Goal: Task Accomplishment & Management: Use online tool/utility

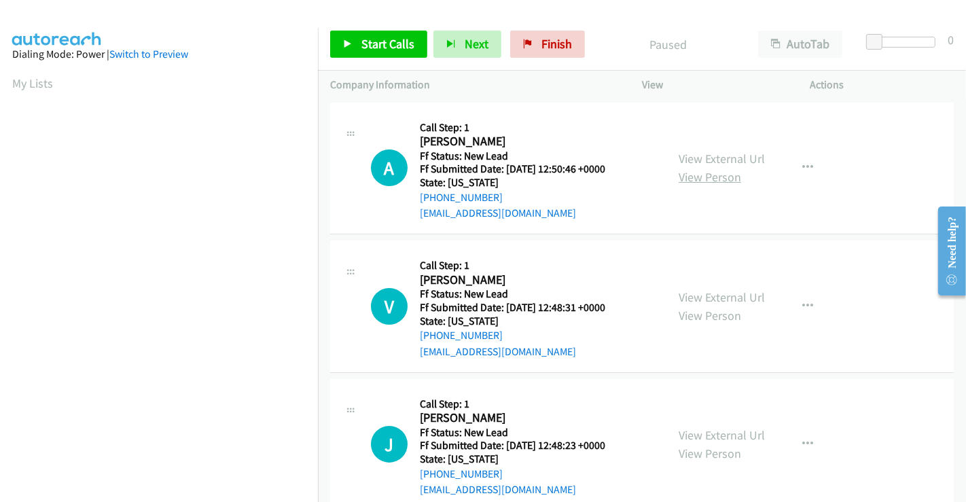
drag, startPoint x: 724, startPoint y: 160, endPoint x: 725, endPoint y: 171, distance: 11.6
click at [724, 159] on link "View External Url" at bounding box center [722, 159] width 86 height 16
click at [723, 302] on link "View External Url" at bounding box center [722, 297] width 86 height 16
click at [714, 430] on link "View External Url" at bounding box center [722, 435] width 86 height 16
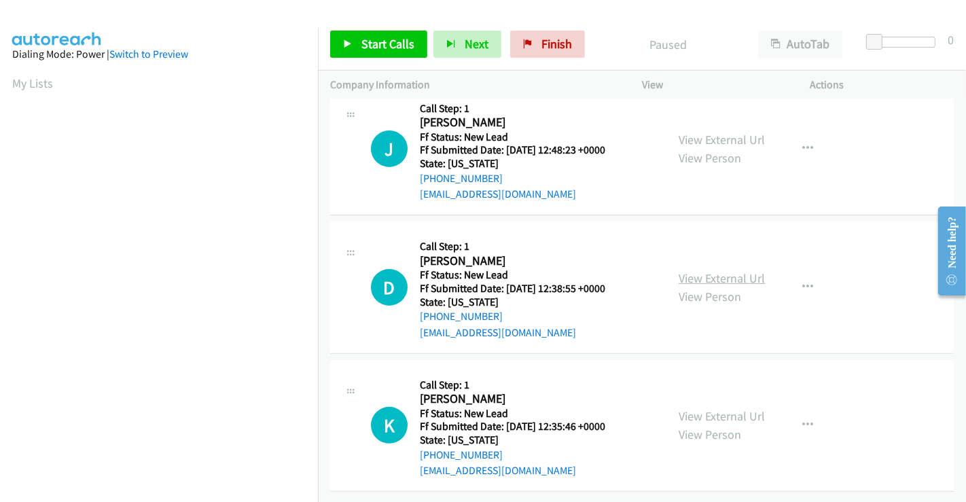
scroll to position [305, 0]
click at [721, 270] on link "View External Url" at bounding box center [722, 278] width 86 height 16
click at [720, 408] on link "View External Url" at bounding box center [722, 416] width 86 height 16
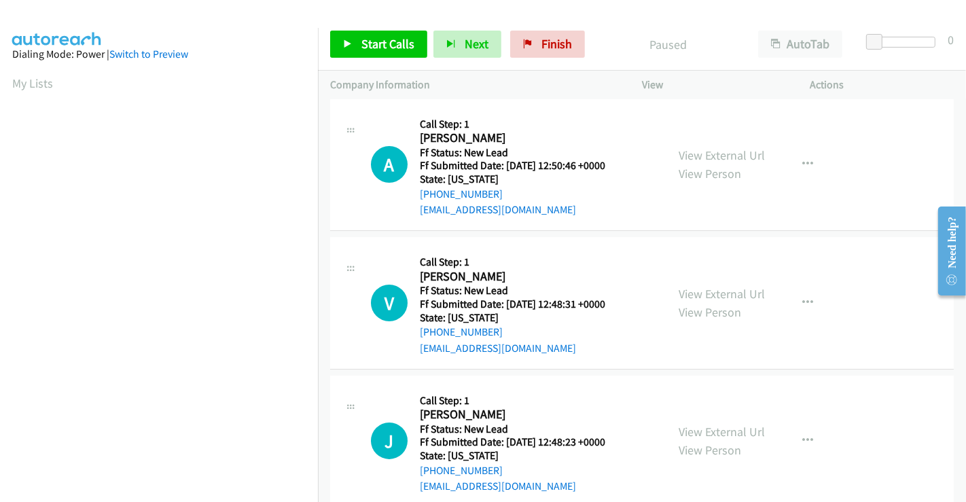
scroll to position [0, 0]
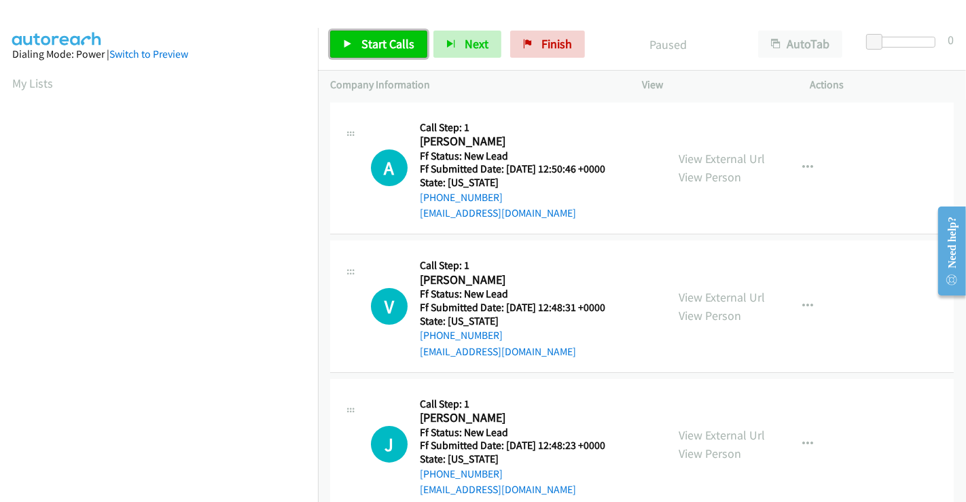
click at [368, 50] on span "Start Calls" at bounding box center [387, 44] width 53 height 16
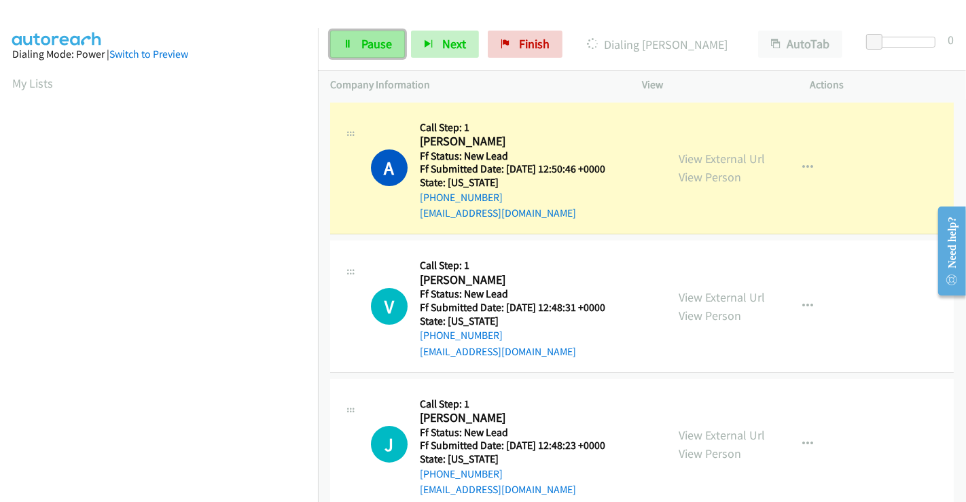
click at [363, 43] on span "Pause" at bounding box center [376, 44] width 31 height 16
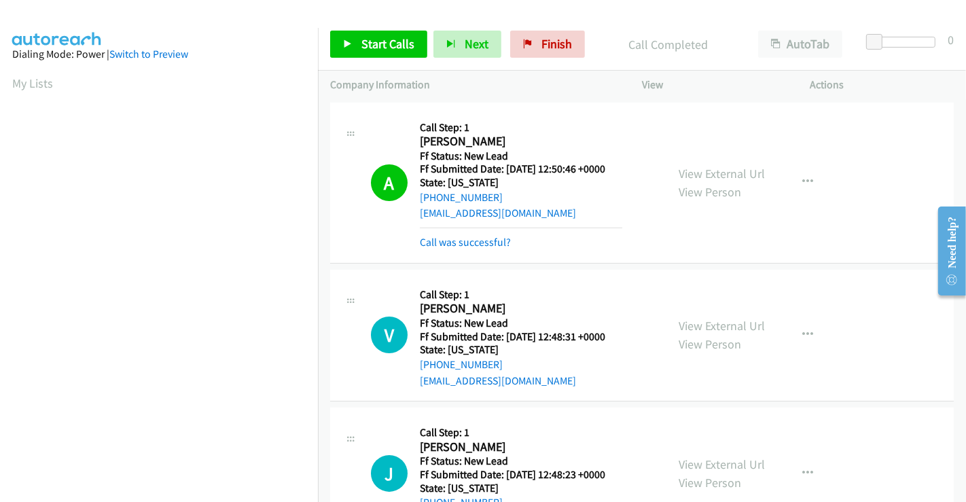
scroll to position [261, 0]
click at [482, 245] on link "Call was successful?" at bounding box center [465, 242] width 91 height 13
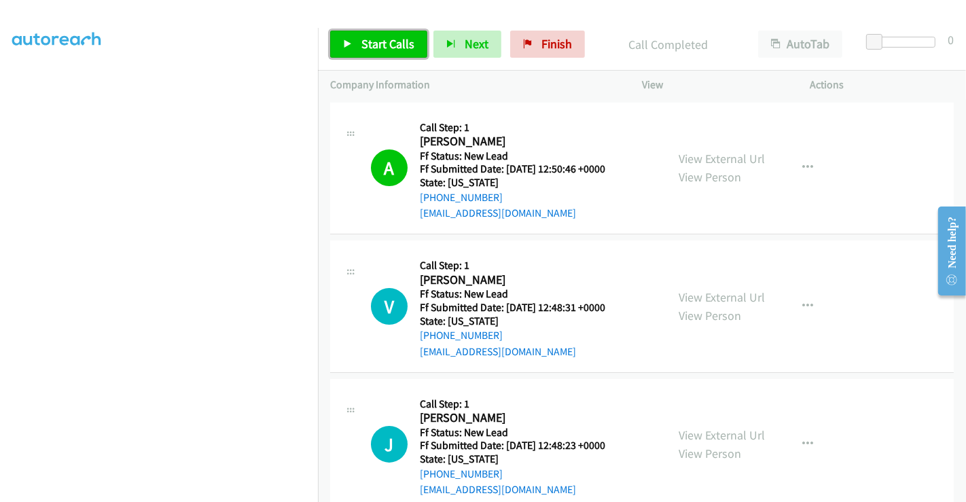
click at [396, 46] on span "Start Calls" at bounding box center [387, 44] width 53 height 16
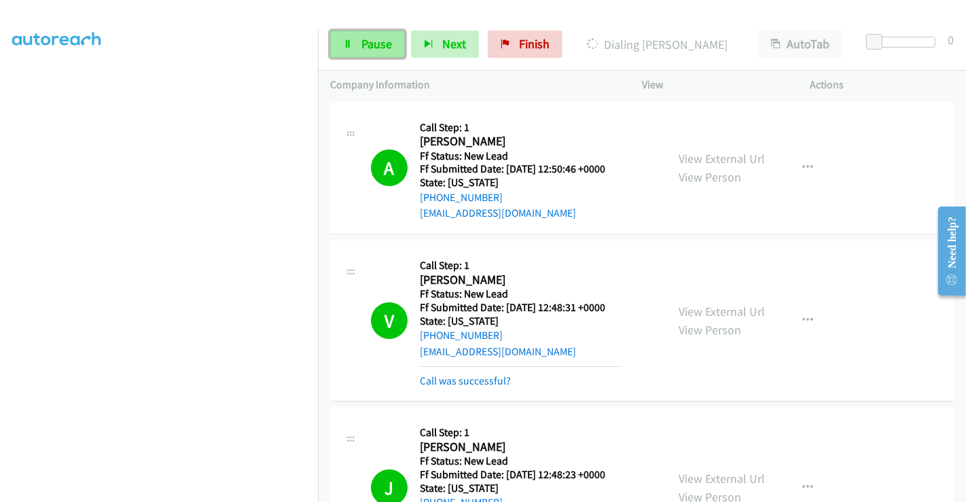
click at [365, 41] on span "Pause" at bounding box center [376, 44] width 31 height 16
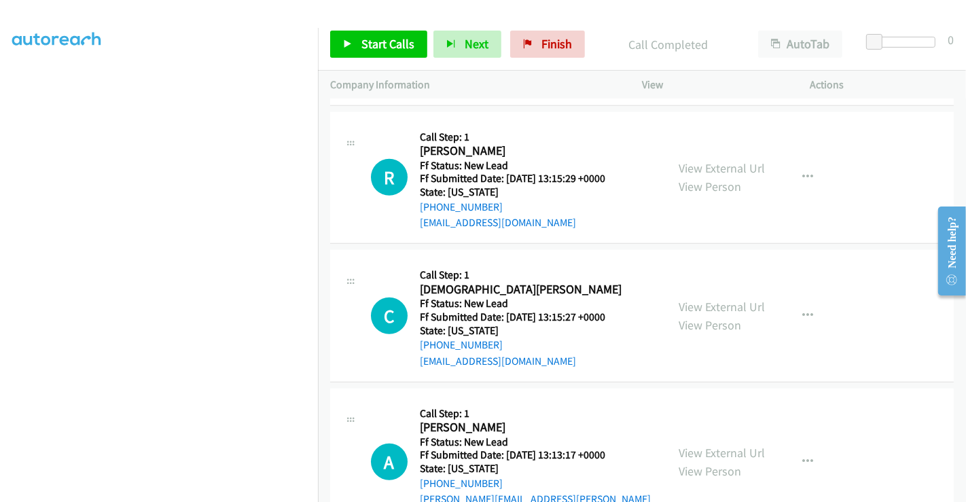
scroll to position [830, 0]
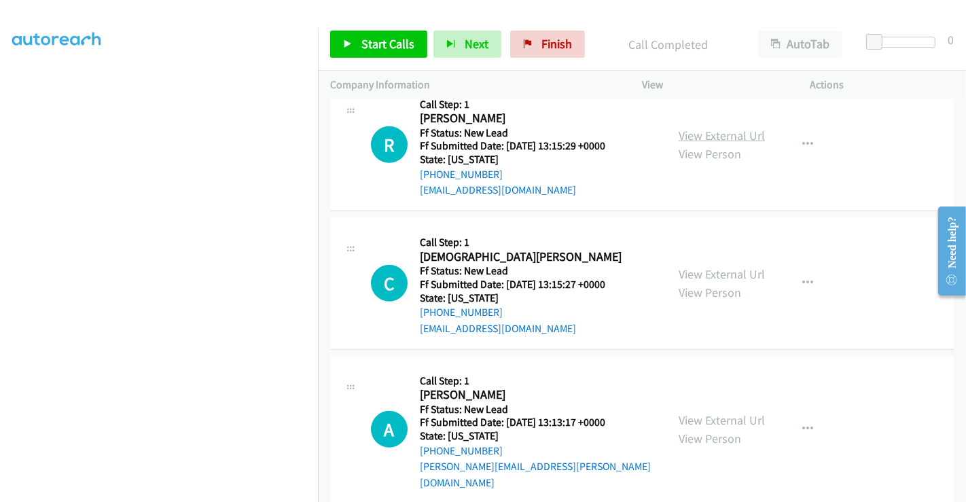
click at [715, 128] on link "View External Url" at bounding box center [722, 136] width 86 height 16
click at [712, 274] on link "View External Url" at bounding box center [722, 274] width 86 height 16
click at [698, 412] on link "View External Url" at bounding box center [722, 420] width 86 height 16
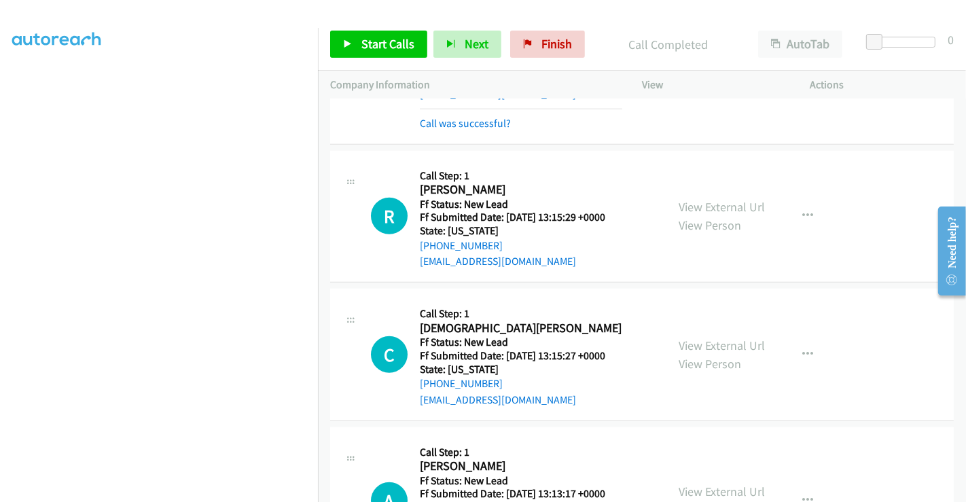
scroll to position [834, 0]
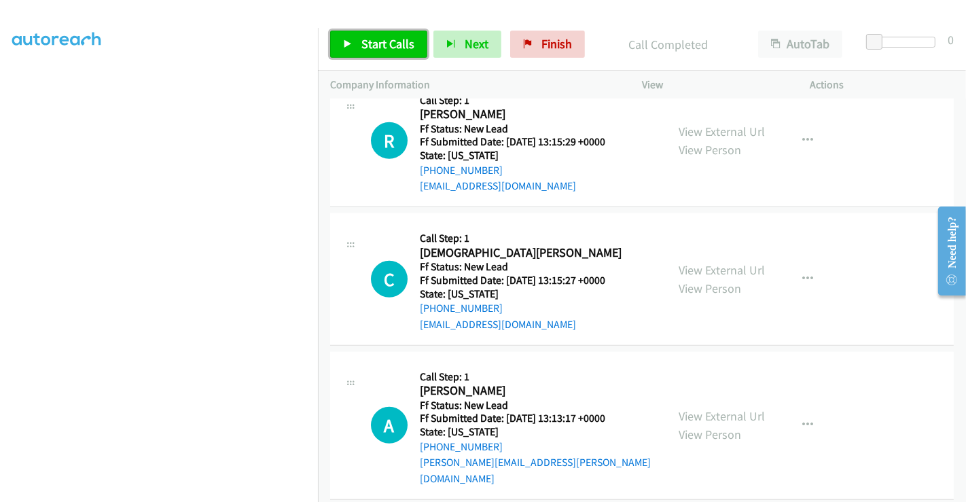
click at [384, 53] on link "Start Calls" at bounding box center [378, 44] width 97 height 27
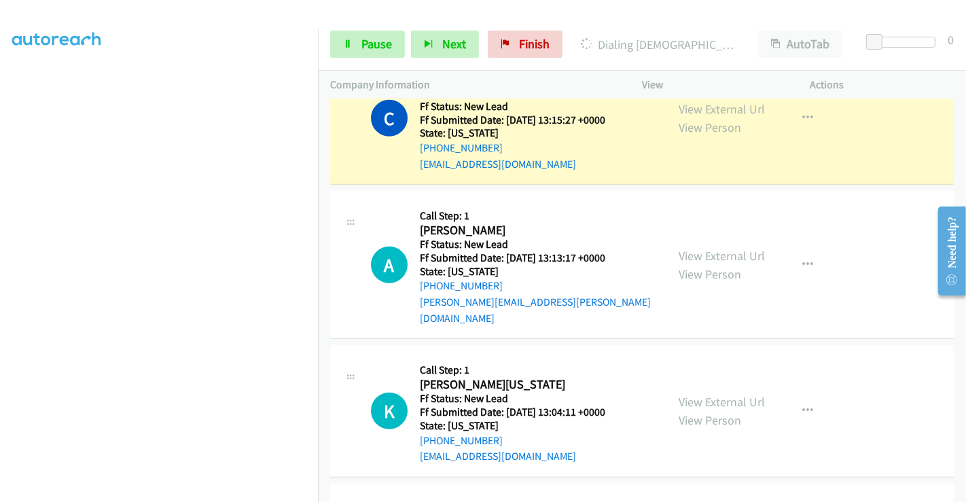
scroll to position [910, 0]
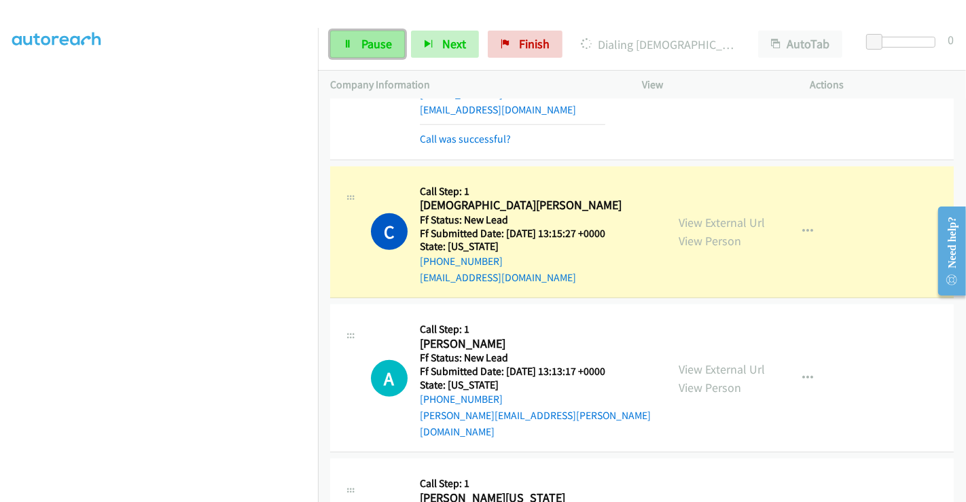
click at [363, 43] on span "Pause" at bounding box center [376, 44] width 31 height 16
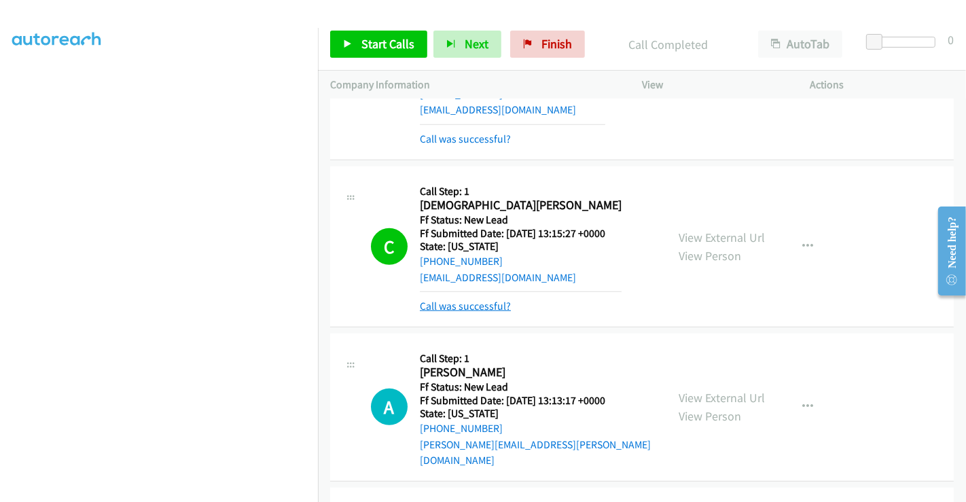
click at [458, 304] on link "Call was successful?" at bounding box center [465, 306] width 91 height 13
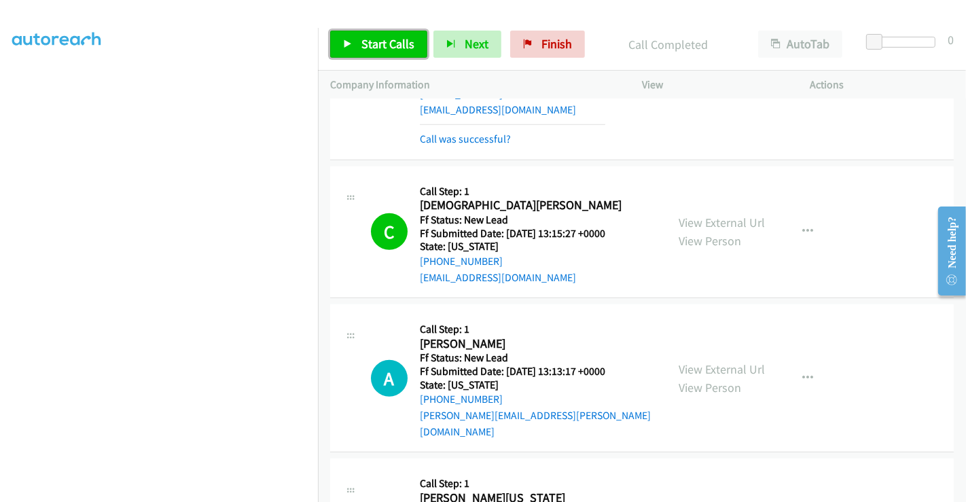
click at [369, 41] on span "Start Calls" at bounding box center [387, 44] width 53 height 16
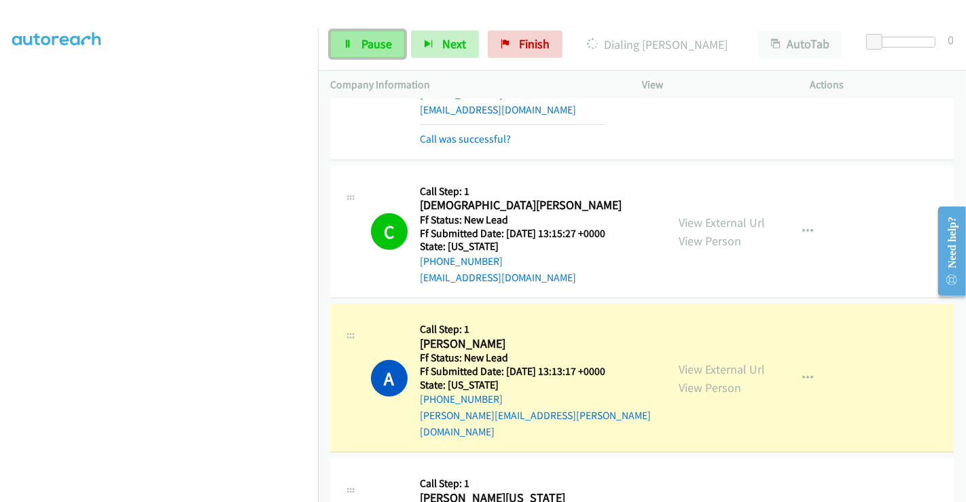
click at [369, 31] on link "Pause" at bounding box center [367, 44] width 75 height 27
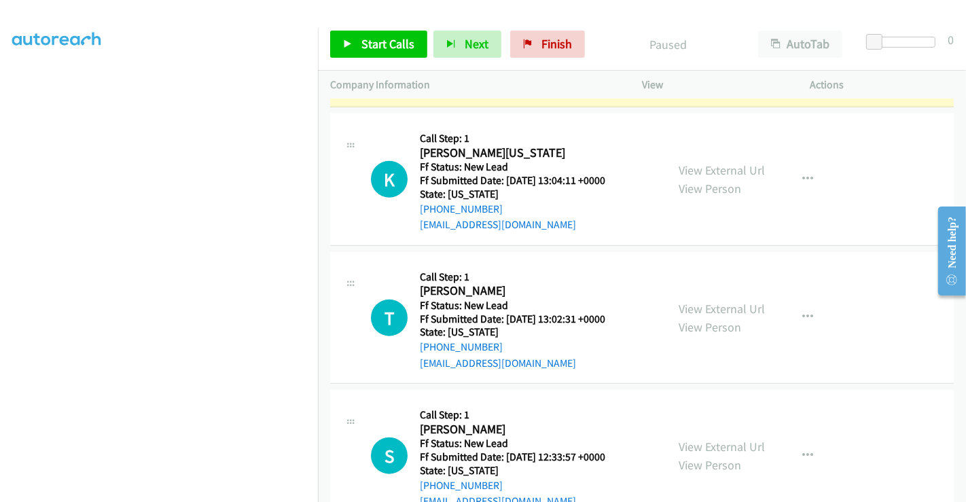
scroll to position [1277, 0]
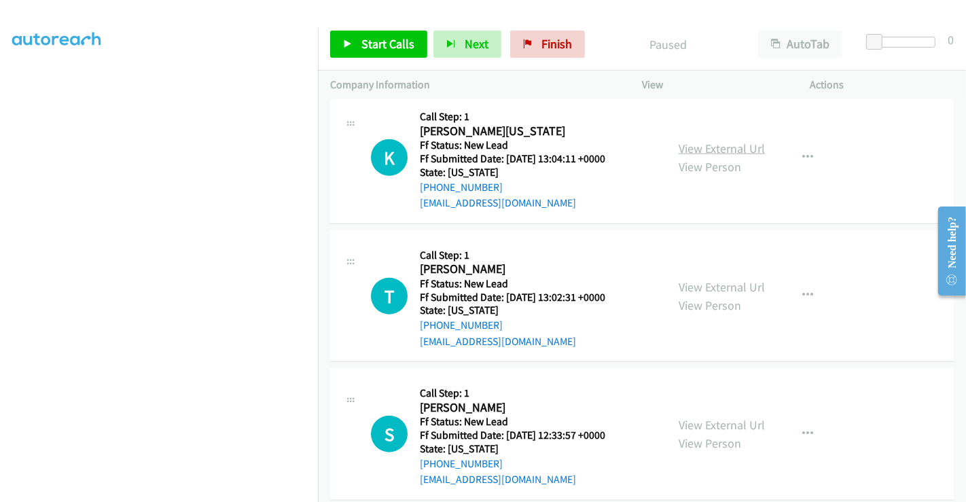
click at [728, 141] on link "View External Url" at bounding box center [722, 149] width 86 height 16
drag, startPoint x: 718, startPoint y: 268, endPoint x: 721, endPoint y: 299, distance: 30.7
click at [718, 279] on link "View External Url" at bounding box center [722, 287] width 86 height 16
click at [701, 418] on link "View External Url" at bounding box center [722, 426] width 86 height 16
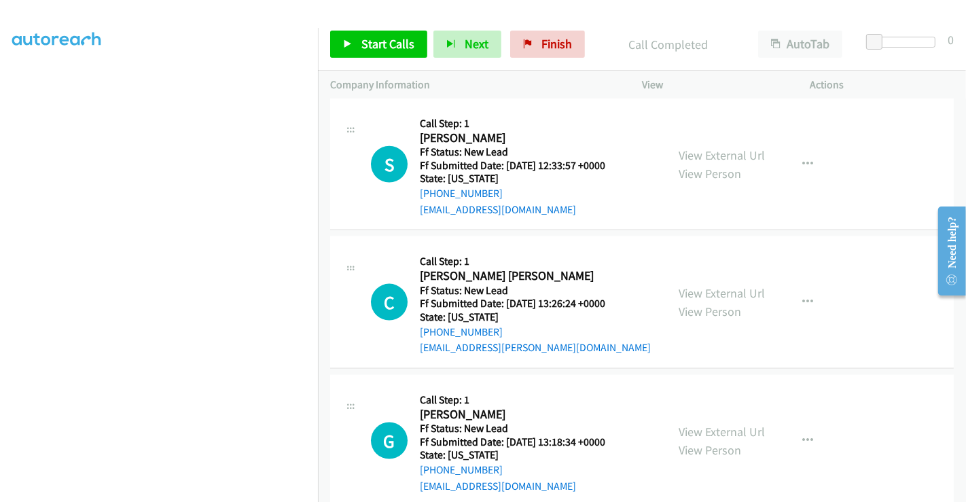
scroll to position [1582, 0]
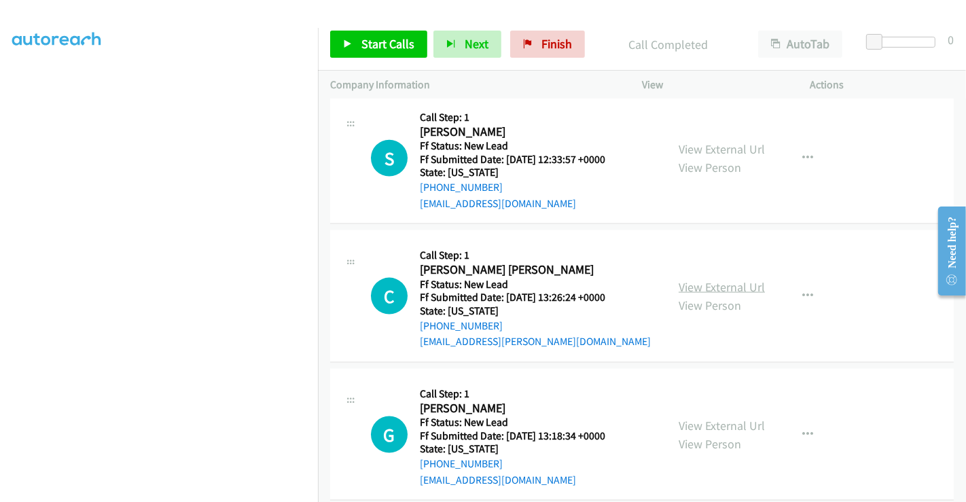
click at [732, 279] on link "View External Url" at bounding box center [722, 287] width 86 height 16
click at [734, 418] on link "View External Url" at bounding box center [722, 426] width 86 height 16
click at [374, 41] on span "Start Calls" at bounding box center [387, 44] width 53 height 16
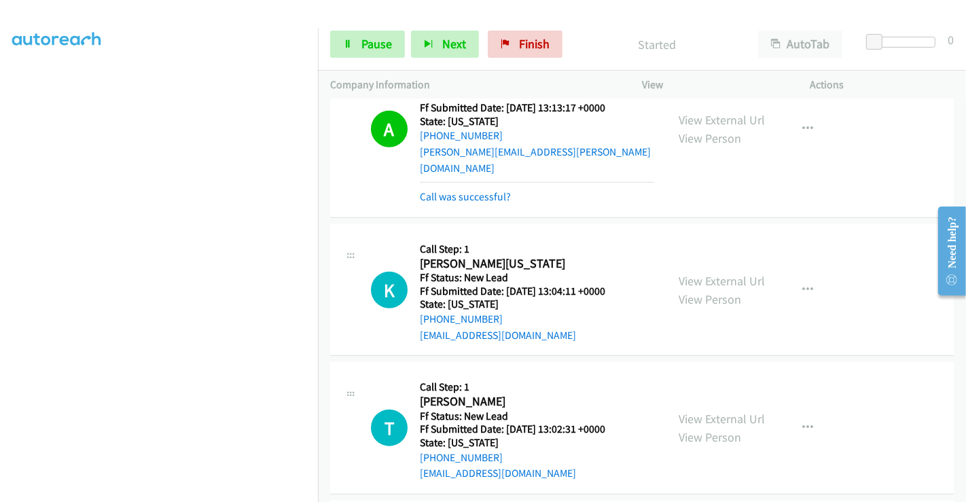
scroll to position [1205, 0]
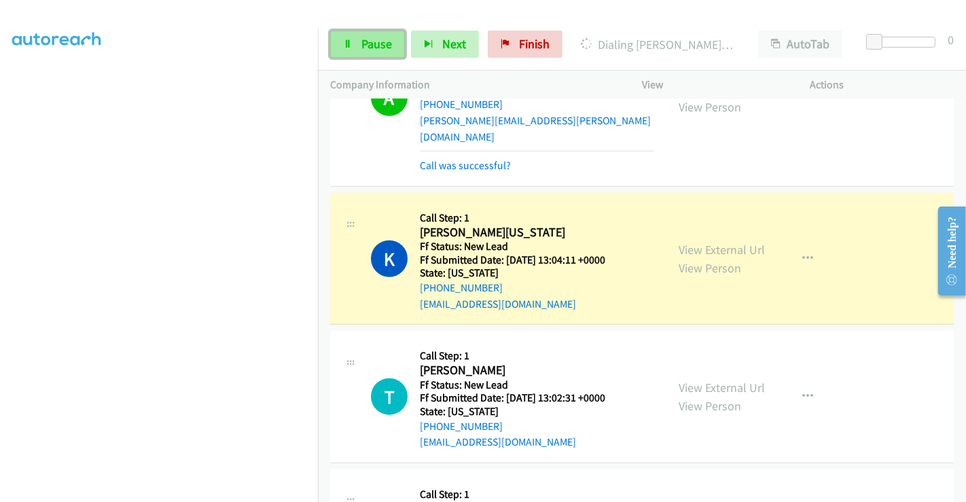
click at [353, 43] on link "Pause" at bounding box center [367, 44] width 75 height 27
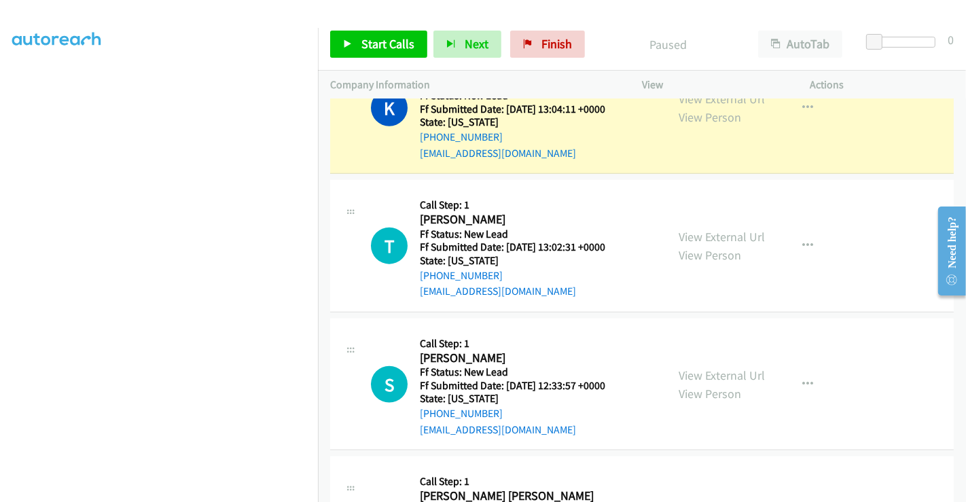
scroll to position [1370, 0]
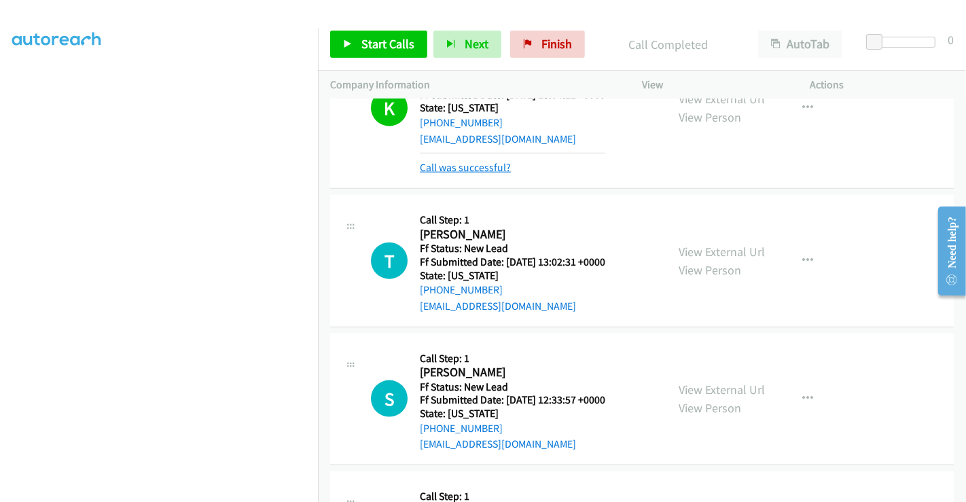
click at [429, 161] on link "Call was successful?" at bounding box center [465, 167] width 91 height 13
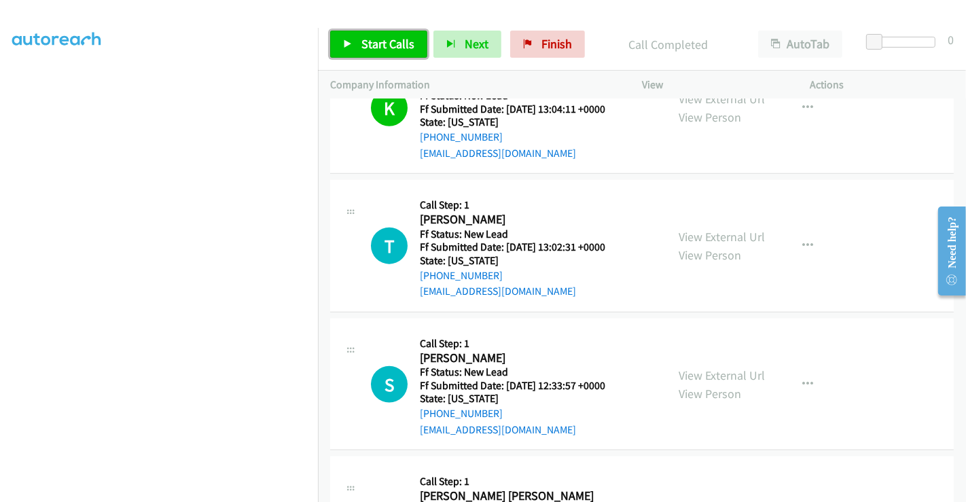
click at [403, 49] on span "Start Calls" at bounding box center [387, 44] width 53 height 16
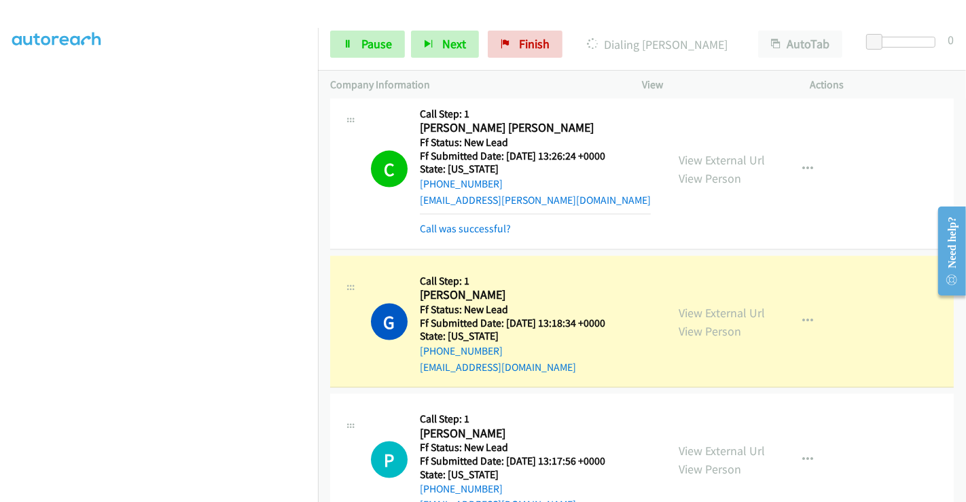
scroll to position [1808, 0]
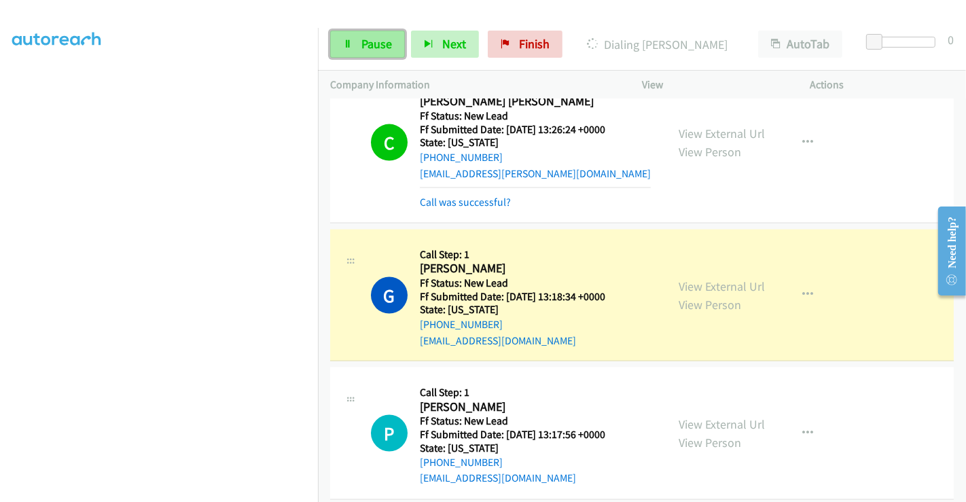
click at [363, 41] on span "Pause" at bounding box center [376, 44] width 31 height 16
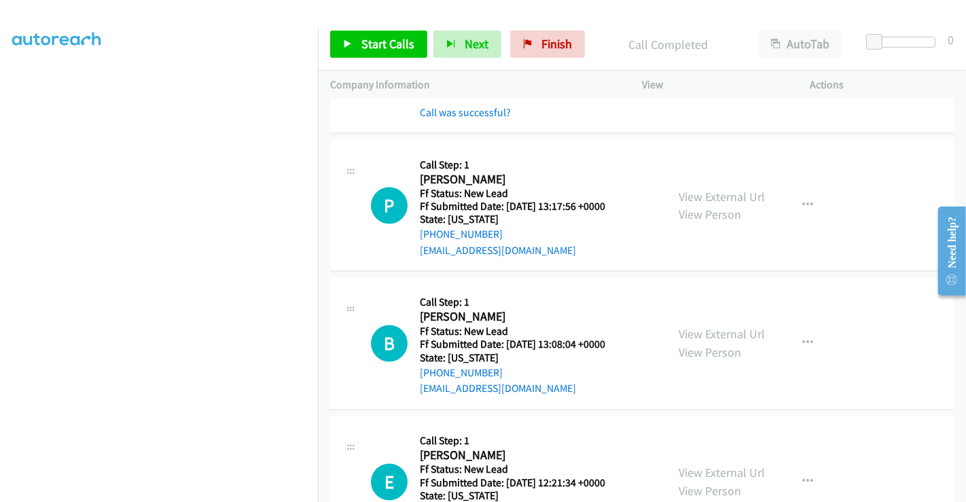
scroll to position [2110, 0]
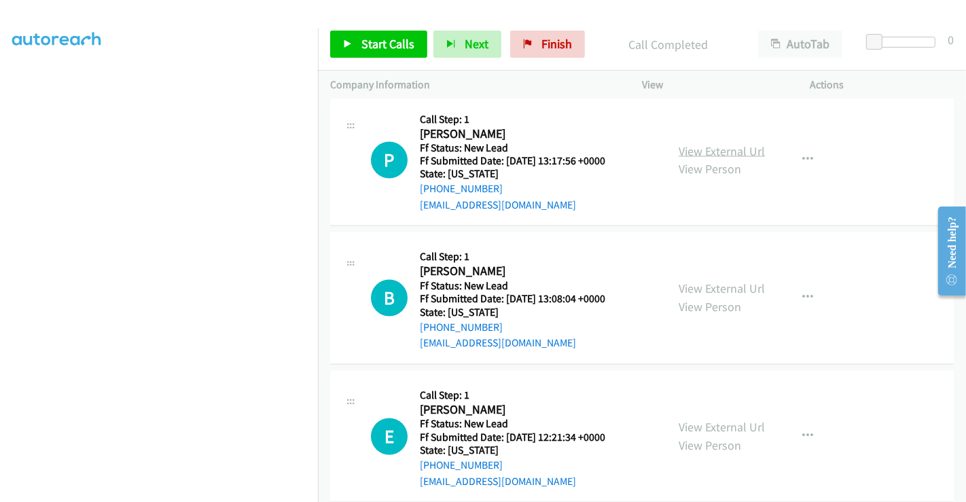
click at [712, 143] on link "View External Url" at bounding box center [722, 151] width 86 height 16
click at [708, 281] on link "View External Url" at bounding box center [722, 289] width 86 height 16
click at [700, 420] on link "View External Url" at bounding box center [722, 428] width 86 height 16
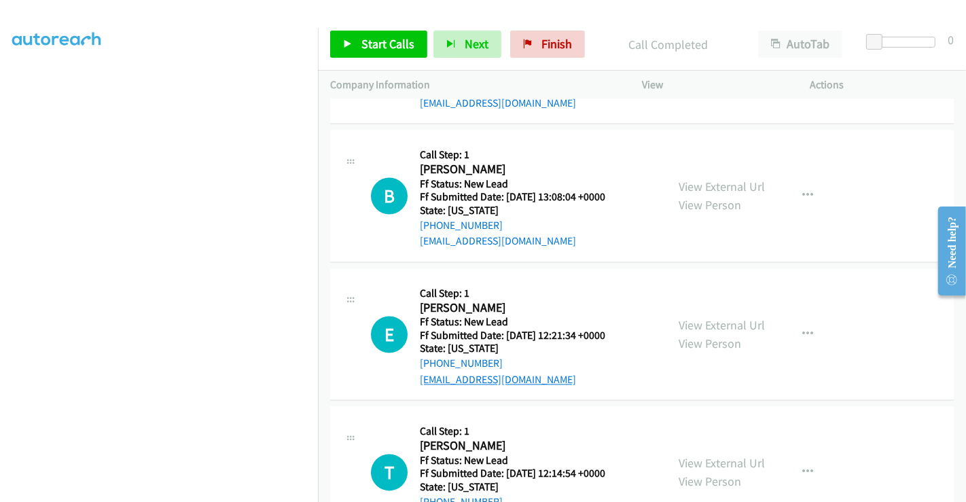
scroll to position [2387, 0]
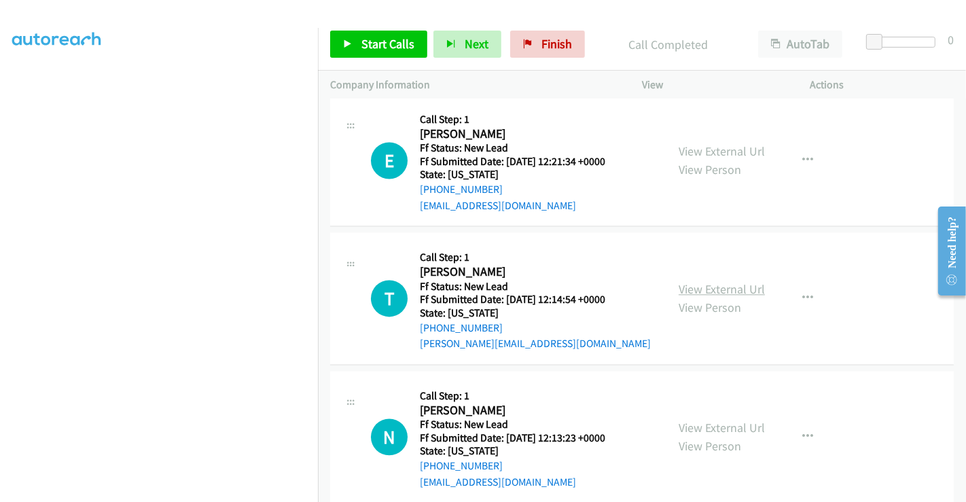
click at [714, 281] on link "View External Url" at bounding box center [722, 289] width 86 height 16
click at [699, 420] on link "View External Url" at bounding box center [722, 428] width 86 height 16
click at [366, 44] on span "Start Calls" at bounding box center [387, 44] width 53 height 16
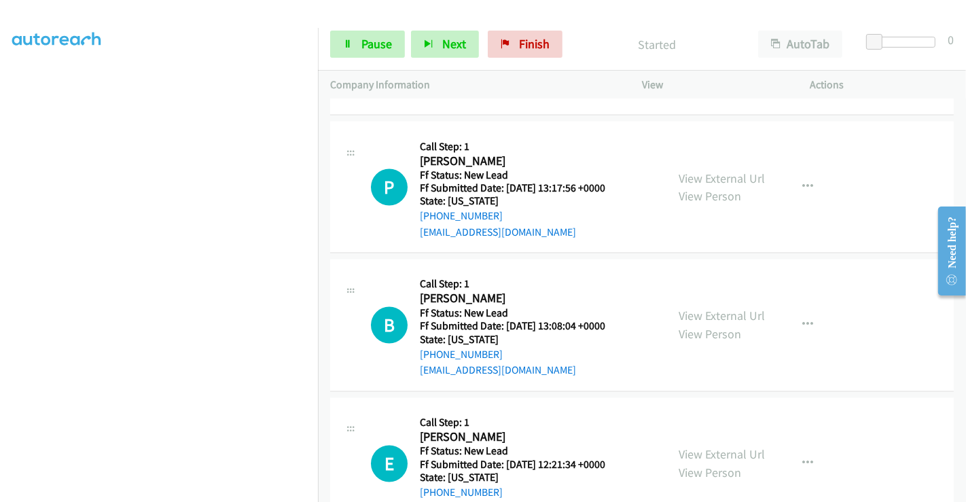
scroll to position [2085, 0]
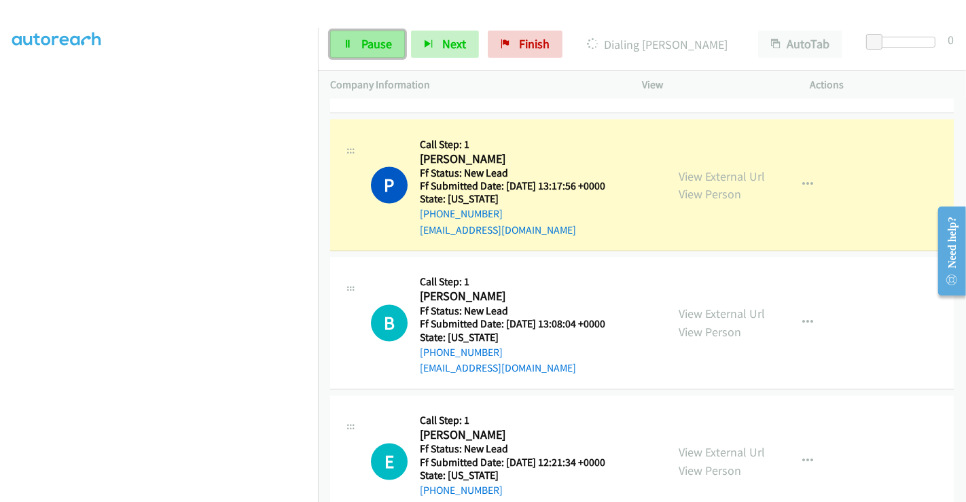
click at [359, 39] on link "Pause" at bounding box center [367, 44] width 75 height 27
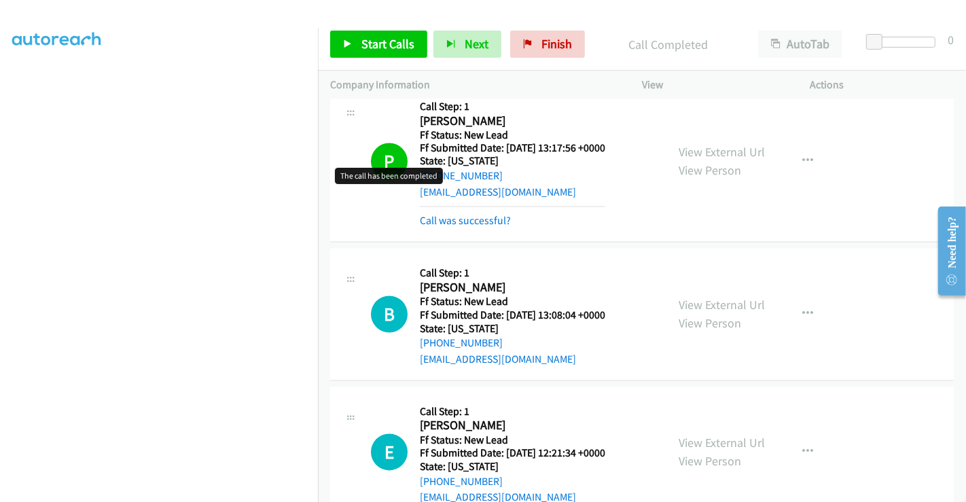
scroll to position [2099, 0]
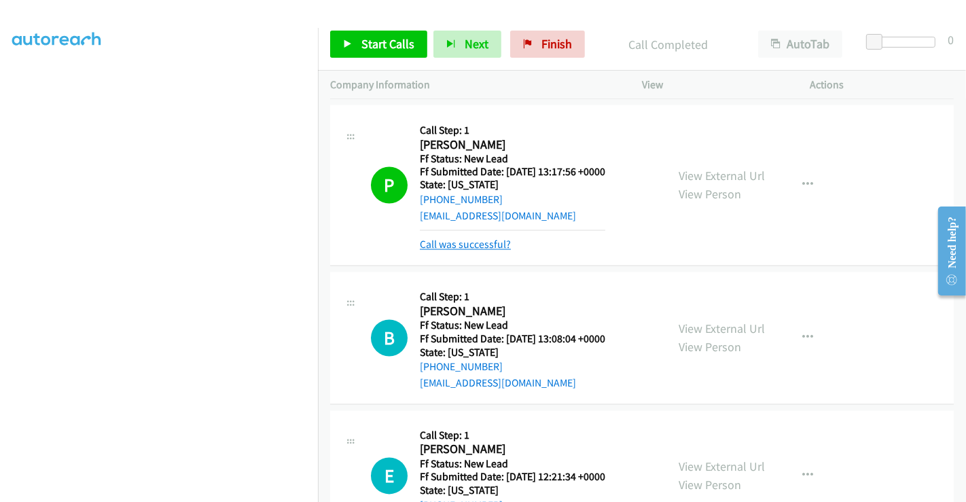
click at [466, 238] on link "Call was successful?" at bounding box center [465, 244] width 91 height 13
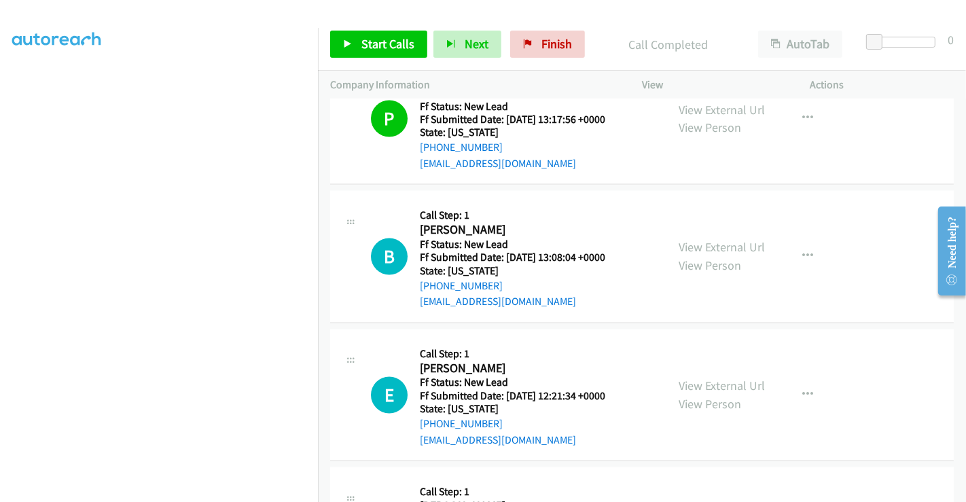
scroll to position [2175, 0]
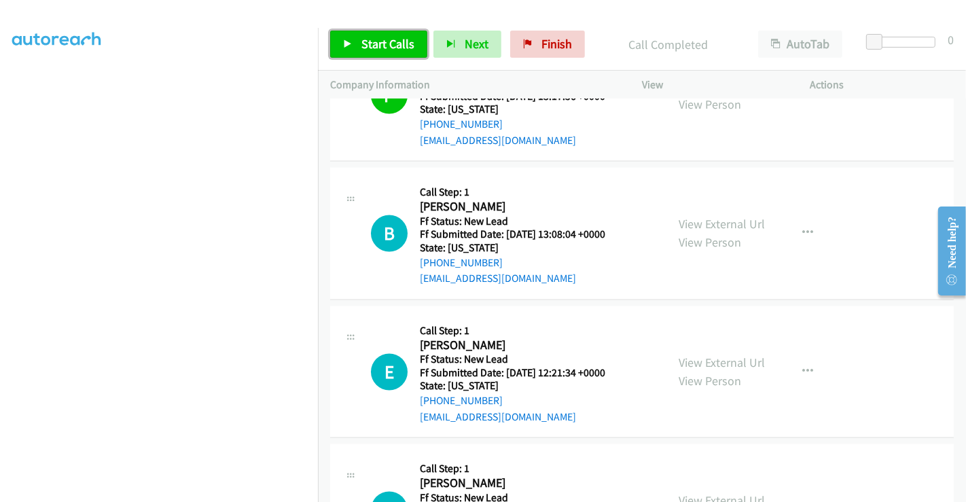
click at [386, 49] on span "Start Calls" at bounding box center [387, 44] width 53 height 16
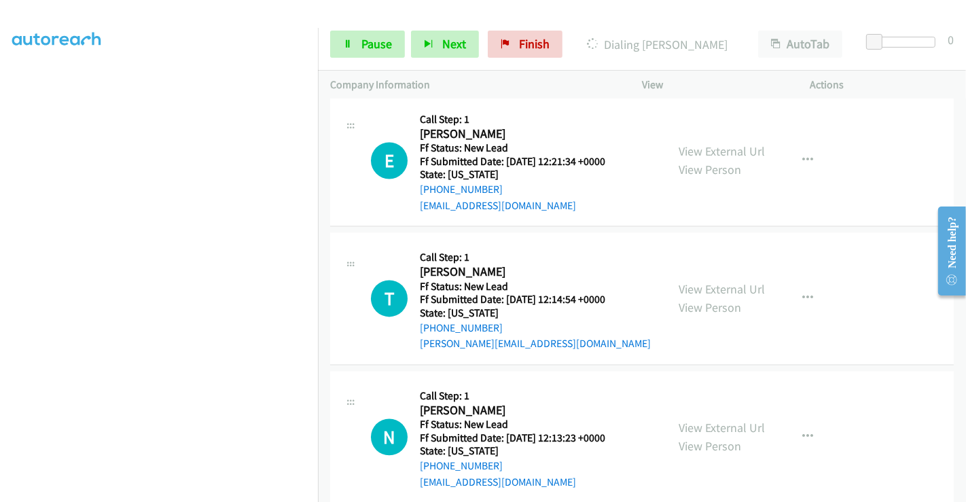
scroll to position [2416, 0]
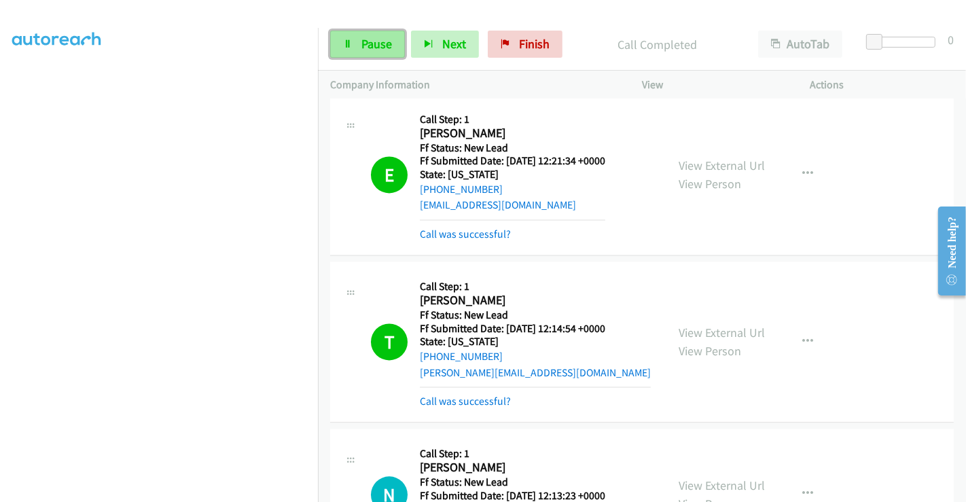
click at [367, 53] on link "Pause" at bounding box center [367, 44] width 75 height 27
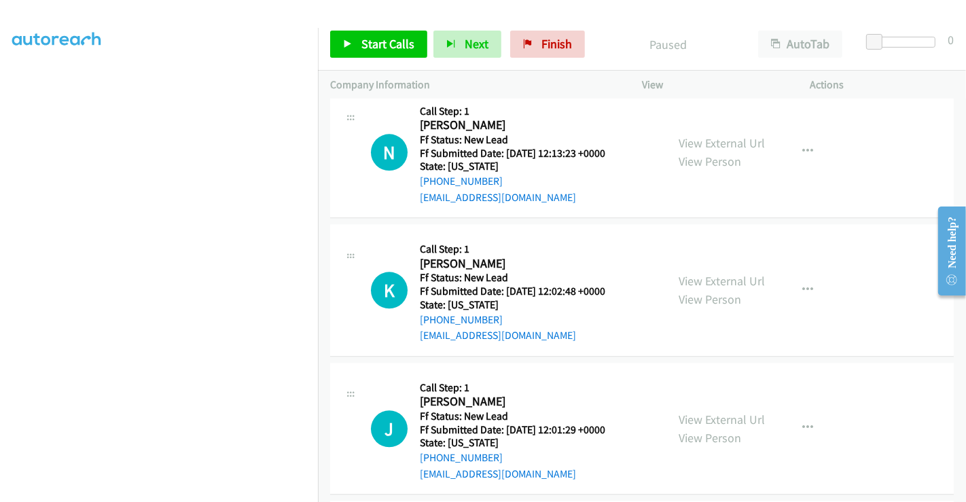
scroll to position [2660, 0]
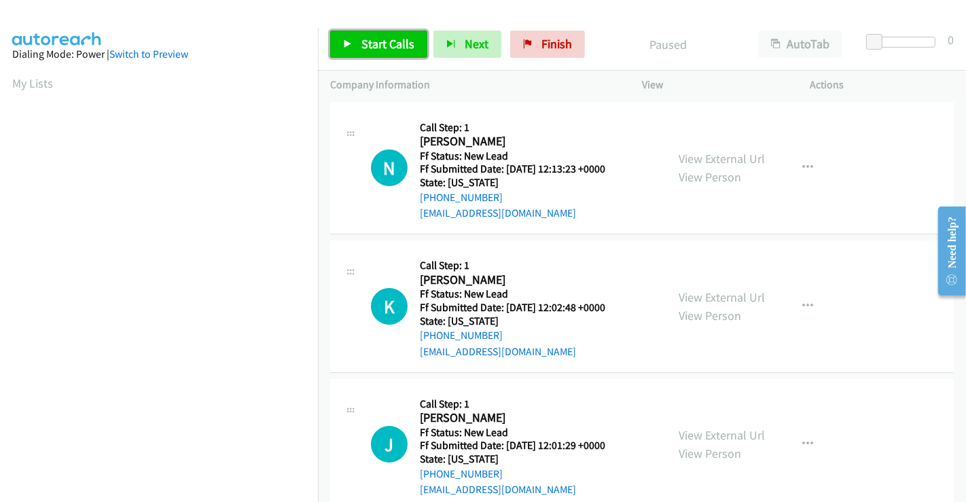
click at [384, 45] on span "Start Calls" at bounding box center [387, 44] width 53 height 16
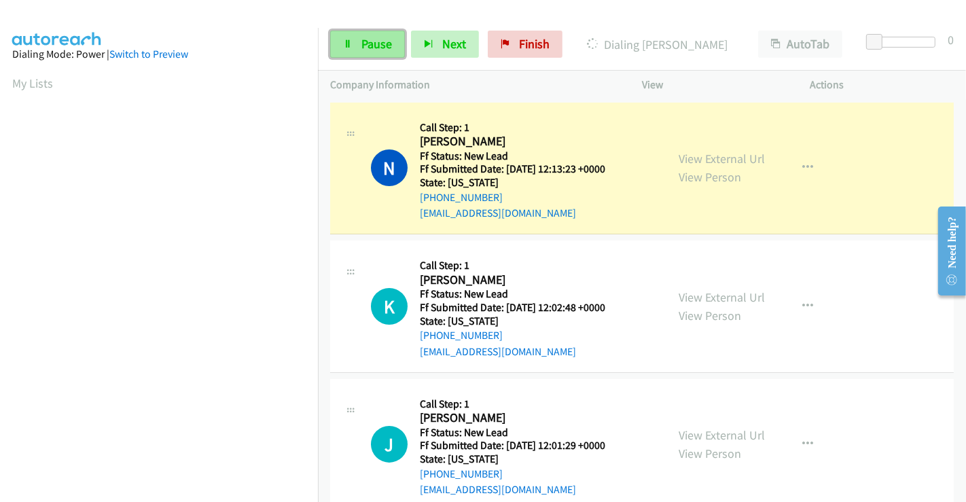
click at [374, 37] on span "Pause" at bounding box center [376, 44] width 31 height 16
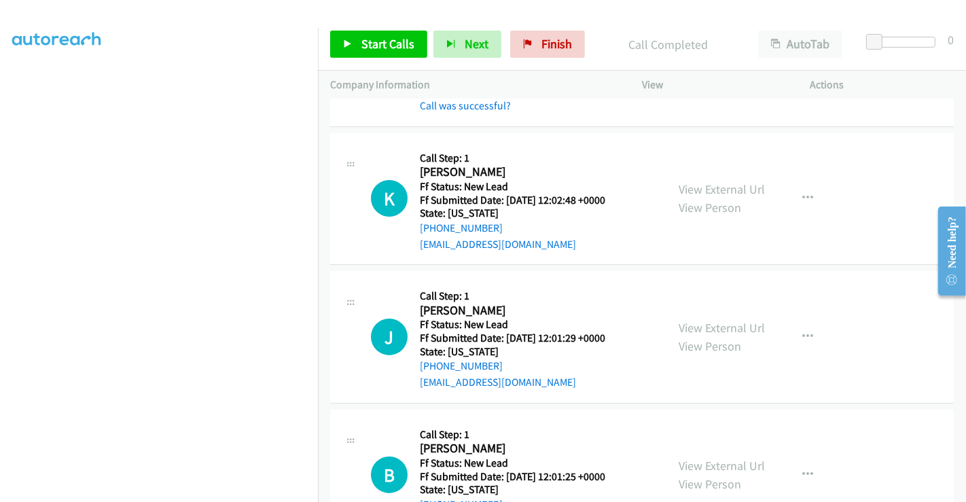
scroll to position [151, 0]
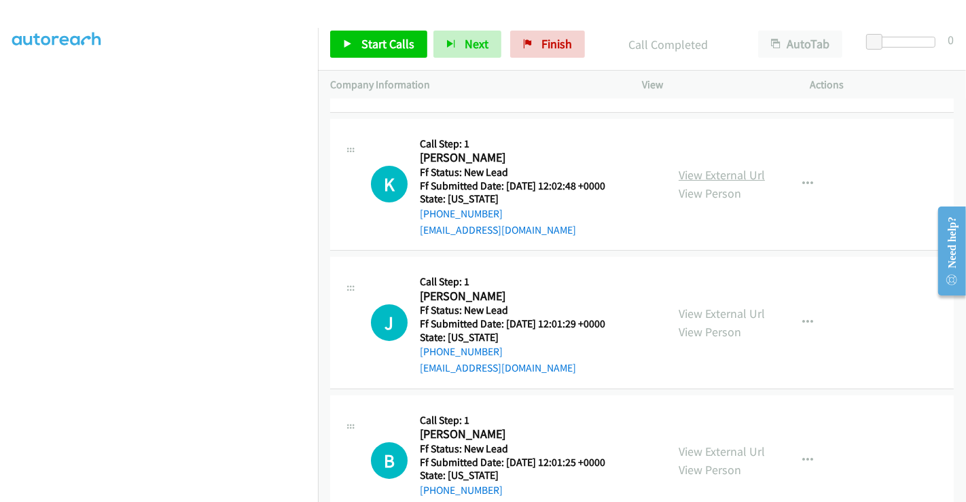
drag, startPoint x: 721, startPoint y: 171, endPoint x: 723, endPoint y: 178, distance: 7.1
click at [721, 171] on link "View External Url" at bounding box center [722, 175] width 86 height 16
click at [719, 310] on link "View External Url" at bounding box center [722, 314] width 86 height 16
click at [717, 451] on link "View External Url" at bounding box center [722, 452] width 86 height 16
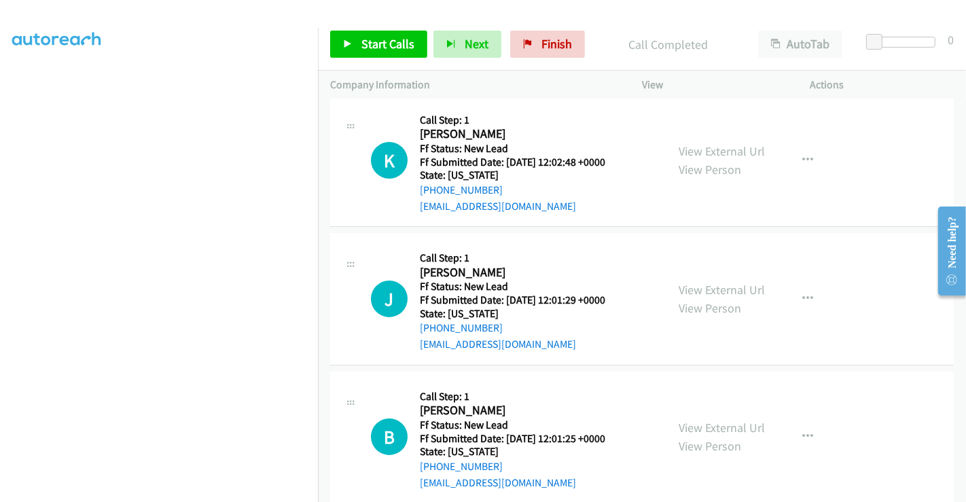
scroll to position [196, 0]
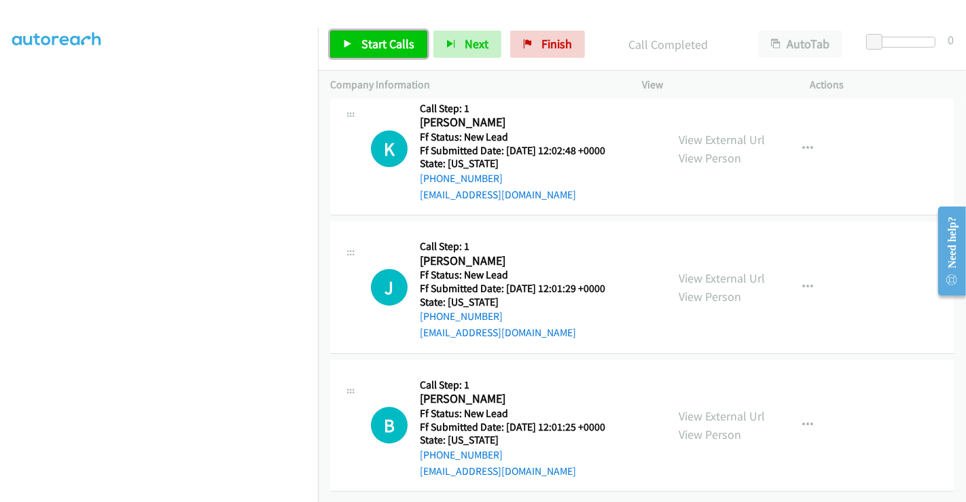
click at [397, 38] on span "Start Calls" at bounding box center [387, 44] width 53 height 16
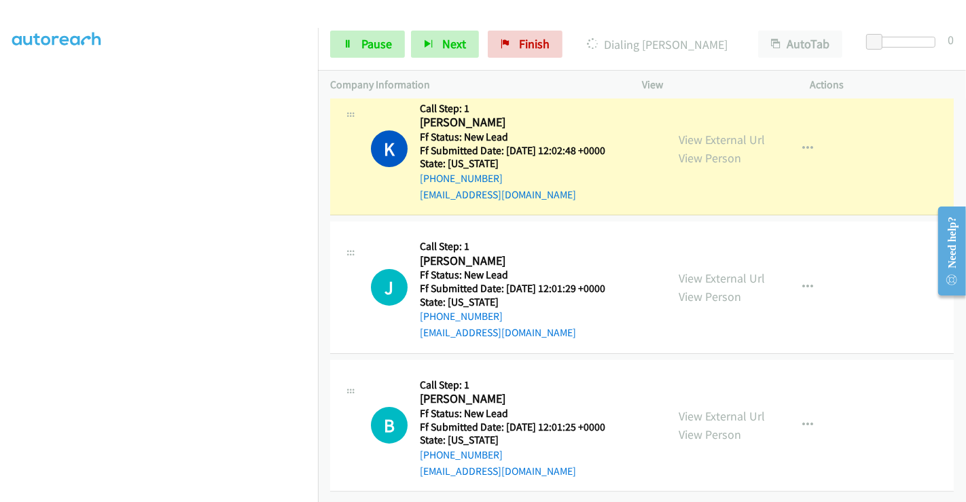
scroll to position [261, 1]
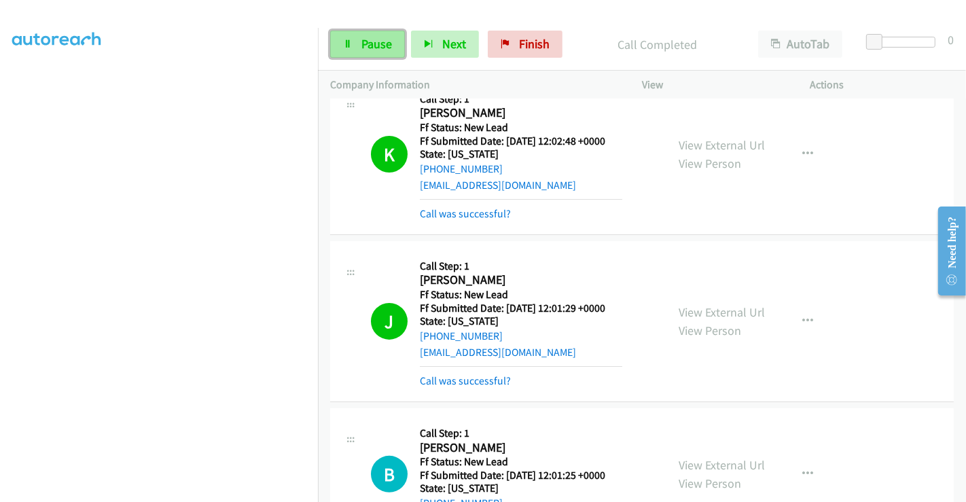
click at [365, 32] on link "Pause" at bounding box center [367, 44] width 75 height 27
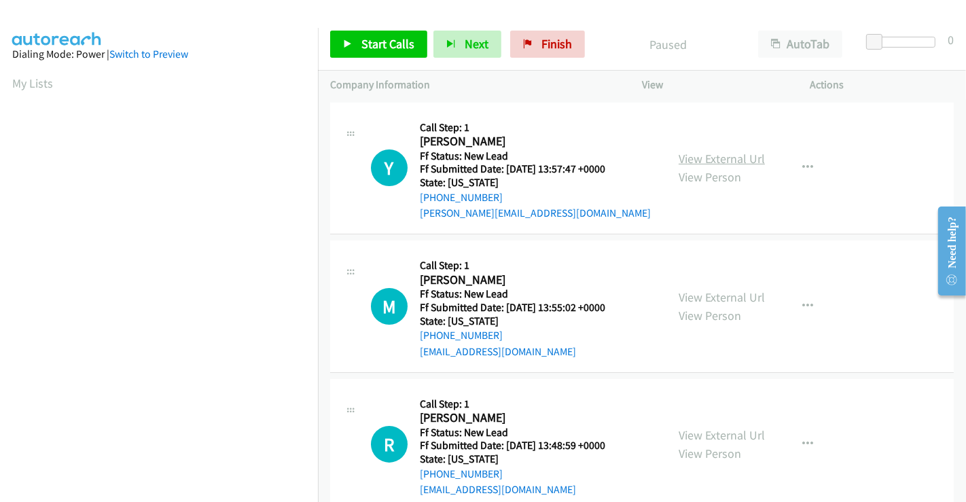
click at [687, 156] on link "View External Url" at bounding box center [722, 159] width 86 height 16
click at [712, 297] on link "View External Url" at bounding box center [722, 297] width 86 height 16
click at [715, 433] on link "View External Url" at bounding box center [722, 435] width 86 height 16
click at [376, 46] on span "Start Calls" at bounding box center [387, 44] width 53 height 16
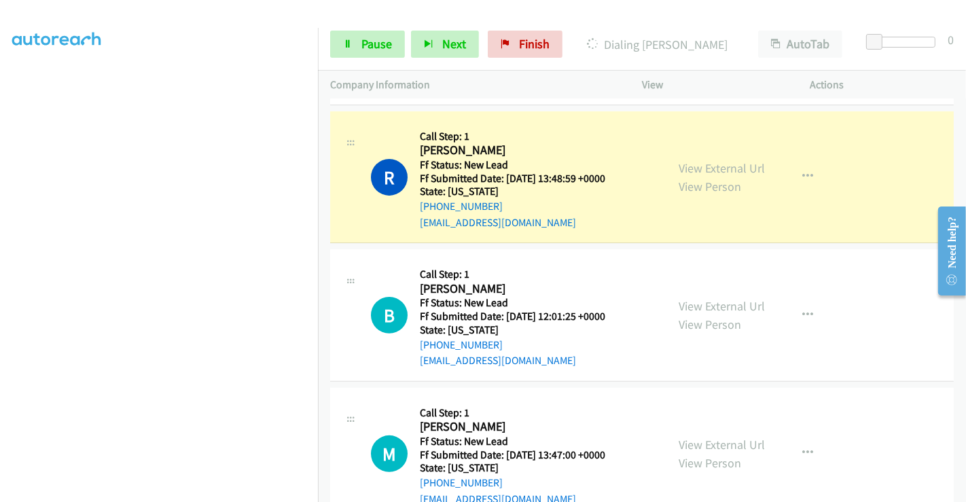
scroll to position [302, 0]
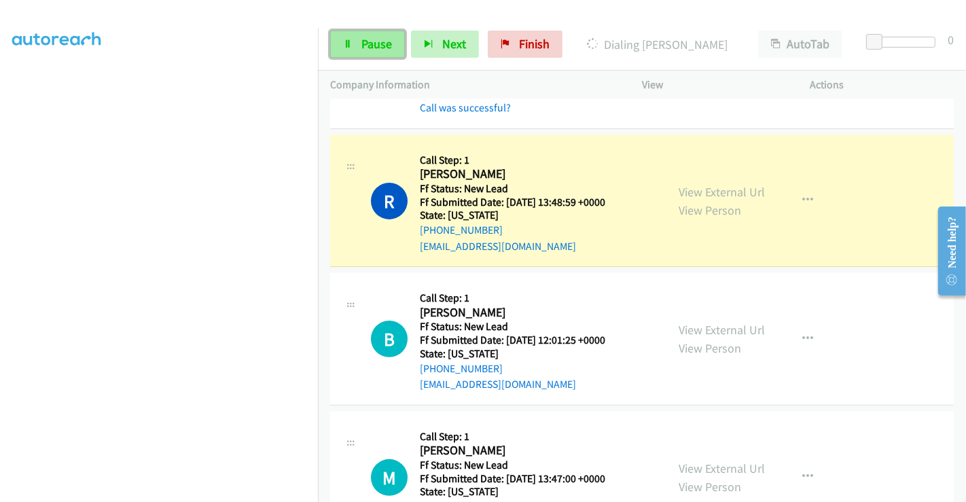
click at [377, 35] on link "Pause" at bounding box center [367, 44] width 75 height 27
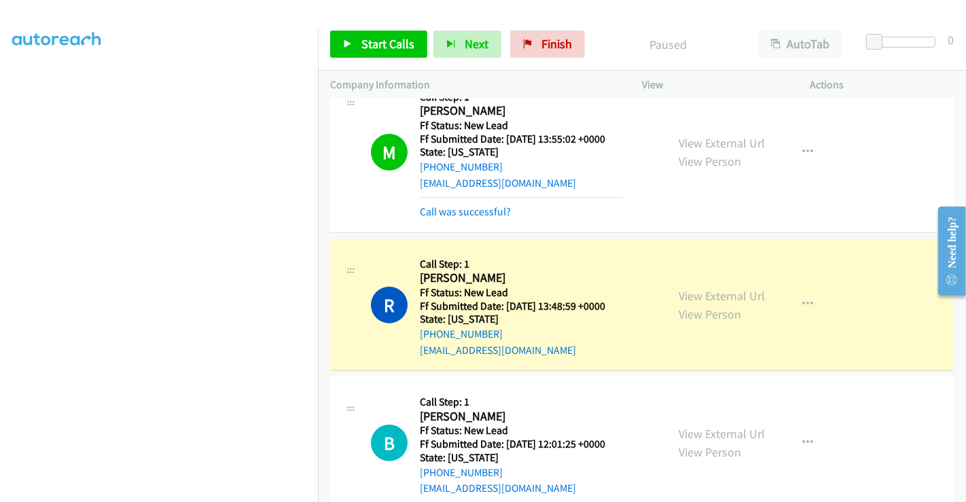
scroll to position [337, 0]
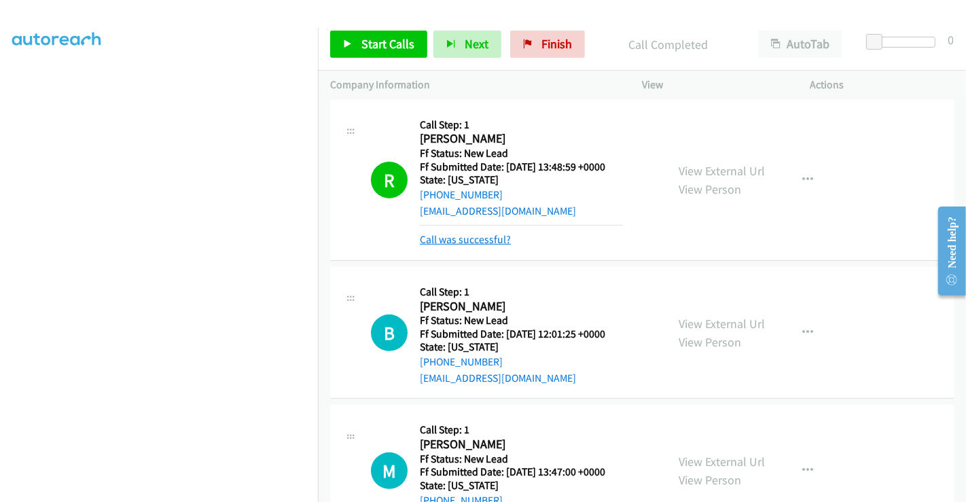
click at [472, 243] on link "Call was successful?" at bounding box center [465, 239] width 91 height 13
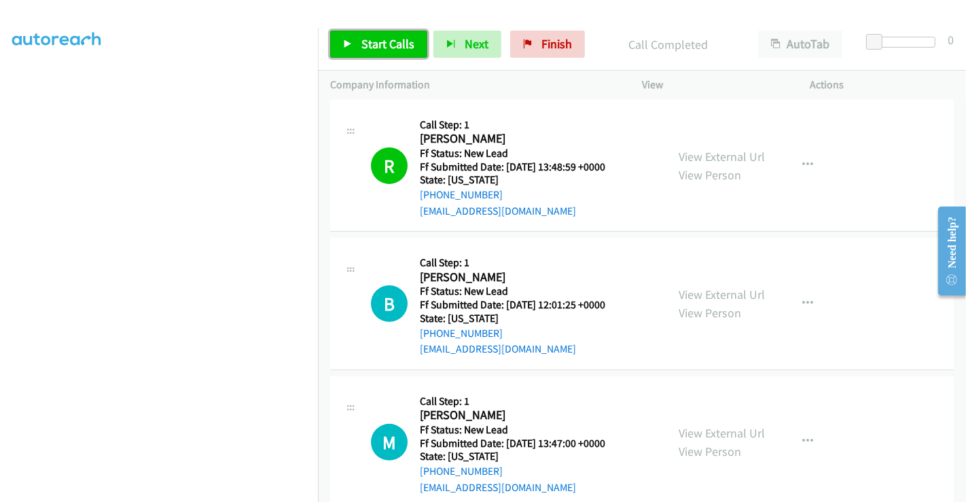
click at [373, 36] on span "Start Calls" at bounding box center [387, 44] width 53 height 16
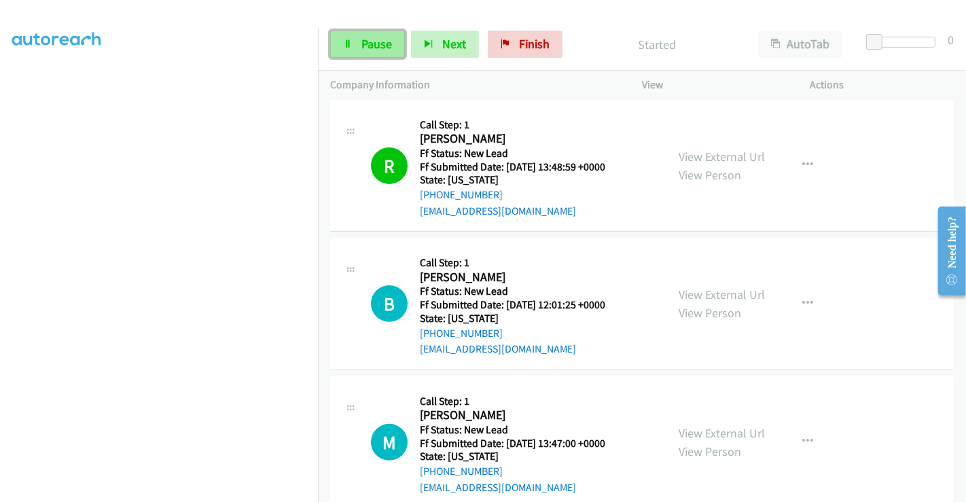
click at [367, 46] on span "Pause" at bounding box center [376, 44] width 31 height 16
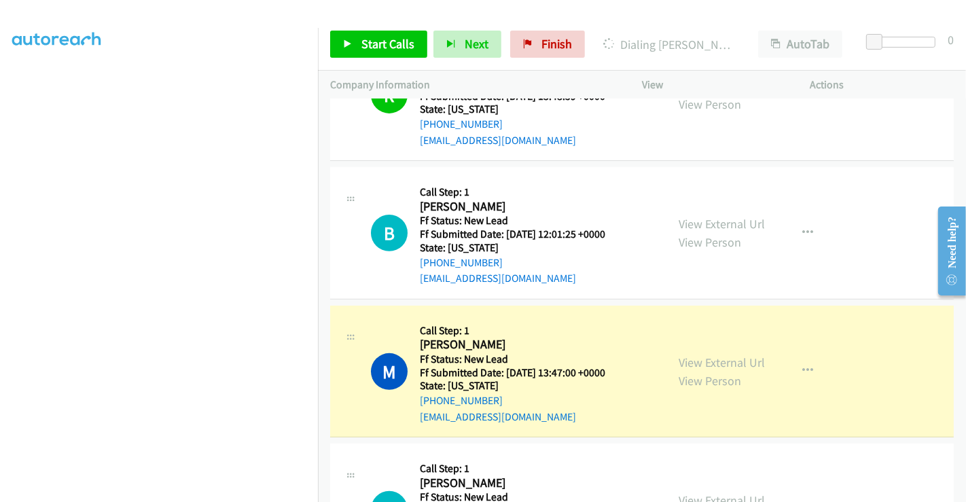
scroll to position [563, 0]
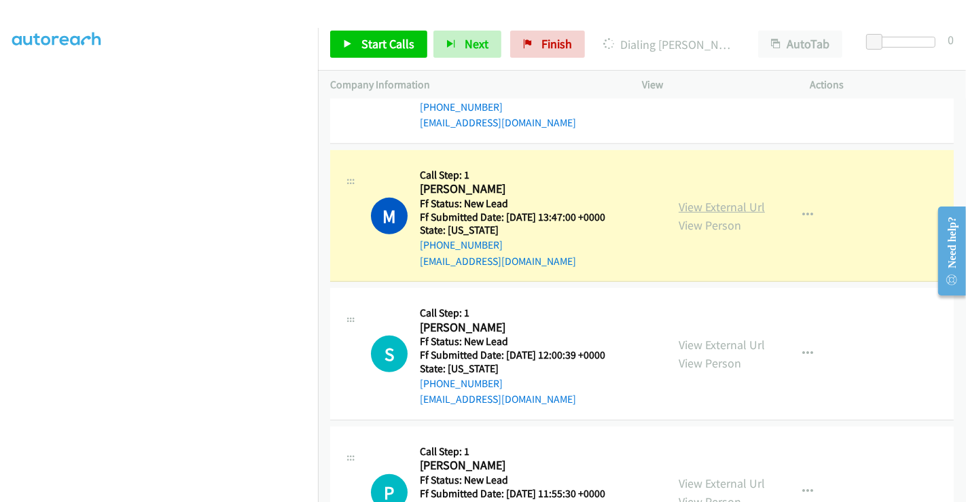
click at [706, 202] on link "View External Url" at bounding box center [722, 207] width 86 height 16
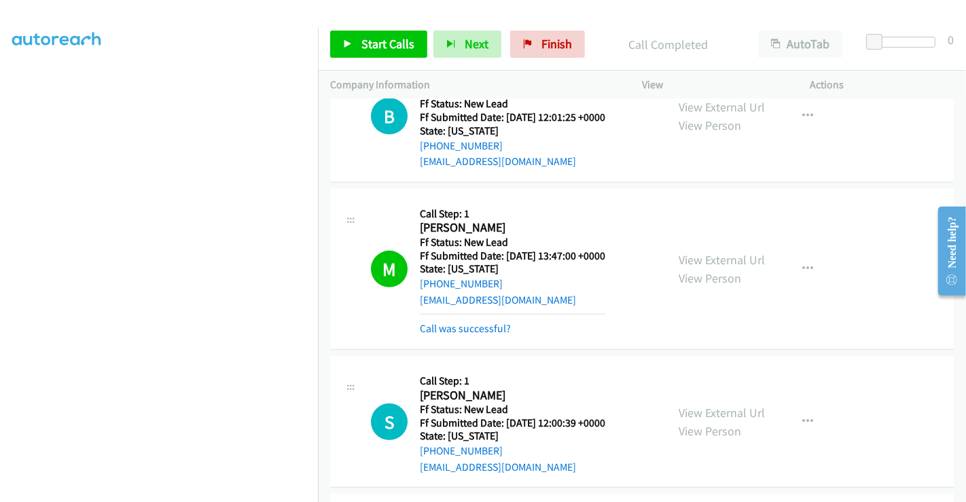
scroll to position [337, 0]
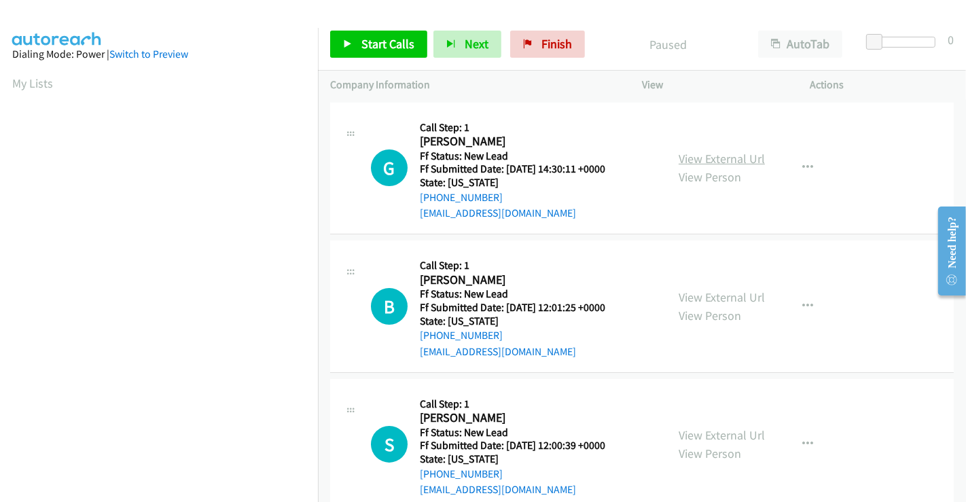
click at [700, 160] on link "View External Url" at bounding box center [722, 159] width 86 height 16
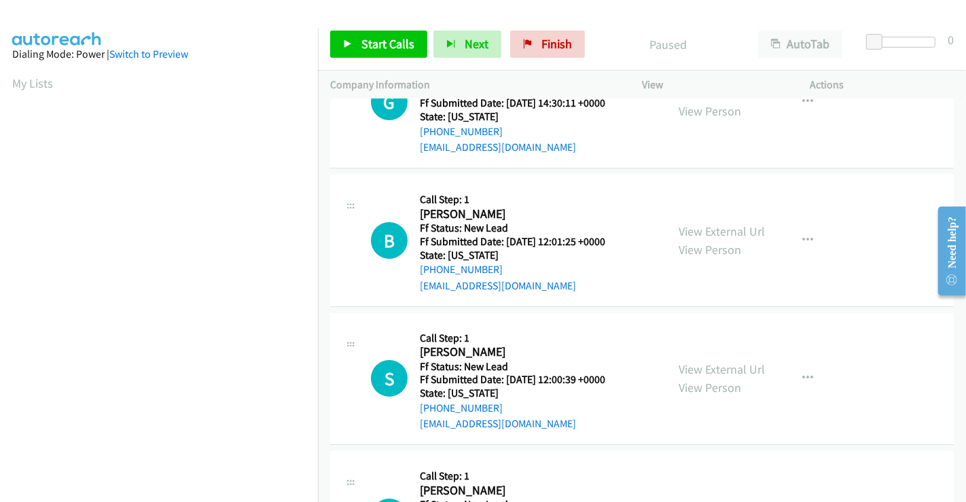
scroll to position [151, 0]
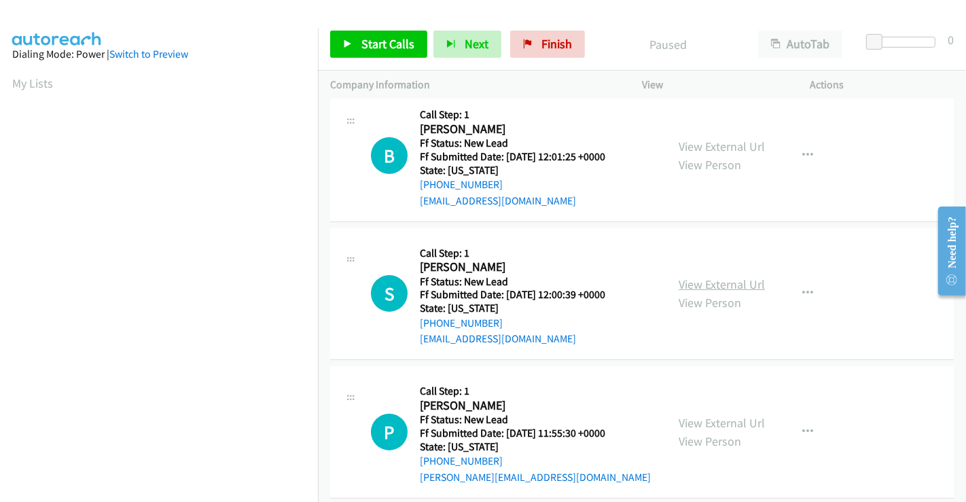
click at [700, 280] on link "View External Url" at bounding box center [722, 284] width 86 height 16
click at [706, 415] on link "View External Url" at bounding box center [722, 423] width 86 height 16
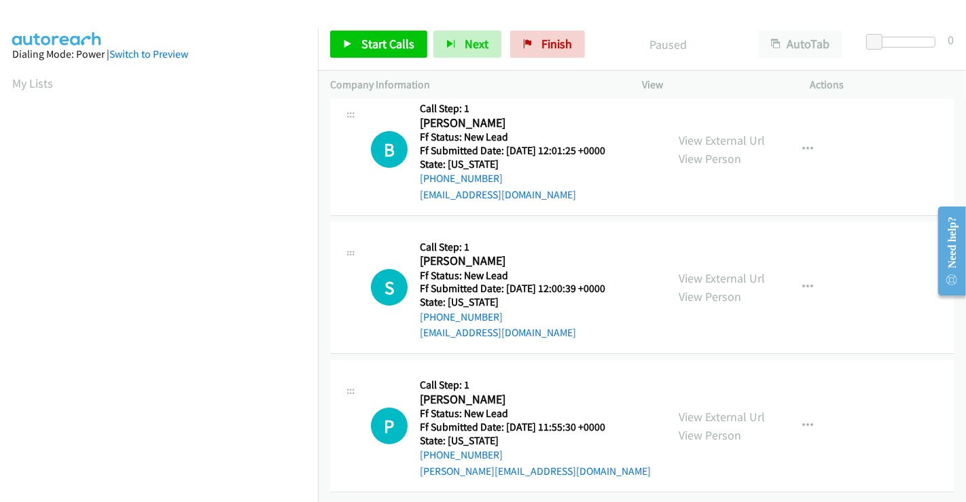
scroll to position [0, 0]
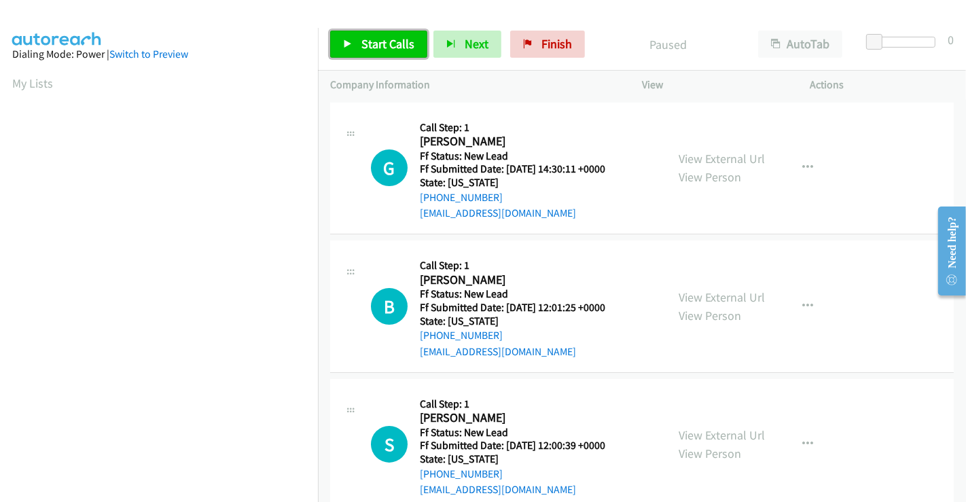
click at [377, 41] on span "Start Calls" at bounding box center [387, 44] width 53 height 16
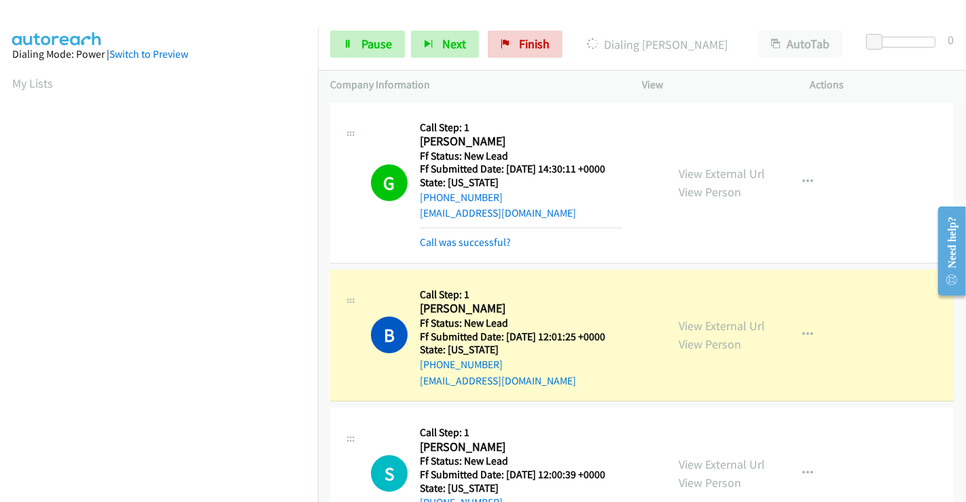
scroll to position [261, 0]
click at [372, 41] on span "Pause" at bounding box center [376, 44] width 31 height 16
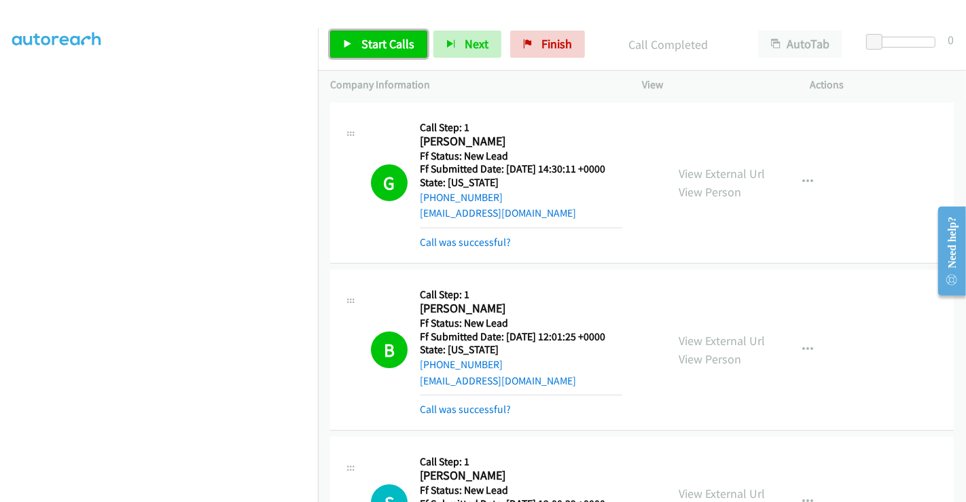
click at [390, 41] on span "Start Calls" at bounding box center [387, 44] width 53 height 16
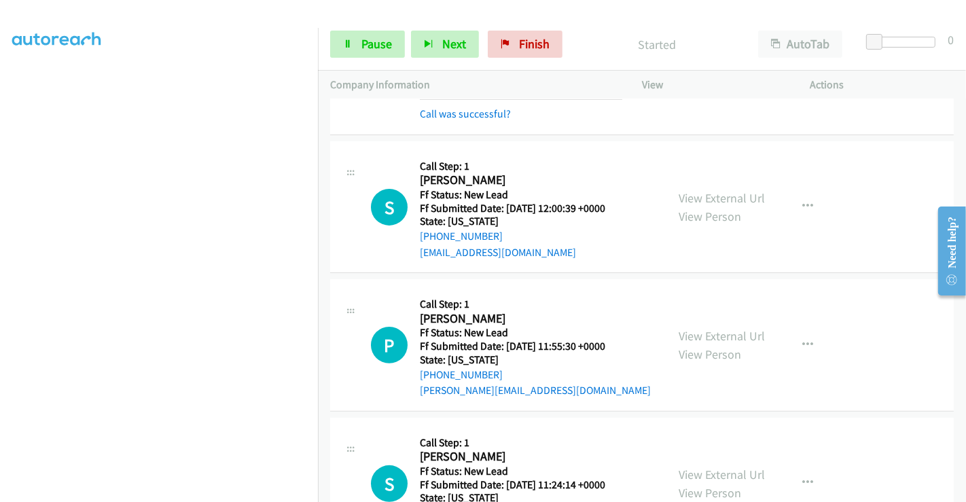
scroll to position [302, 0]
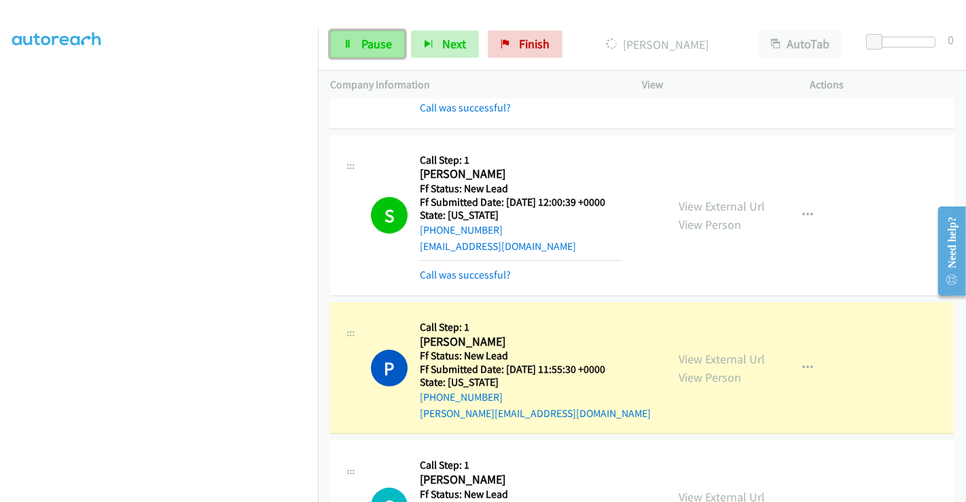
click at [377, 48] on span "Pause" at bounding box center [376, 44] width 31 height 16
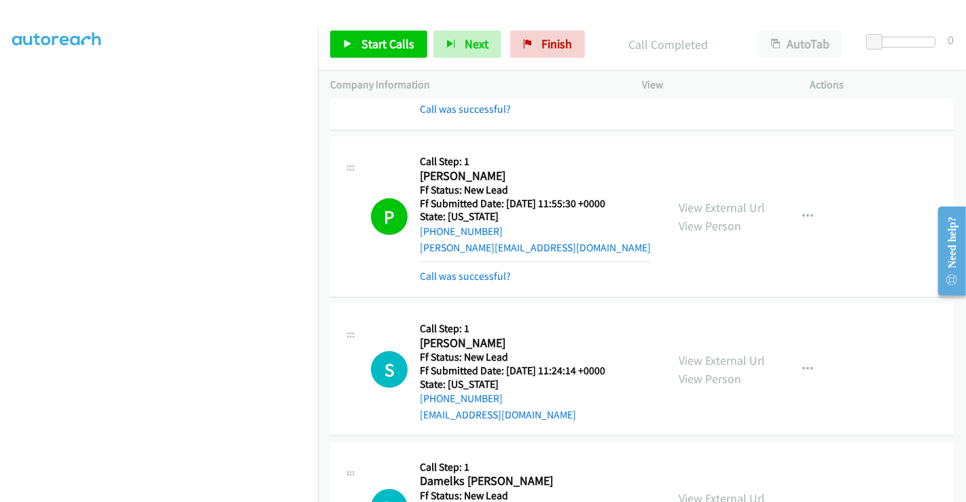
scroll to position [679, 0]
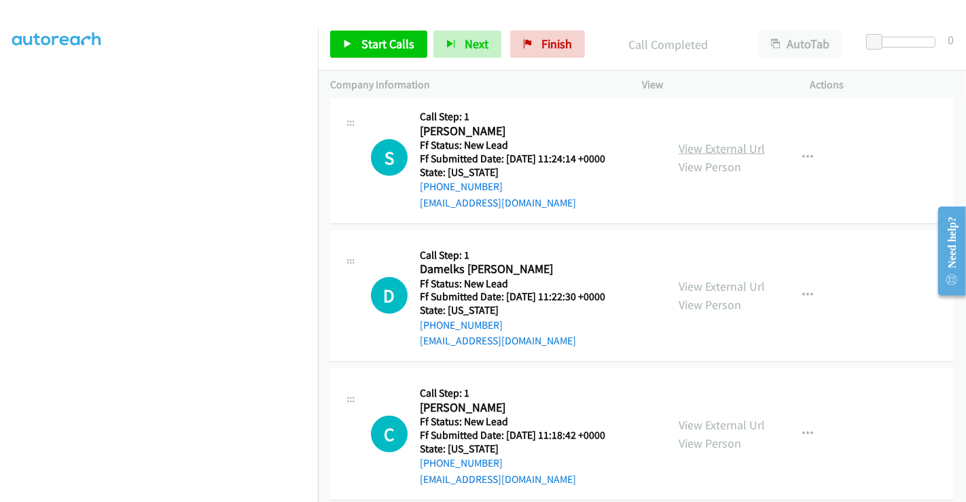
click at [698, 143] on link "View External Url" at bounding box center [722, 149] width 86 height 16
click at [712, 286] on link "View External Url" at bounding box center [722, 286] width 86 height 16
click at [708, 419] on link "View External Url" at bounding box center [722, 425] width 86 height 16
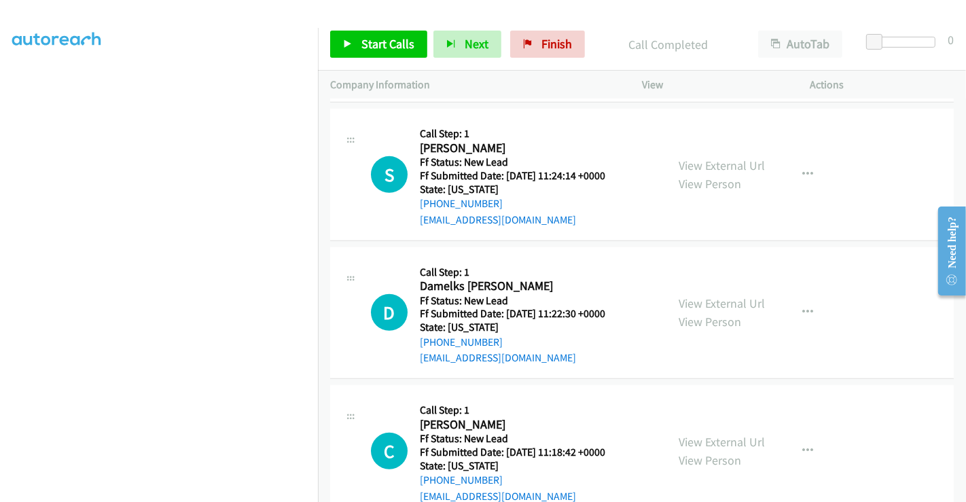
scroll to position [696, 0]
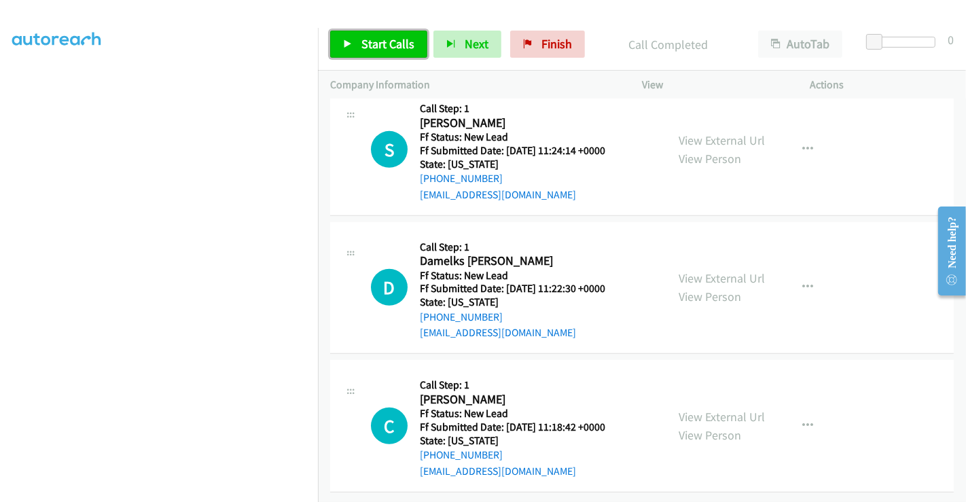
click at [399, 48] on span "Start Calls" at bounding box center [387, 44] width 53 height 16
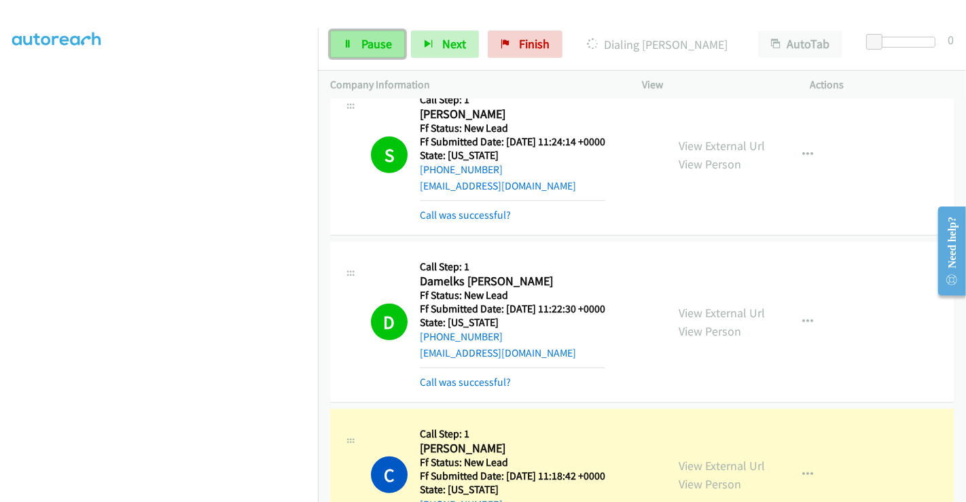
click at [382, 37] on span "Pause" at bounding box center [376, 44] width 31 height 16
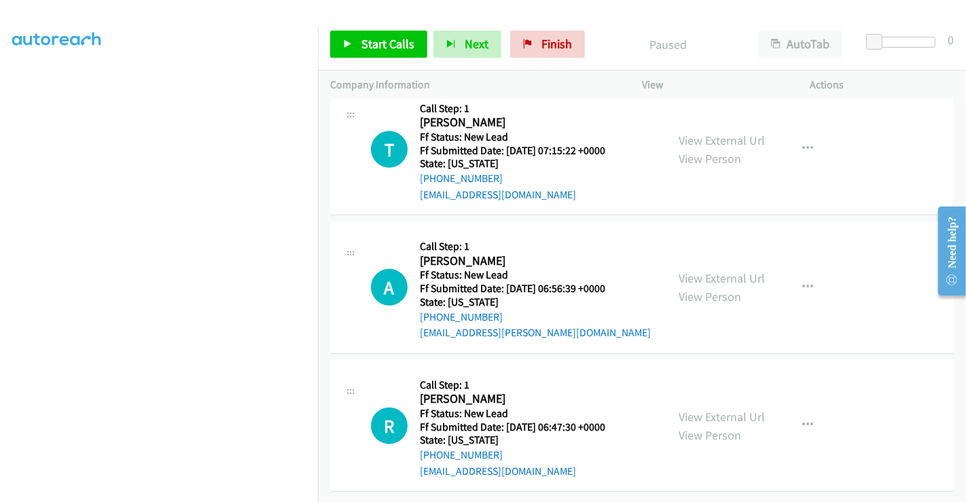
scroll to position [1168, 0]
click at [712, 132] on link "View External Url" at bounding box center [722, 140] width 86 height 16
click at [717, 270] on link "View External Url" at bounding box center [722, 278] width 86 height 16
click at [714, 409] on link "View External Url" at bounding box center [722, 417] width 86 height 16
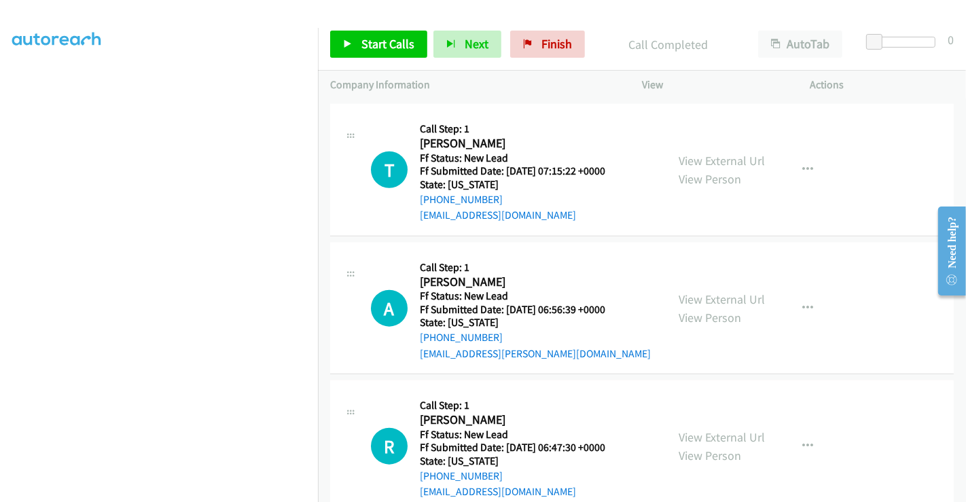
scroll to position [1197, 0]
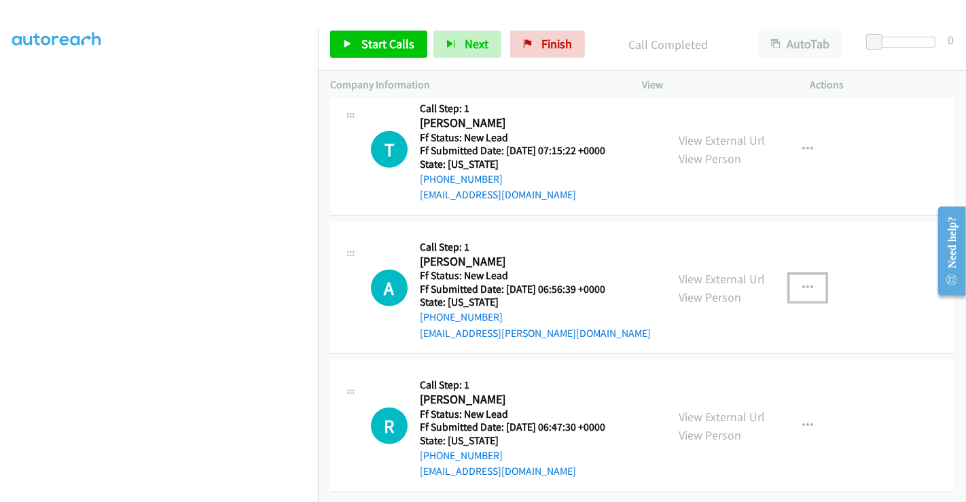
click at [804, 283] on icon "button" at bounding box center [807, 288] width 11 height 11
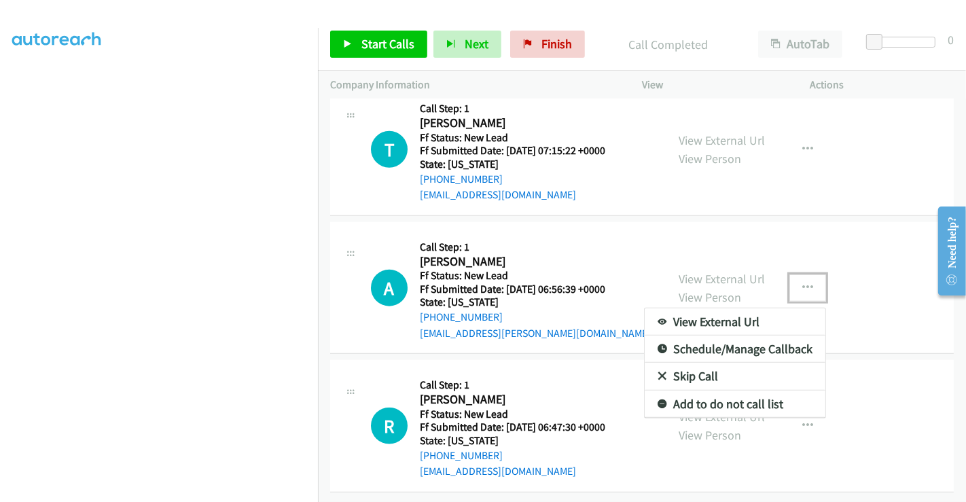
click at [706, 363] on link "Skip Call" at bounding box center [735, 376] width 181 height 27
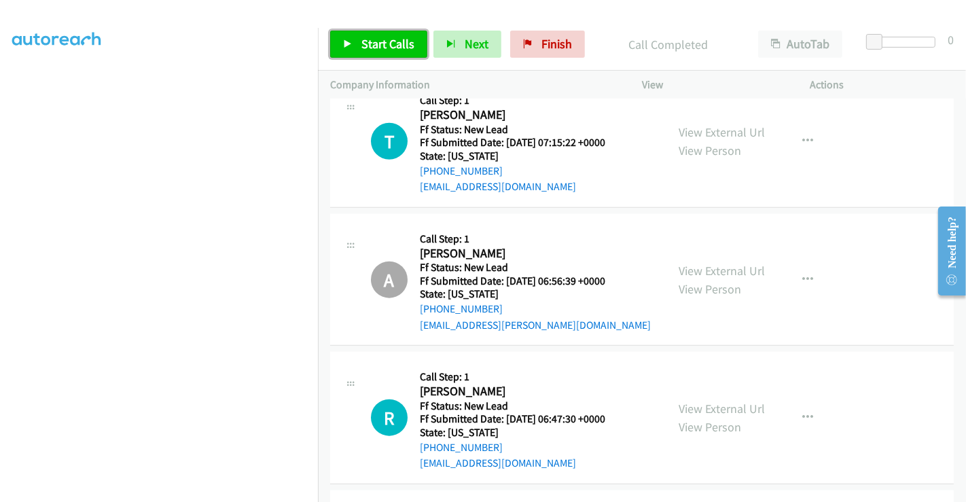
click at [374, 42] on span "Start Calls" at bounding box center [387, 44] width 53 height 16
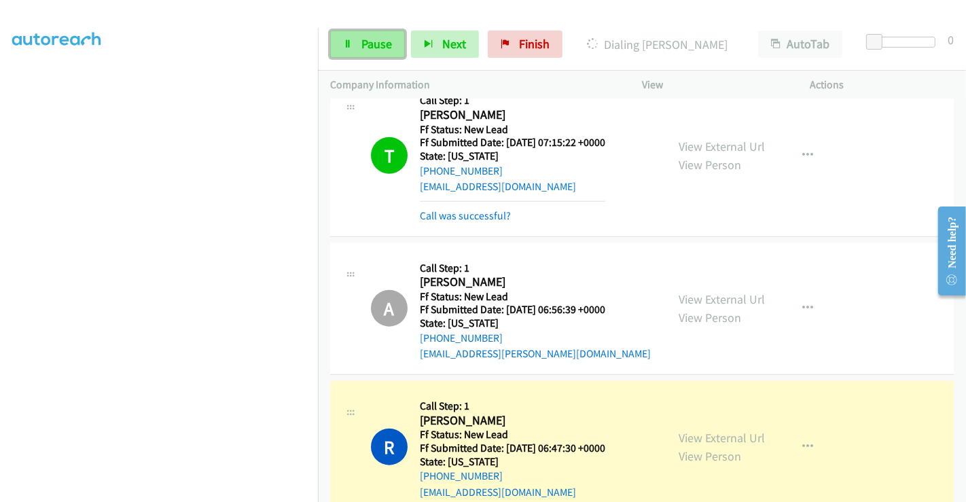
click at [367, 41] on span "Pause" at bounding box center [376, 44] width 31 height 16
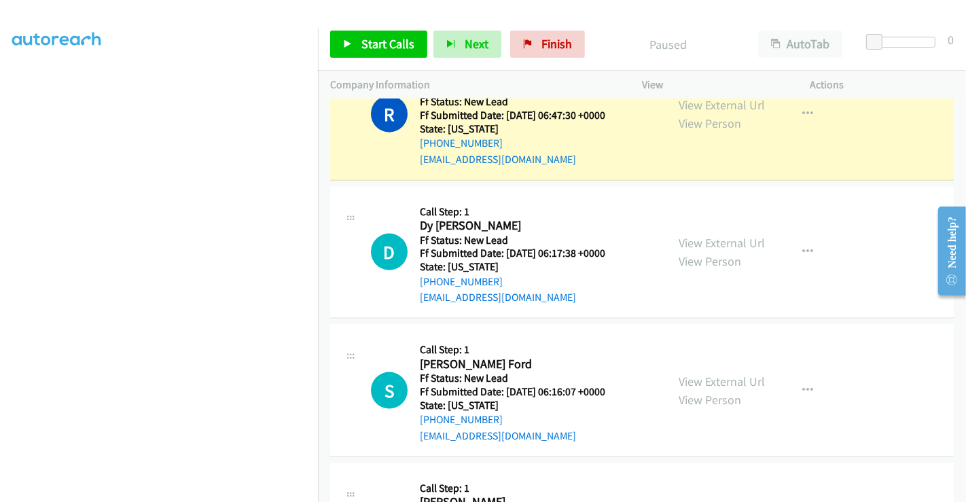
scroll to position [1640, 0]
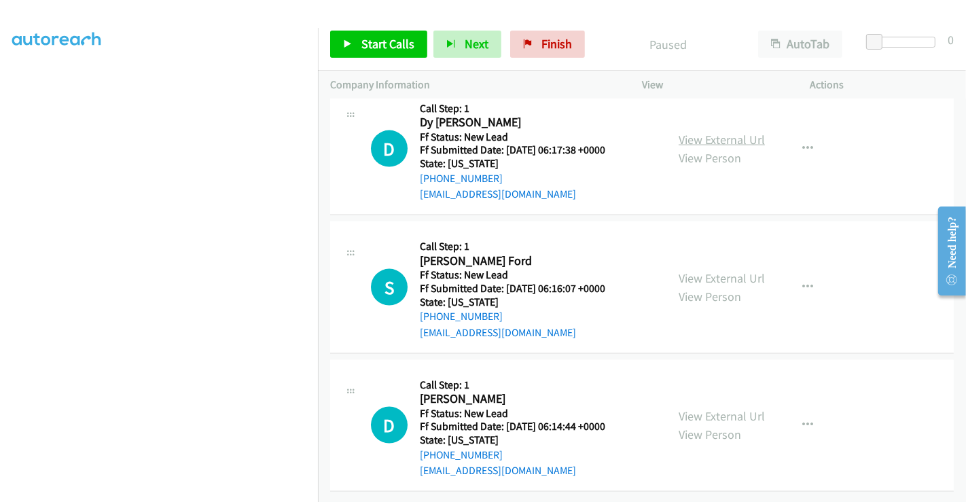
click at [717, 132] on link "View External Url" at bounding box center [722, 140] width 86 height 16
click at [717, 270] on link "View External Url" at bounding box center [722, 278] width 86 height 16
click at [710, 408] on link "View External Url" at bounding box center [722, 416] width 86 height 16
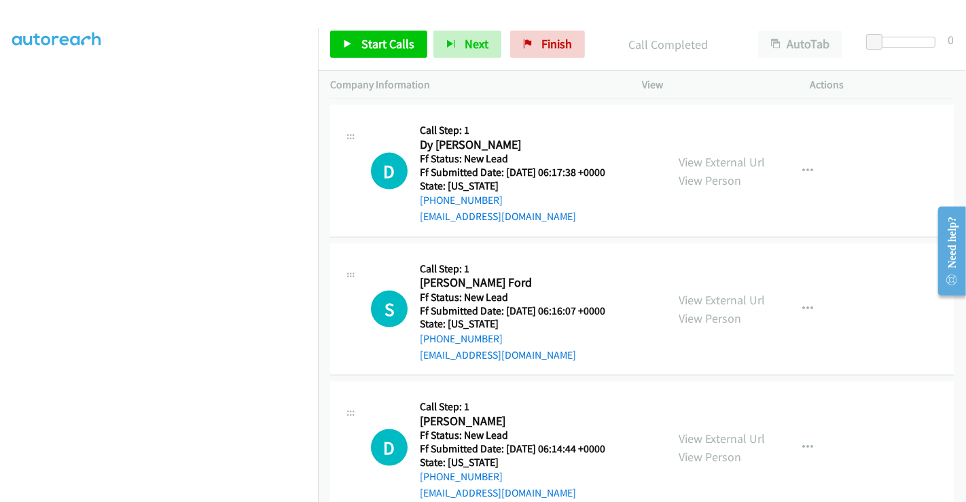
scroll to position [1668, 0]
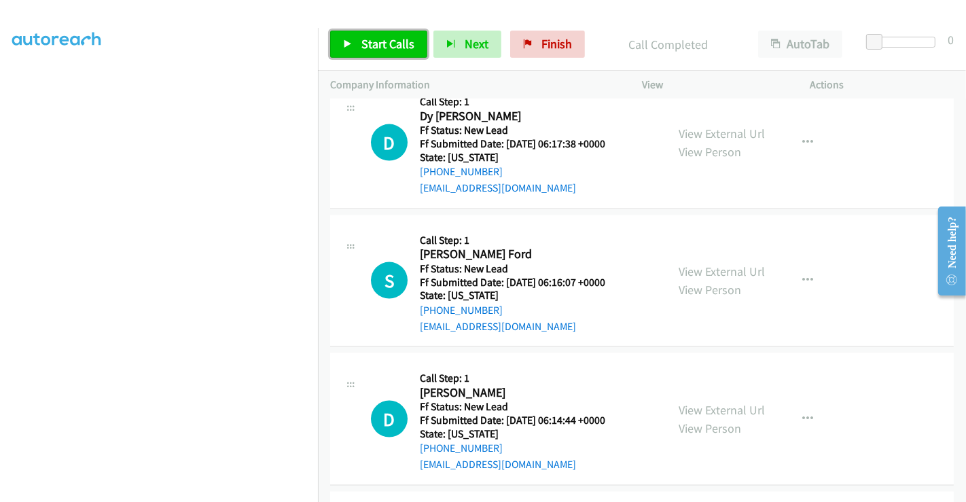
click at [362, 36] on span "Start Calls" at bounding box center [387, 44] width 53 height 16
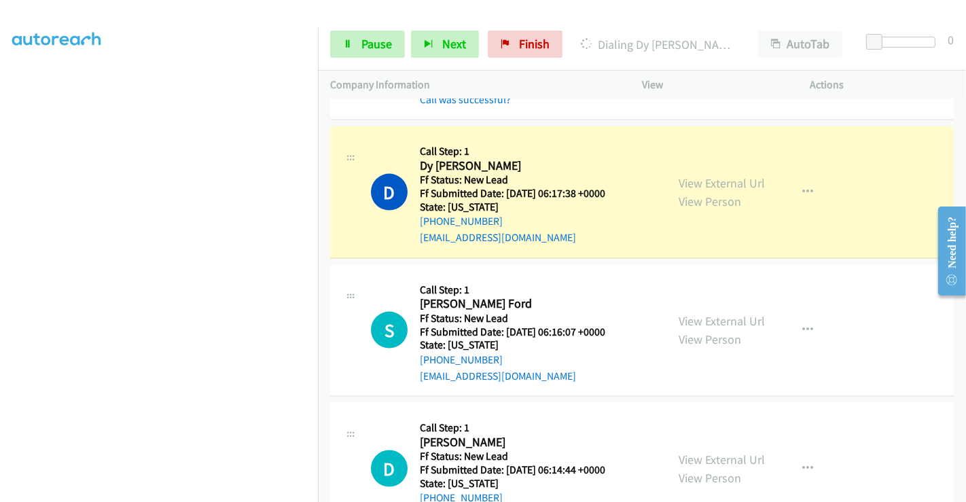
scroll to position [1642, 0]
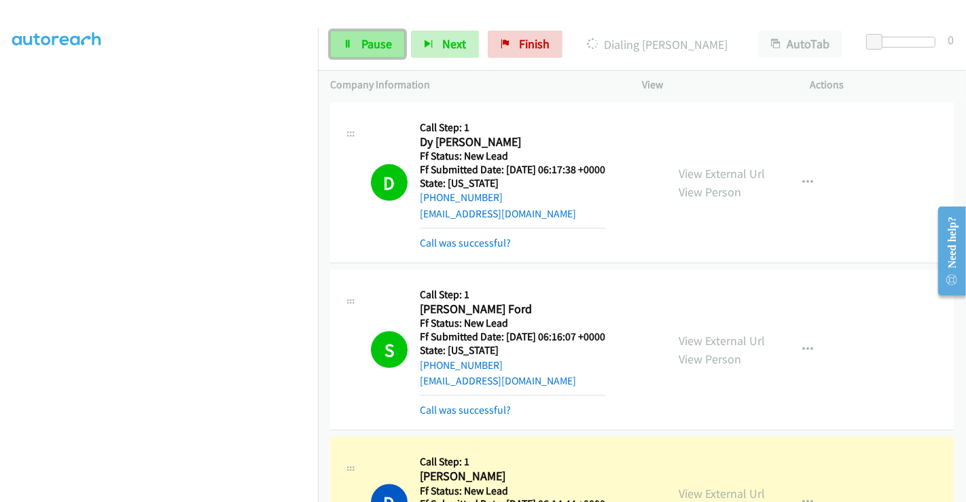
click at [363, 42] on span "Pause" at bounding box center [376, 44] width 31 height 16
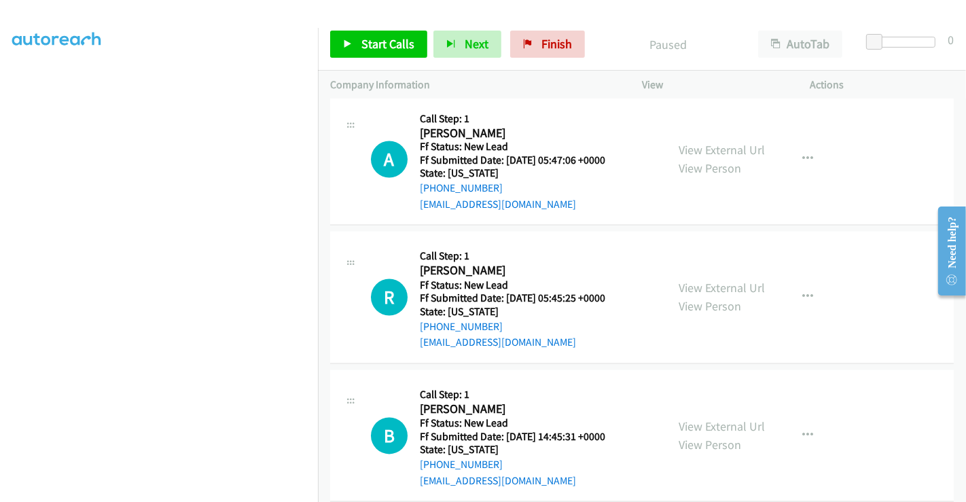
scroll to position [2139, 0]
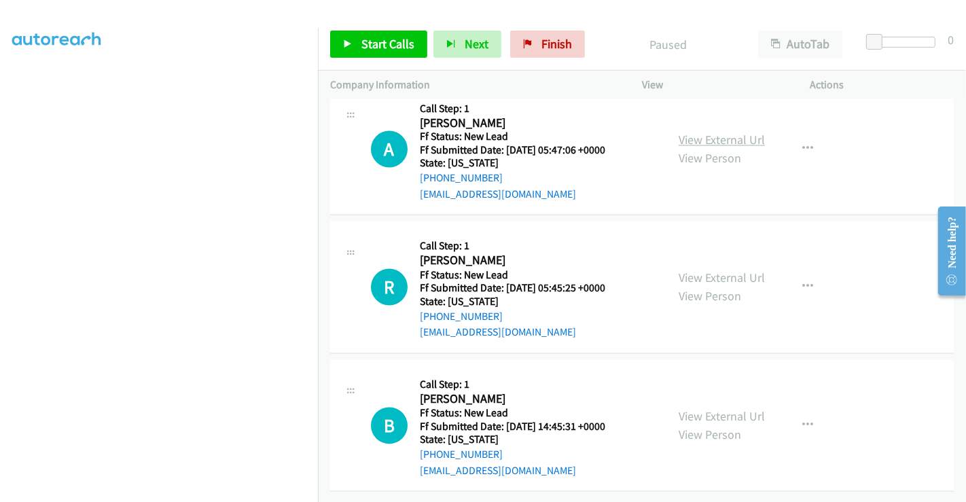
click at [720, 132] on link "View External Url" at bounding box center [722, 140] width 86 height 16
click at [707, 271] on link "View External Url" at bounding box center [722, 278] width 86 height 16
click at [711, 410] on link "View External Url" at bounding box center [722, 417] width 86 height 16
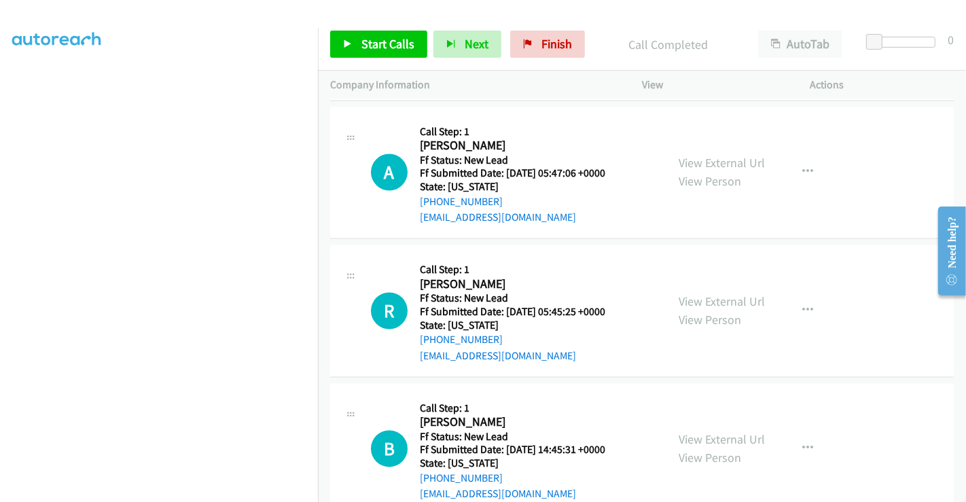
scroll to position [2168, 0]
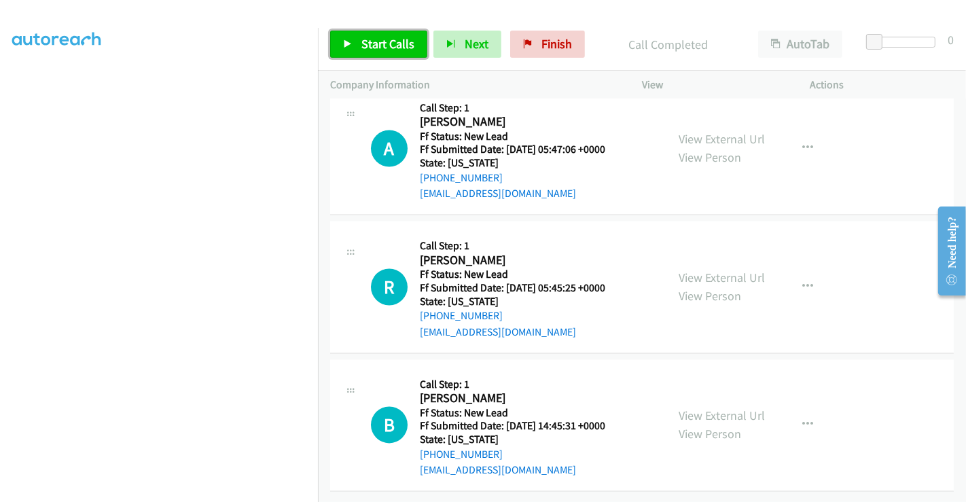
click at [352, 34] on link "Start Calls" at bounding box center [378, 44] width 97 height 27
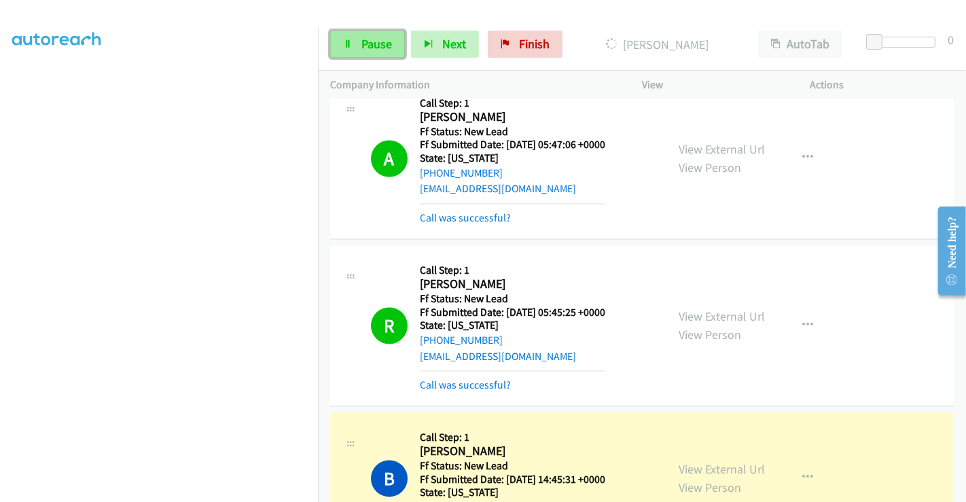
click at [365, 49] on span "Pause" at bounding box center [376, 44] width 31 height 16
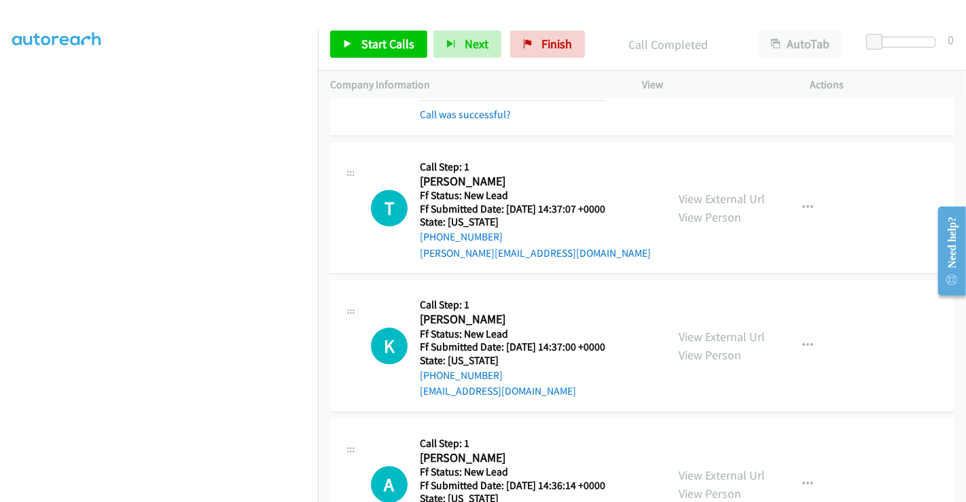
scroll to position [2518, 0]
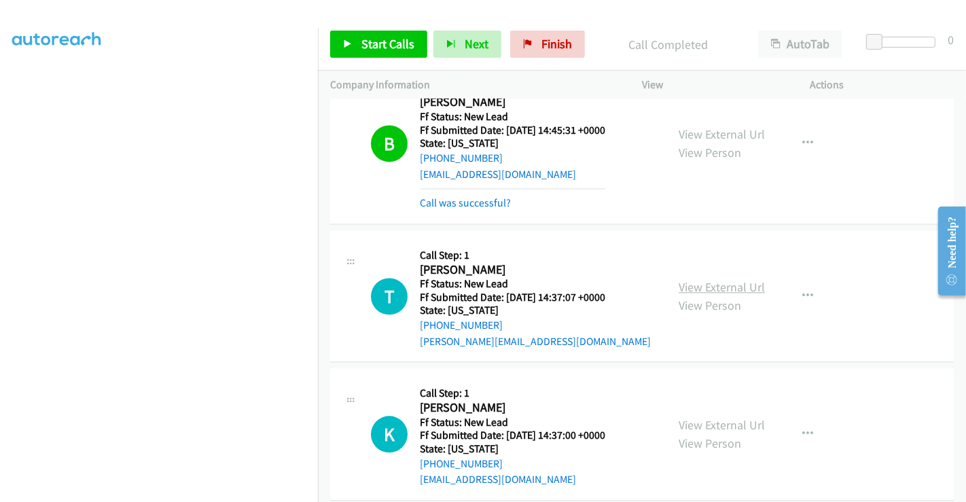
click at [712, 280] on link "View External Url" at bounding box center [722, 287] width 86 height 16
click at [712, 417] on link "View External Url" at bounding box center [722, 425] width 86 height 16
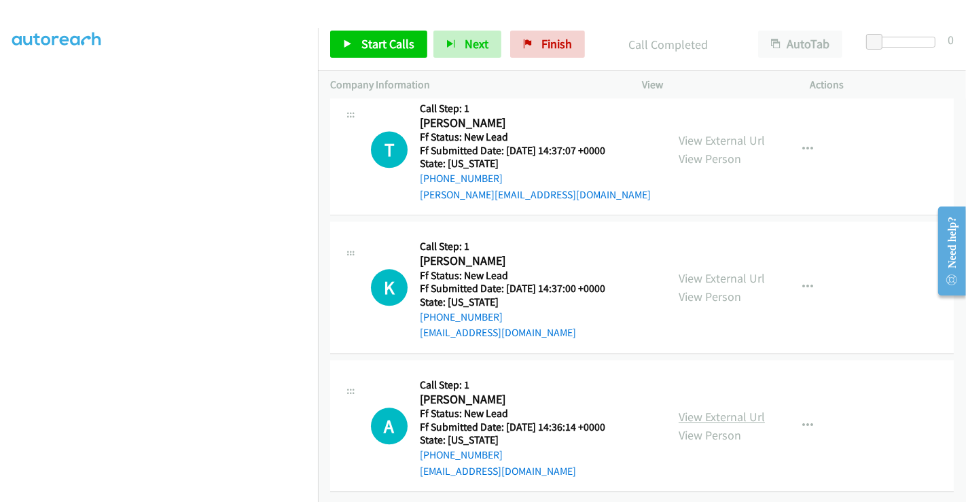
click at [681, 409] on link "View External Url" at bounding box center [722, 417] width 86 height 16
click at [388, 36] on span "Start Calls" at bounding box center [387, 44] width 53 height 16
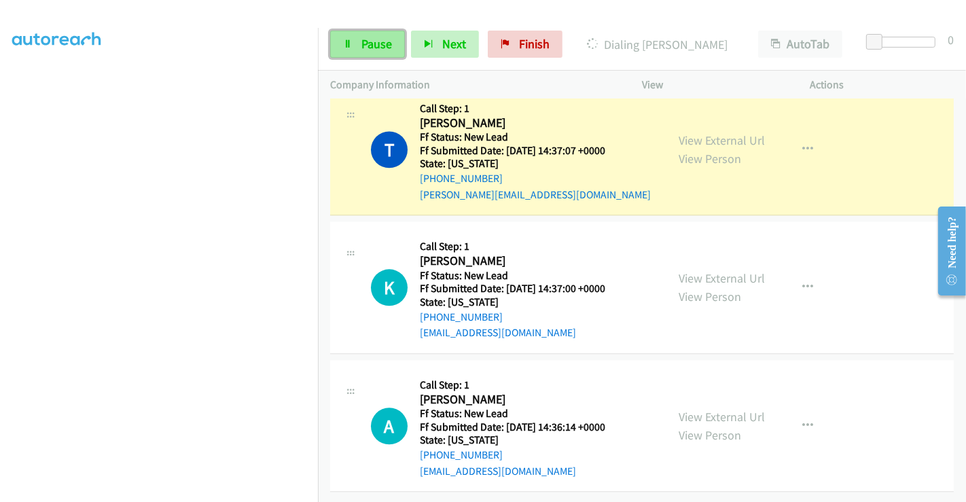
click at [369, 47] on span "Pause" at bounding box center [376, 44] width 31 height 16
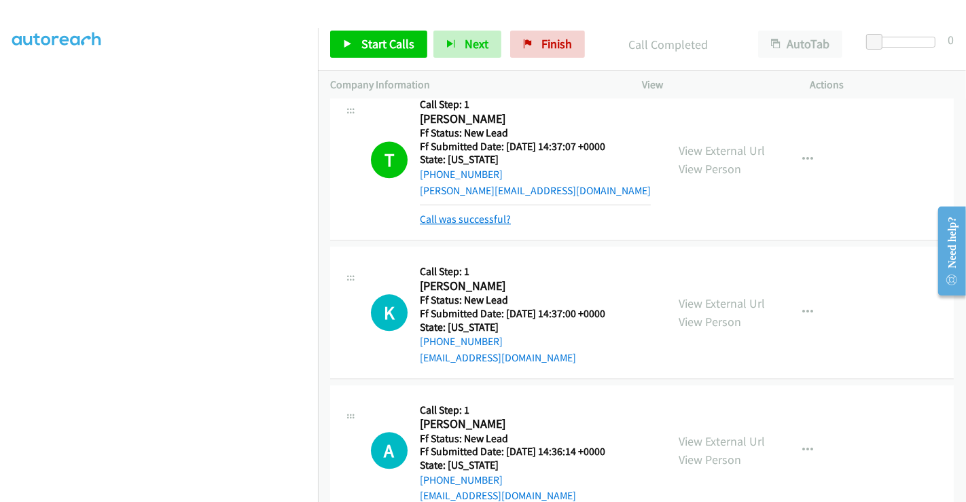
click at [471, 213] on link "Call was successful?" at bounding box center [465, 219] width 91 height 13
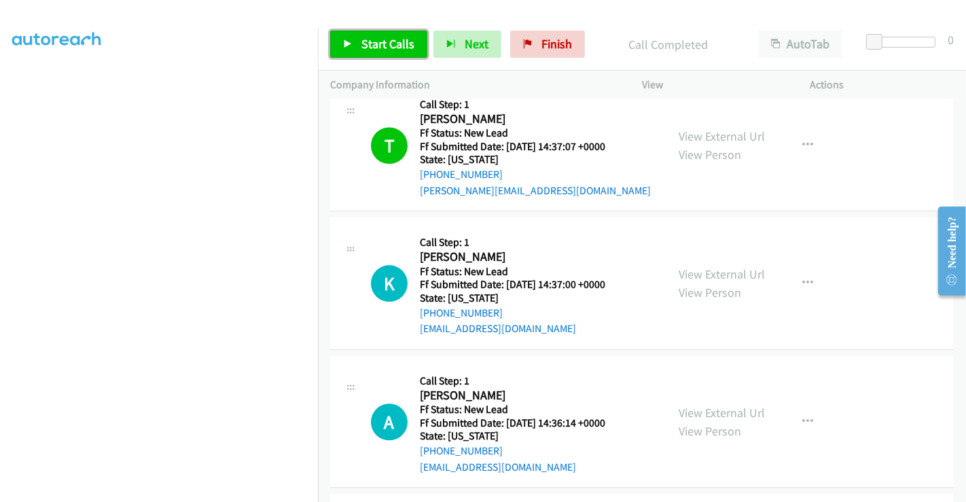
click at [381, 39] on span "Start Calls" at bounding box center [387, 44] width 53 height 16
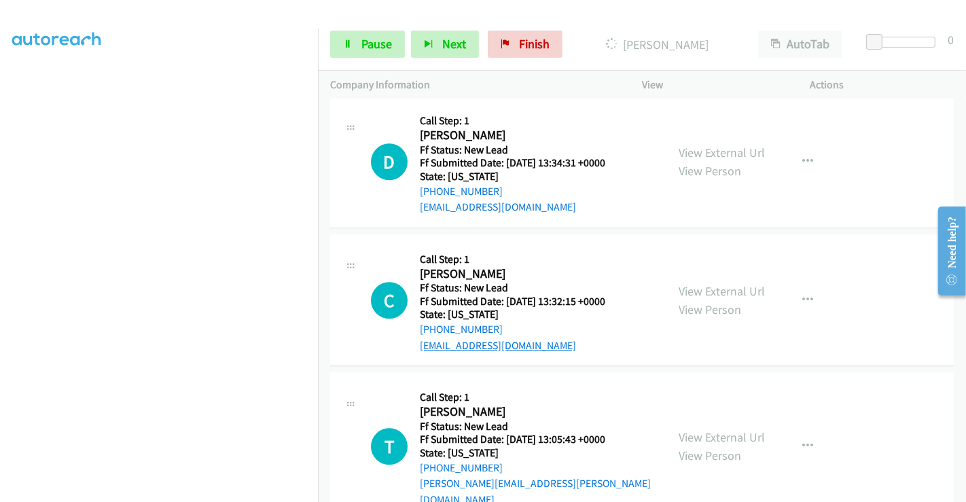
scroll to position [3083, 0]
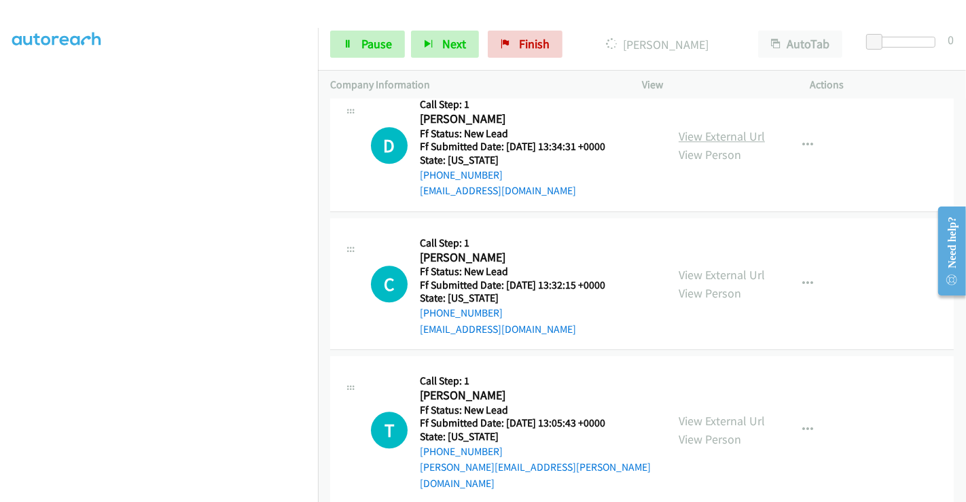
click at [708, 128] on link "View External Url" at bounding box center [722, 136] width 86 height 16
click at [713, 267] on link "View External Url" at bounding box center [722, 275] width 86 height 16
click at [708, 413] on link "View External Url" at bounding box center [722, 421] width 86 height 16
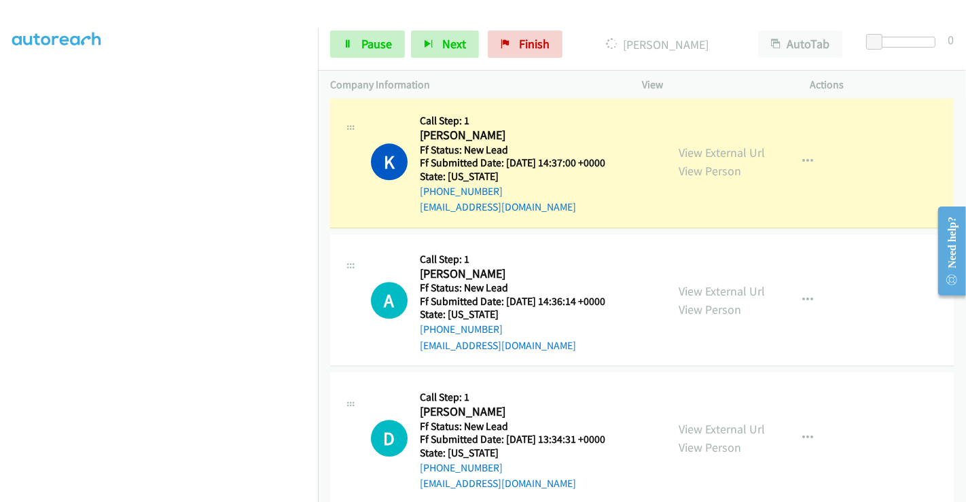
scroll to position [2705, 0]
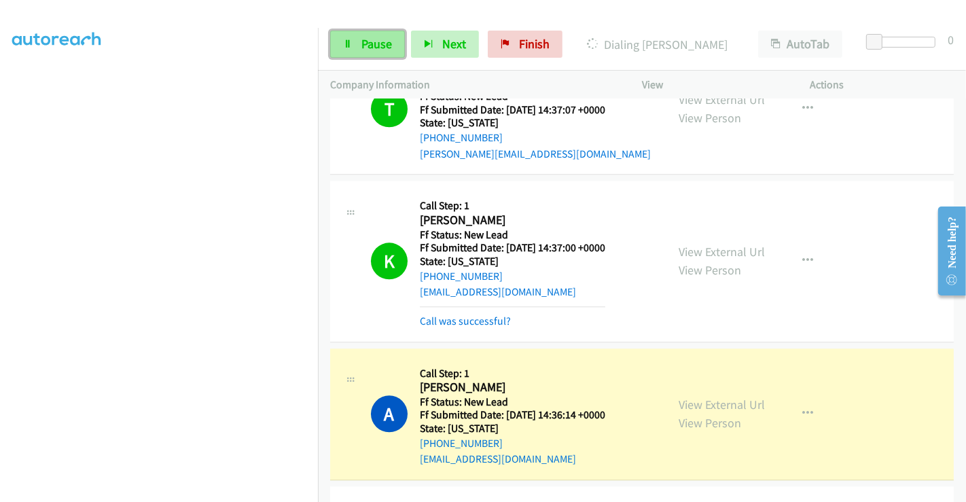
click at [378, 44] on span "Pause" at bounding box center [376, 44] width 31 height 16
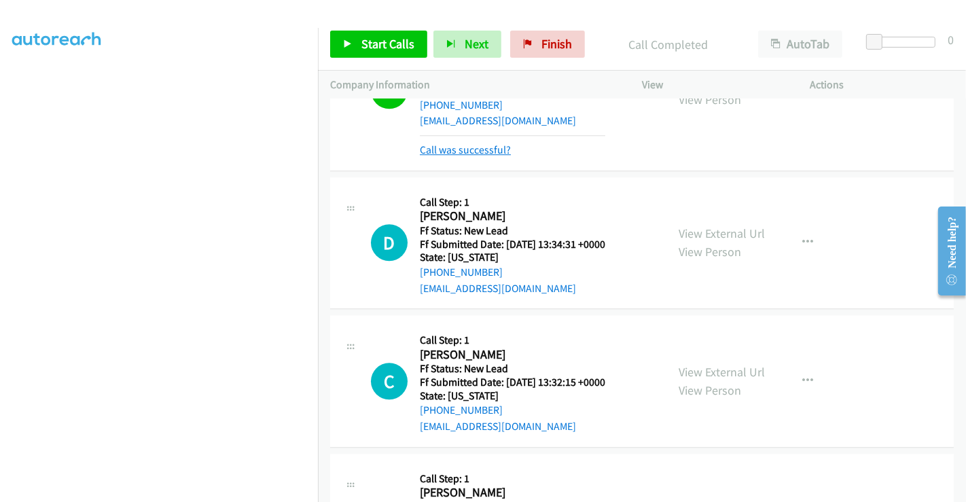
scroll to position [2989, 0]
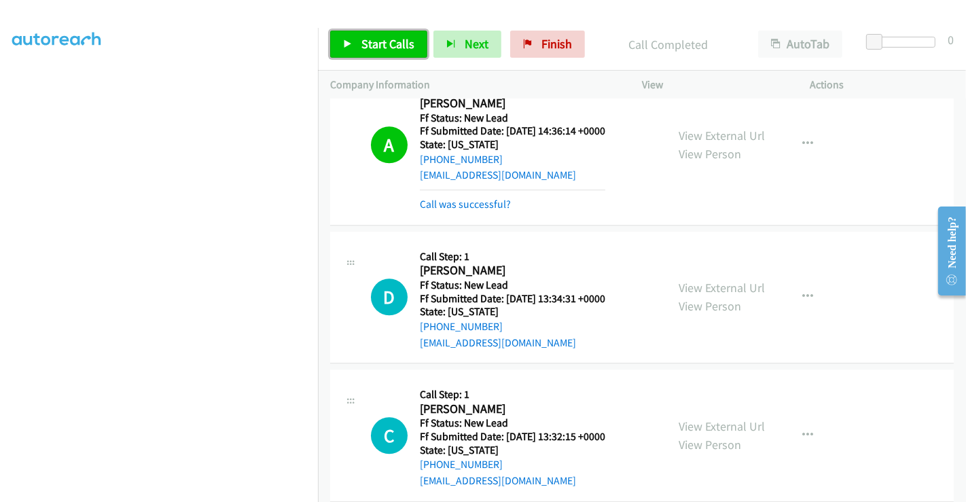
click at [374, 45] on span "Start Calls" at bounding box center [387, 44] width 53 height 16
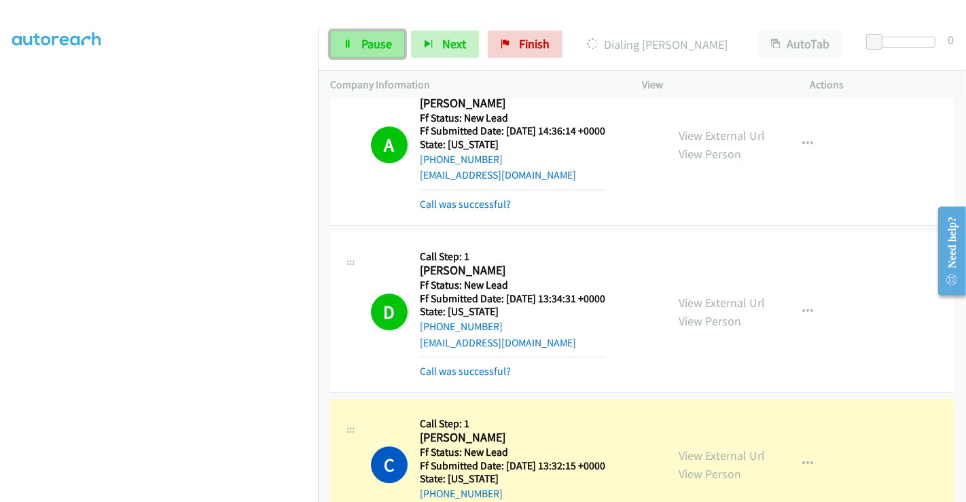
click at [349, 46] on icon at bounding box center [348, 45] width 10 height 10
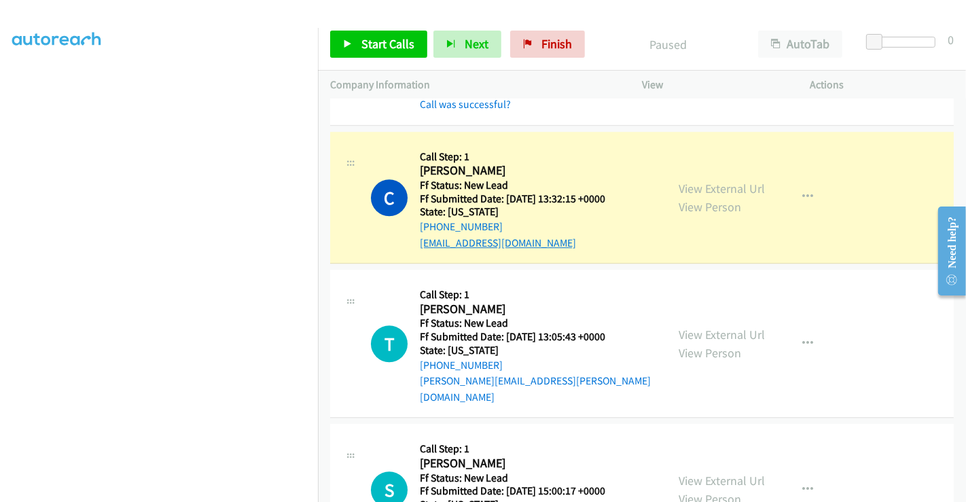
scroll to position [3215, 0]
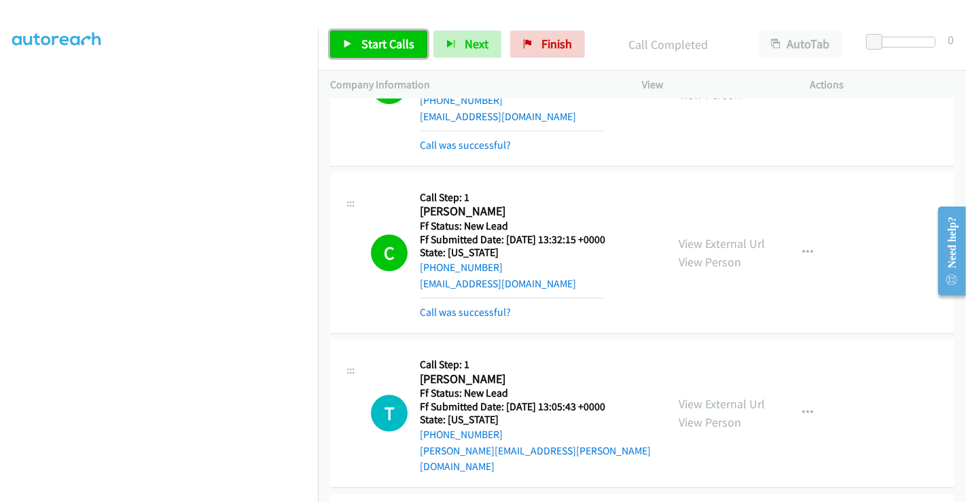
click at [395, 41] on span "Start Calls" at bounding box center [387, 44] width 53 height 16
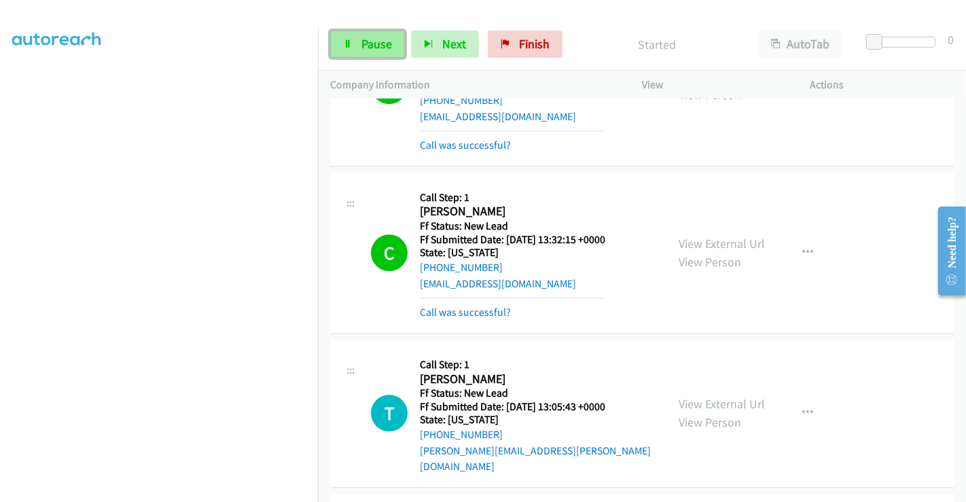
click at [370, 39] on span "Pause" at bounding box center [376, 44] width 31 height 16
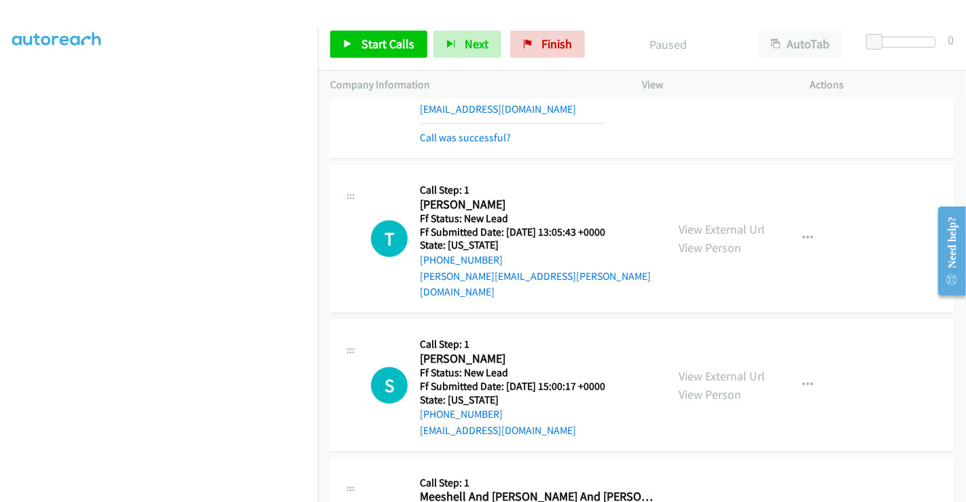
scroll to position [3442, 0]
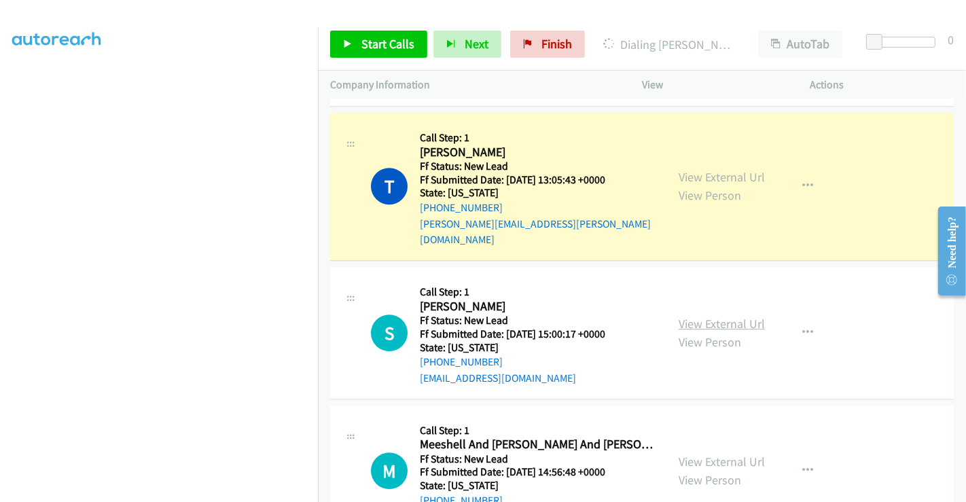
click at [710, 316] on link "View External Url" at bounding box center [722, 324] width 86 height 16
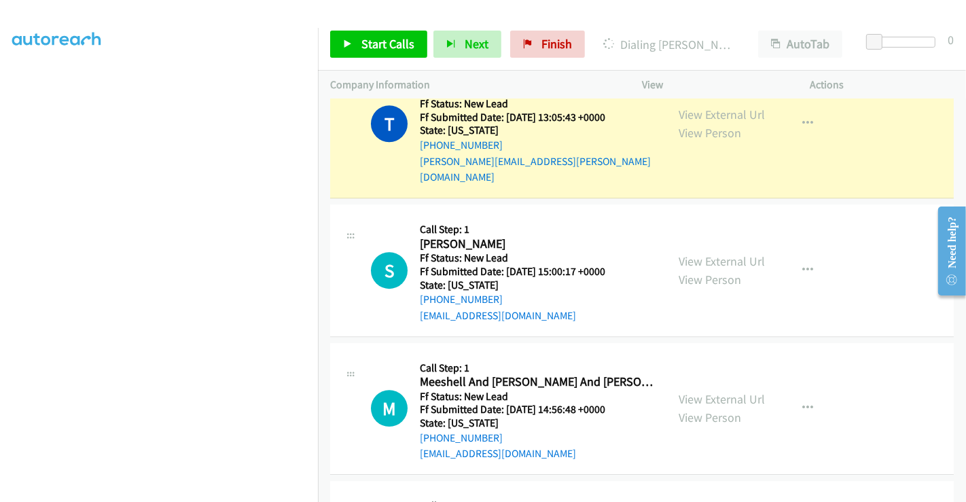
scroll to position [3593, 0]
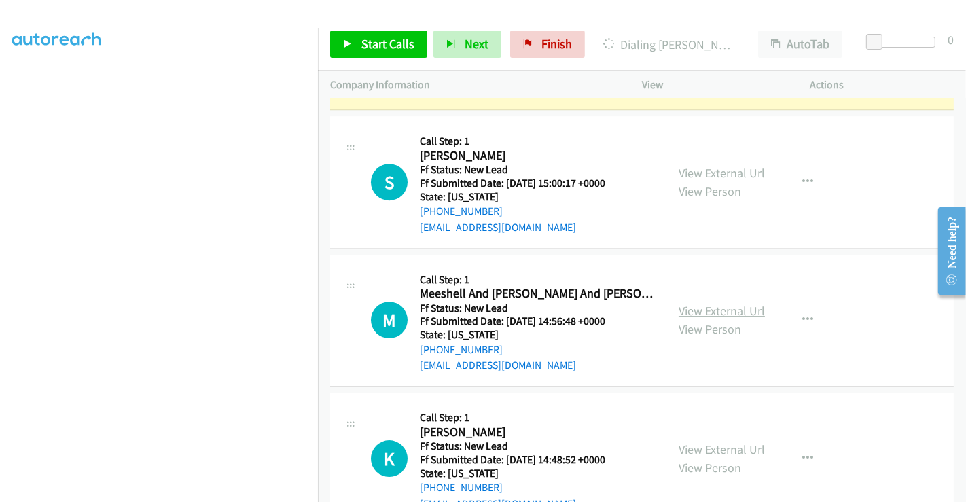
click at [715, 303] on link "View External Url" at bounding box center [722, 311] width 86 height 16
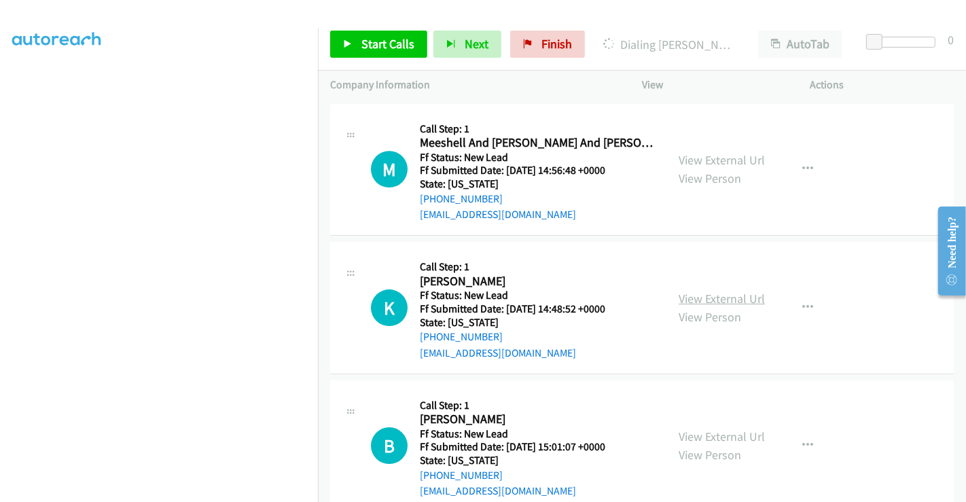
click at [714, 291] on link "View External Url" at bounding box center [722, 299] width 86 height 16
click at [708, 429] on link "View External Url" at bounding box center [722, 437] width 86 height 16
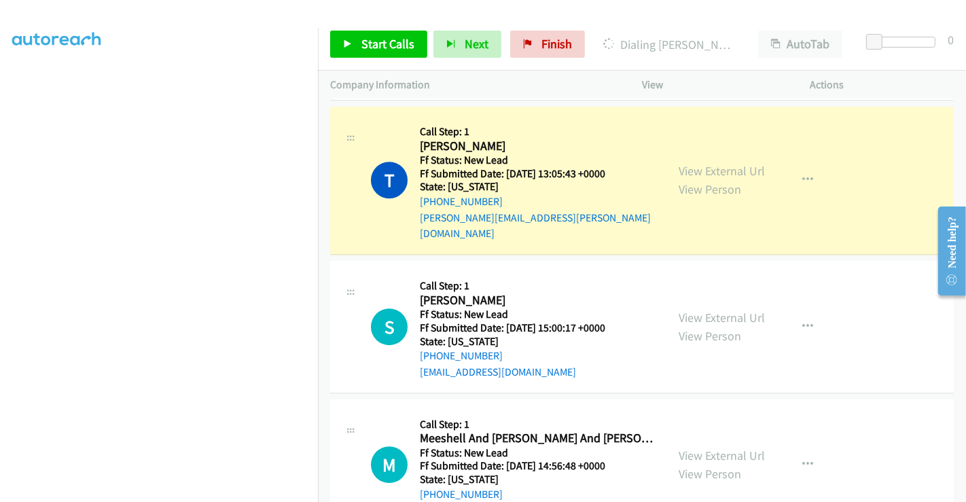
scroll to position [3372, 0]
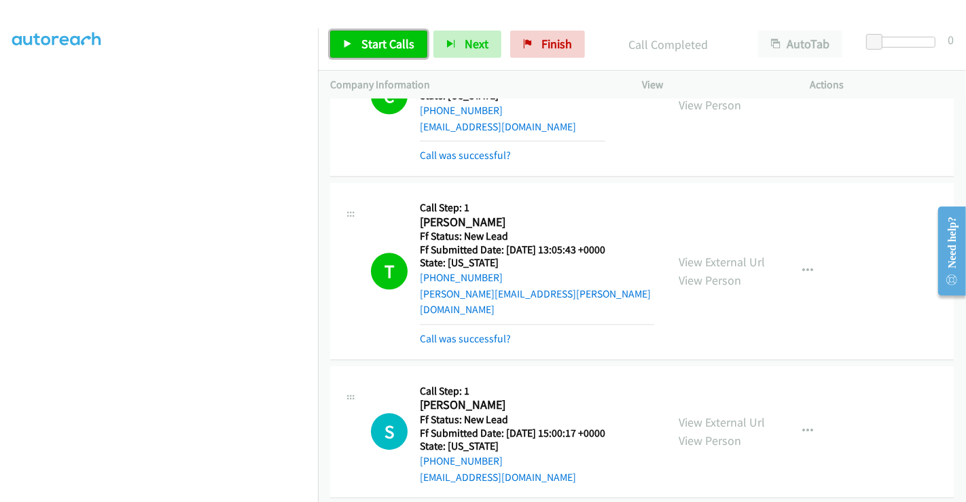
click at [383, 48] on span "Start Calls" at bounding box center [387, 44] width 53 height 16
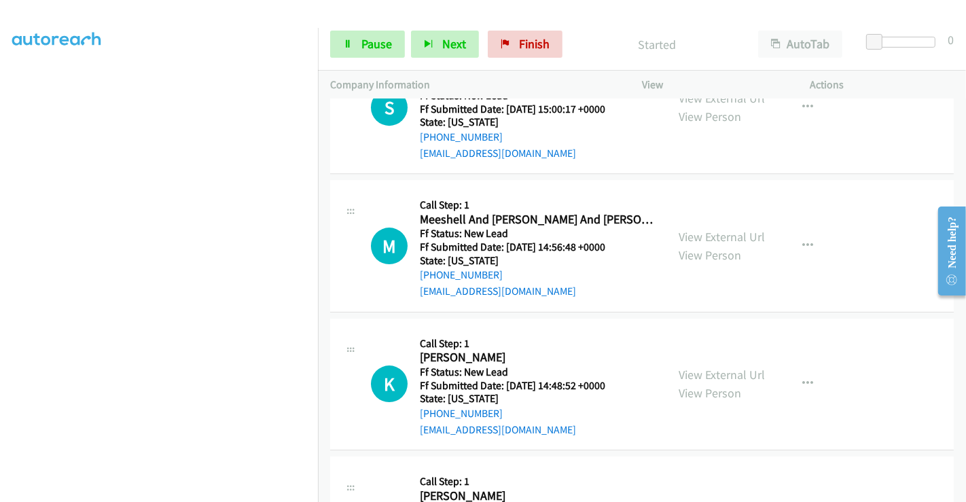
scroll to position [3628, 0]
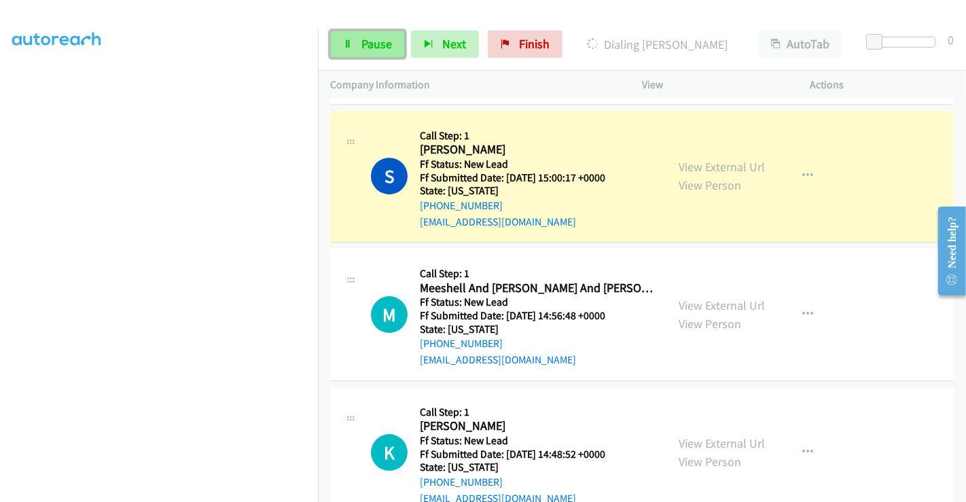
click at [384, 48] on span "Pause" at bounding box center [376, 44] width 31 height 16
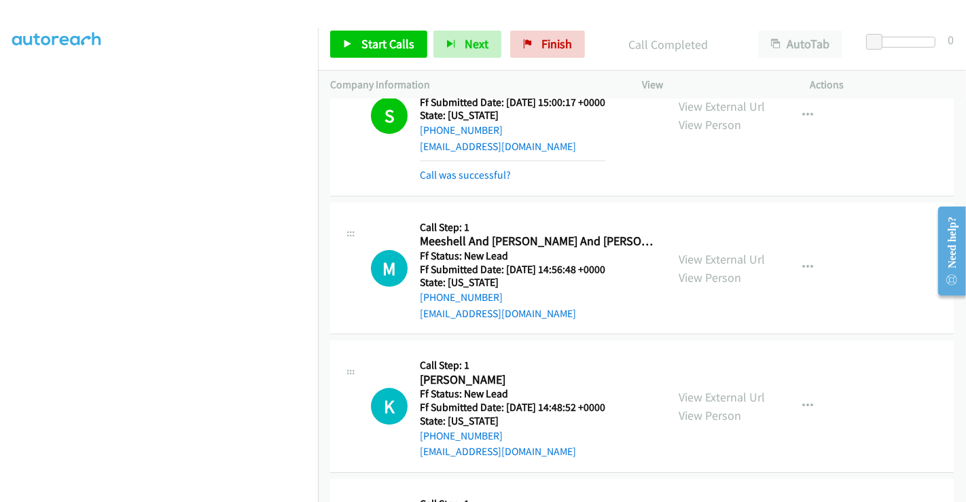
scroll to position [3807, 0]
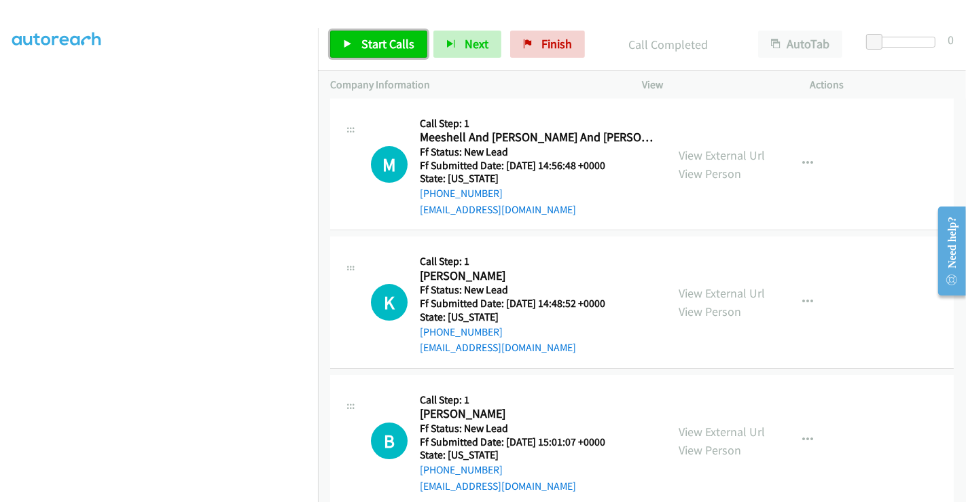
click at [379, 38] on span "Start Calls" at bounding box center [387, 44] width 53 height 16
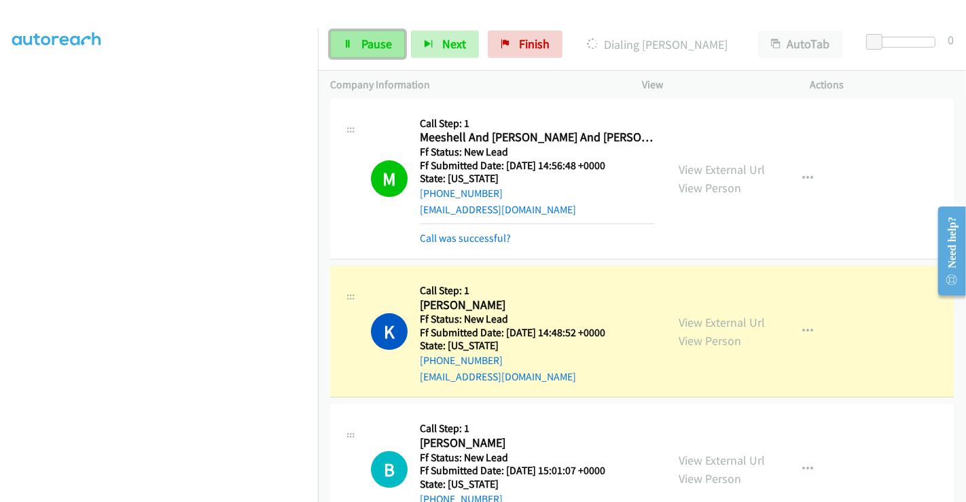
click at [366, 43] on span "Pause" at bounding box center [376, 44] width 31 height 16
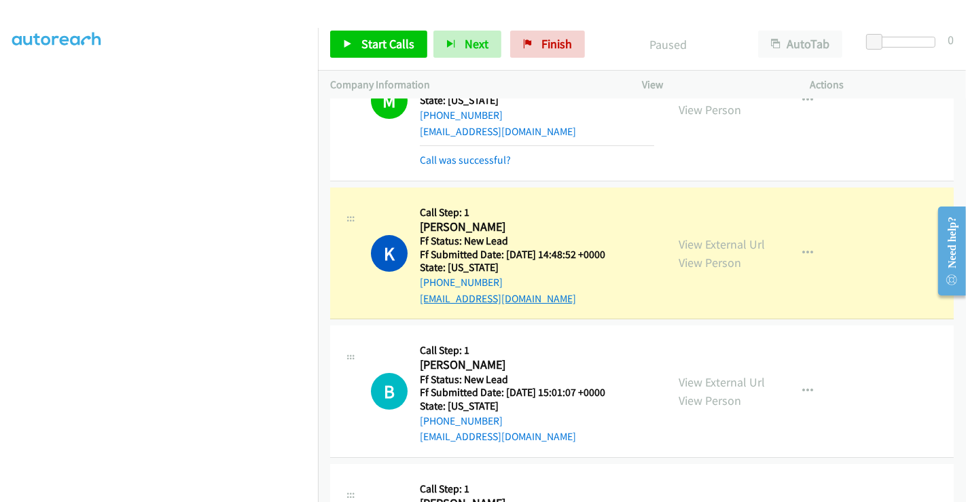
scroll to position [3883, 0]
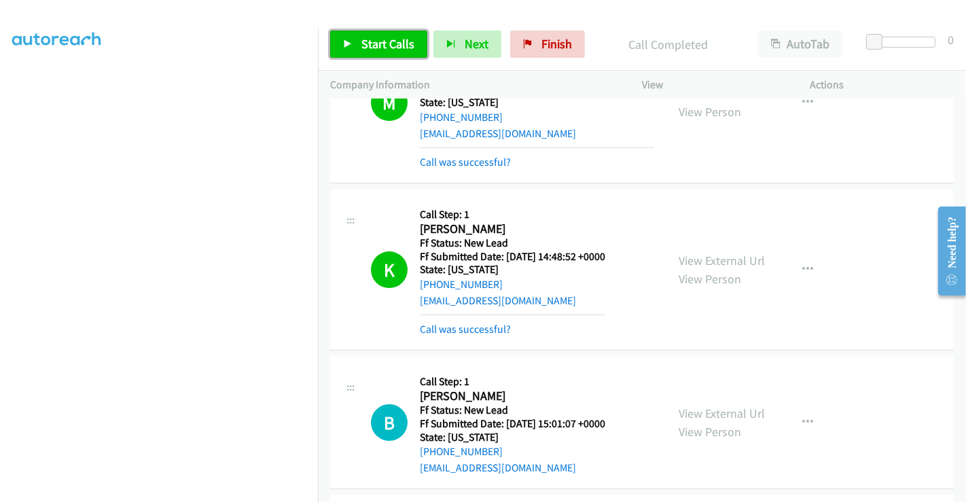
click at [351, 41] on icon at bounding box center [348, 45] width 10 height 10
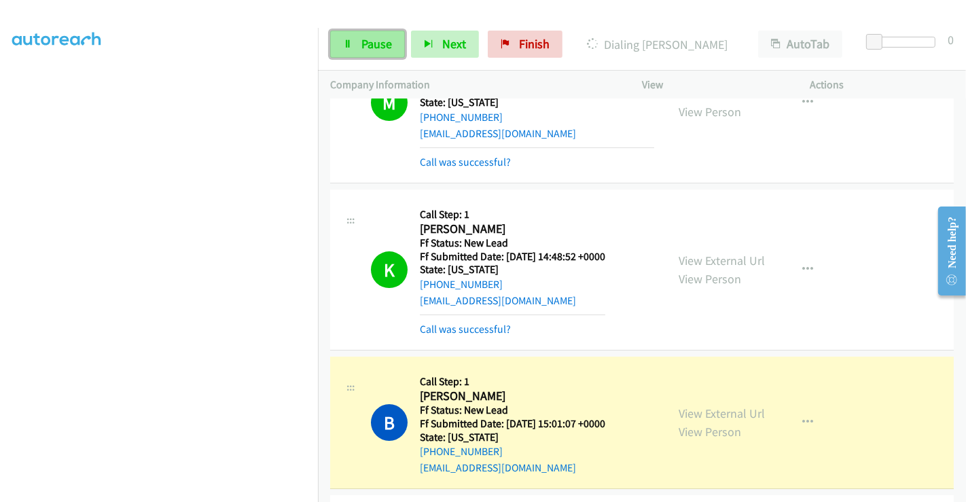
click at [359, 37] on link "Pause" at bounding box center [367, 44] width 75 height 27
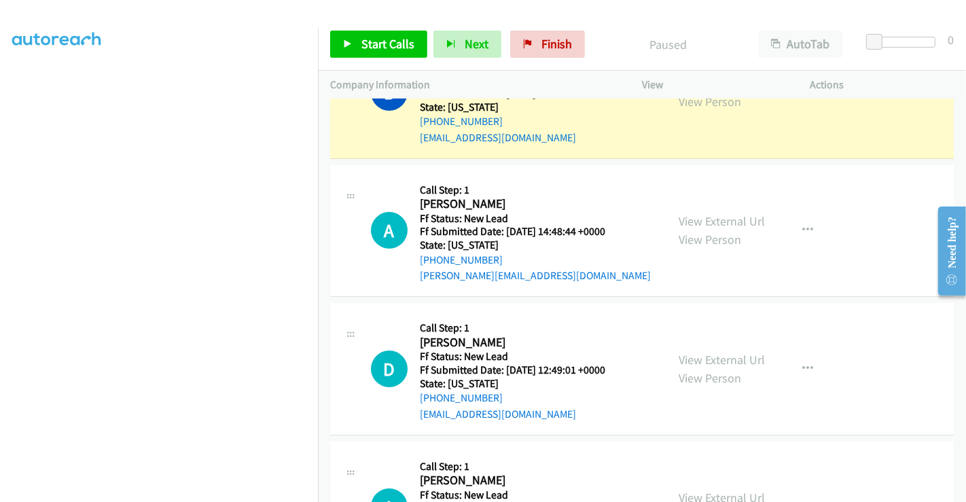
scroll to position [4279, 0]
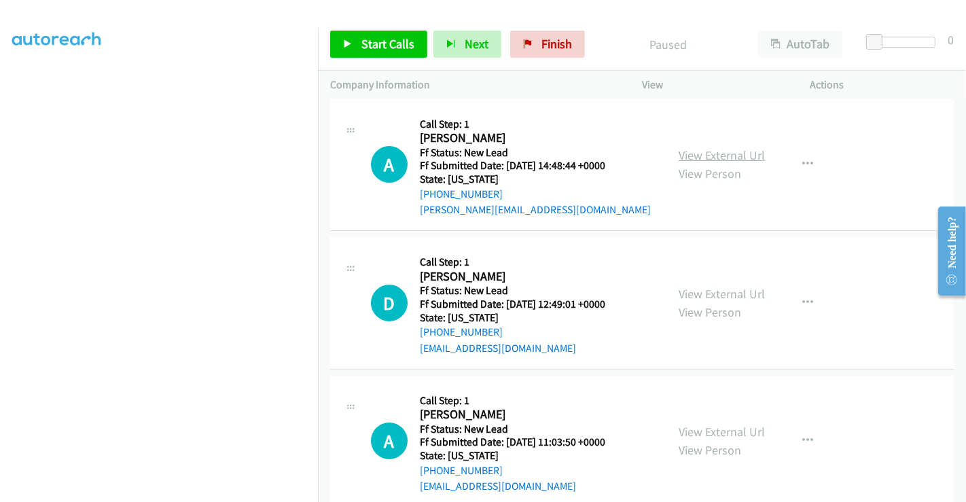
click at [712, 147] on link "View External Url" at bounding box center [722, 155] width 86 height 16
click at [710, 286] on link "View External Url" at bounding box center [722, 294] width 86 height 16
click at [696, 424] on link "View External Url" at bounding box center [722, 432] width 86 height 16
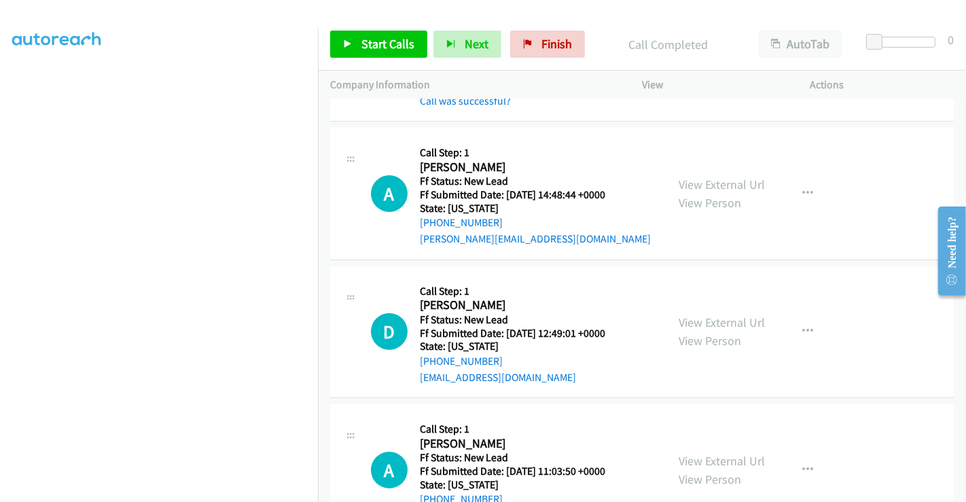
scroll to position [4307, 0]
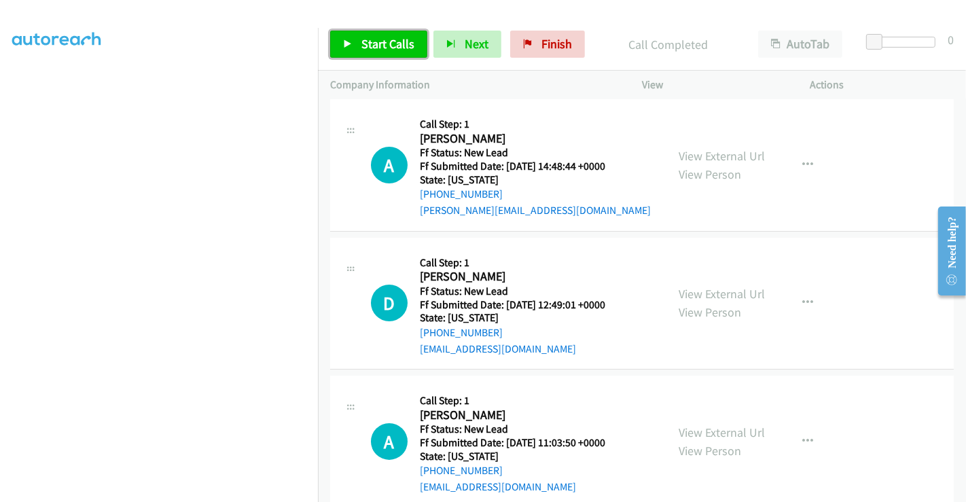
click at [378, 46] on span "Start Calls" at bounding box center [387, 44] width 53 height 16
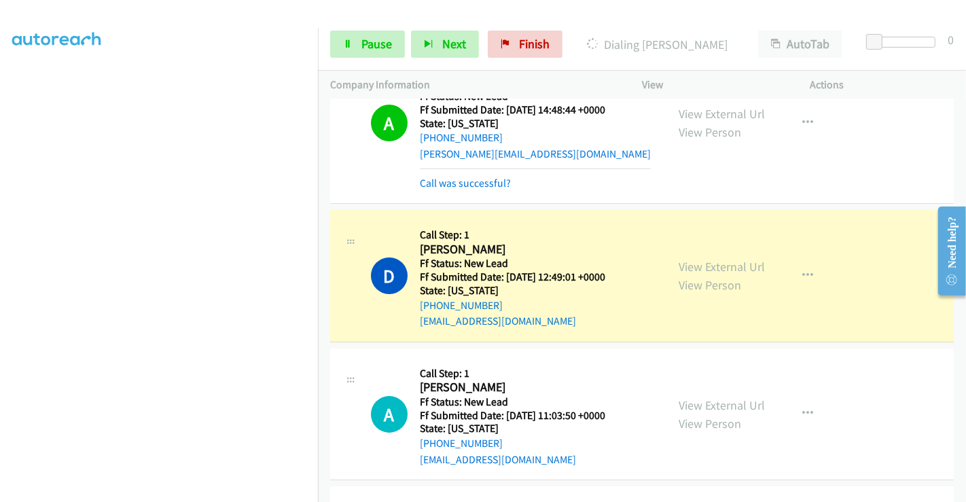
scroll to position [4459, 0]
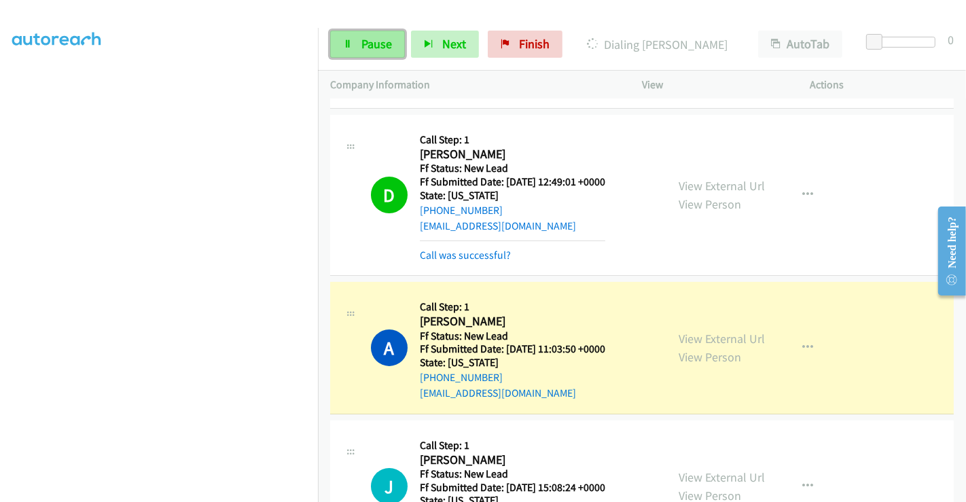
click at [348, 40] on icon at bounding box center [348, 45] width 10 height 10
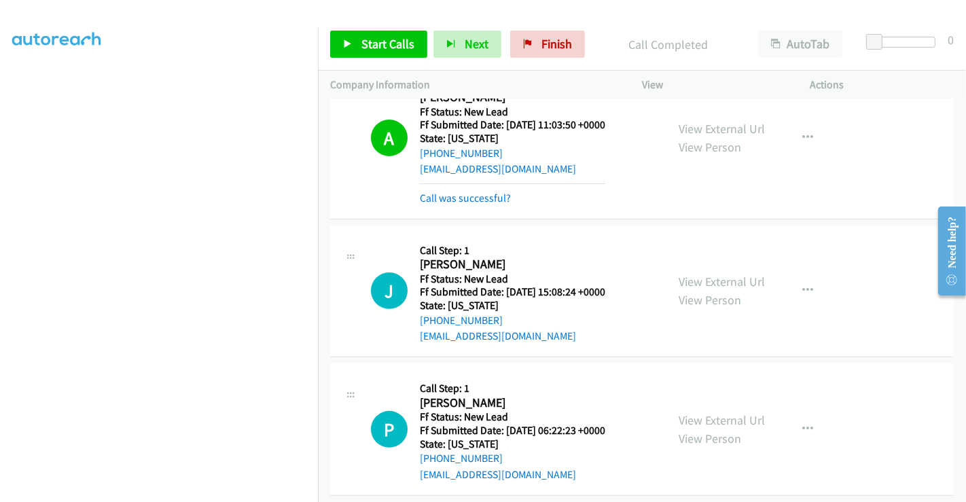
scroll to position [4703, 0]
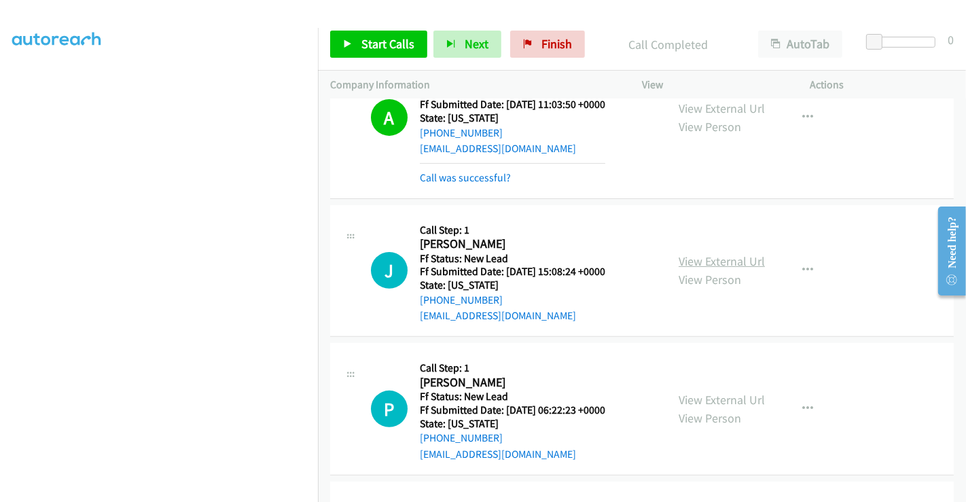
click at [729, 253] on link "View External Url" at bounding box center [722, 261] width 86 height 16
click at [695, 392] on link "View External Url" at bounding box center [722, 400] width 86 height 16
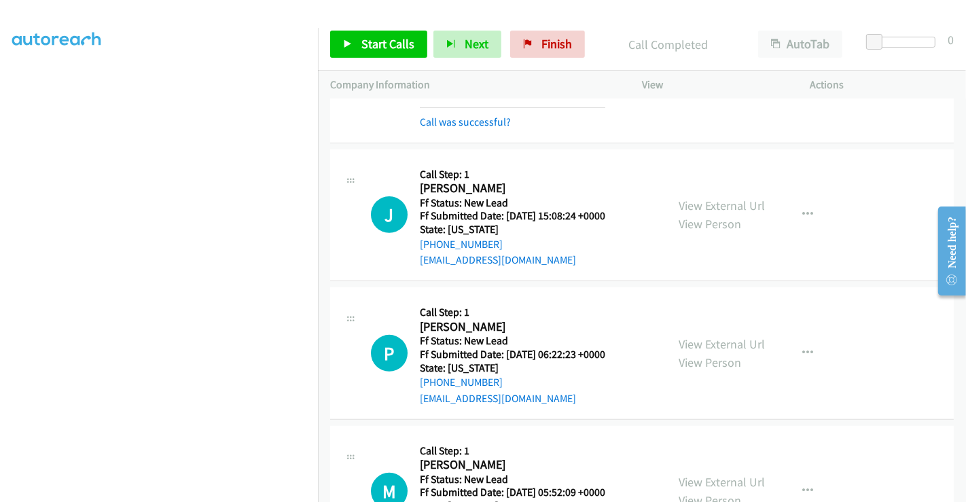
scroll to position [4808, 0]
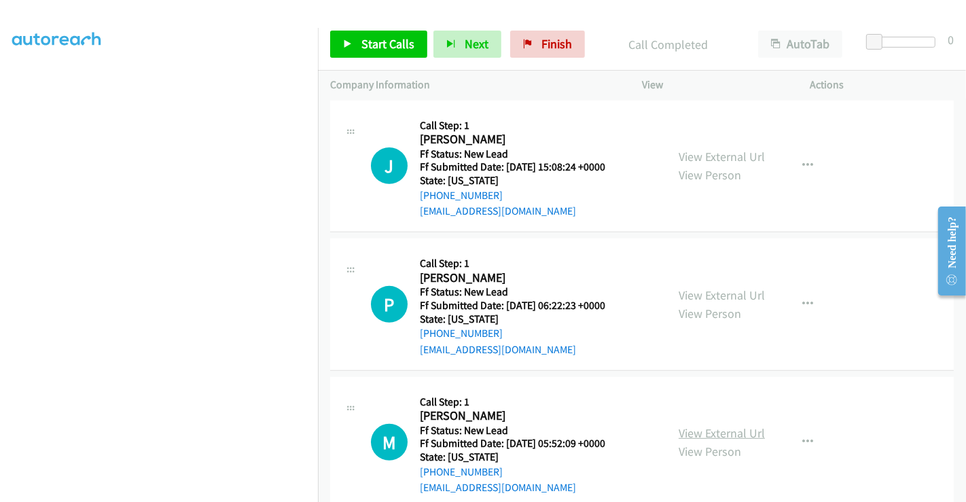
click at [715, 425] on link "View External Url" at bounding box center [722, 433] width 86 height 16
click at [382, 35] on link "Start Calls" at bounding box center [378, 44] width 97 height 27
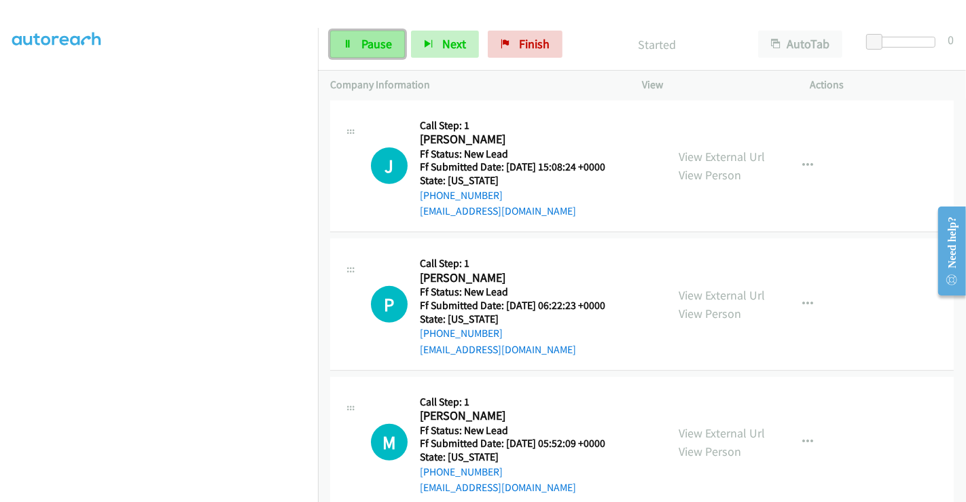
click at [367, 45] on span "Pause" at bounding box center [376, 44] width 31 height 16
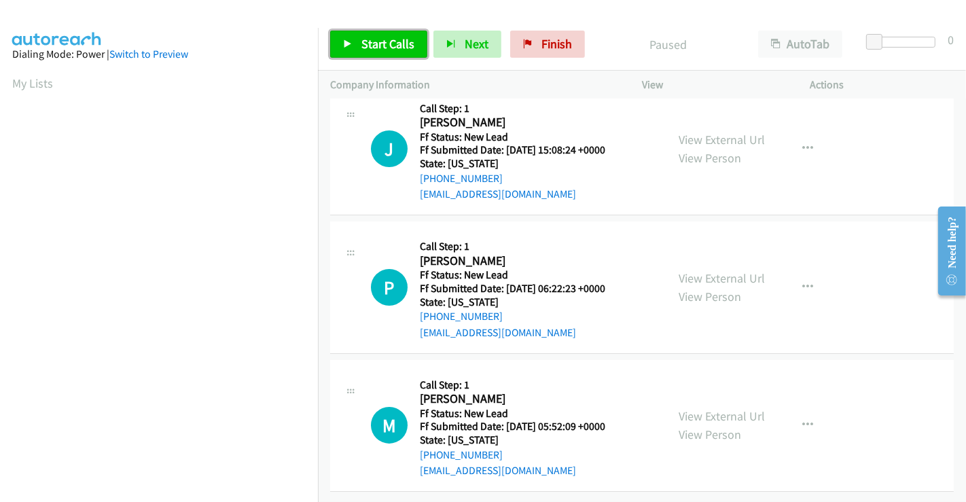
click at [372, 43] on span "Start Calls" at bounding box center [387, 44] width 53 height 16
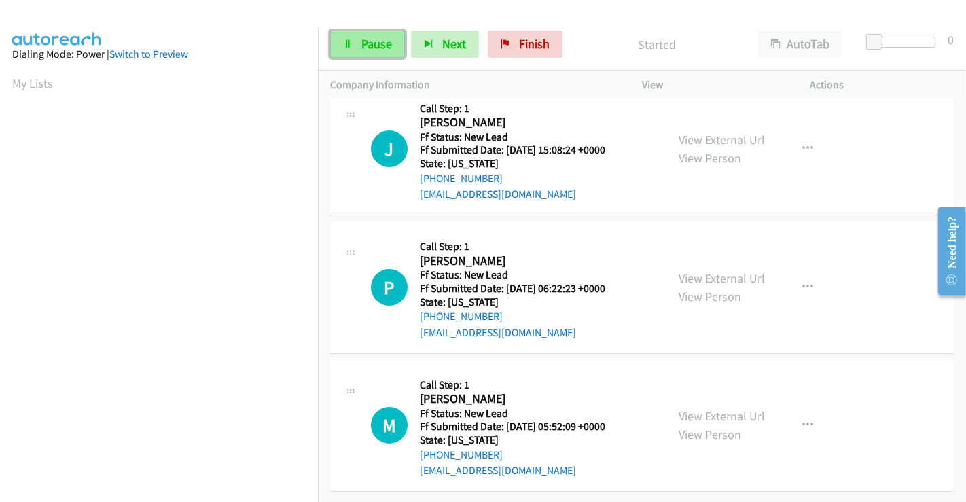
click at [379, 46] on span "Pause" at bounding box center [376, 44] width 31 height 16
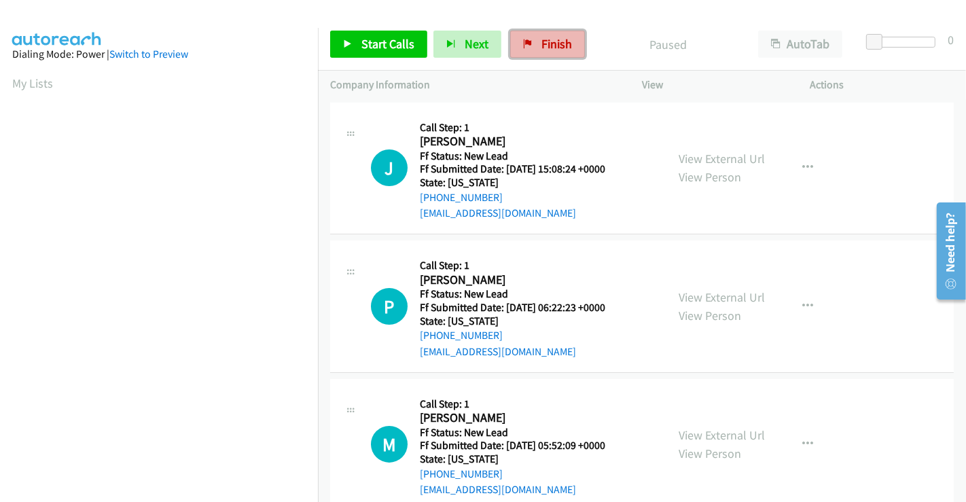
click at [547, 49] on span "Finish" at bounding box center [556, 44] width 31 height 16
click at [549, 38] on span "Finish" at bounding box center [556, 44] width 31 height 16
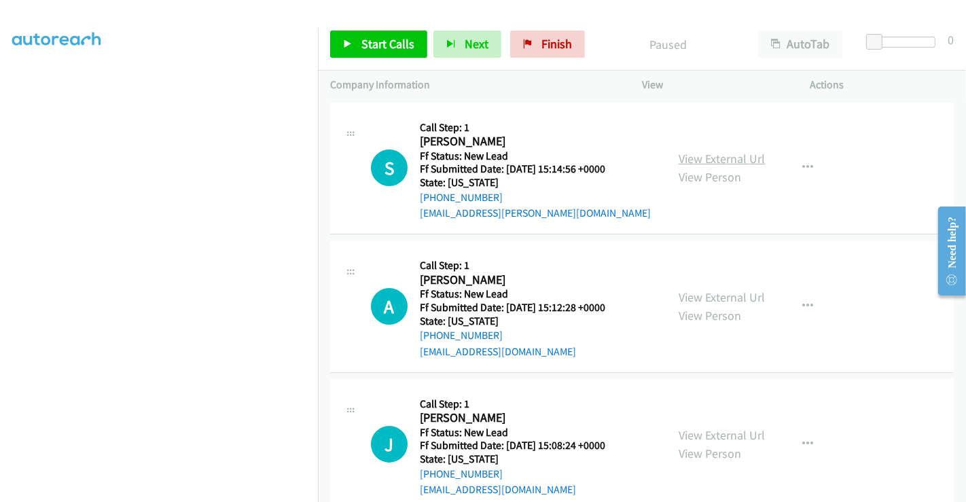
click at [729, 155] on link "View External Url" at bounding box center [722, 159] width 86 height 16
click at [715, 292] on link "View External Url" at bounding box center [722, 297] width 86 height 16
click at [789, 168] on button "button" at bounding box center [807, 167] width 37 height 27
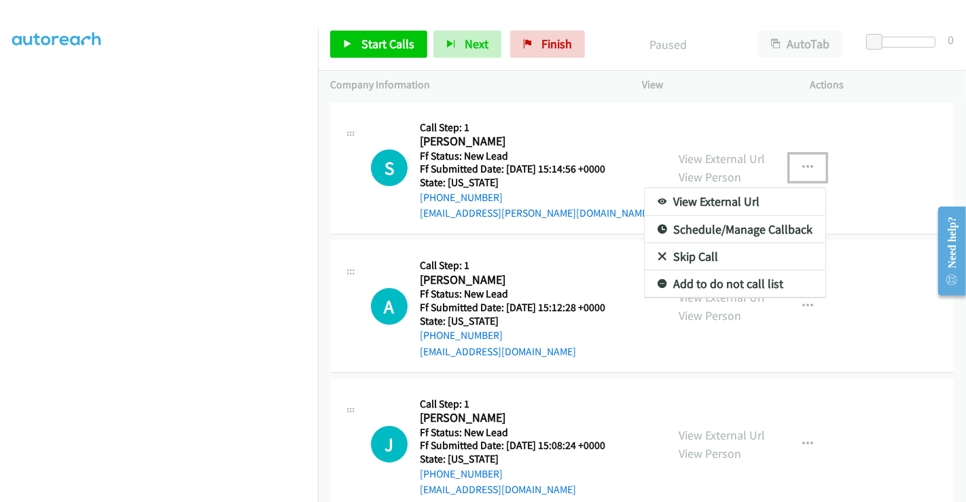
click at [696, 248] on link "Skip Call" at bounding box center [735, 256] width 181 height 27
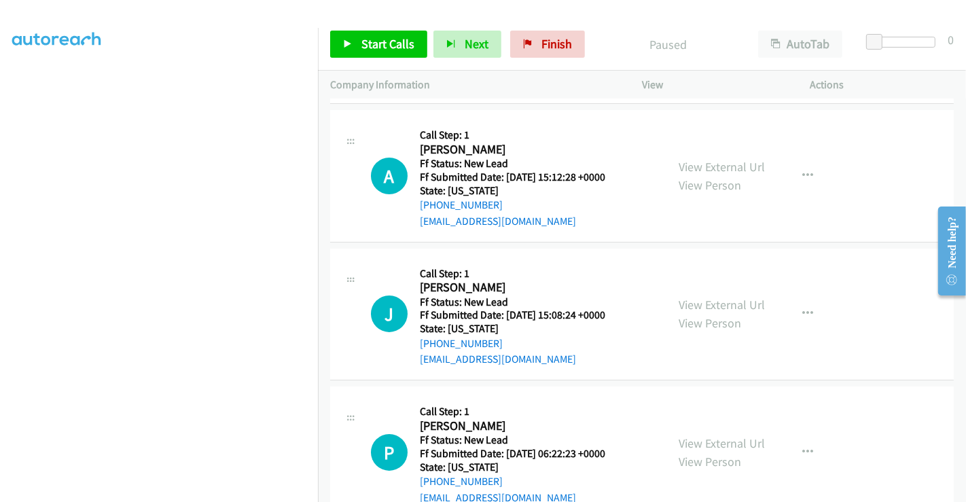
scroll to position [75, 0]
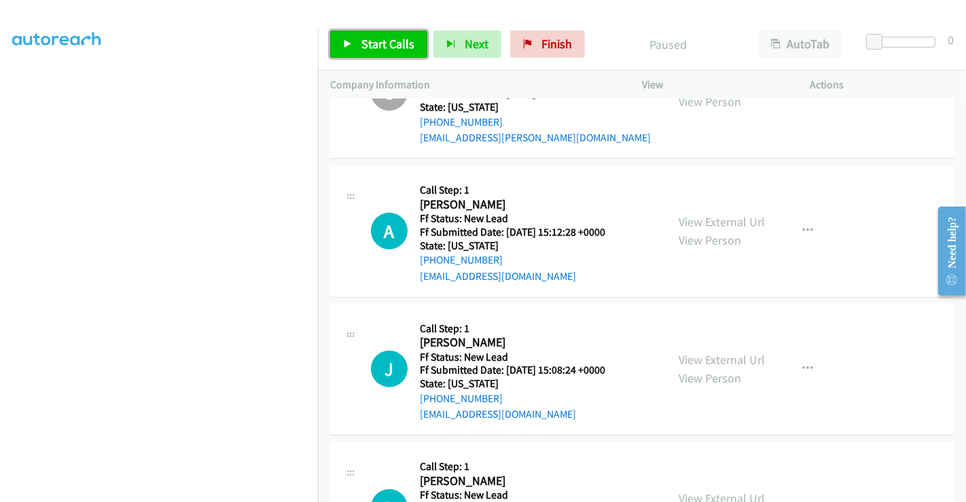
click at [367, 43] on span "Start Calls" at bounding box center [387, 44] width 53 height 16
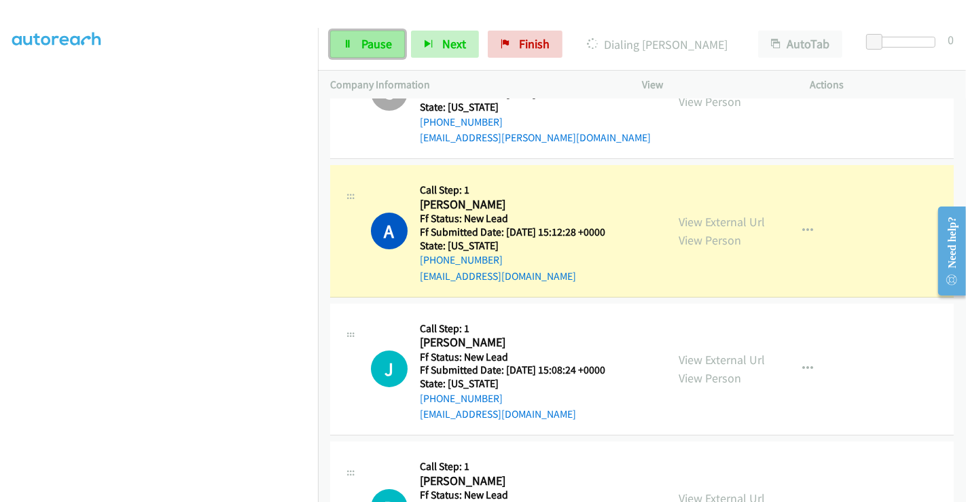
click at [380, 43] on span "Pause" at bounding box center [376, 44] width 31 height 16
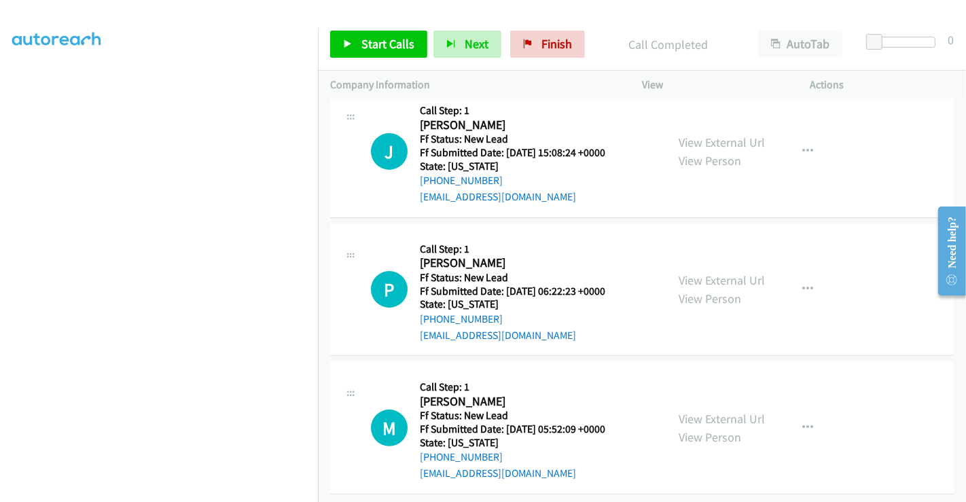
scroll to position [333, 0]
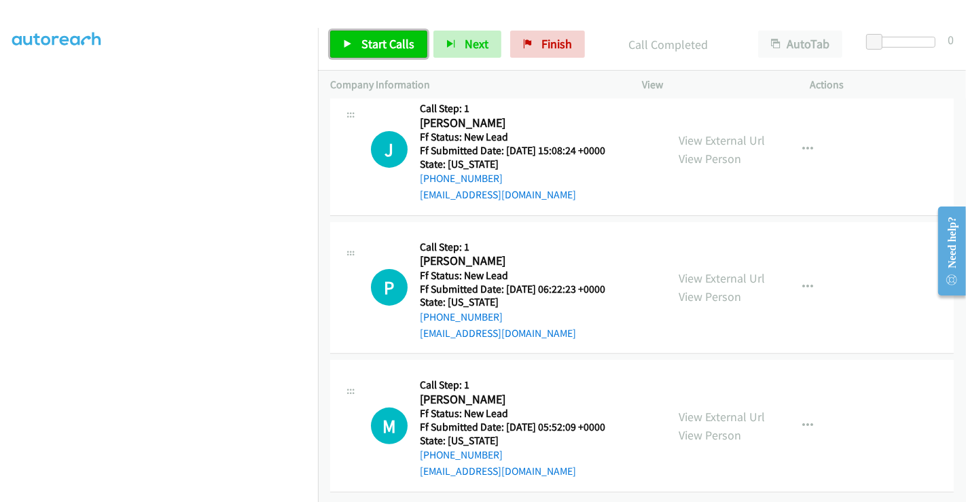
click at [376, 40] on span "Start Calls" at bounding box center [387, 44] width 53 height 16
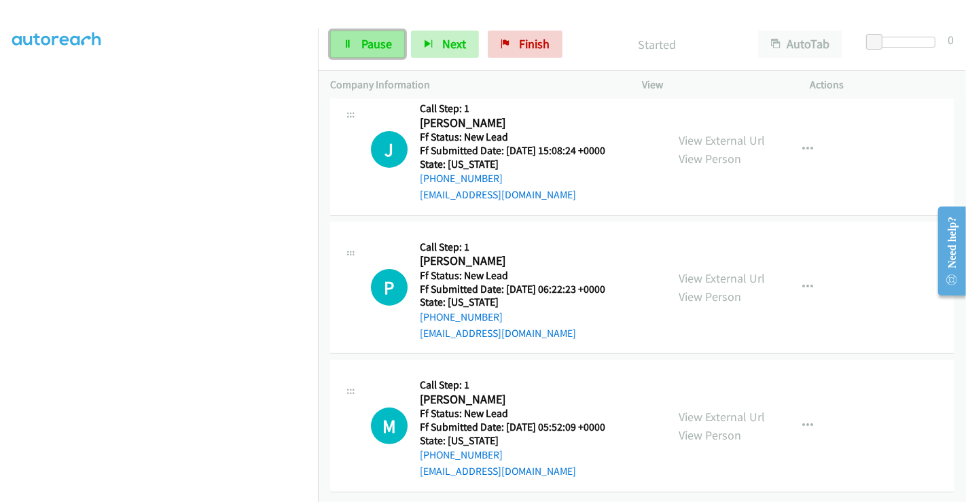
click at [380, 39] on span "Pause" at bounding box center [376, 44] width 31 height 16
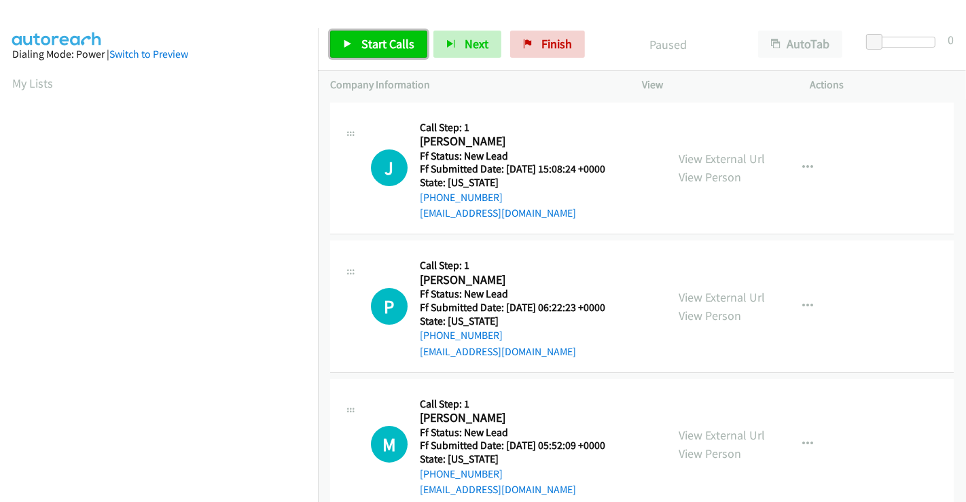
click at [390, 47] on span "Start Calls" at bounding box center [387, 44] width 53 height 16
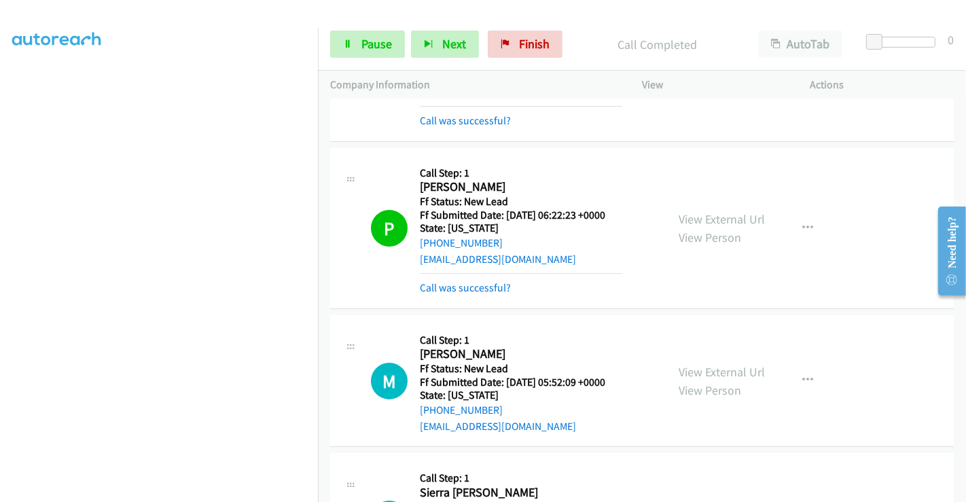
scroll to position [255, 0]
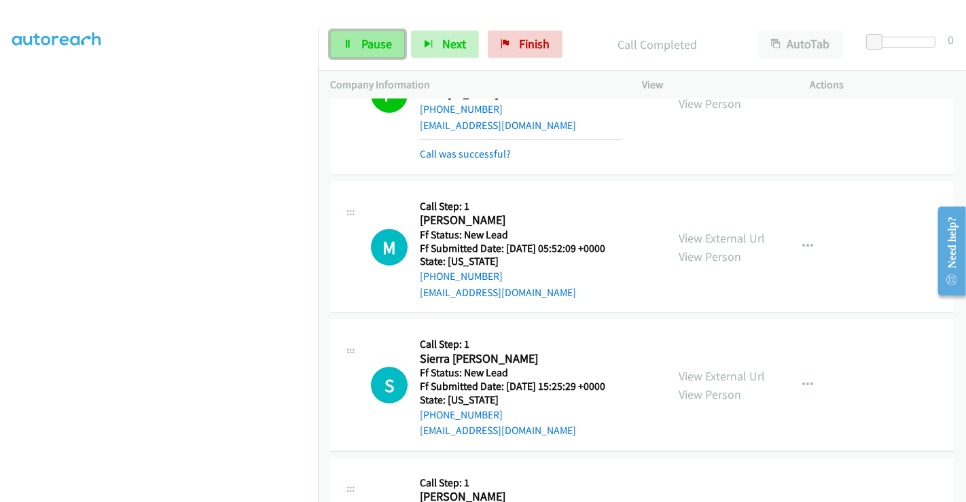
click at [373, 46] on span "Pause" at bounding box center [376, 44] width 31 height 16
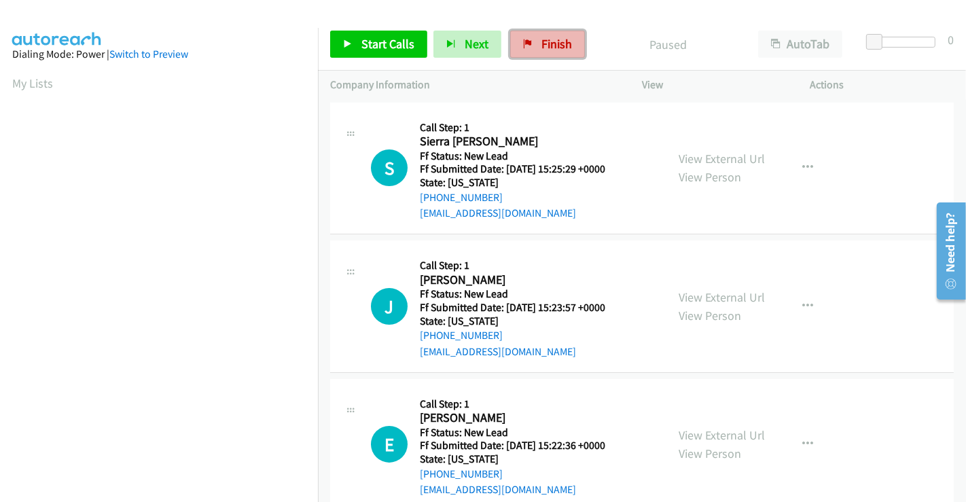
click at [551, 41] on span "Finish" at bounding box center [556, 44] width 31 height 16
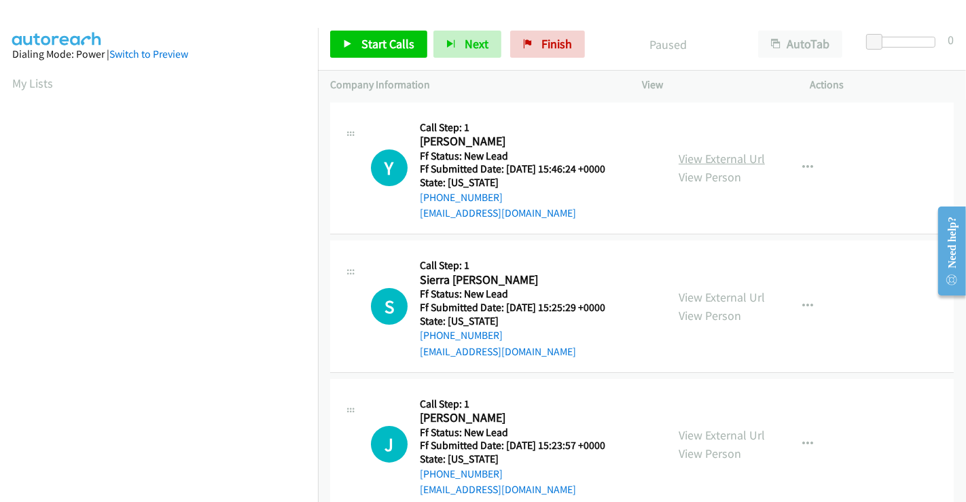
click at [716, 162] on link "View External Url" at bounding box center [722, 159] width 86 height 16
click at [702, 289] on link "View External Url" at bounding box center [722, 297] width 86 height 16
click at [701, 433] on link "View External Url" at bounding box center [722, 435] width 86 height 16
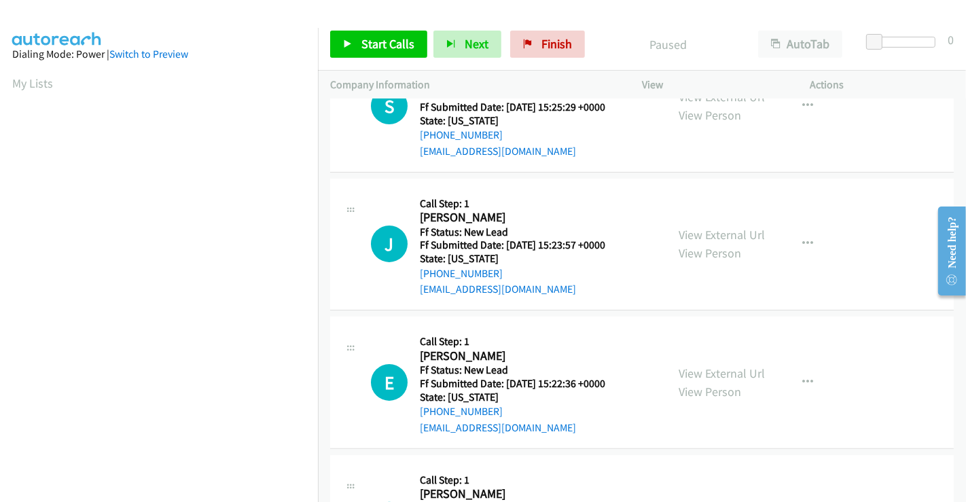
scroll to position [226, 0]
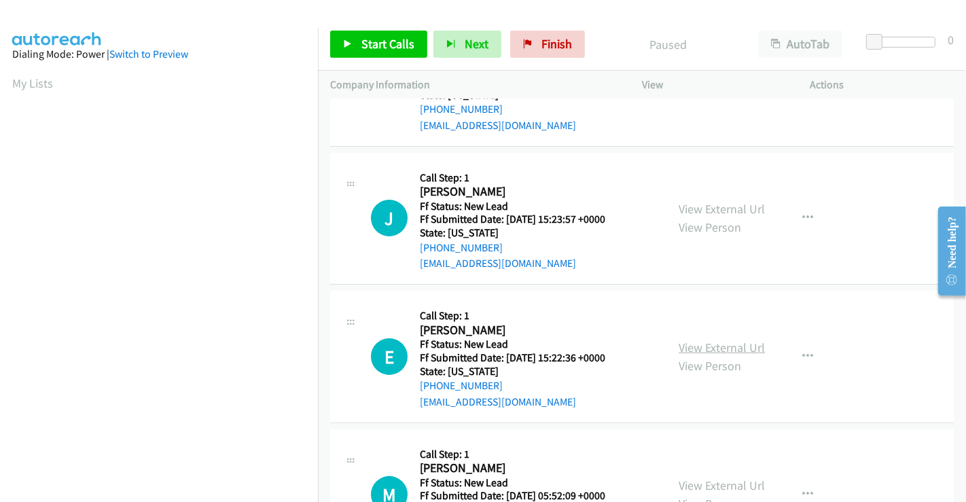
click at [727, 344] on link "View External Url" at bounding box center [722, 348] width 86 height 16
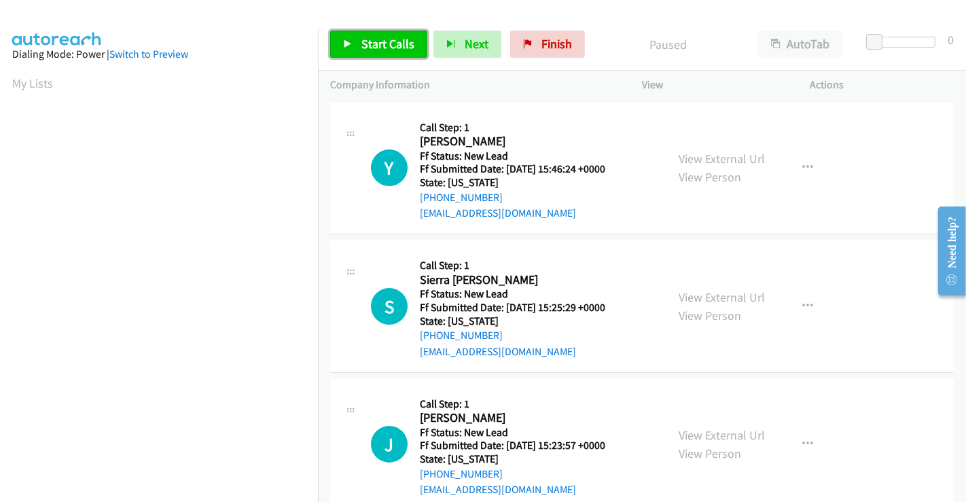
click at [378, 39] on span "Start Calls" at bounding box center [387, 44] width 53 height 16
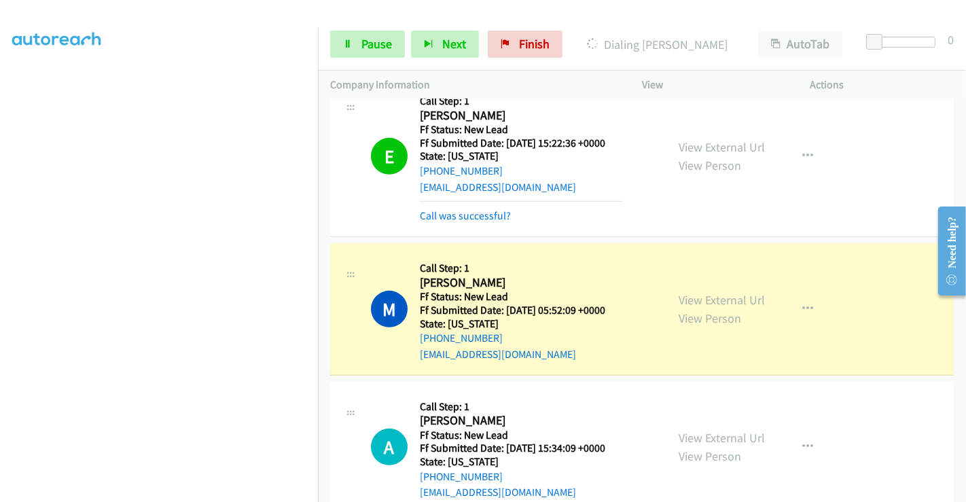
scroll to position [679, 0]
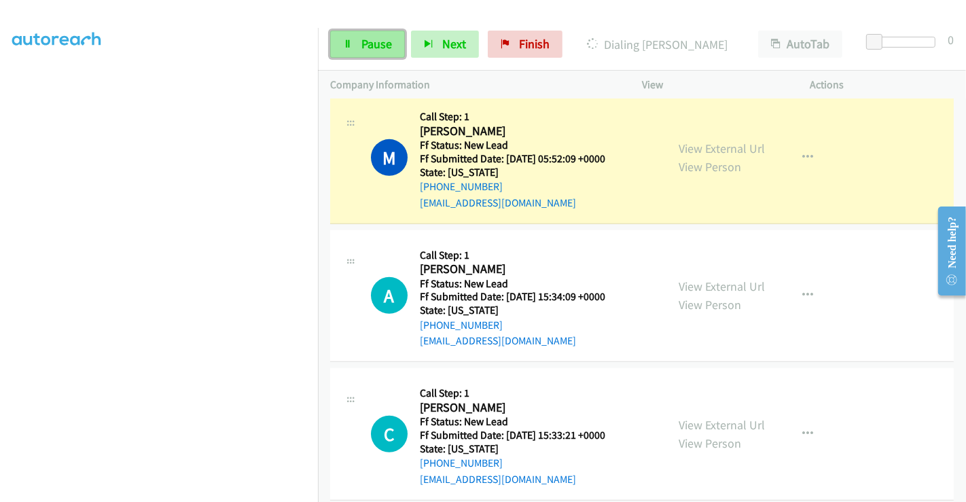
click at [374, 43] on span "Pause" at bounding box center [376, 44] width 31 height 16
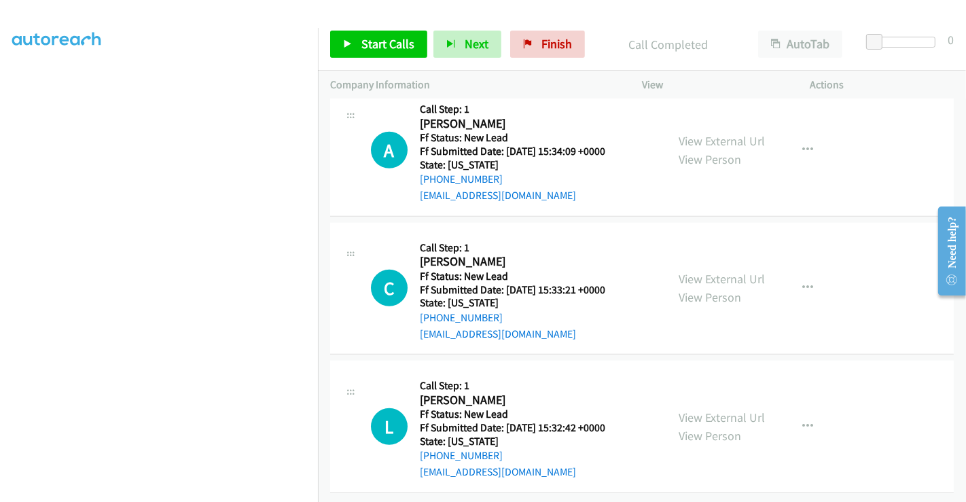
scroll to position [863, 0]
click at [716, 132] on link "View External Url" at bounding box center [722, 140] width 86 height 16
click at [712, 270] on link "View External Url" at bounding box center [722, 278] width 86 height 16
click at [711, 409] on link "View External Url" at bounding box center [722, 417] width 86 height 16
click at [386, 49] on span "Start Calls" at bounding box center [387, 44] width 53 height 16
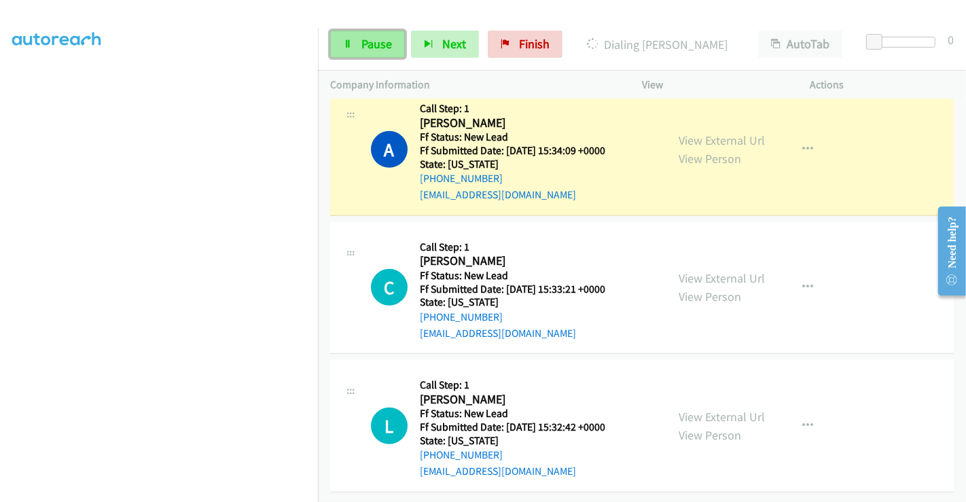
click at [366, 46] on span "Pause" at bounding box center [376, 44] width 31 height 16
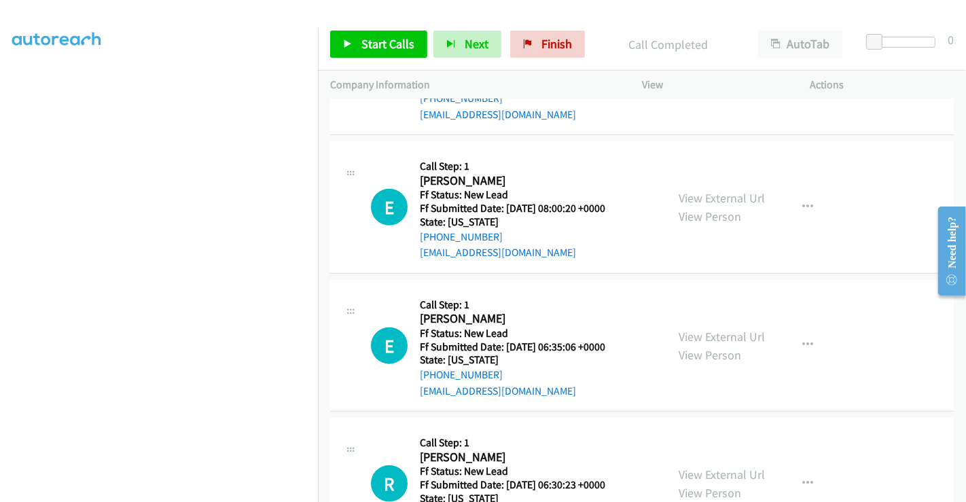
scroll to position [1305, 0]
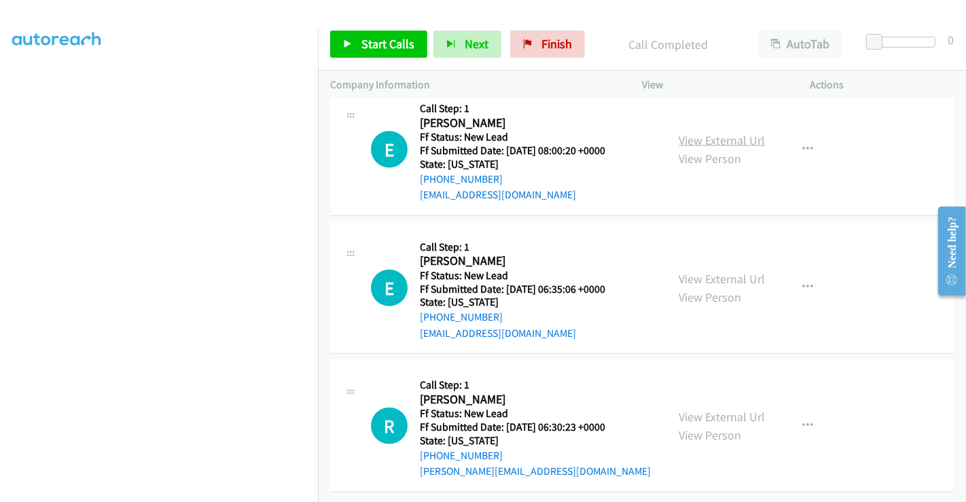
click at [698, 132] on link "View External Url" at bounding box center [722, 140] width 86 height 16
click at [709, 271] on link "View External Url" at bounding box center [722, 279] width 86 height 16
click at [740, 409] on link "View External Url" at bounding box center [722, 417] width 86 height 16
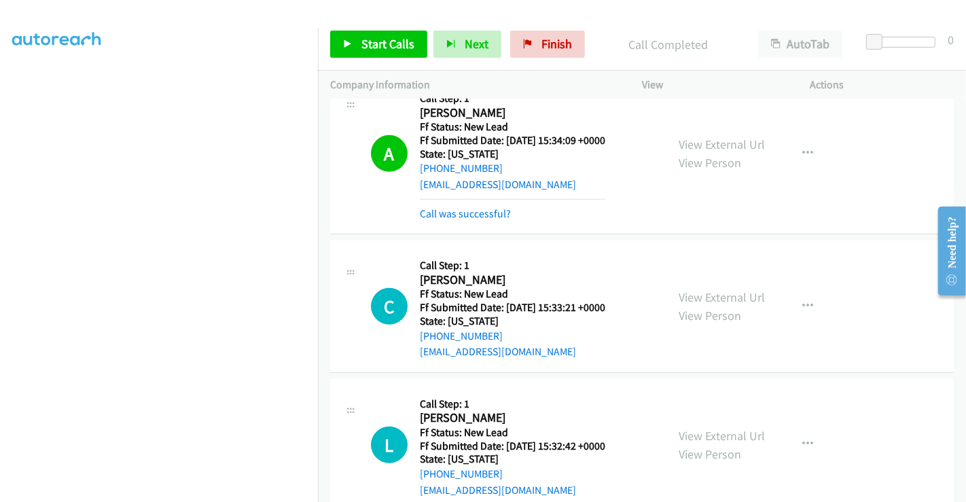
scroll to position [853, 0]
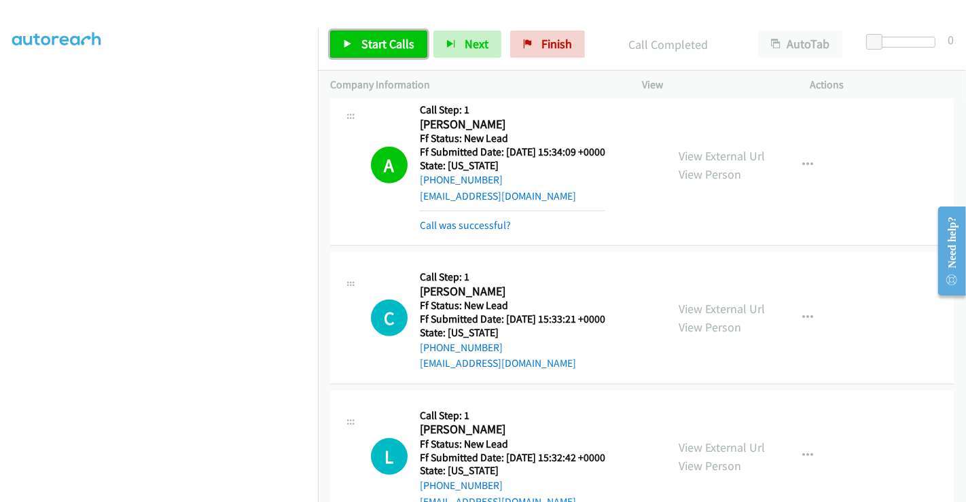
click at [381, 43] on span "Start Calls" at bounding box center [387, 44] width 53 height 16
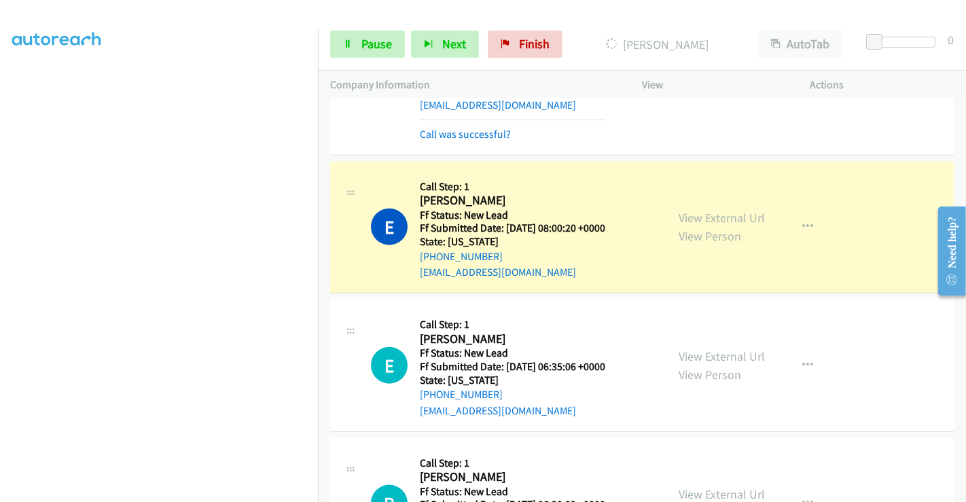
scroll to position [1363, 0]
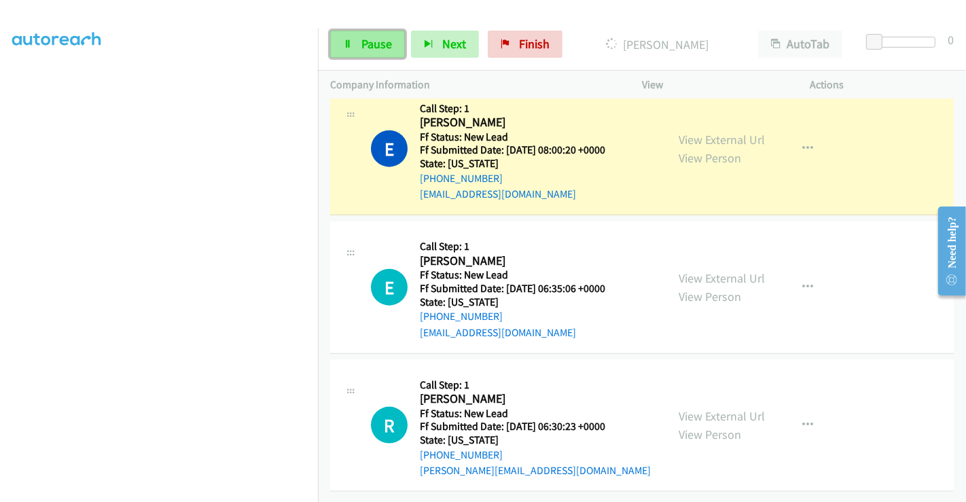
click at [362, 35] on link "Pause" at bounding box center [367, 44] width 75 height 27
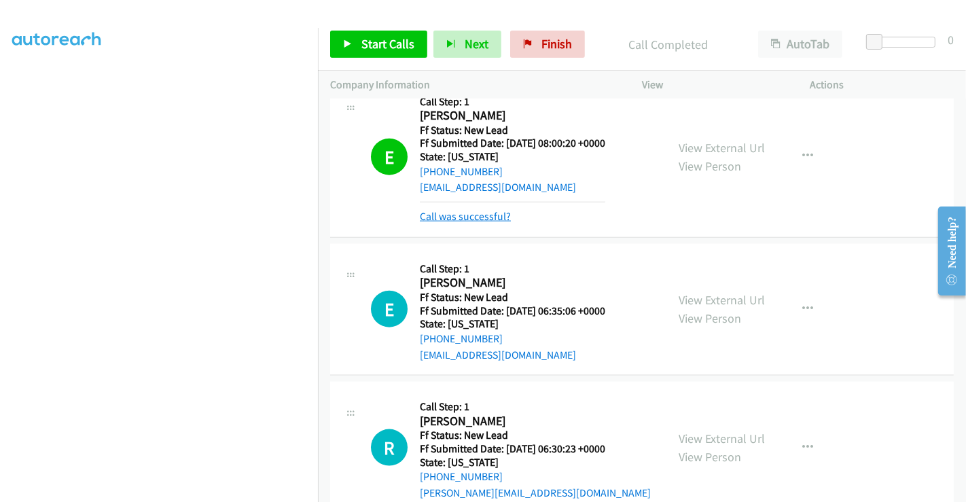
click at [477, 217] on link "Call was successful?" at bounding box center [465, 216] width 91 height 13
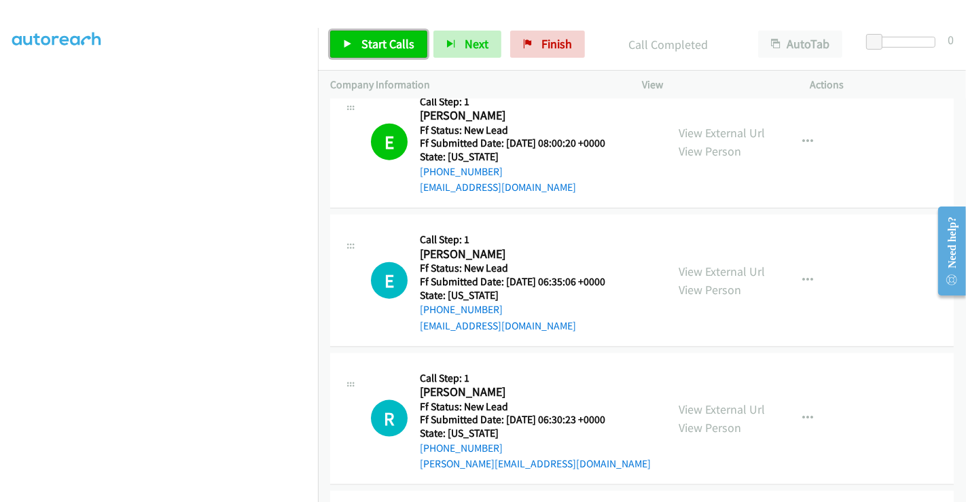
click at [376, 41] on span "Start Calls" at bounding box center [387, 44] width 53 height 16
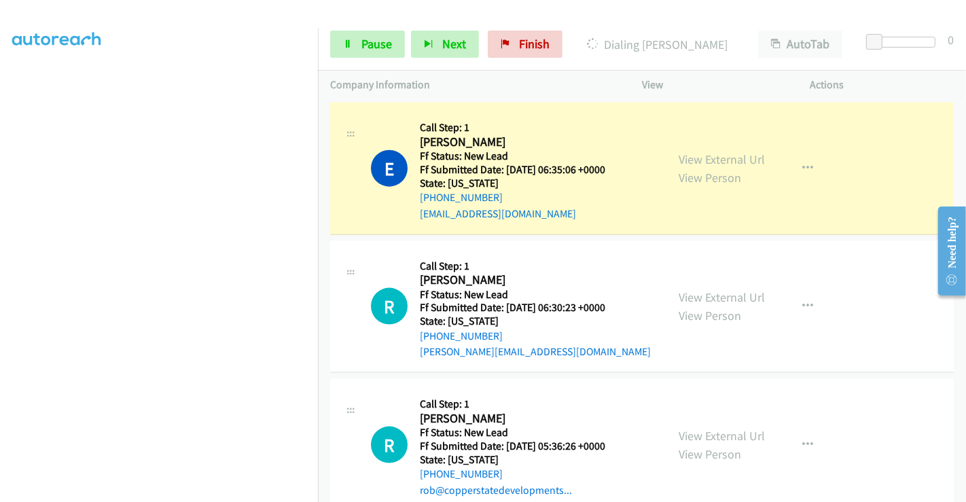
scroll to position [1400, 0]
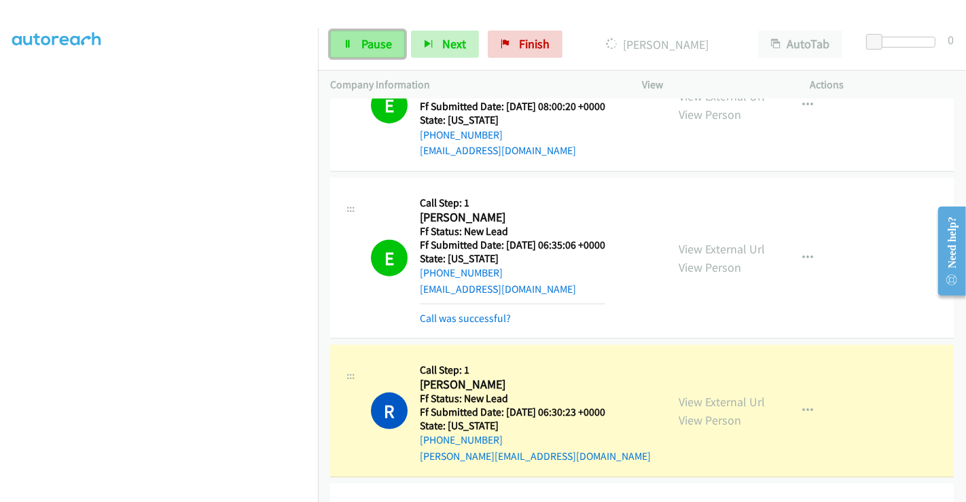
click at [377, 48] on span "Pause" at bounding box center [376, 44] width 31 height 16
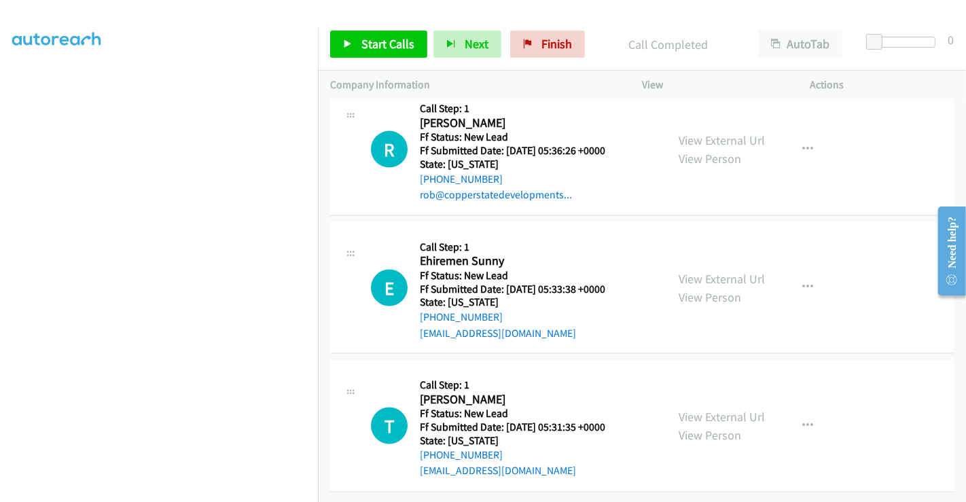
scroll to position [1835, 0]
click at [706, 132] on link "View External Url" at bounding box center [722, 140] width 86 height 16
click at [706, 271] on link "View External Url" at bounding box center [722, 279] width 86 height 16
click at [712, 409] on link "View External Url" at bounding box center [722, 417] width 86 height 16
click at [380, 47] on span "Start Calls" at bounding box center [387, 44] width 53 height 16
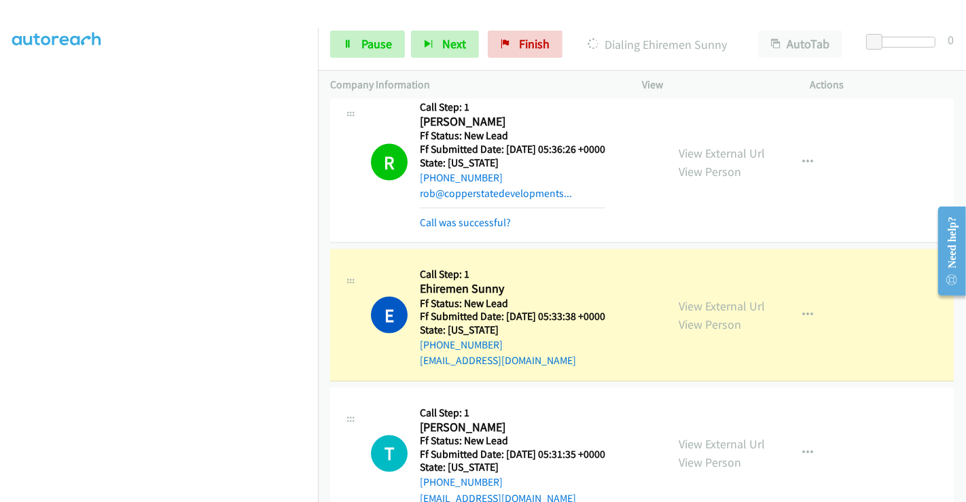
scroll to position [1825, 0]
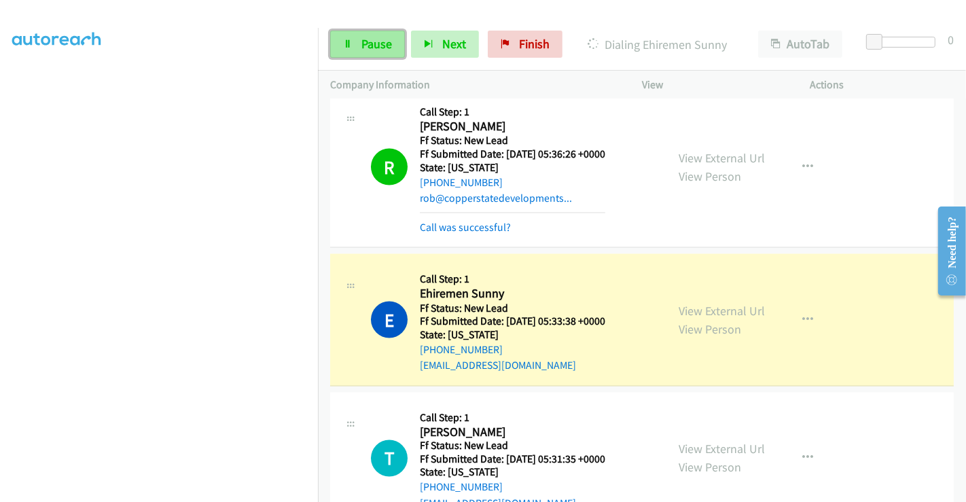
click at [372, 36] on span "Pause" at bounding box center [376, 44] width 31 height 16
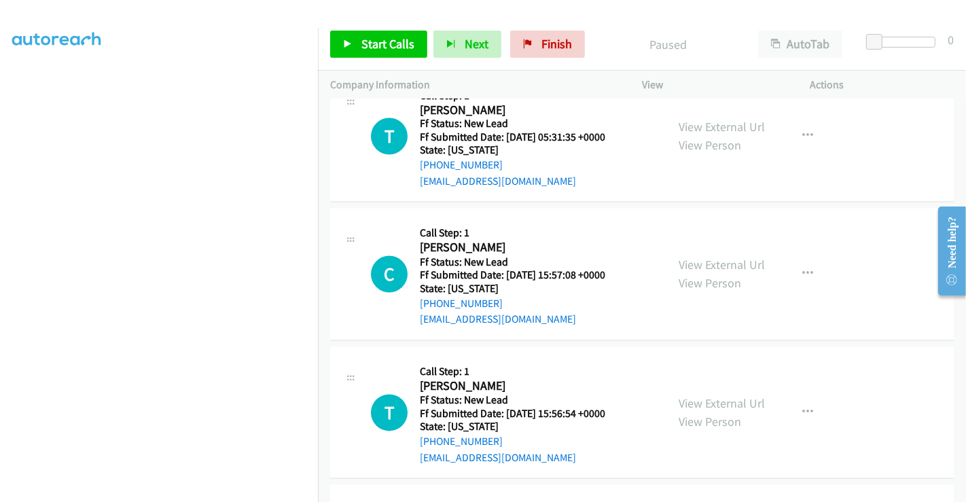
scroll to position [2202, 0]
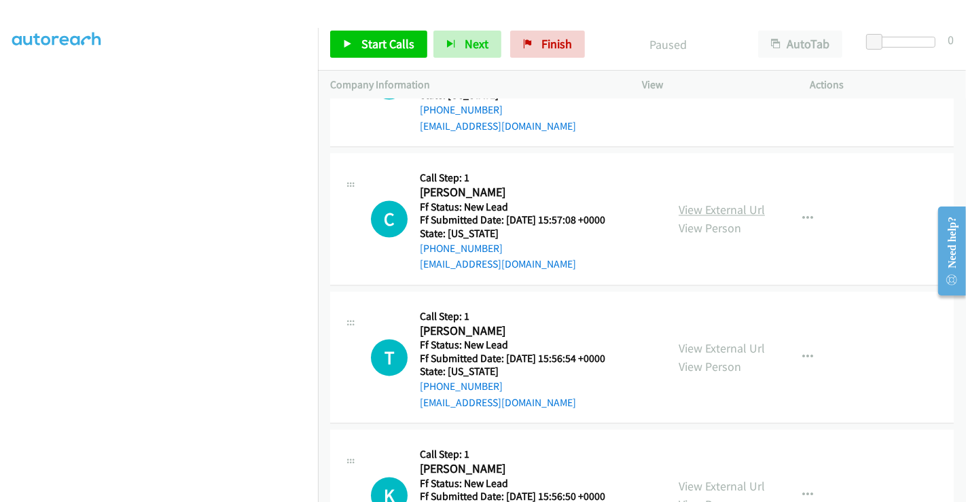
click at [719, 202] on link "View External Url" at bounding box center [722, 210] width 86 height 16
click at [719, 341] on link "View External Url" at bounding box center [722, 349] width 86 height 16
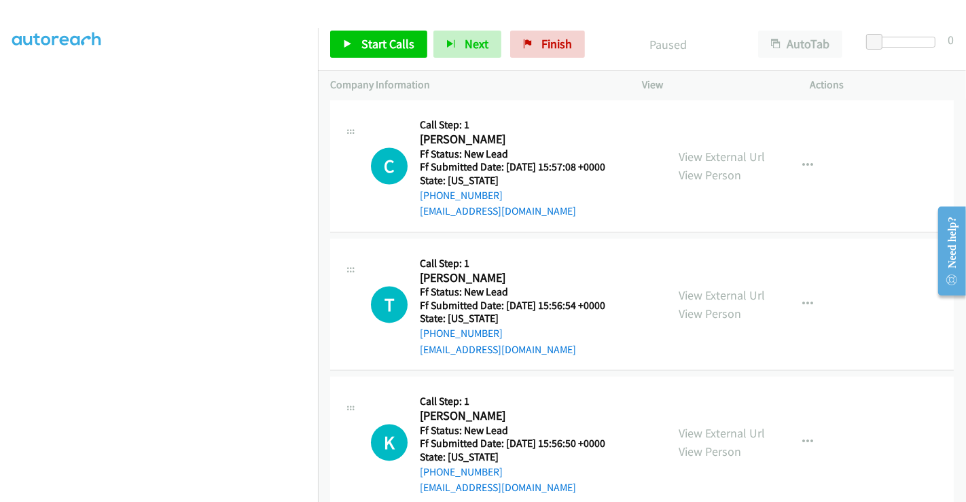
scroll to position [2278, 0]
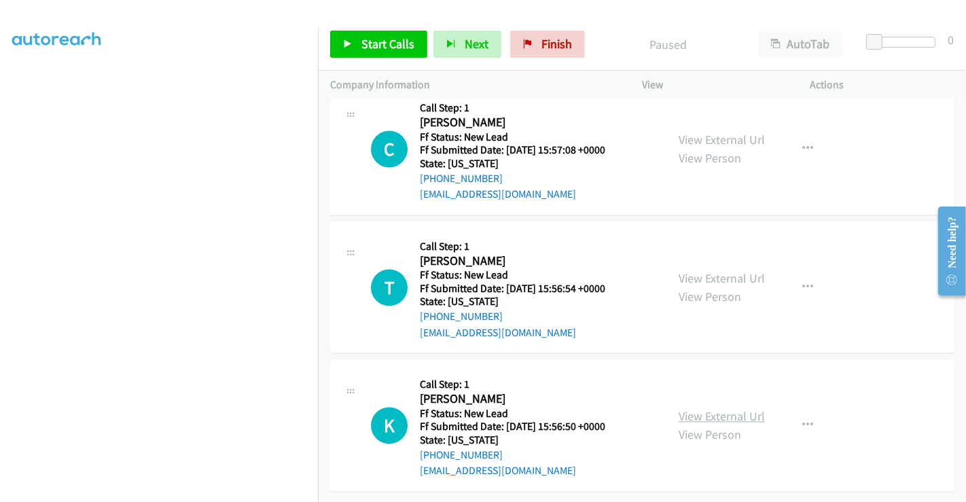
click at [705, 409] on link "View External Url" at bounding box center [722, 417] width 86 height 16
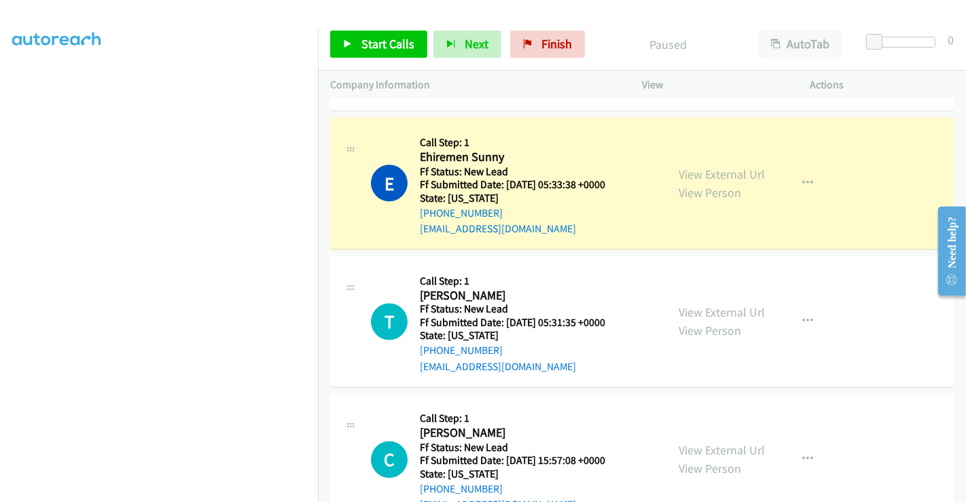
scroll to position [1976, 0]
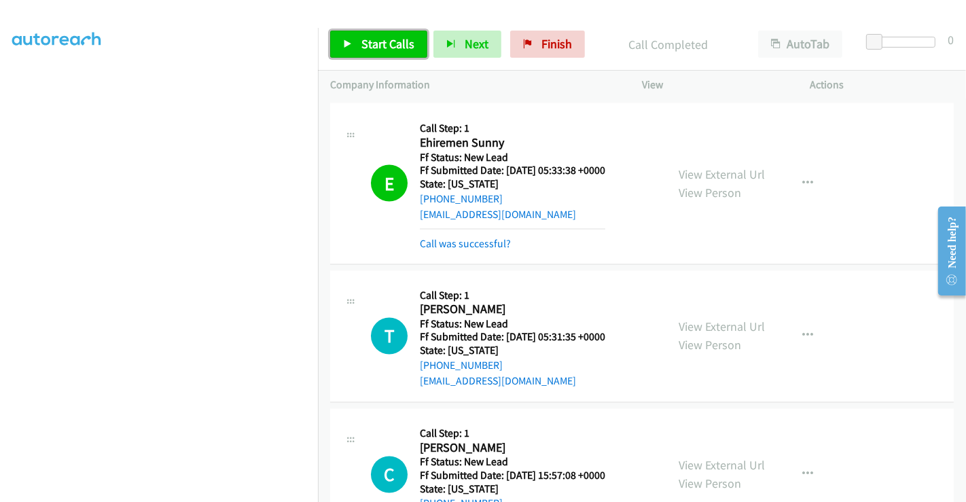
click at [368, 36] on span "Start Calls" at bounding box center [387, 44] width 53 height 16
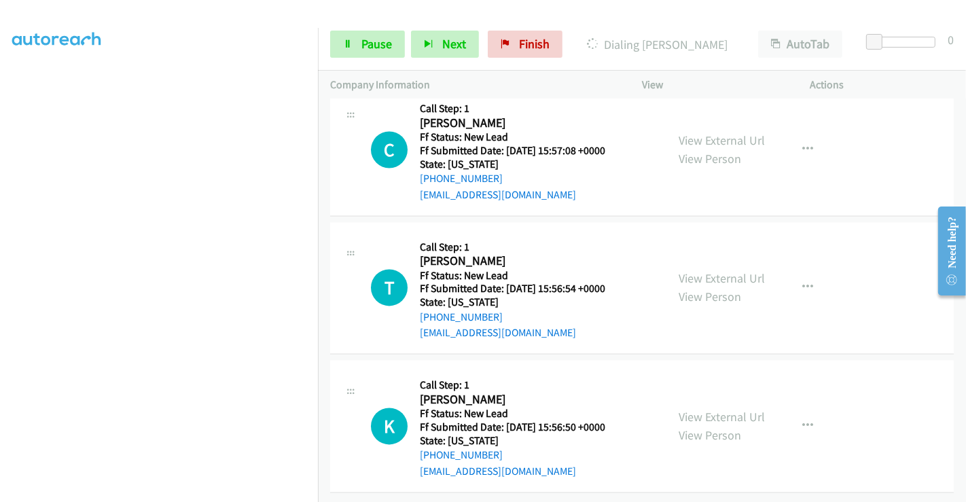
scroll to position [2004, 0]
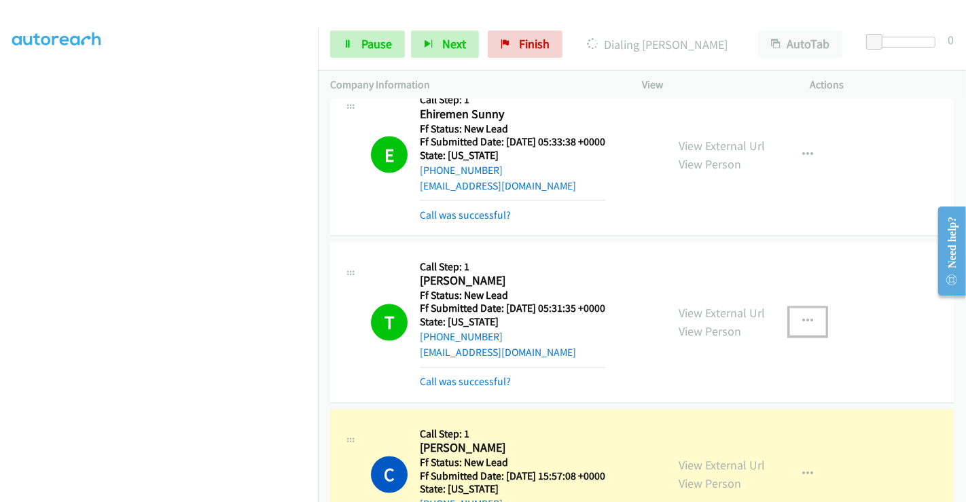
click at [802, 317] on icon "button" at bounding box center [807, 322] width 11 height 11
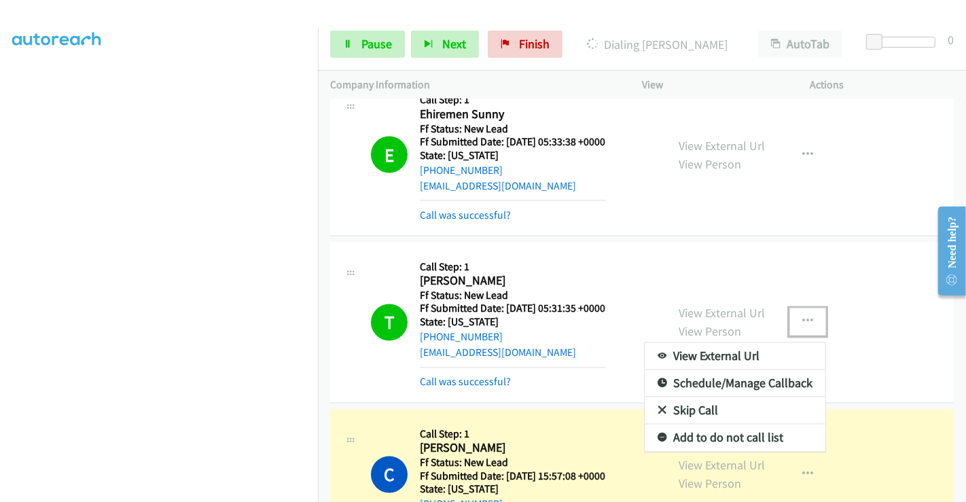
click at [698, 407] on link "Skip Call" at bounding box center [735, 410] width 181 height 27
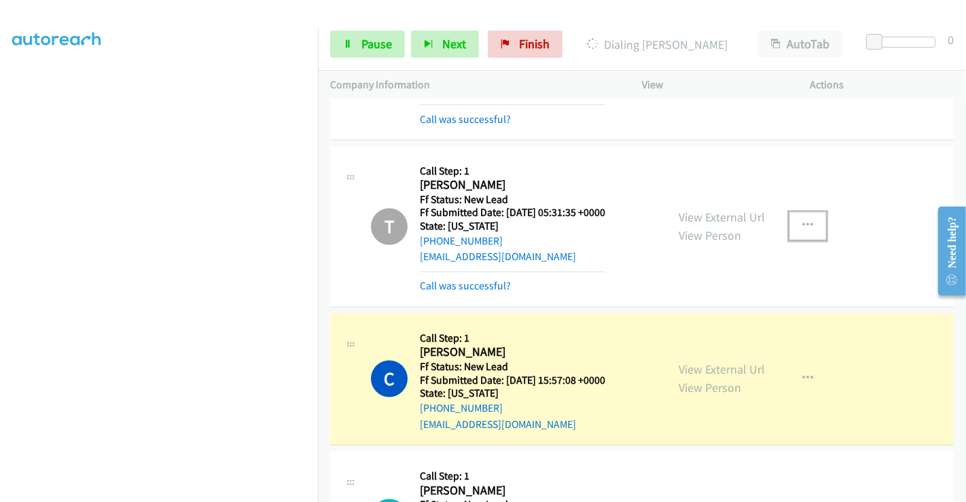
scroll to position [2156, 0]
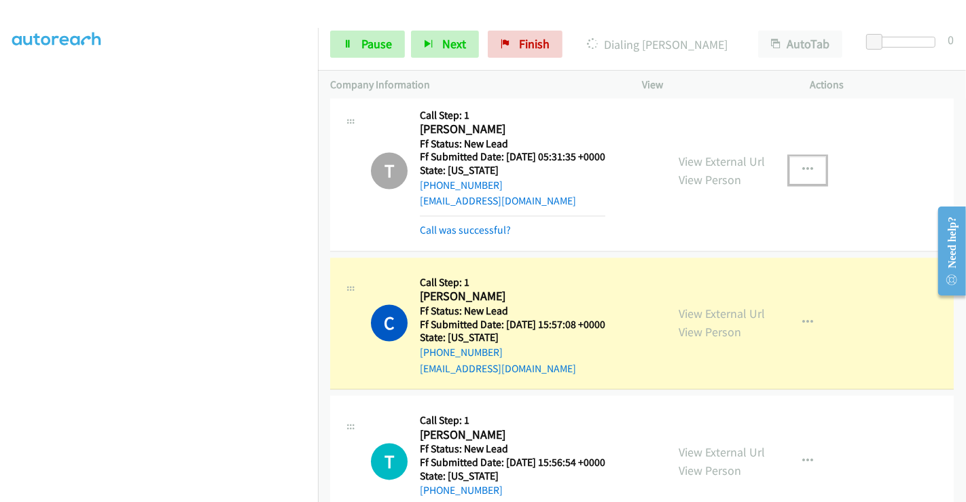
click at [802, 168] on icon "button" at bounding box center [807, 170] width 11 height 11
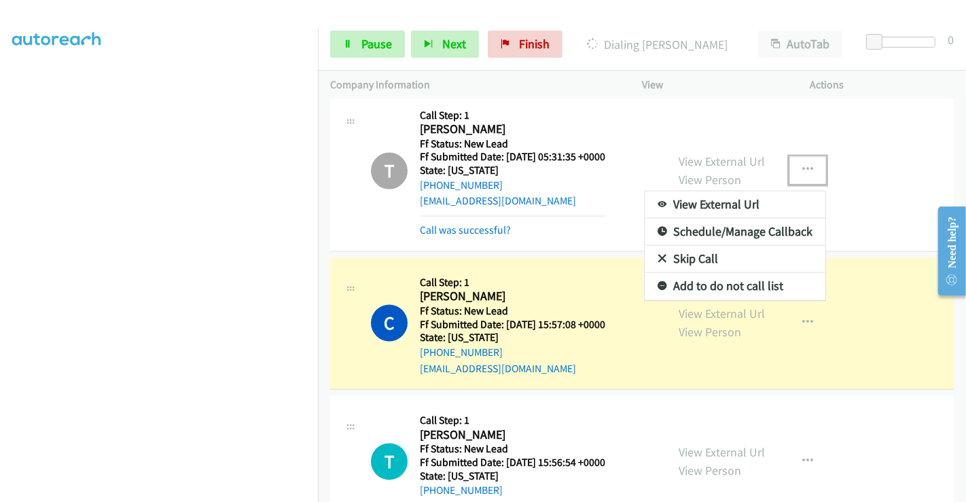
click at [705, 288] on link "Add to do not call list" at bounding box center [735, 286] width 181 height 27
click at [705, 288] on div "View External Url View Person View External Url Email Schedule/Manage Callback …" at bounding box center [756, 323] width 181 height 107
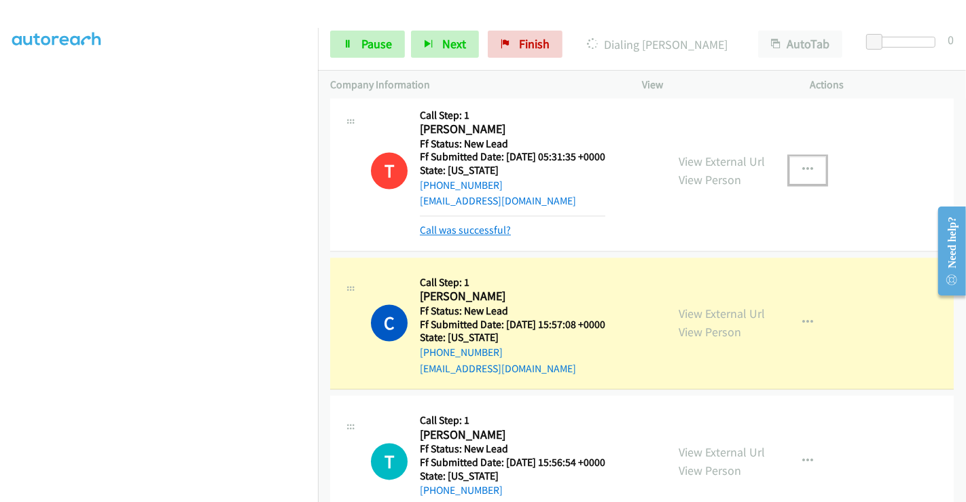
click at [458, 224] on link "Call was successful?" at bounding box center [465, 230] width 91 height 13
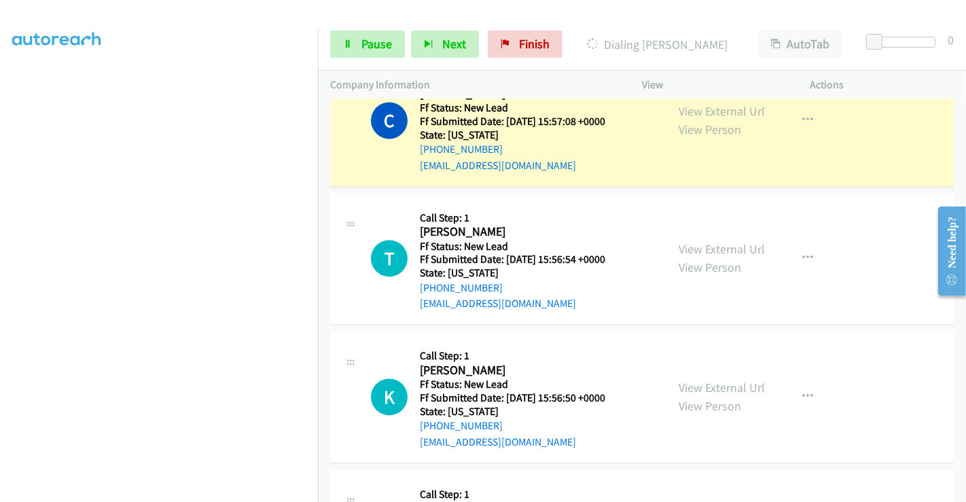
scroll to position [2307, 0]
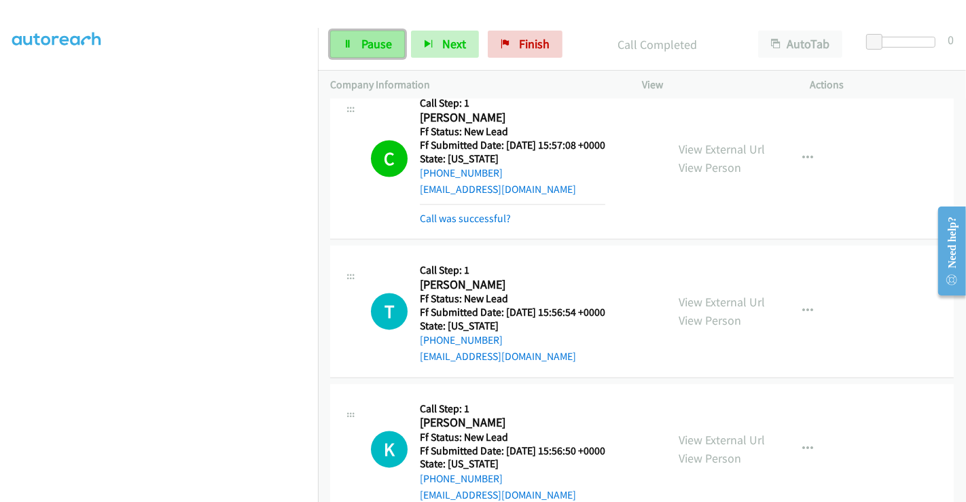
click at [374, 46] on span "Pause" at bounding box center [376, 44] width 31 height 16
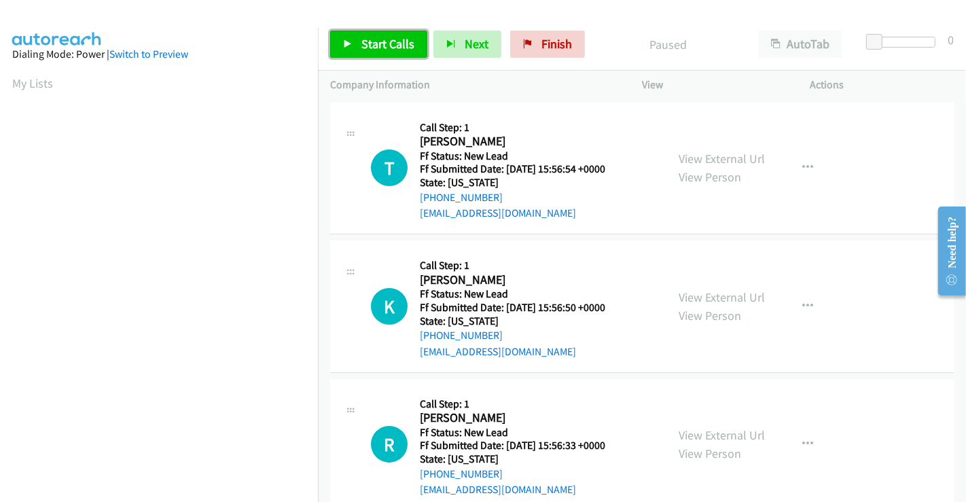
click at [368, 40] on span "Start Calls" at bounding box center [387, 44] width 53 height 16
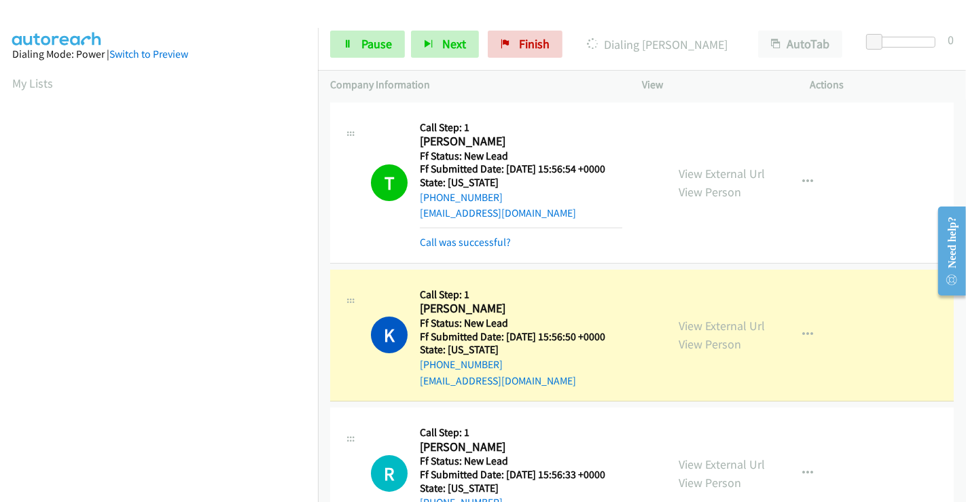
scroll to position [261, 0]
click at [369, 36] on span "Pause" at bounding box center [376, 44] width 31 height 16
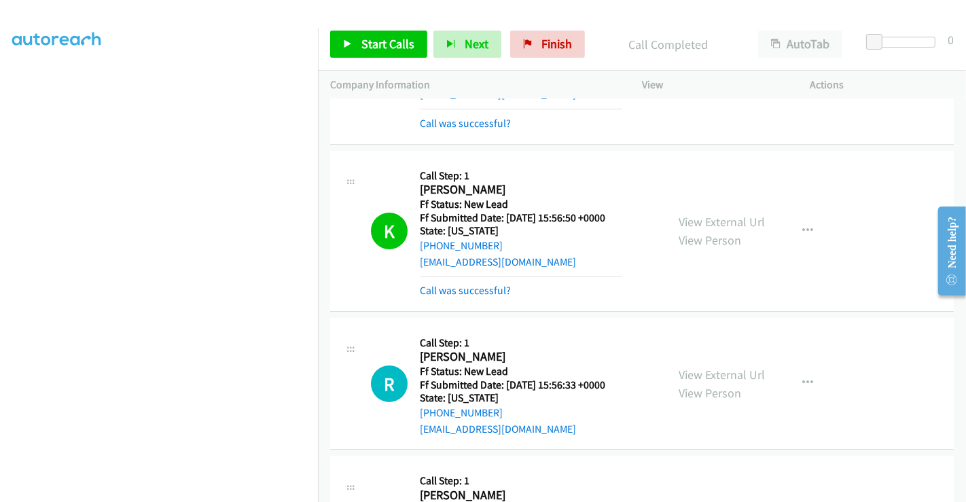
scroll to position [226, 0]
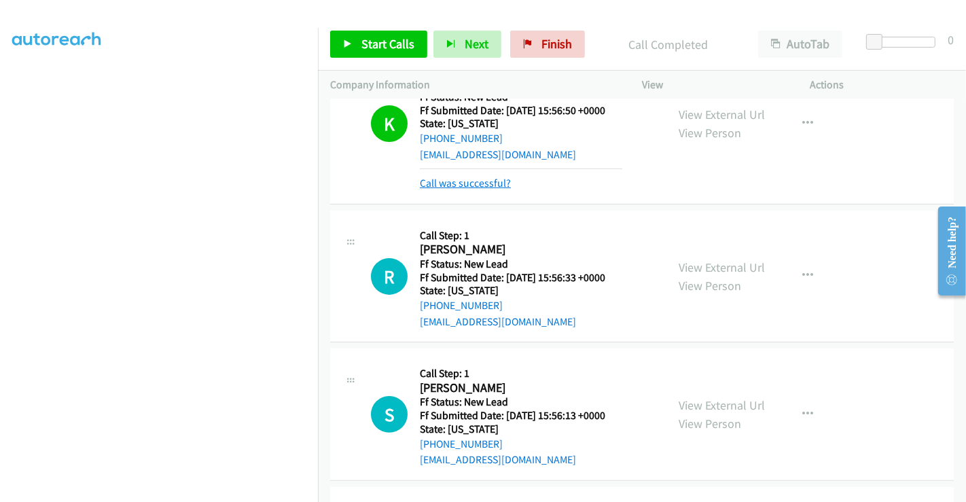
click at [492, 179] on link "Call was successful?" at bounding box center [465, 183] width 91 height 13
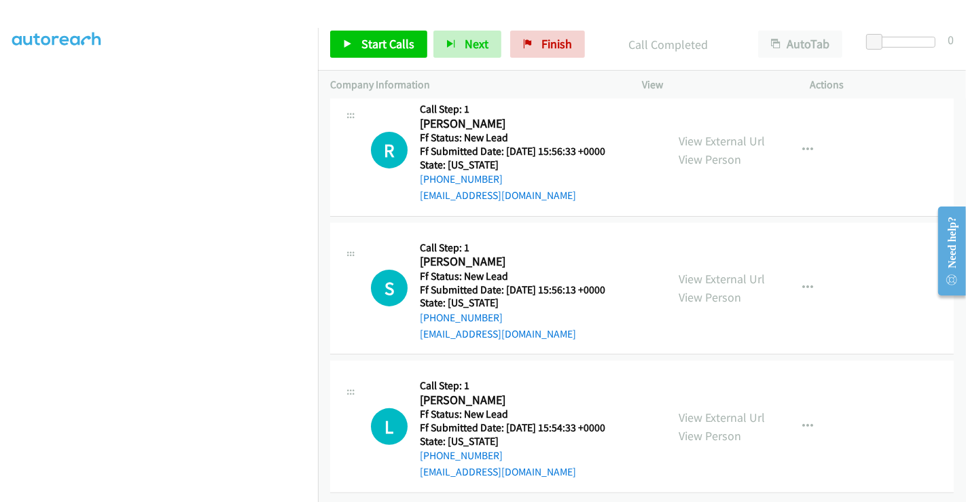
scroll to position [333, 0]
click at [727, 132] on link "View External Url" at bounding box center [722, 140] width 86 height 16
click at [708, 270] on link "View External Url" at bounding box center [722, 278] width 86 height 16
click at [716, 409] on link "View External Url" at bounding box center [722, 417] width 86 height 16
click at [357, 41] on link "Start Calls" at bounding box center [378, 44] width 97 height 27
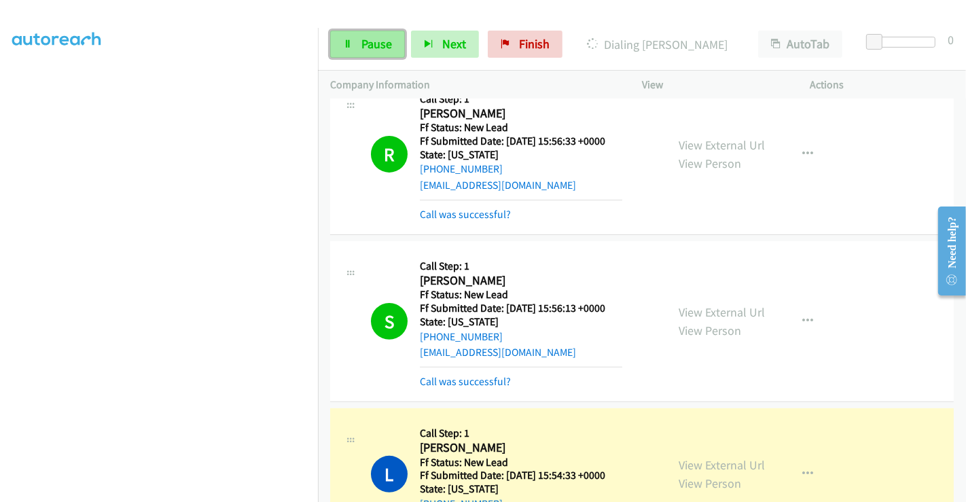
click at [365, 33] on link "Pause" at bounding box center [367, 44] width 75 height 27
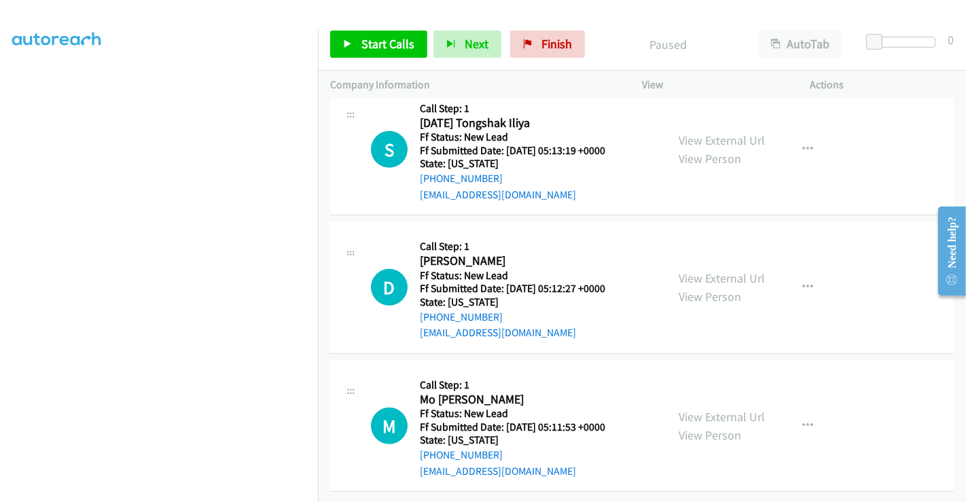
scroll to position [806, 0]
click at [711, 133] on link "View External Url" at bounding box center [722, 140] width 86 height 16
click at [717, 270] on link "View External Url" at bounding box center [722, 278] width 86 height 16
click at [704, 409] on link "View External Url" at bounding box center [722, 417] width 86 height 16
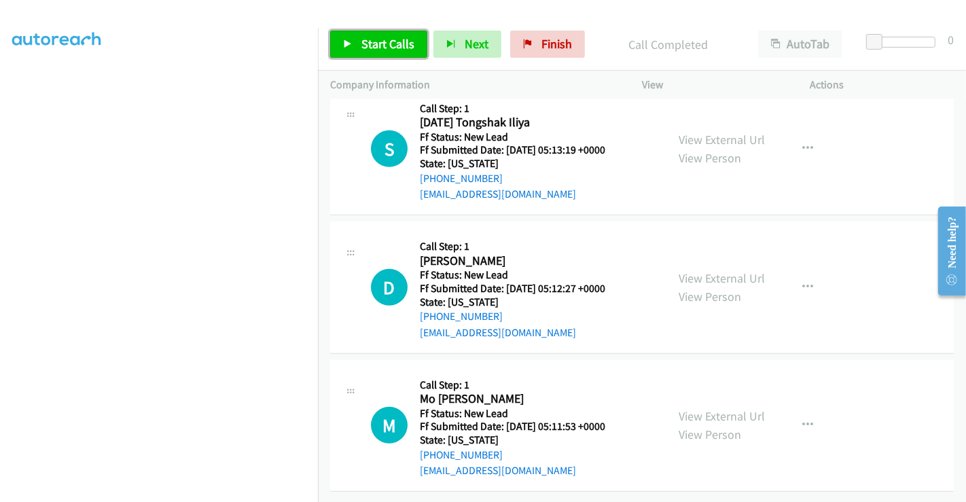
click at [403, 39] on span "Start Calls" at bounding box center [387, 44] width 53 height 16
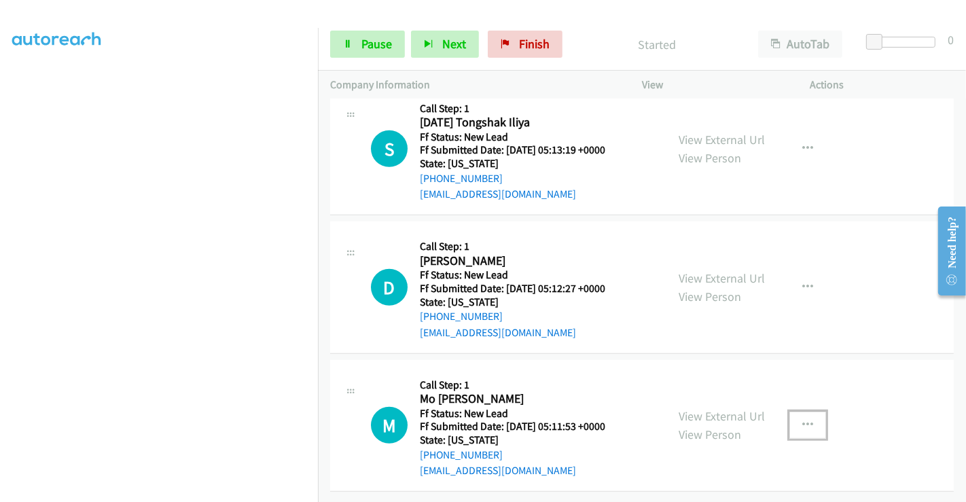
click at [802, 420] on icon "button" at bounding box center [807, 425] width 11 height 11
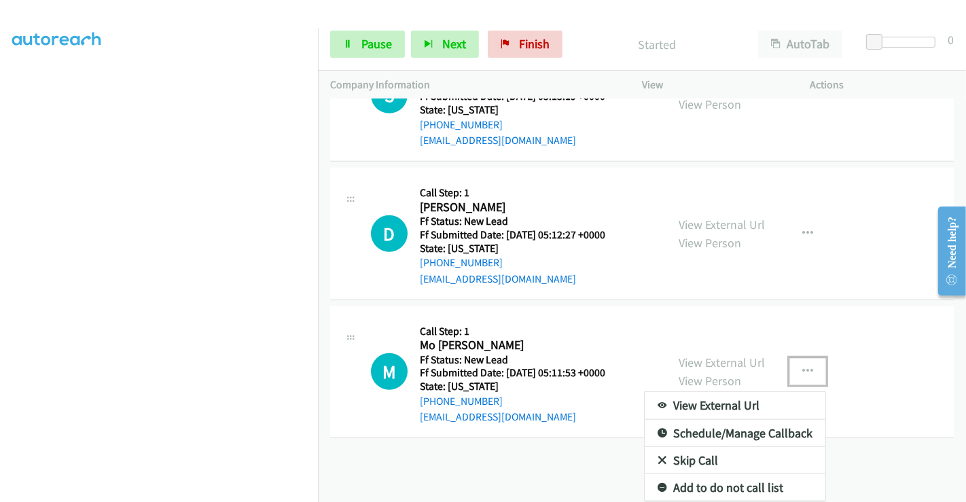
click at [696, 447] on link "Skip Call" at bounding box center [735, 460] width 181 height 27
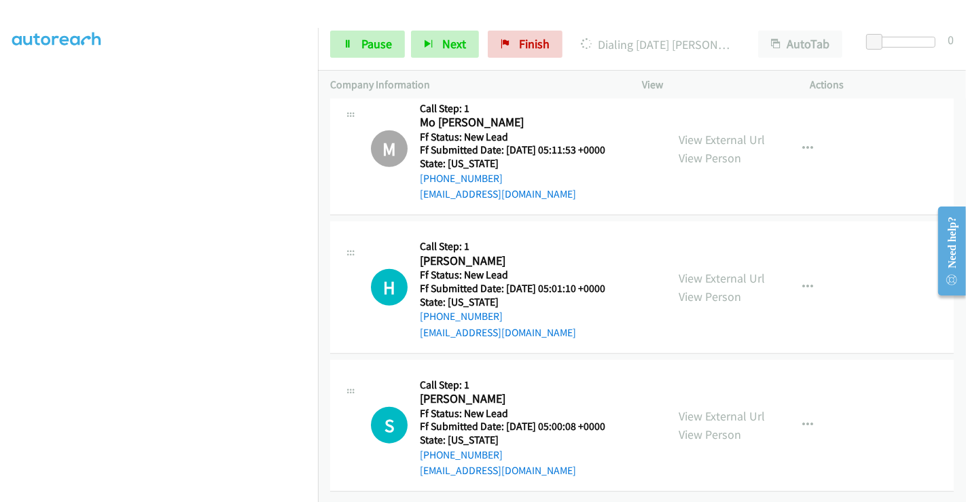
scroll to position [1110, 0]
click at [708, 270] on link "View External Url" at bounding box center [722, 278] width 86 height 16
click at [714, 408] on link "View External Url" at bounding box center [722, 416] width 86 height 16
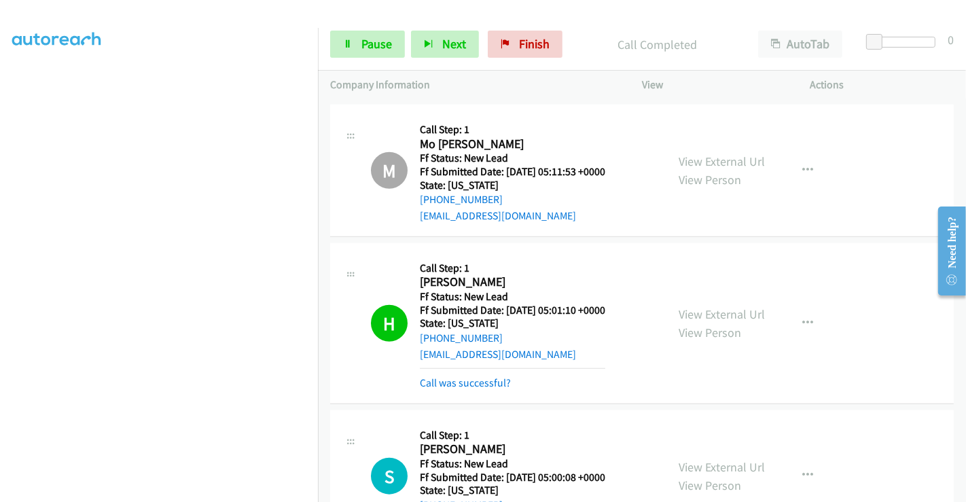
scroll to position [1139, 0]
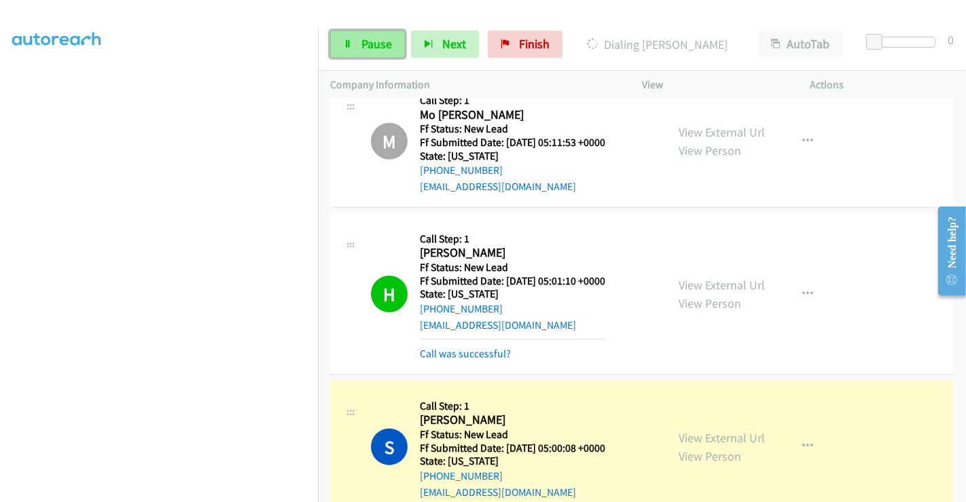
click at [367, 46] on span "Pause" at bounding box center [376, 44] width 31 height 16
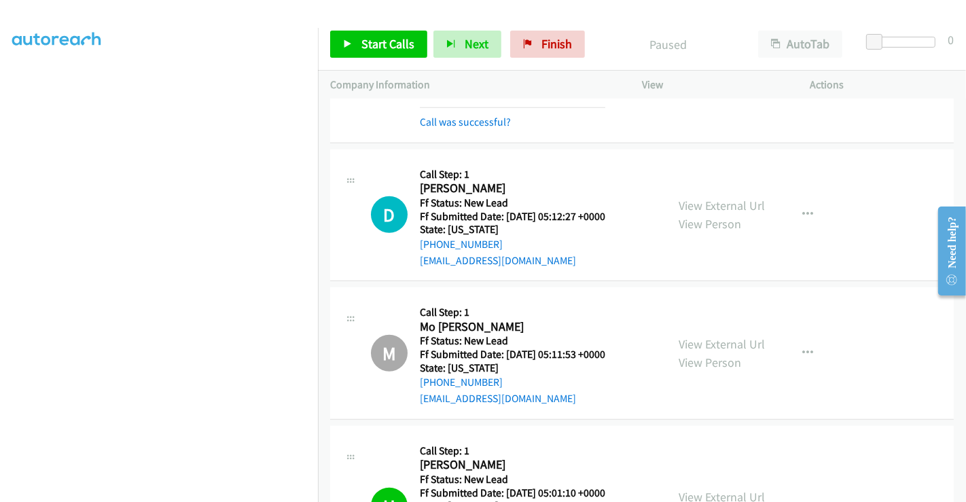
scroll to position [988, 0]
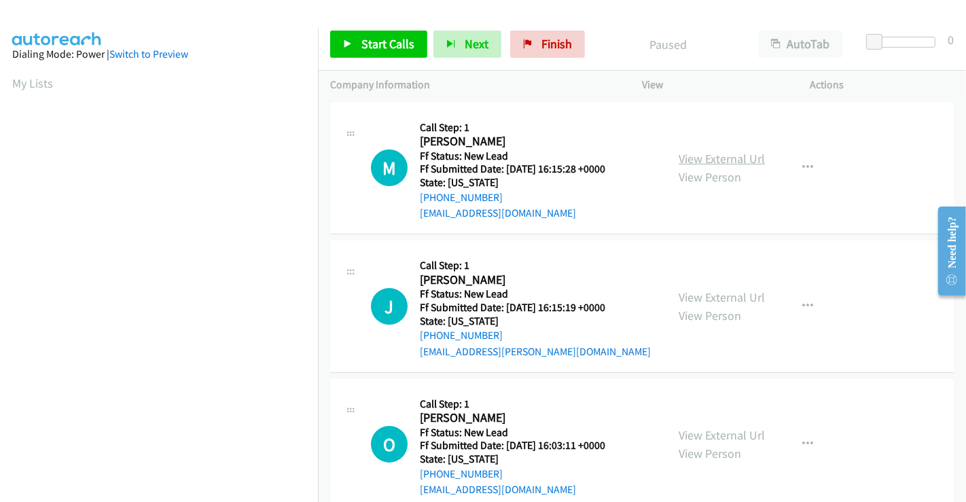
click at [721, 154] on link "View External Url" at bounding box center [722, 159] width 86 height 16
click at [721, 293] on link "View External Url" at bounding box center [722, 297] width 86 height 16
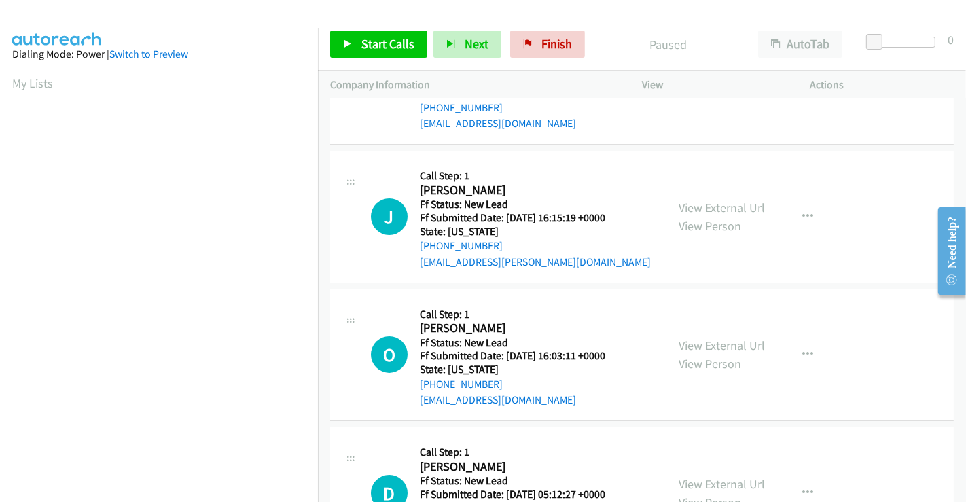
scroll to position [167, 0]
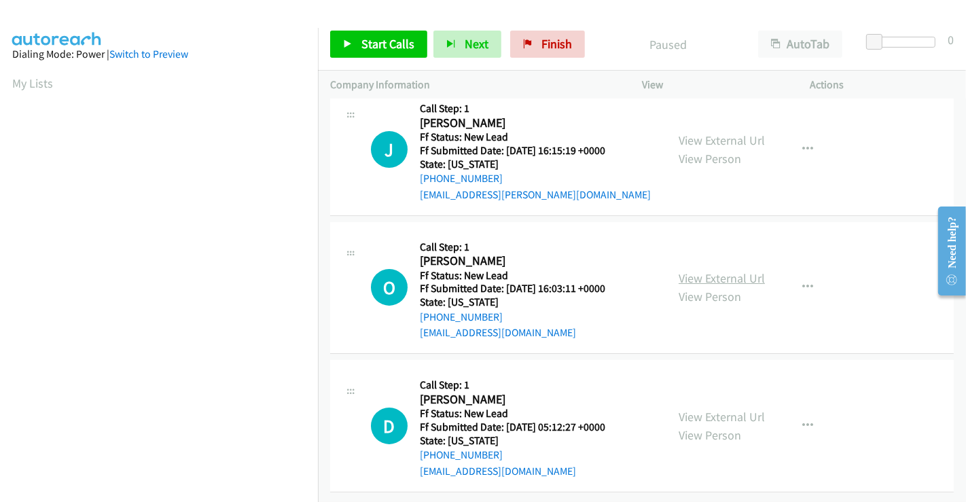
click at [705, 270] on link "View External Url" at bounding box center [722, 278] width 86 height 16
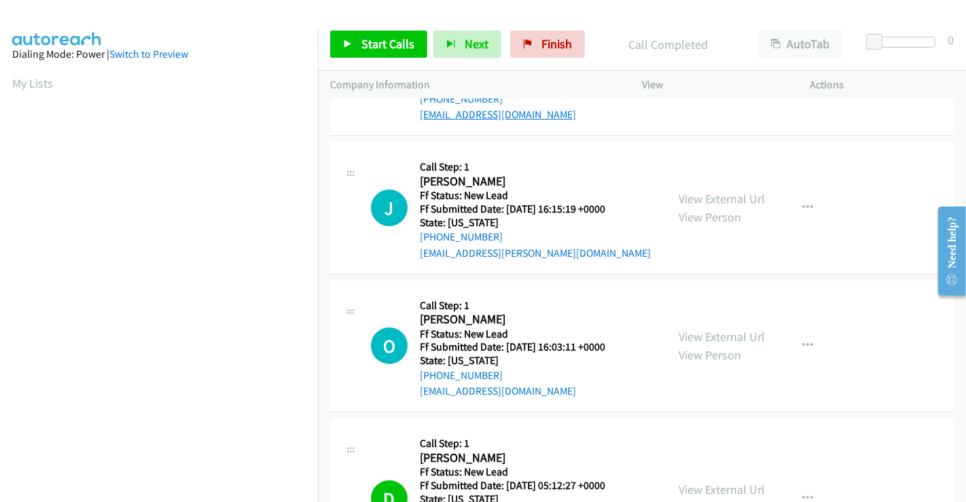
scroll to position [0, 0]
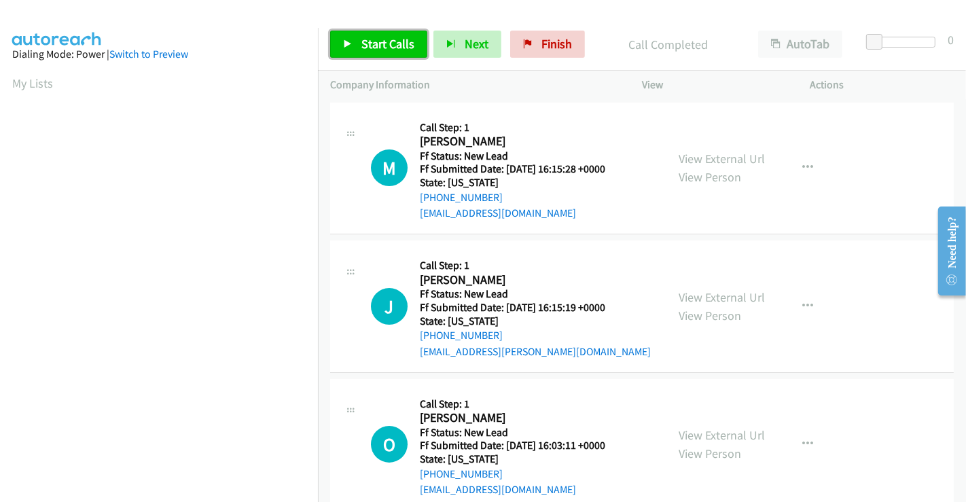
click at [381, 40] on span "Start Calls" at bounding box center [387, 44] width 53 height 16
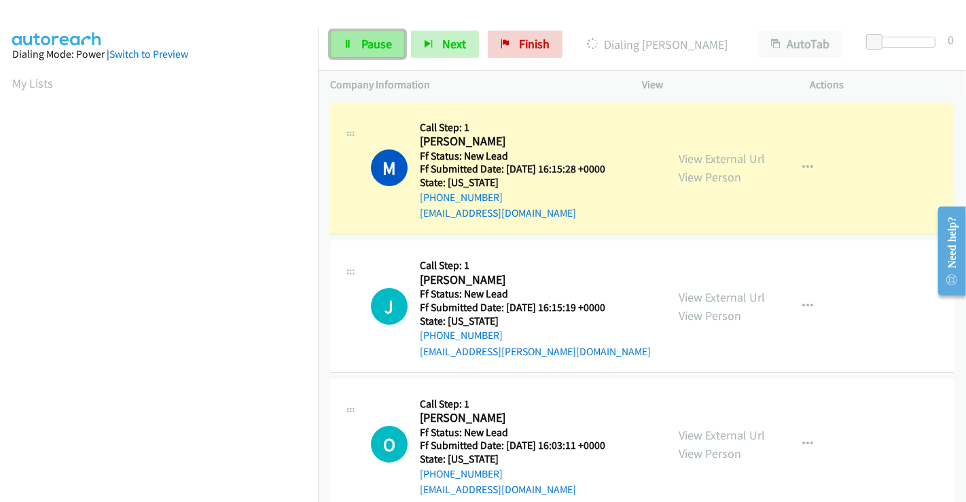
click at [386, 49] on span "Pause" at bounding box center [376, 44] width 31 height 16
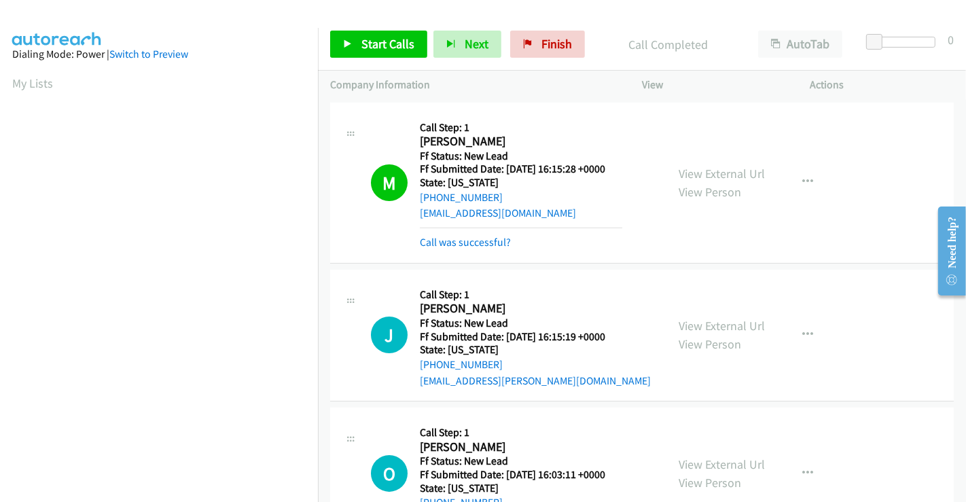
scroll to position [261, 0]
click at [399, 48] on span "Start Calls" at bounding box center [387, 44] width 53 height 16
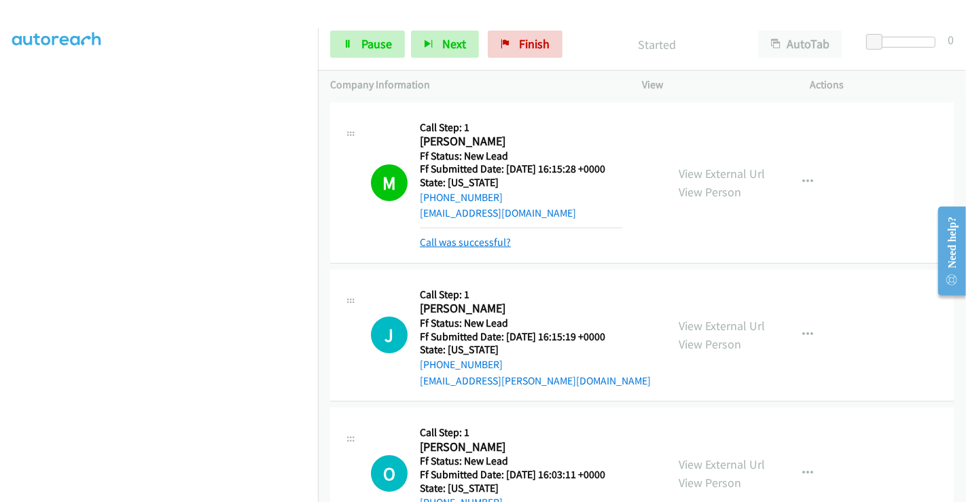
click at [481, 241] on link "Call was successful?" at bounding box center [465, 242] width 91 height 13
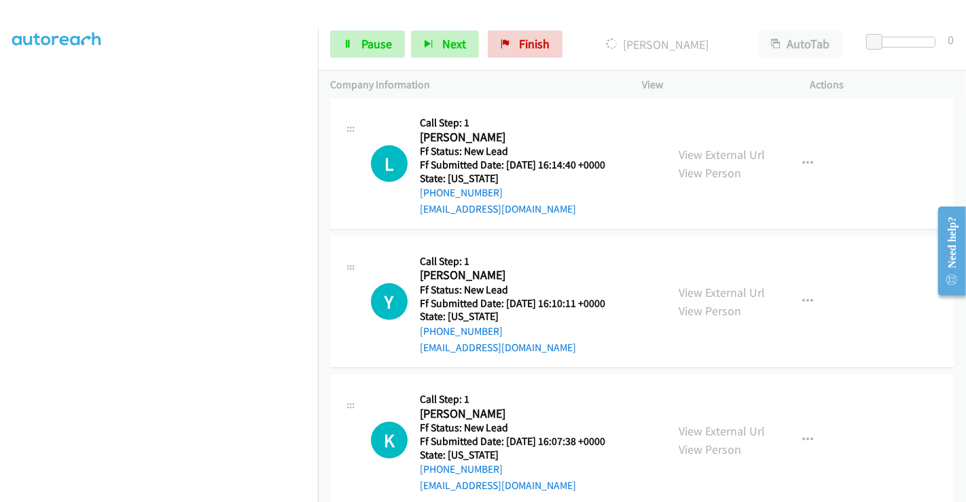
scroll to position [610, 0]
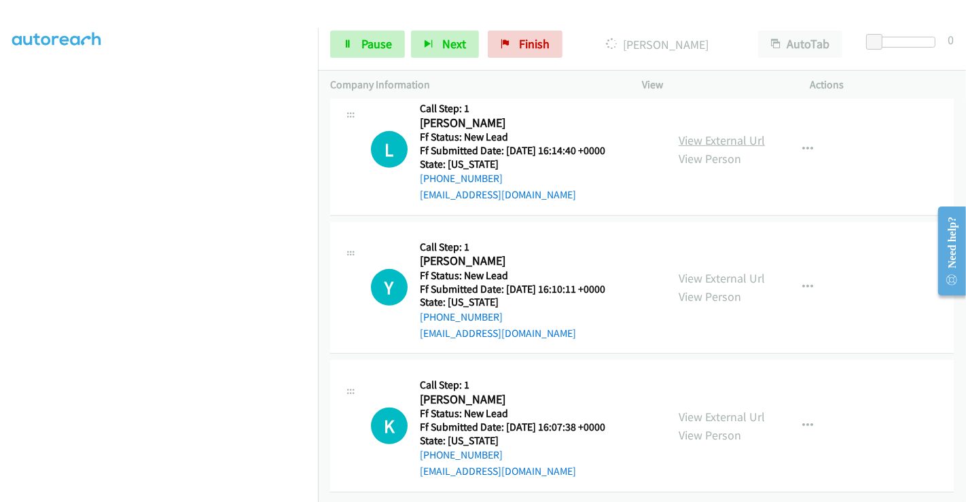
click at [701, 132] on link "View External Url" at bounding box center [722, 140] width 86 height 16
click at [727, 270] on link "View External Url" at bounding box center [722, 278] width 86 height 16
click at [722, 409] on link "View External Url" at bounding box center [722, 417] width 86 height 16
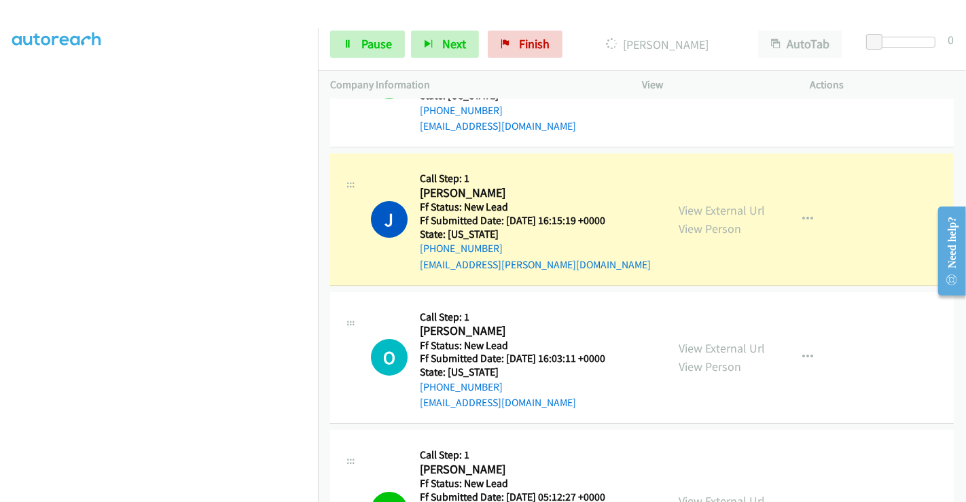
scroll to position [6, 0]
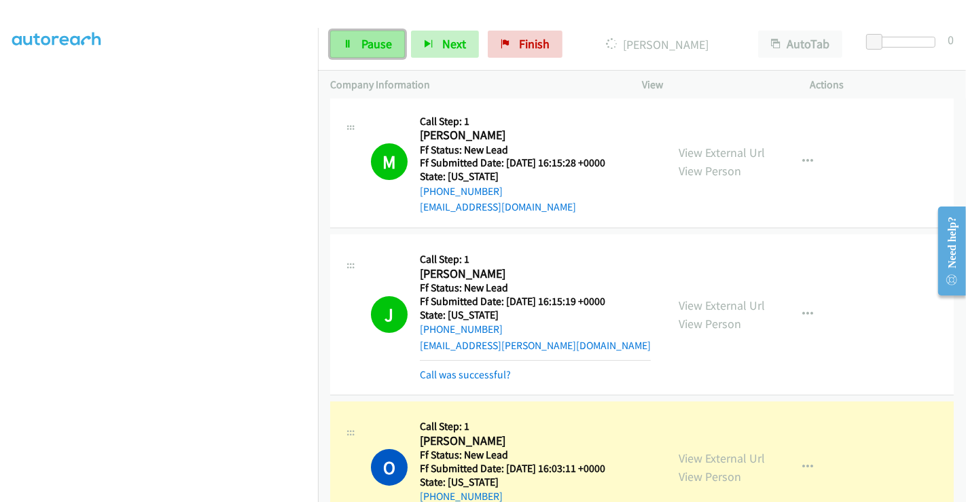
click at [378, 43] on span "Pause" at bounding box center [376, 44] width 31 height 16
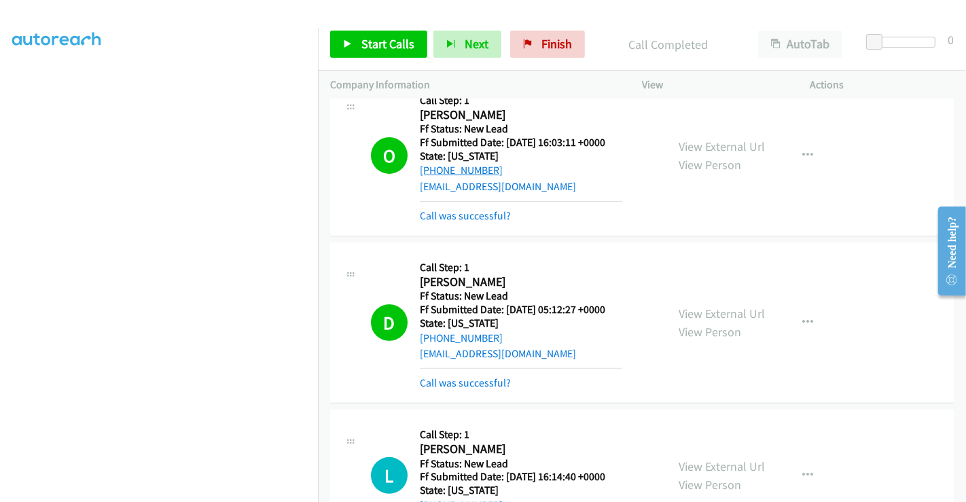
scroll to position [384, 0]
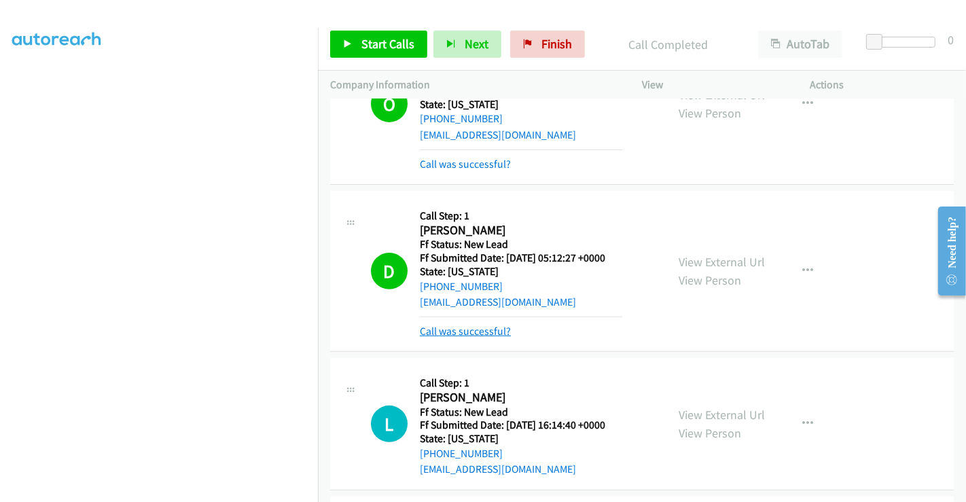
click at [490, 329] on link "Call was successful?" at bounding box center [465, 331] width 91 height 13
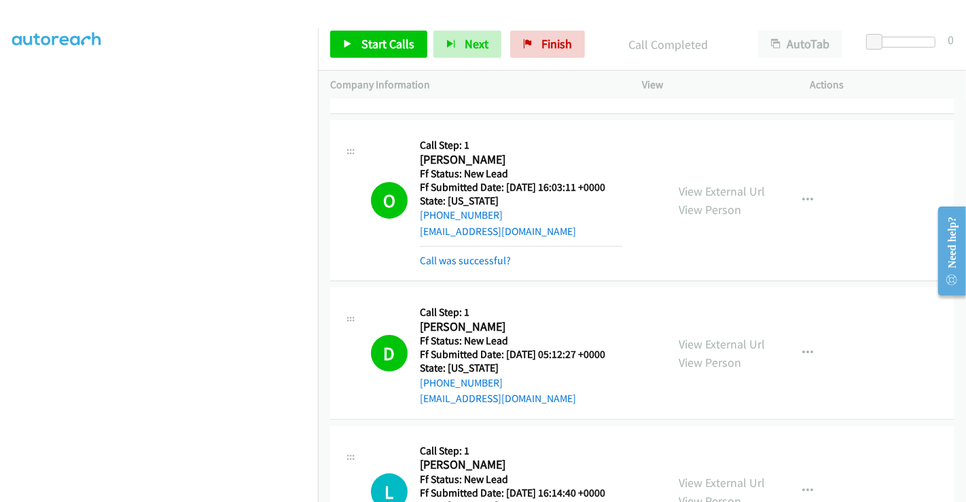
scroll to position [232, 0]
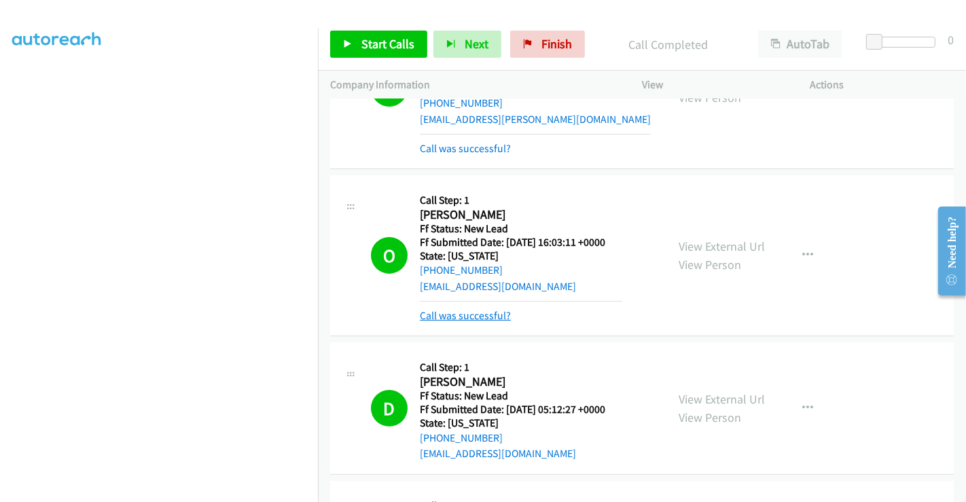
click at [471, 319] on link "Call was successful?" at bounding box center [465, 315] width 91 height 13
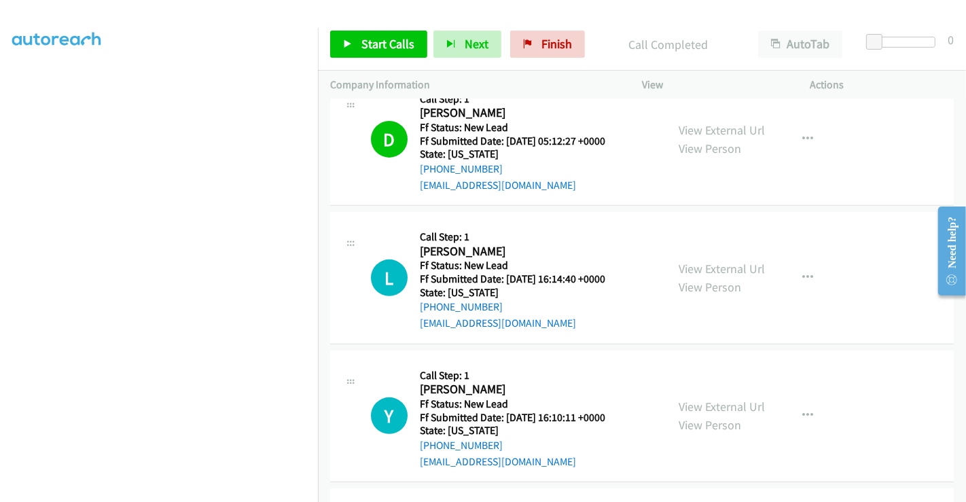
scroll to position [610, 0]
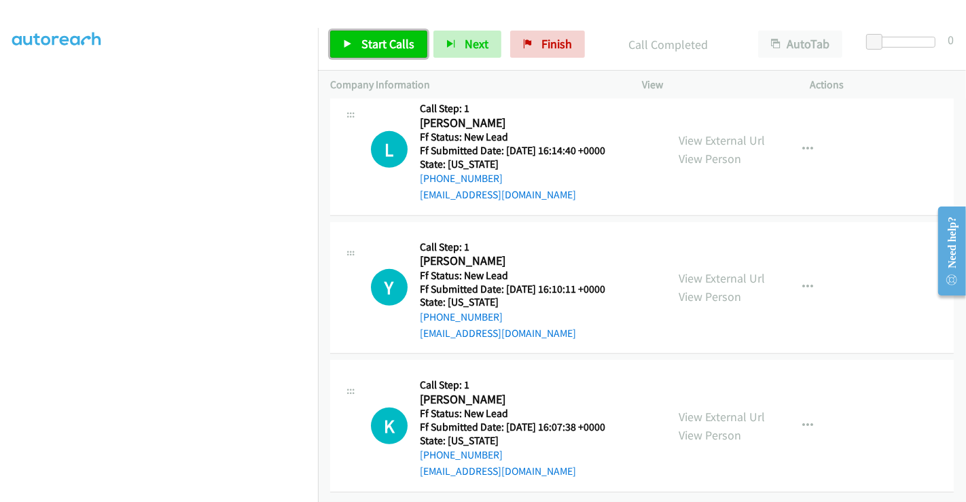
click at [373, 48] on span "Start Calls" at bounding box center [387, 44] width 53 height 16
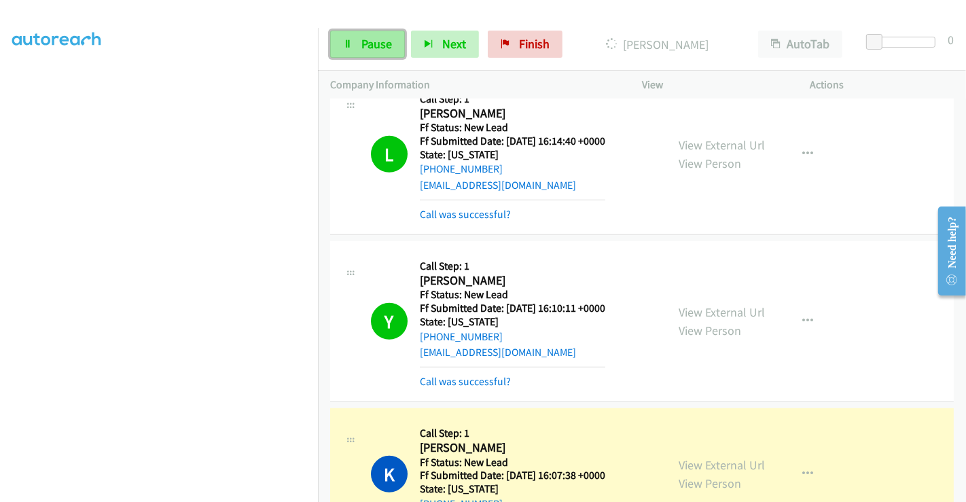
click at [357, 38] on link "Pause" at bounding box center [367, 44] width 75 height 27
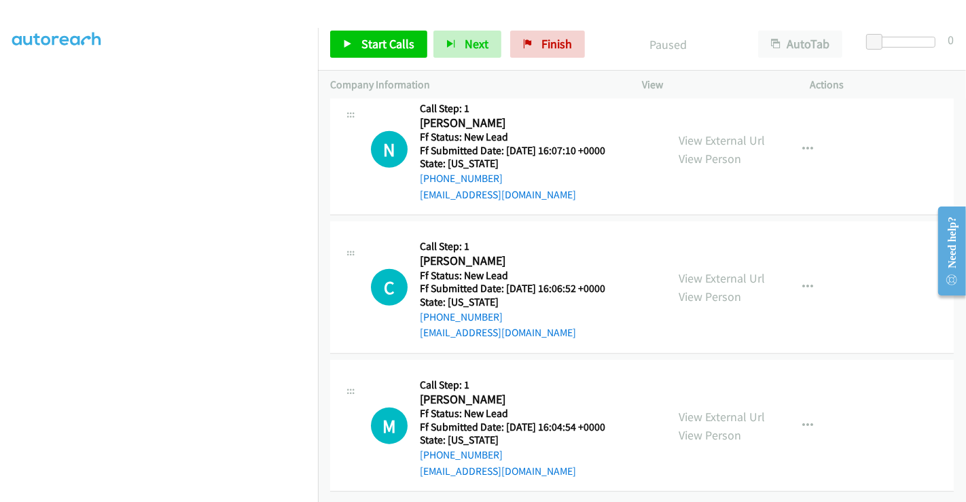
scroll to position [1081, 0]
click at [734, 132] on link "View External Url" at bounding box center [722, 140] width 86 height 16
click at [723, 272] on link "View External Url" at bounding box center [722, 278] width 86 height 16
click at [725, 409] on link "View External Url" at bounding box center [722, 417] width 86 height 16
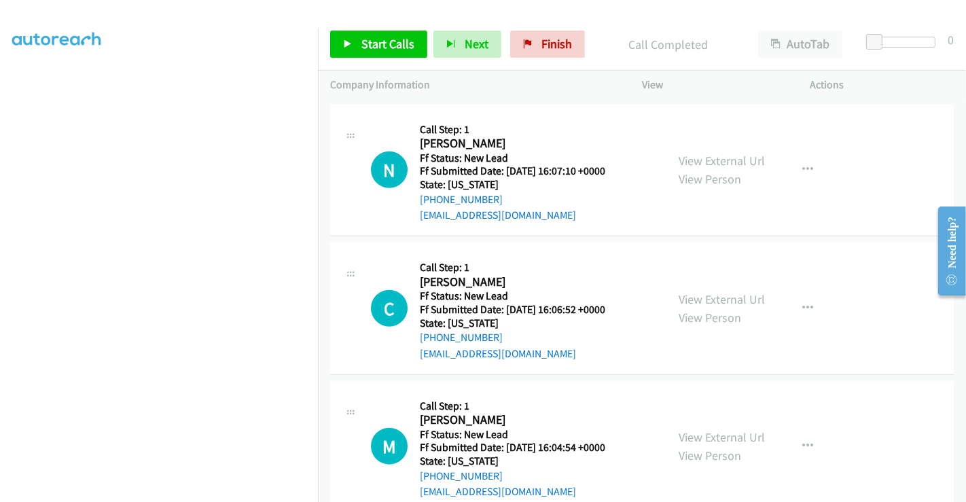
scroll to position [1110, 0]
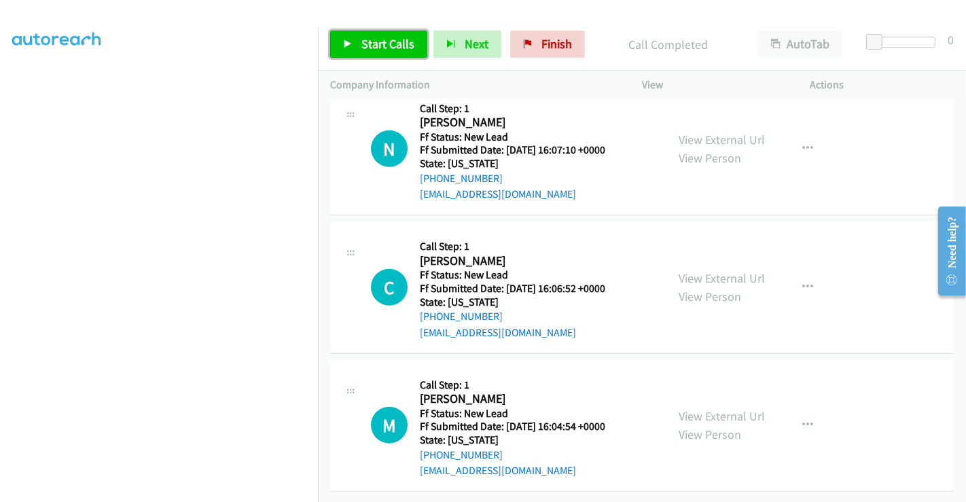
click at [397, 33] on link "Start Calls" at bounding box center [378, 44] width 97 height 27
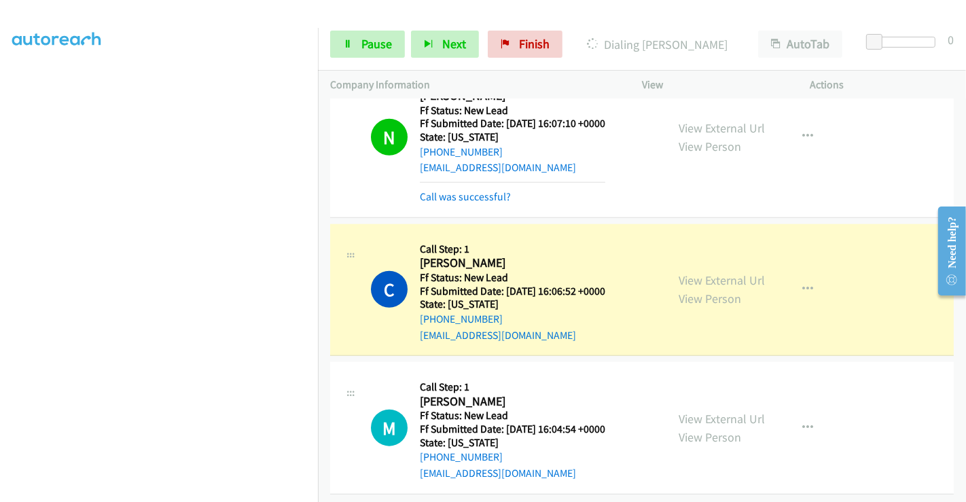
scroll to position [1139, 0]
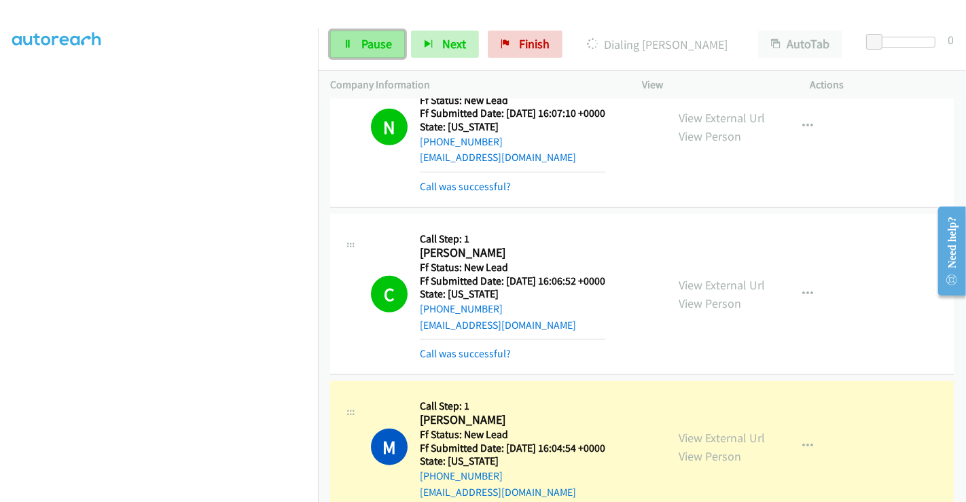
click at [359, 39] on link "Pause" at bounding box center [367, 44] width 75 height 27
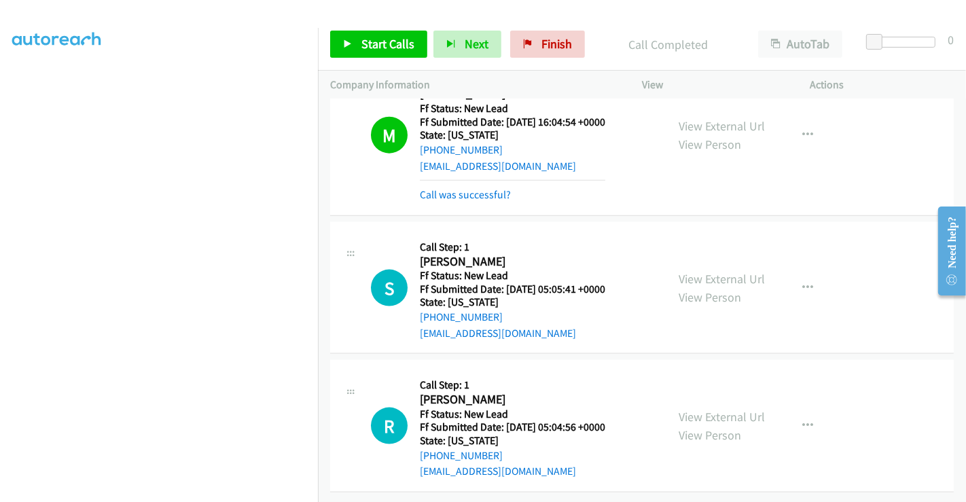
scroll to position [1472, 0]
click at [712, 271] on link "View External Url" at bounding box center [722, 279] width 86 height 16
click at [708, 409] on link "View External Url" at bounding box center [722, 417] width 86 height 16
click at [390, 43] on span "Start Calls" at bounding box center [387, 44] width 53 height 16
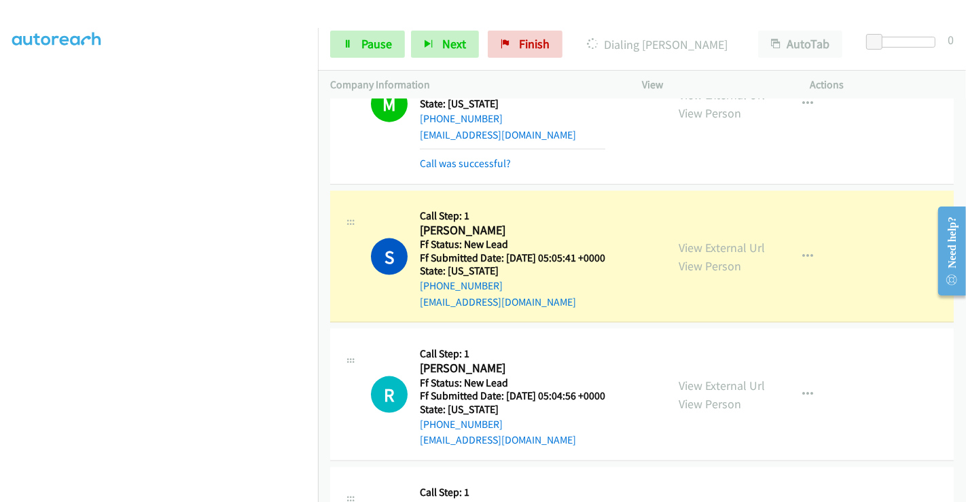
scroll to position [261, 0]
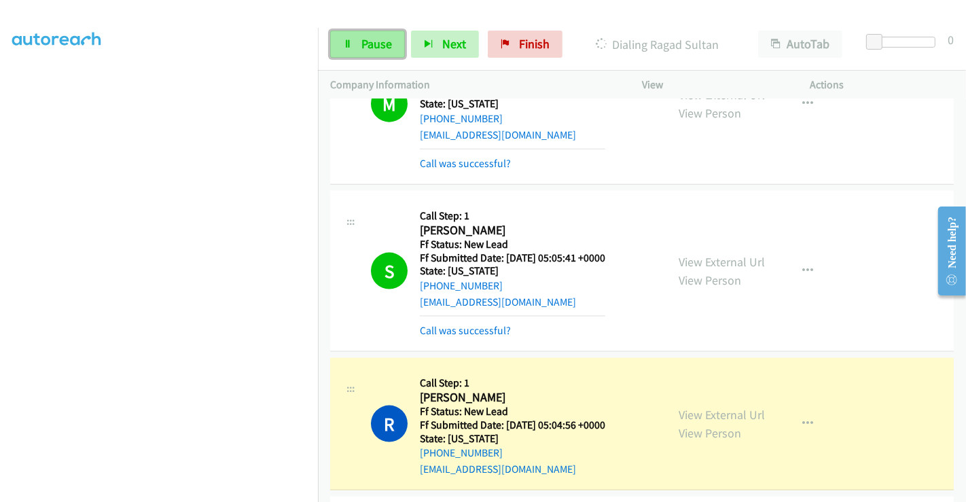
click at [378, 46] on span "Pause" at bounding box center [376, 44] width 31 height 16
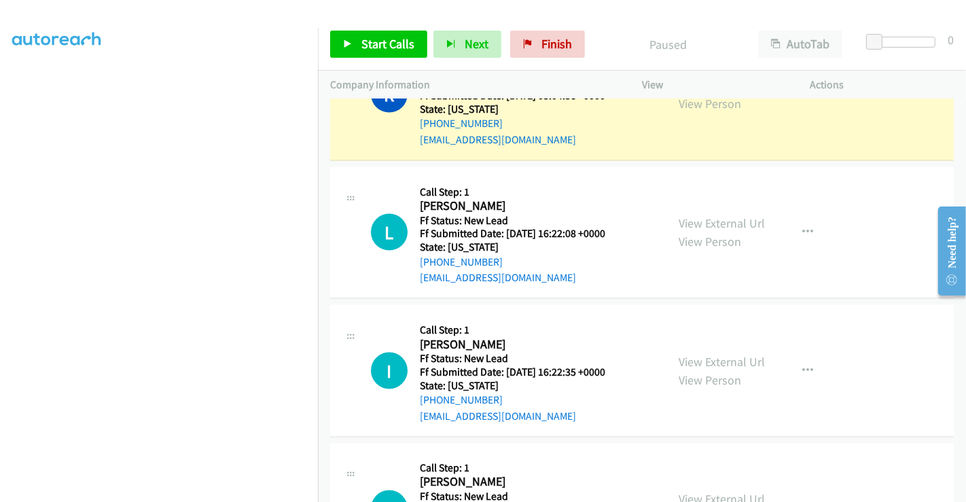
scroll to position [1752, 0]
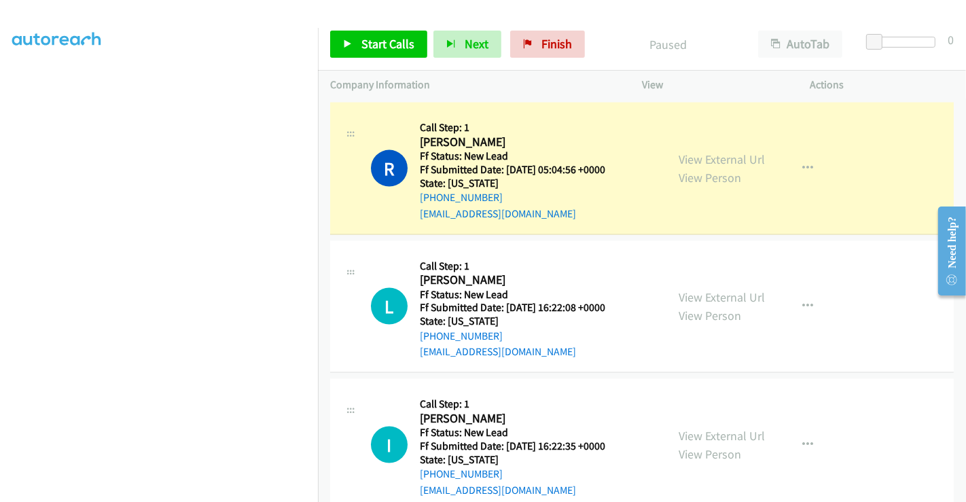
click at [706, 296] on link "View External Url" at bounding box center [722, 297] width 86 height 16
click at [710, 428] on link "View External Url" at bounding box center [722, 436] width 86 height 16
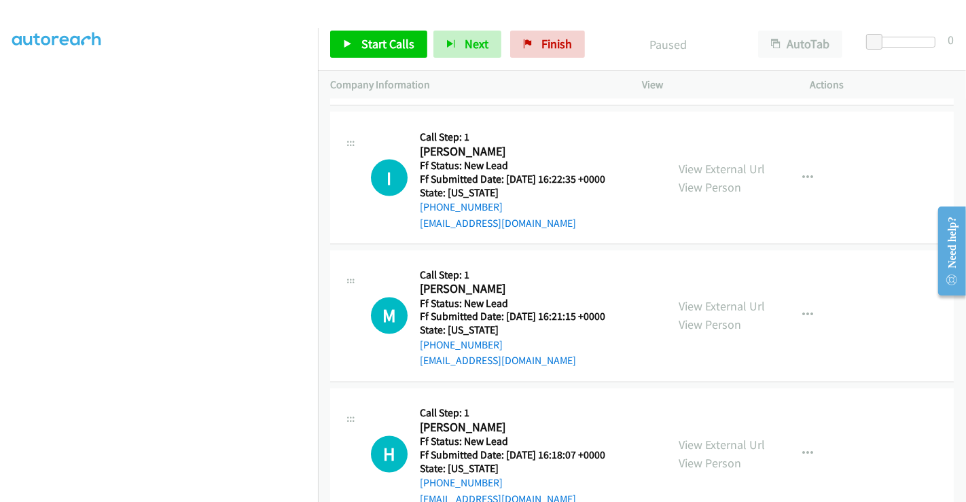
scroll to position [2053, 0]
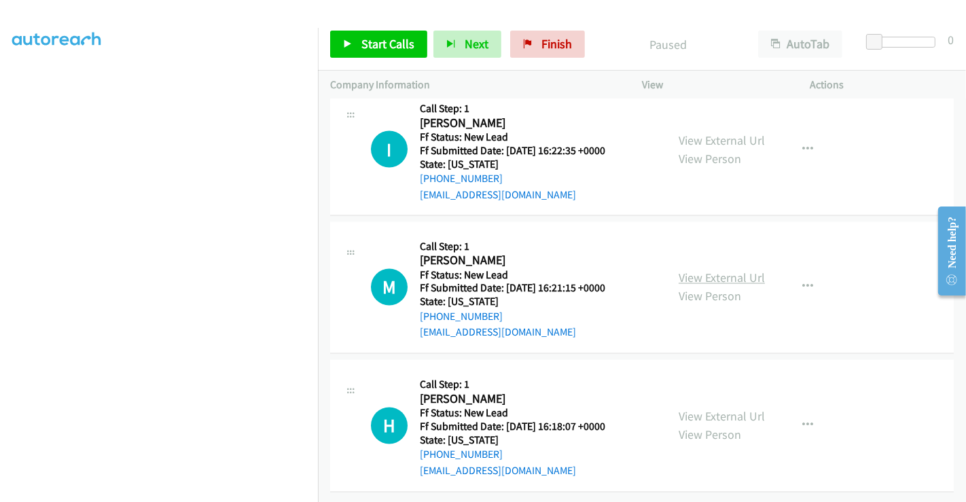
click at [718, 270] on link "View External Url" at bounding box center [722, 278] width 86 height 16
click at [698, 409] on link "View External Url" at bounding box center [722, 417] width 86 height 16
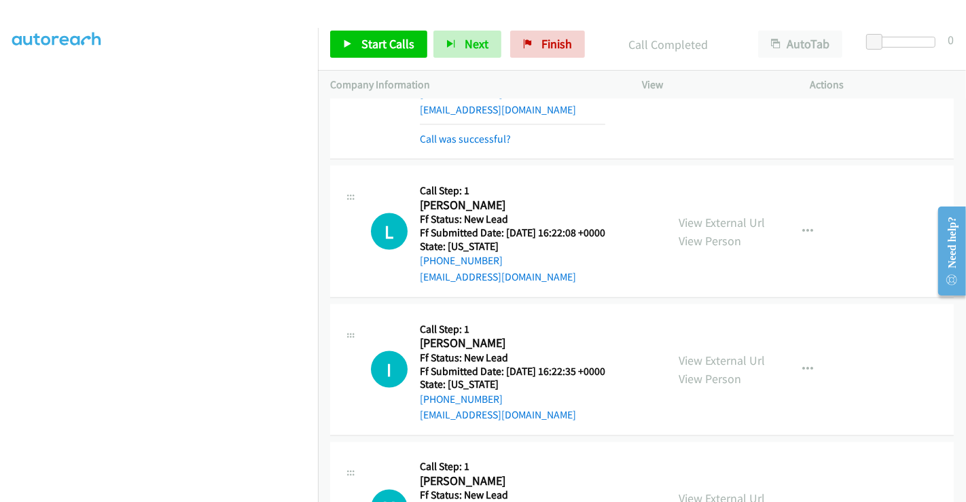
scroll to position [1780, 0]
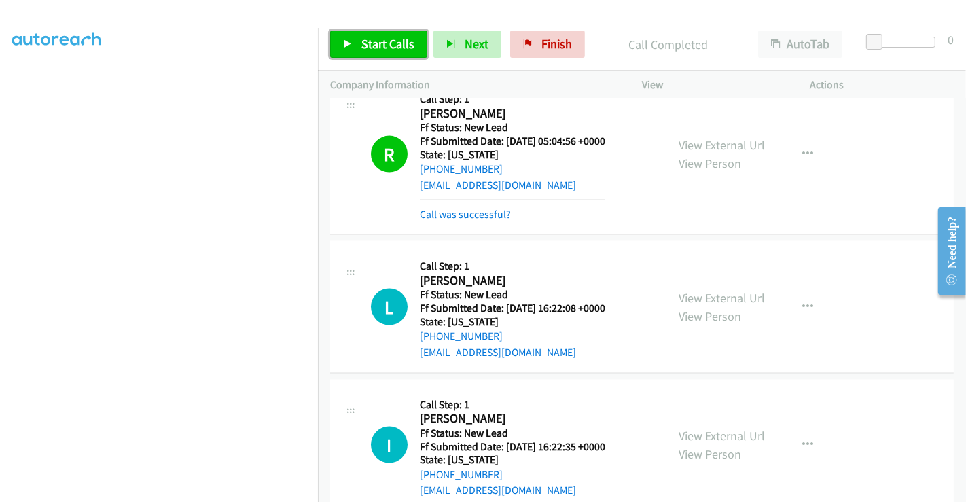
click at [369, 43] on span "Start Calls" at bounding box center [387, 44] width 53 height 16
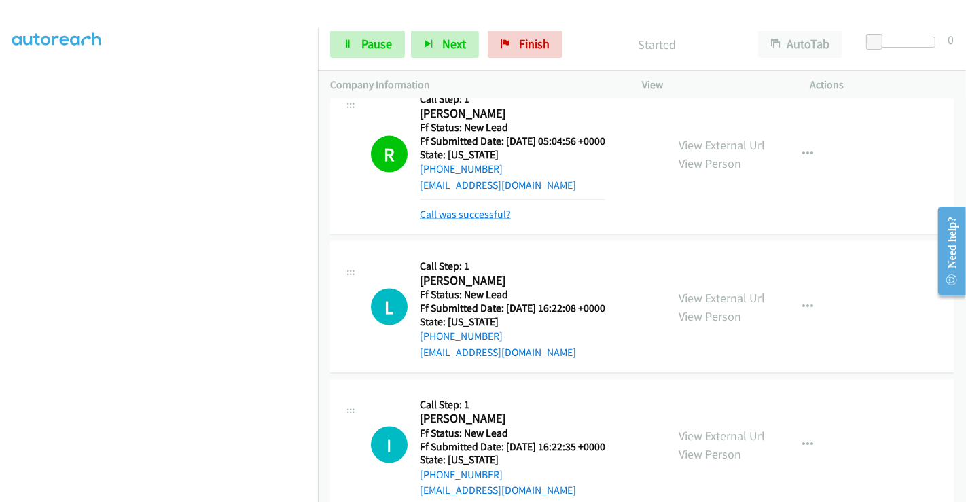
click at [458, 212] on link "Call was successful?" at bounding box center [465, 214] width 91 height 13
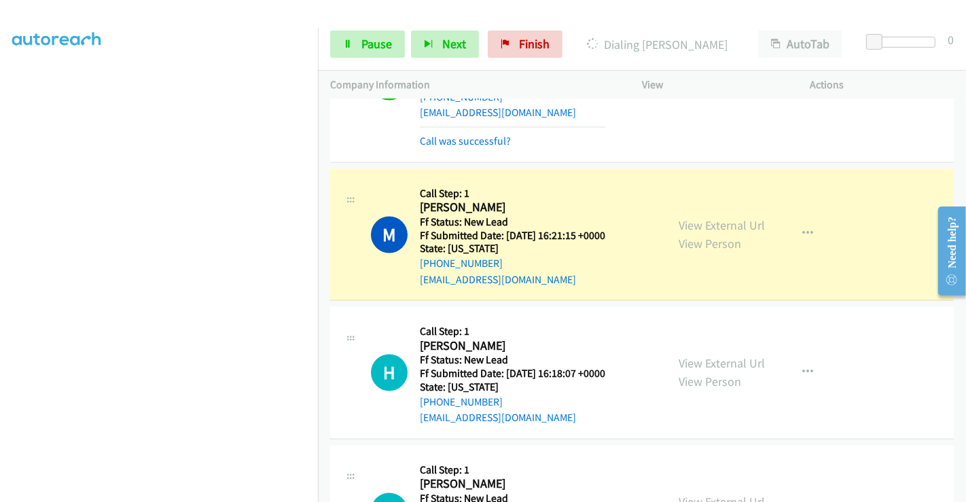
scroll to position [2233, 0]
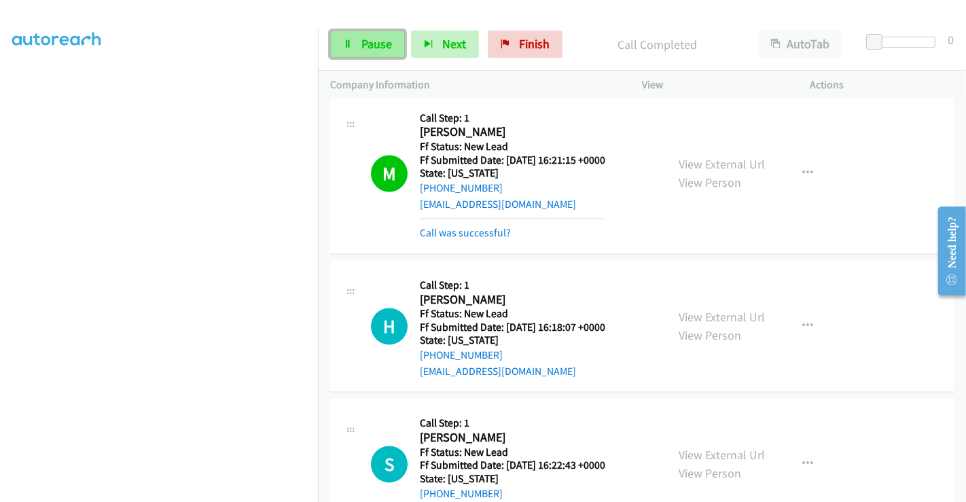
click at [369, 38] on span "Pause" at bounding box center [376, 44] width 31 height 16
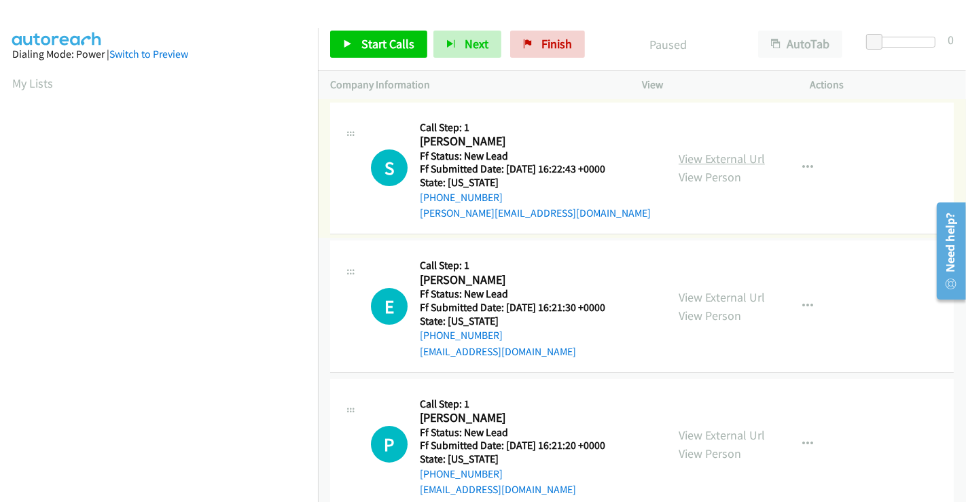
click at [745, 158] on link "View External Url" at bounding box center [722, 159] width 86 height 16
click at [733, 295] on link "View External Url" at bounding box center [722, 297] width 86 height 16
click at [722, 430] on link "View External Url" at bounding box center [722, 435] width 86 height 16
click at [376, 42] on span "Start Calls" at bounding box center [387, 44] width 53 height 16
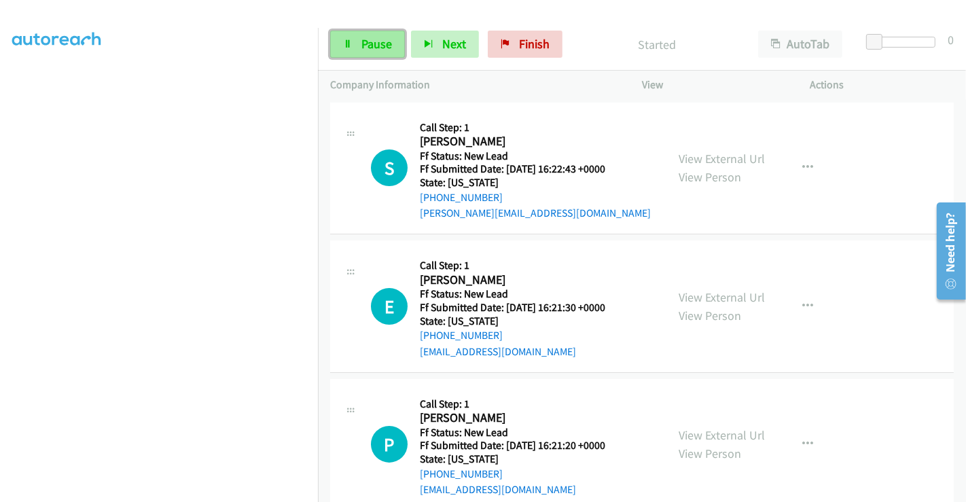
click at [355, 43] on link "Pause" at bounding box center [367, 44] width 75 height 27
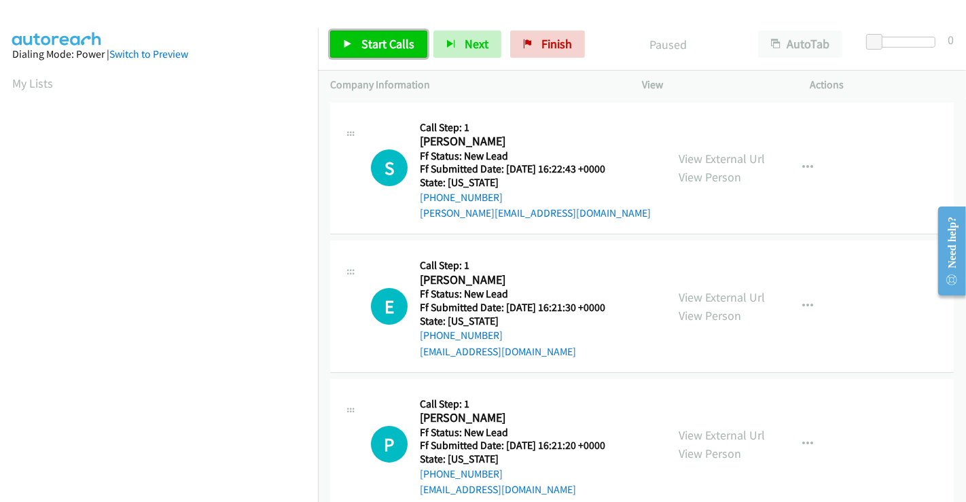
click at [380, 46] on span "Start Calls" at bounding box center [387, 44] width 53 height 16
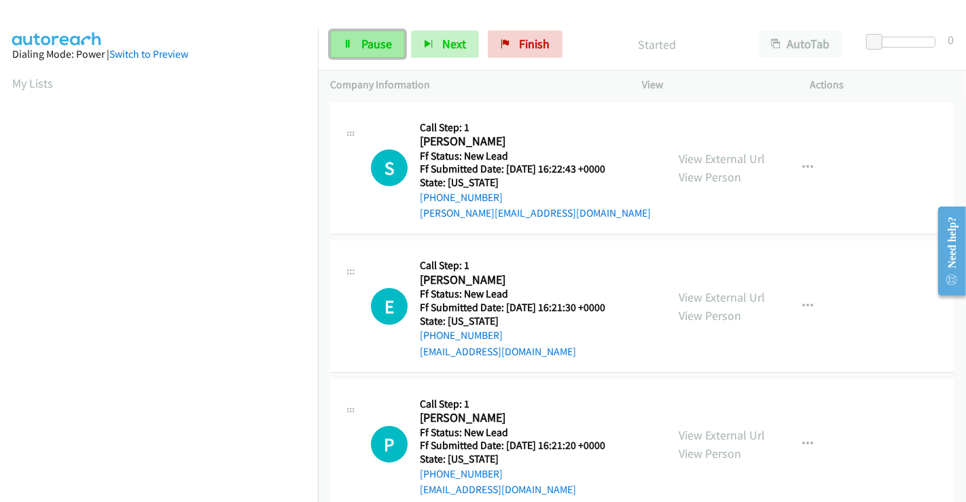
click at [364, 41] on span "Pause" at bounding box center [376, 44] width 31 height 16
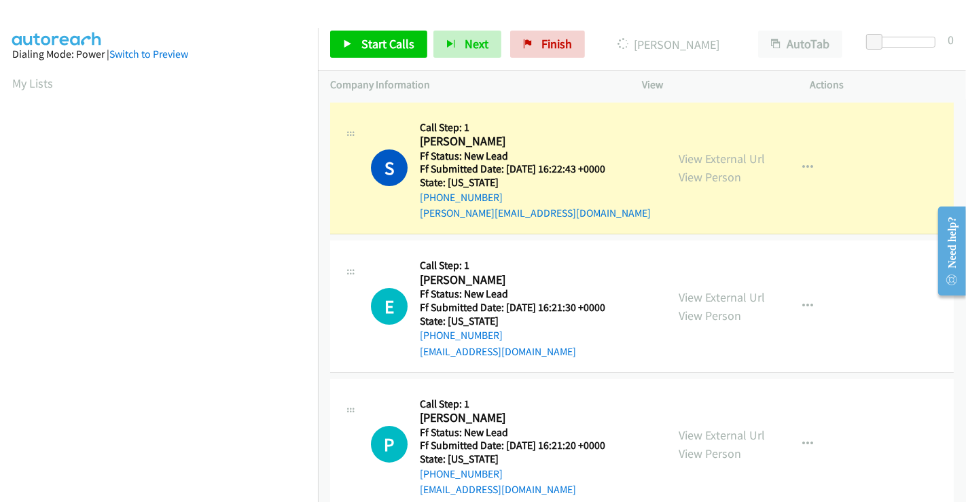
scroll to position [261, 0]
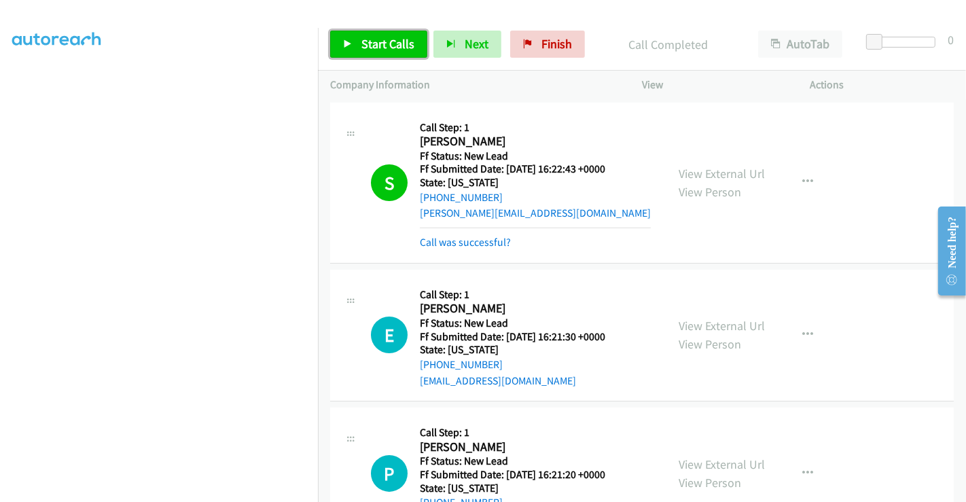
click at [349, 46] on icon at bounding box center [348, 45] width 10 height 10
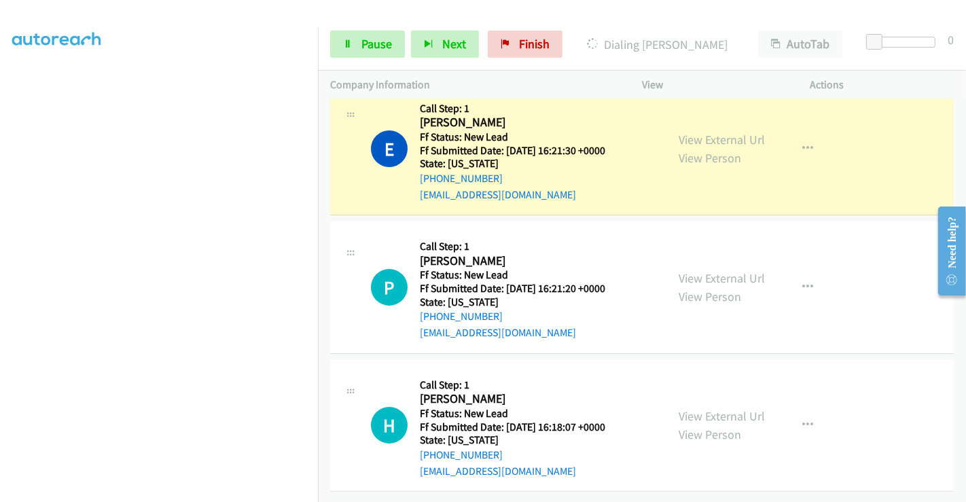
scroll to position [196, 0]
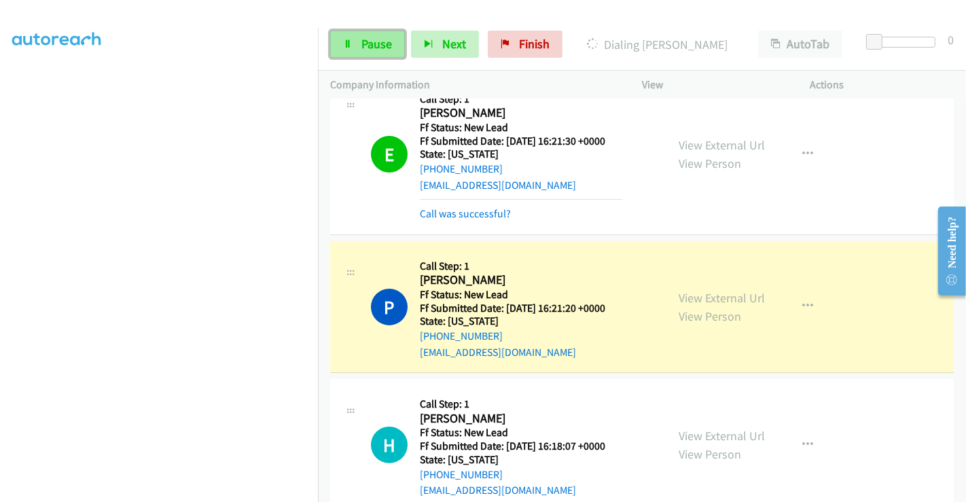
click at [356, 39] on link "Pause" at bounding box center [367, 44] width 75 height 27
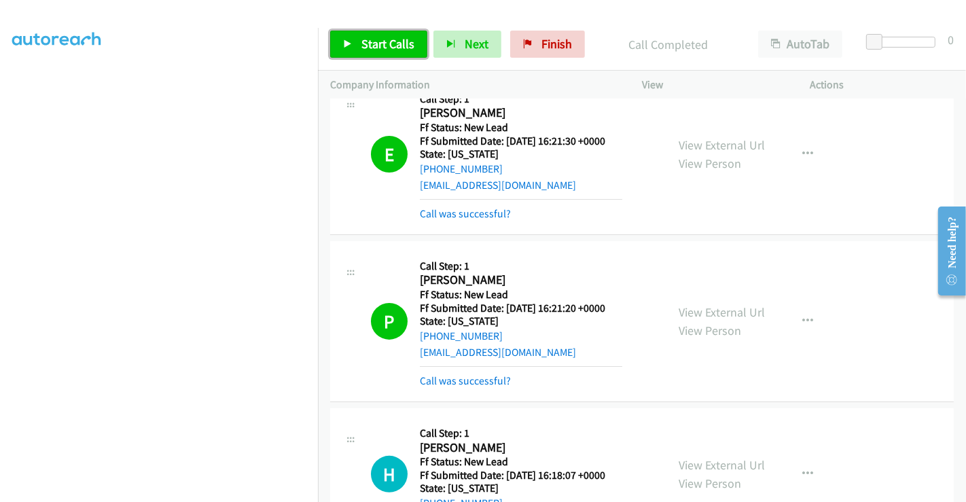
click at [393, 41] on span "Start Calls" at bounding box center [387, 44] width 53 height 16
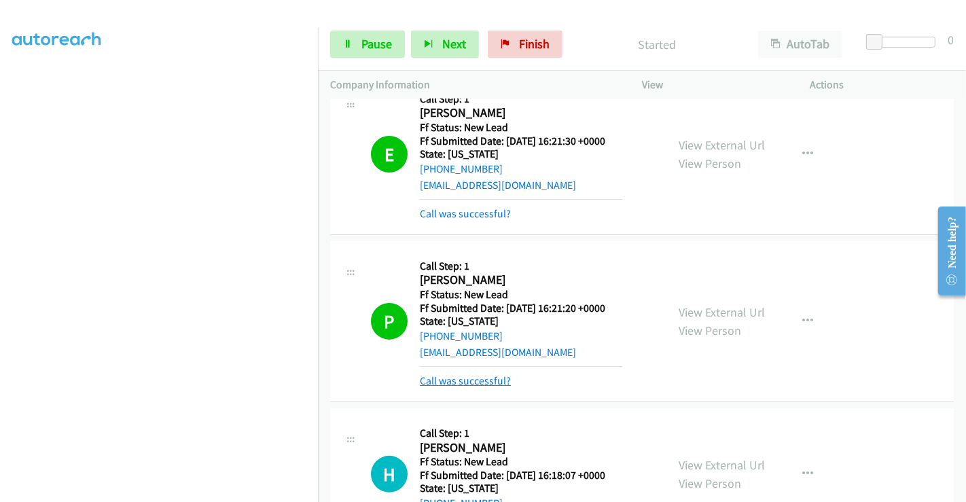
click at [490, 377] on link "Call was successful?" at bounding box center [465, 380] width 91 height 13
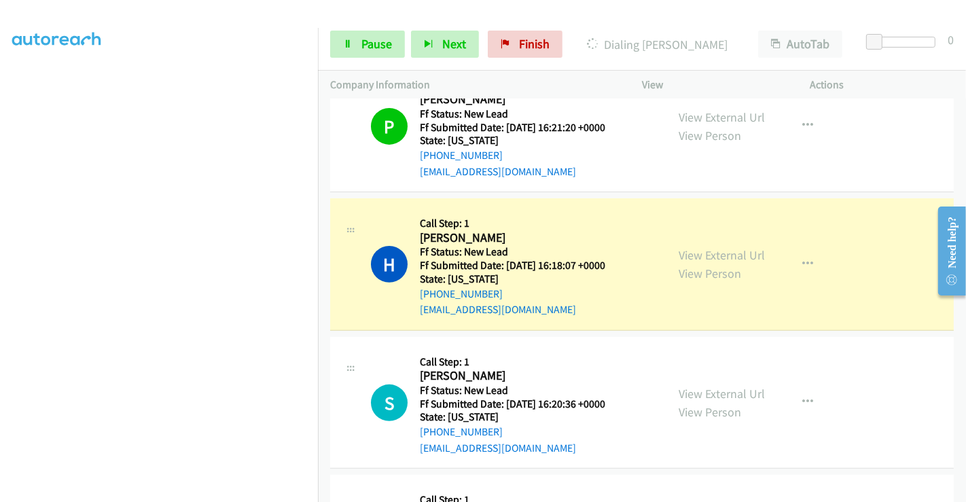
scroll to position [422, 0]
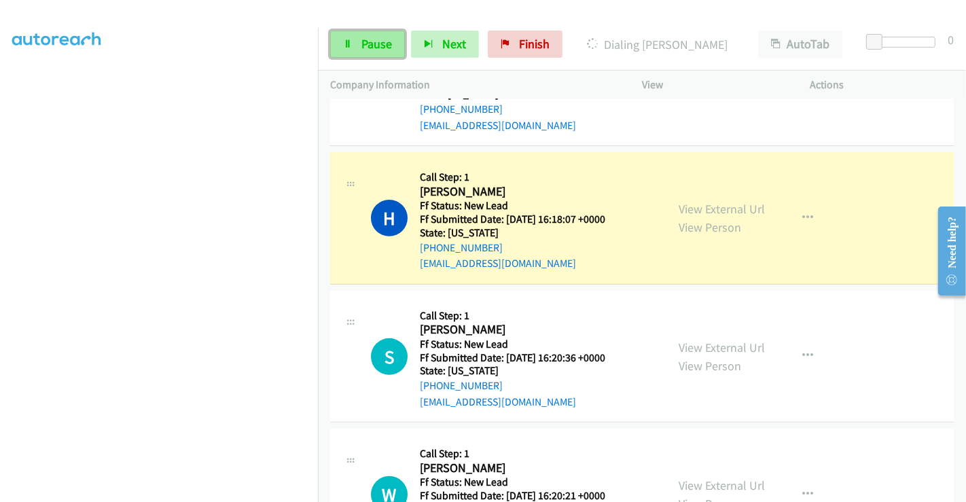
click at [376, 50] on span "Pause" at bounding box center [376, 44] width 31 height 16
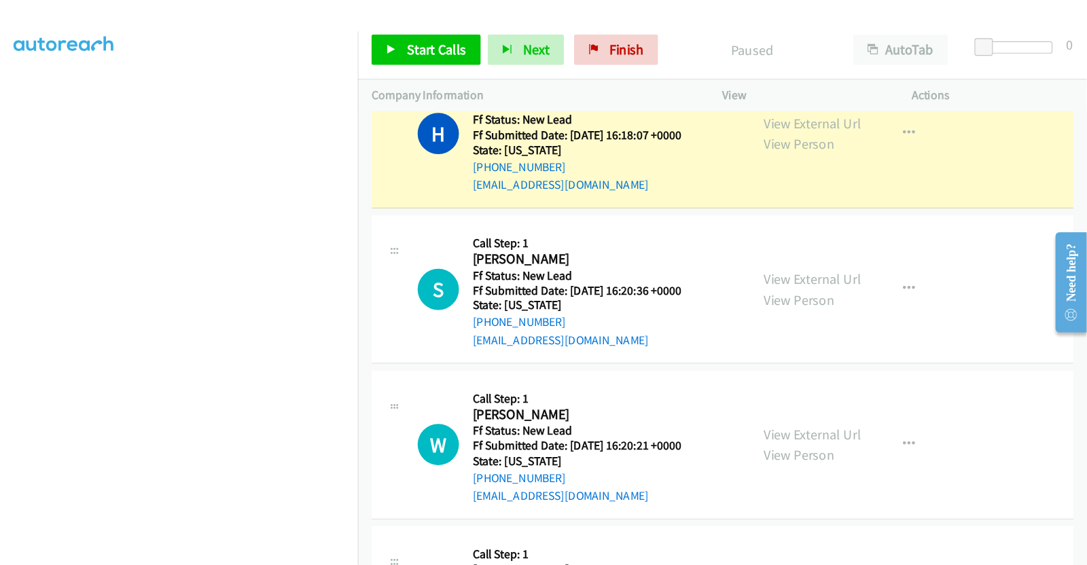
scroll to position [638, 0]
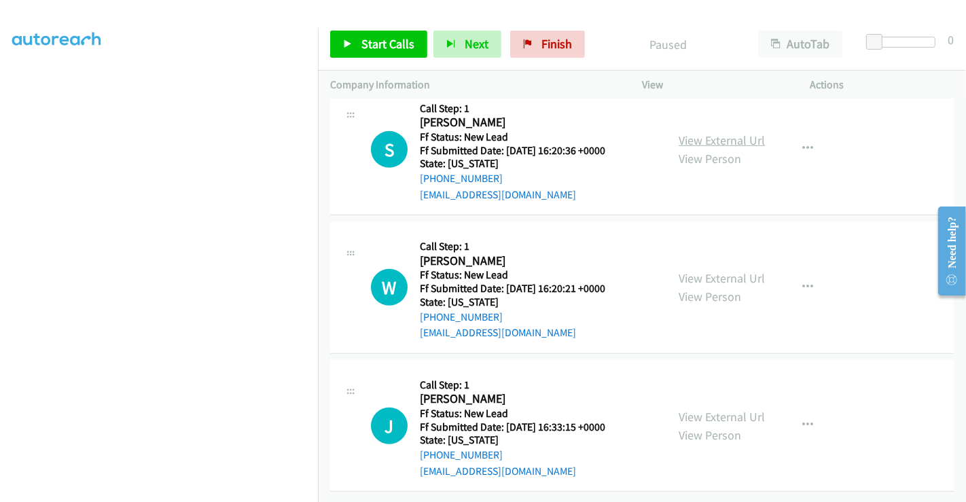
click at [704, 132] on link "View External Url" at bounding box center [722, 140] width 86 height 16
click at [727, 270] on link "View External Url" at bounding box center [722, 278] width 86 height 16
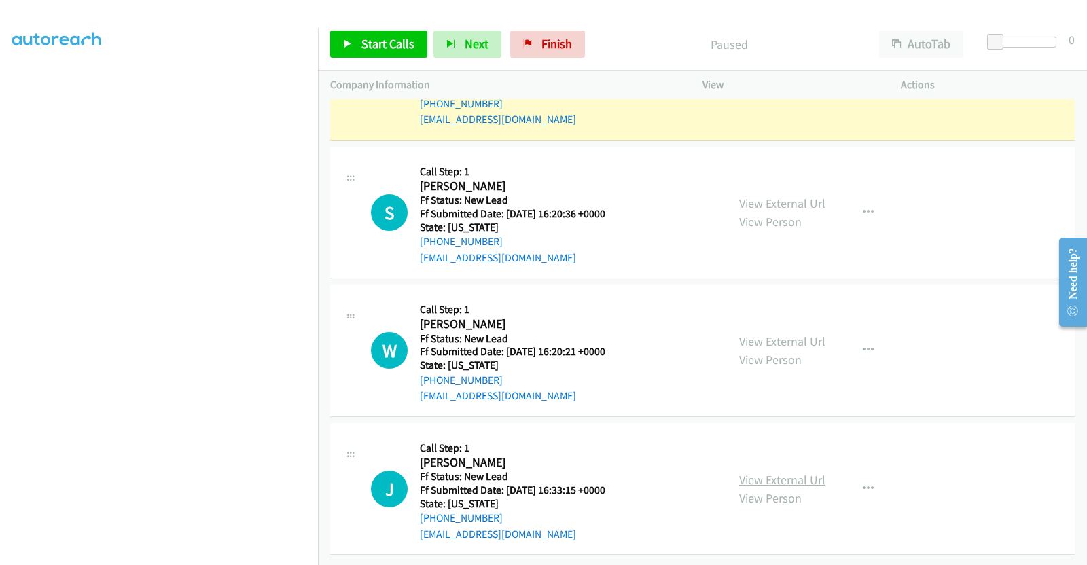
click at [775, 472] on link "View External Url" at bounding box center [782, 480] width 86 height 16
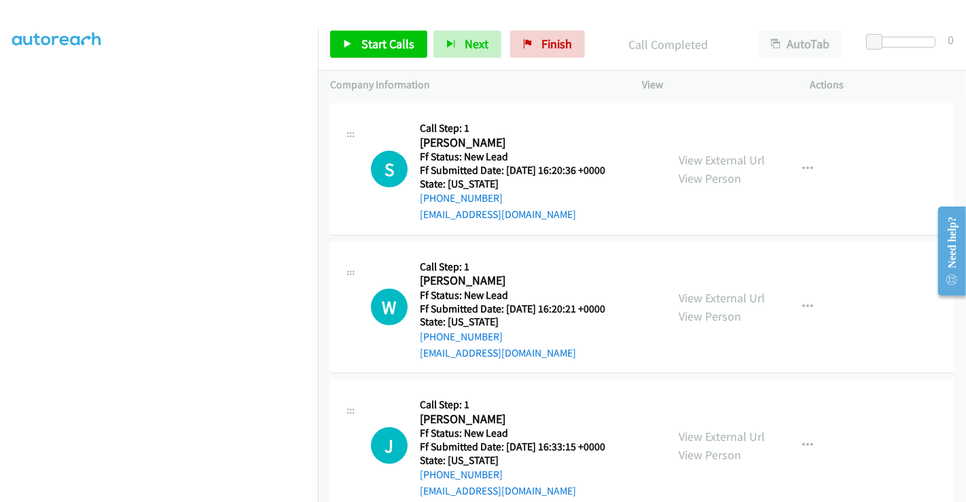
scroll to position [667, 0]
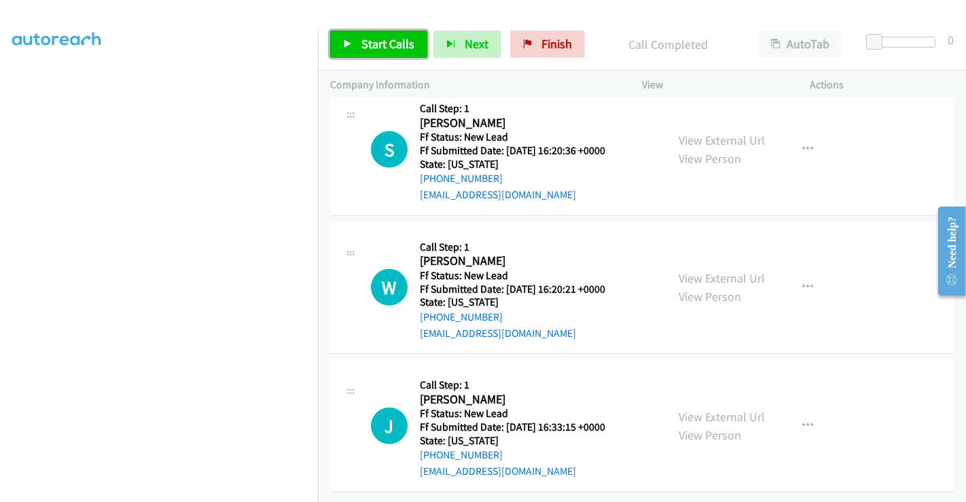
click at [386, 38] on span "Start Calls" at bounding box center [387, 44] width 53 height 16
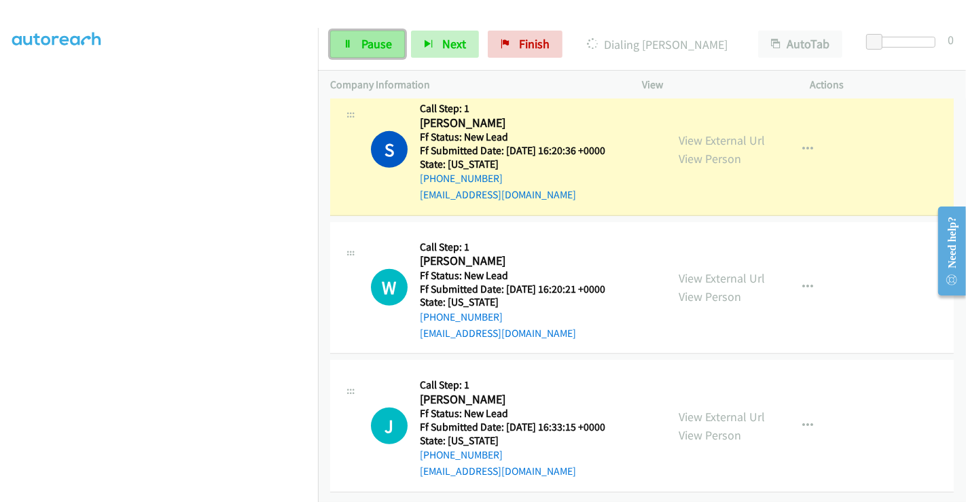
click at [363, 47] on span "Pause" at bounding box center [376, 44] width 31 height 16
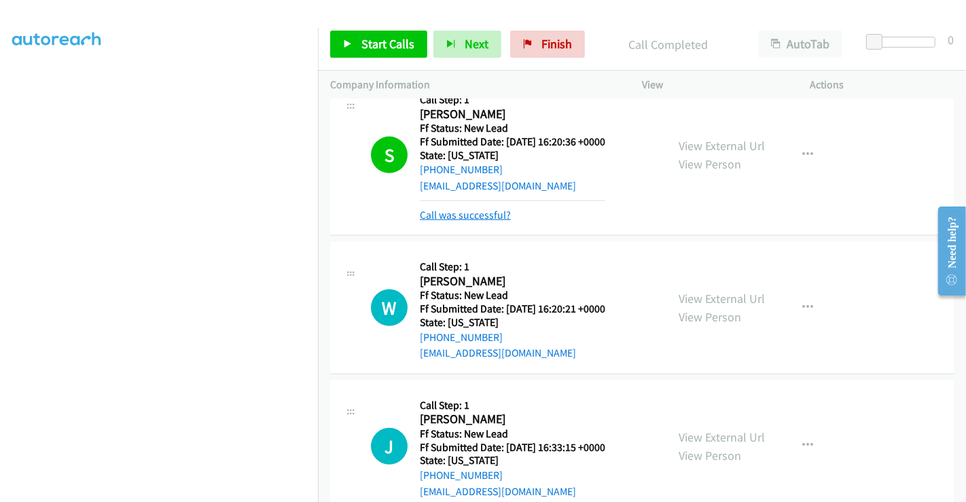
click at [462, 212] on link "Call was successful?" at bounding box center [465, 215] width 91 height 13
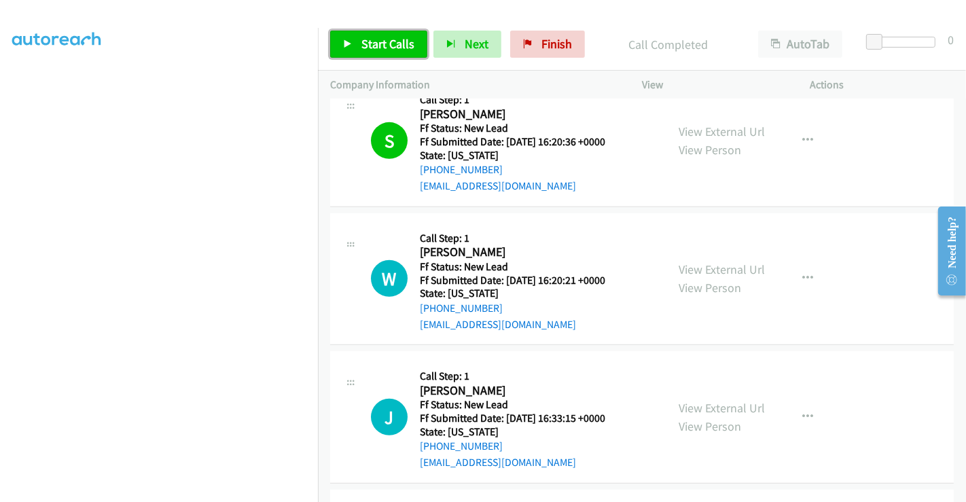
click at [384, 35] on link "Start Calls" at bounding box center [378, 44] width 97 height 27
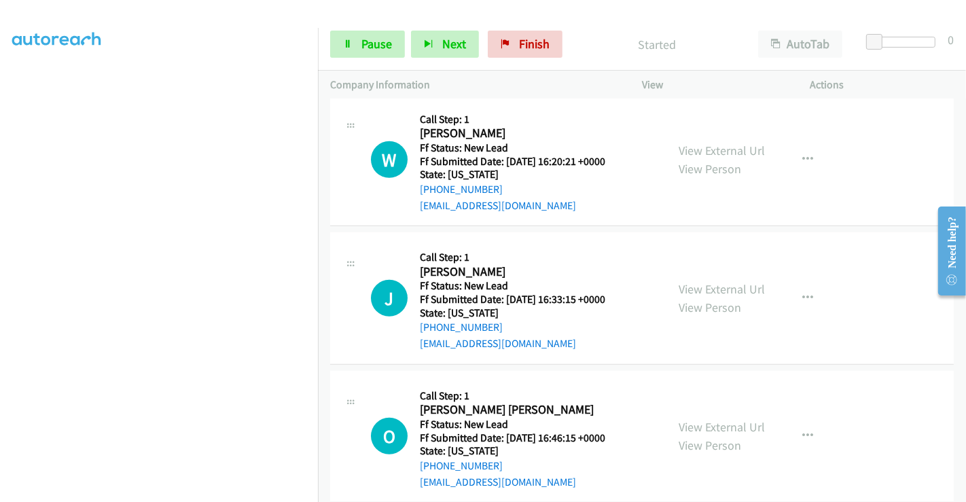
scroll to position [743, 0]
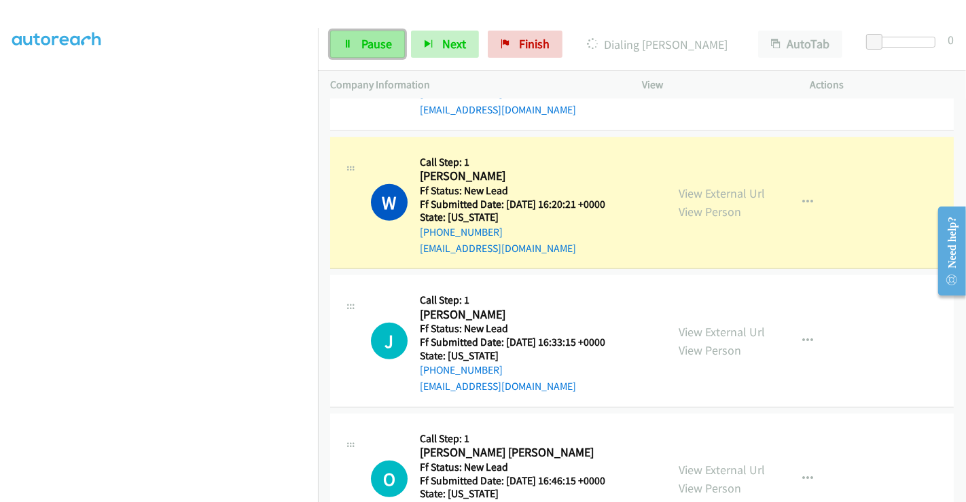
click at [369, 45] on span "Pause" at bounding box center [376, 44] width 31 height 16
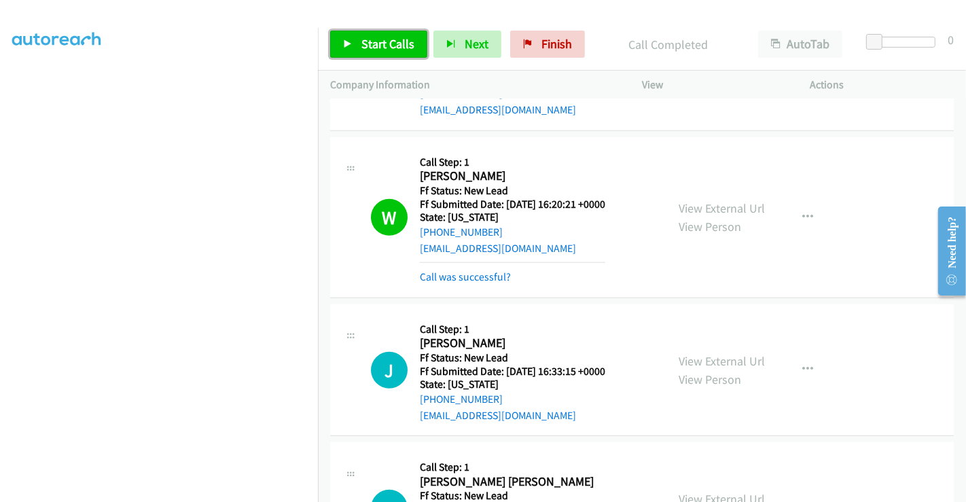
click at [390, 49] on span "Start Calls" at bounding box center [387, 44] width 53 height 16
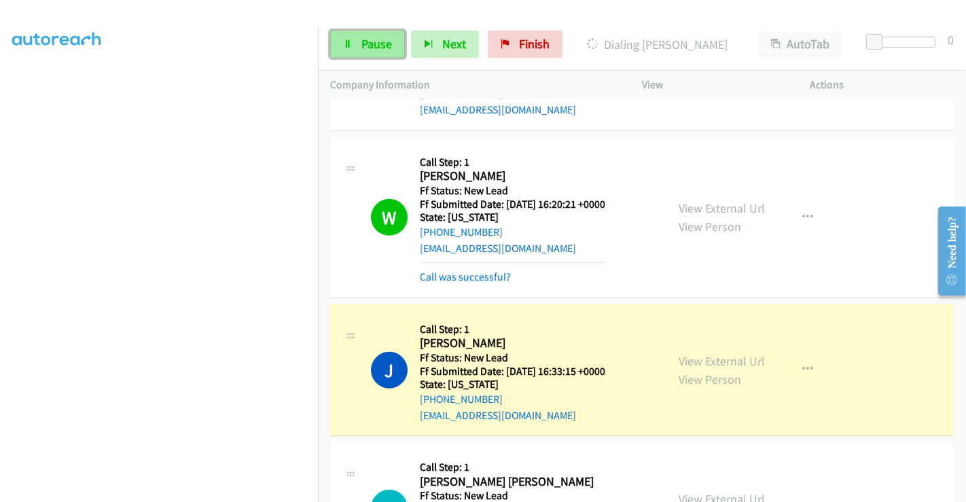
click at [370, 43] on span "Pause" at bounding box center [376, 44] width 31 height 16
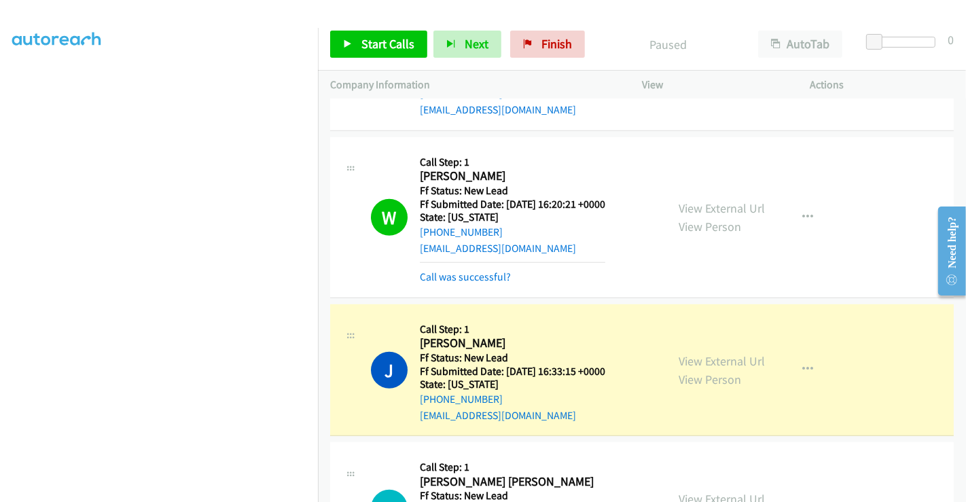
scroll to position [1110, 0]
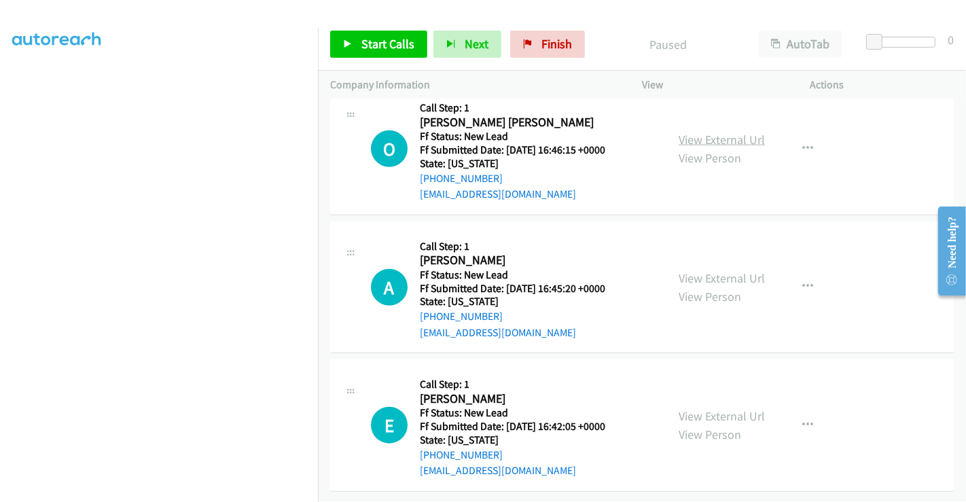
click at [704, 132] on link "View External Url" at bounding box center [722, 140] width 86 height 16
click at [706, 270] on link "View External Url" at bounding box center [722, 278] width 86 height 16
click at [711, 408] on link "View External Url" at bounding box center [722, 416] width 86 height 16
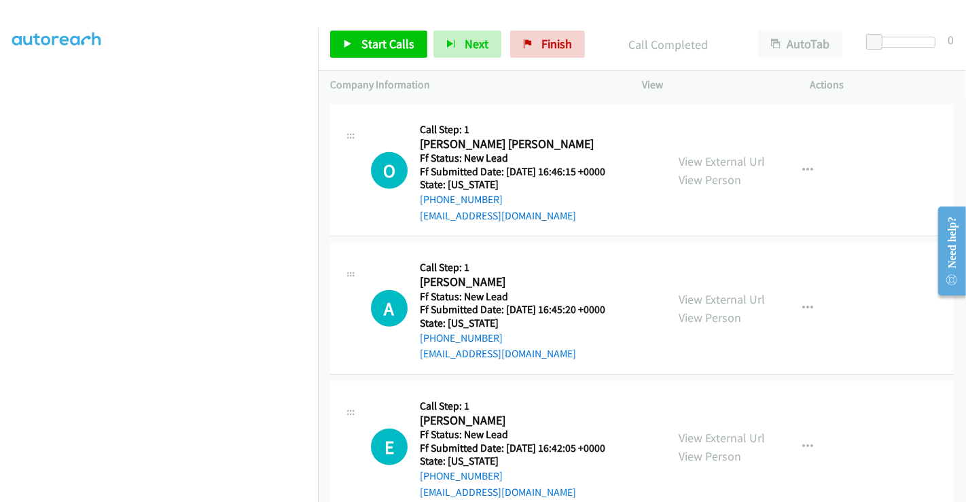
scroll to position [1139, 0]
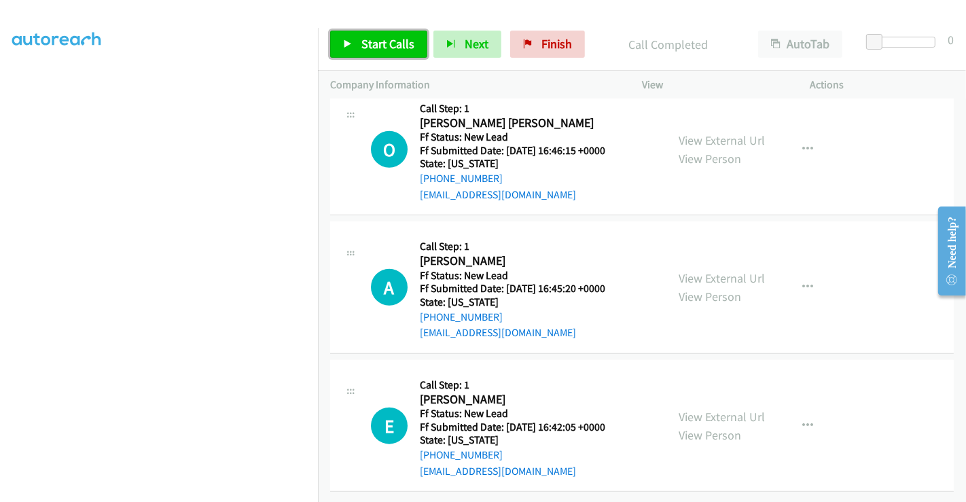
click at [350, 41] on icon at bounding box center [348, 45] width 10 height 10
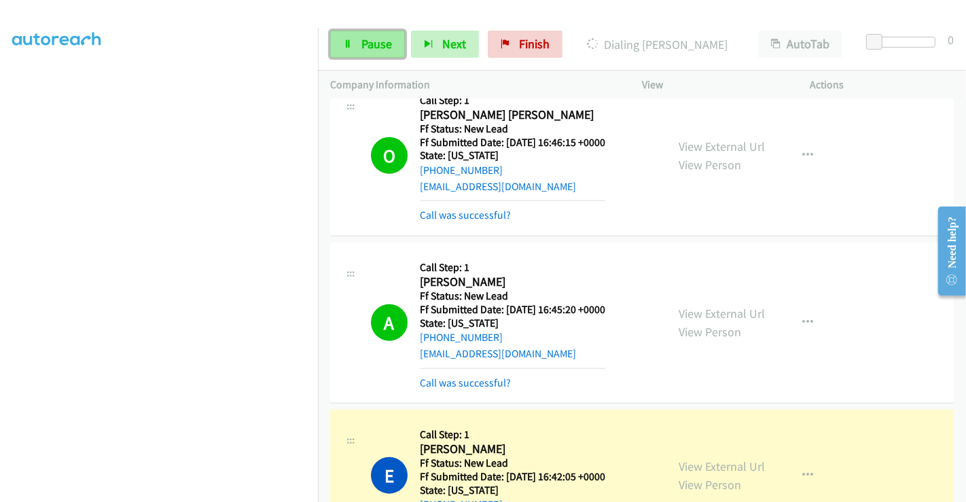
click at [367, 43] on span "Pause" at bounding box center [376, 44] width 31 height 16
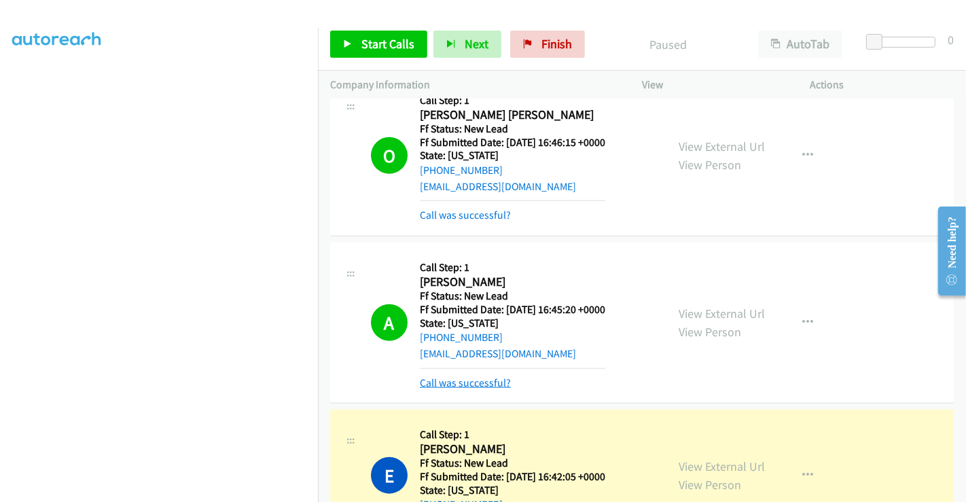
click at [504, 376] on link "Call was successful?" at bounding box center [465, 382] width 91 height 13
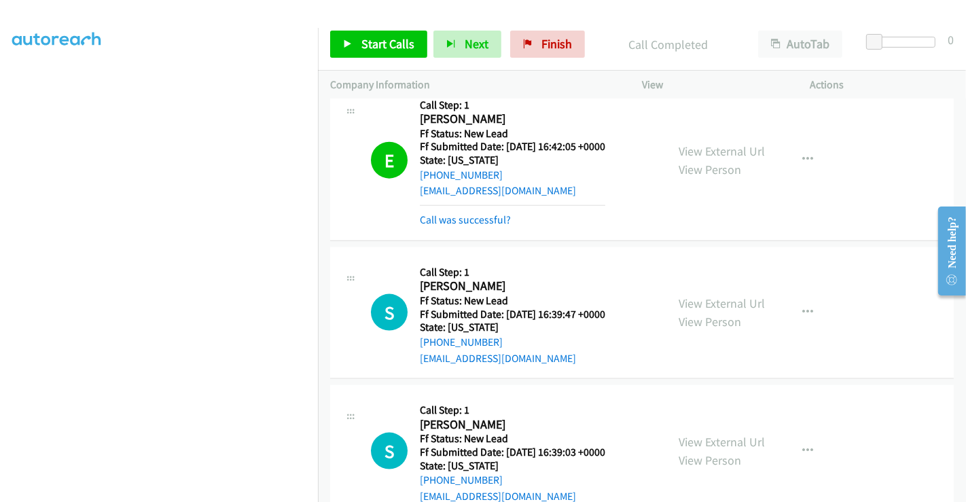
scroll to position [1366, 0]
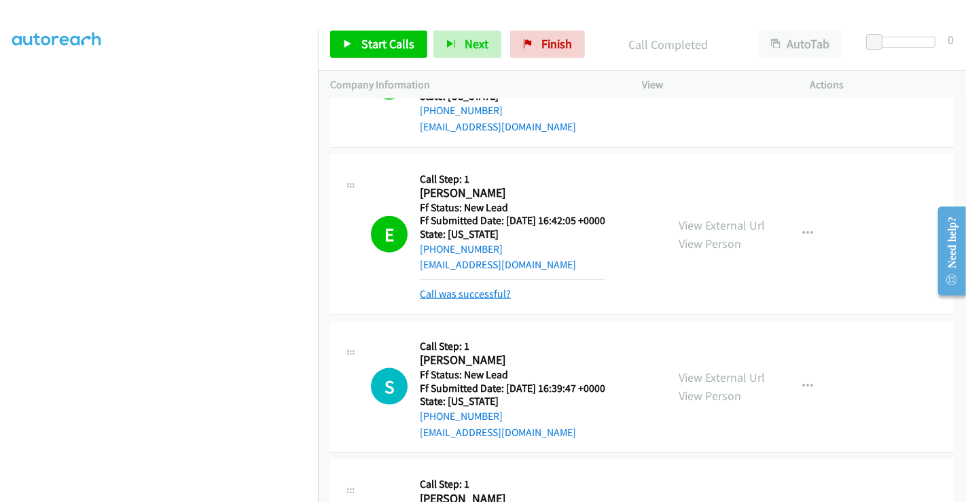
click at [485, 290] on link "Call was successful?" at bounding box center [465, 293] width 91 height 13
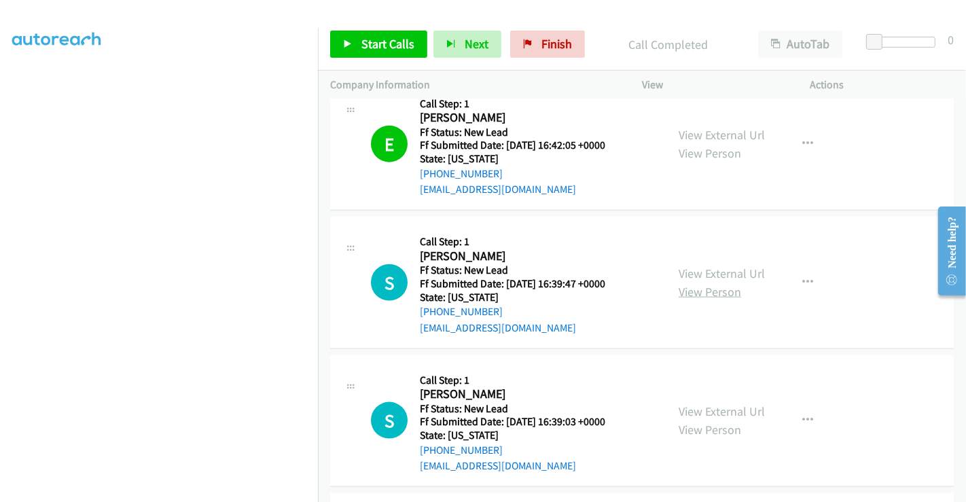
scroll to position [1592, 0]
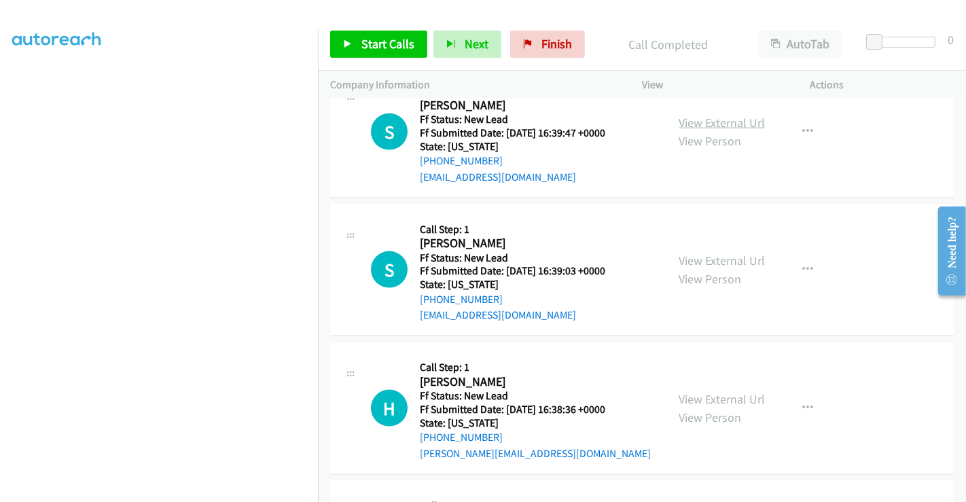
click at [698, 115] on link "View External Url" at bounding box center [722, 123] width 86 height 16
click at [702, 255] on link "View External Url" at bounding box center [722, 261] width 86 height 16
click at [702, 395] on link "View External Url" at bounding box center [722, 399] width 86 height 16
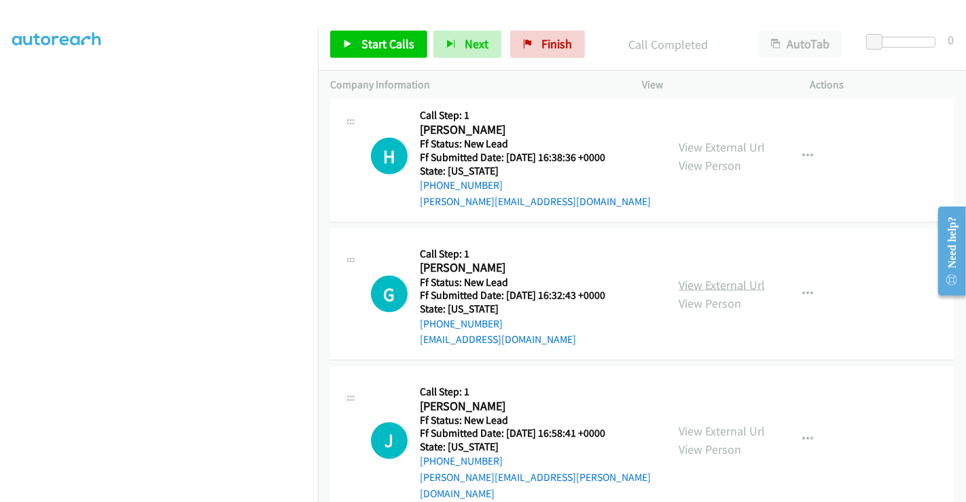
scroll to position [1858, 0]
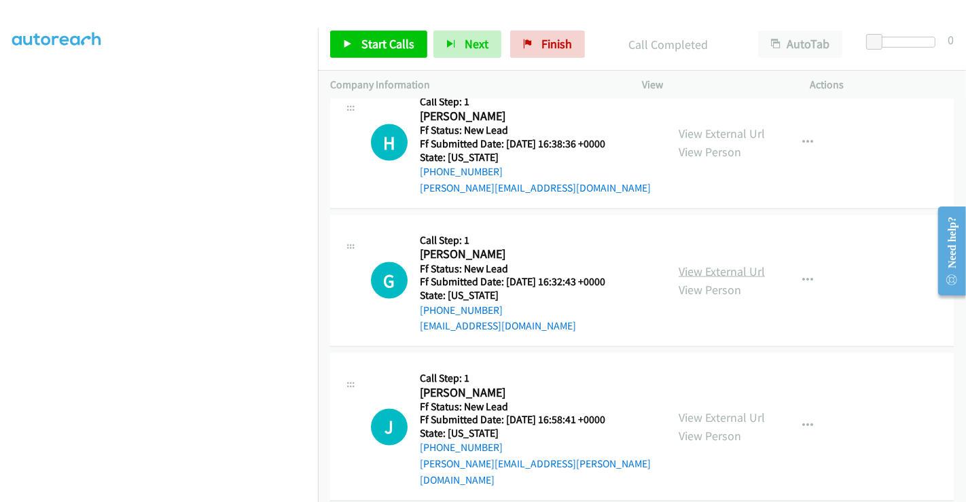
click at [712, 268] on link "View External Url" at bounding box center [722, 272] width 86 height 16
click at [713, 410] on link "View External Url" at bounding box center [722, 418] width 86 height 16
click at [395, 37] on span "Start Calls" at bounding box center [387, 44] width 53 height 16
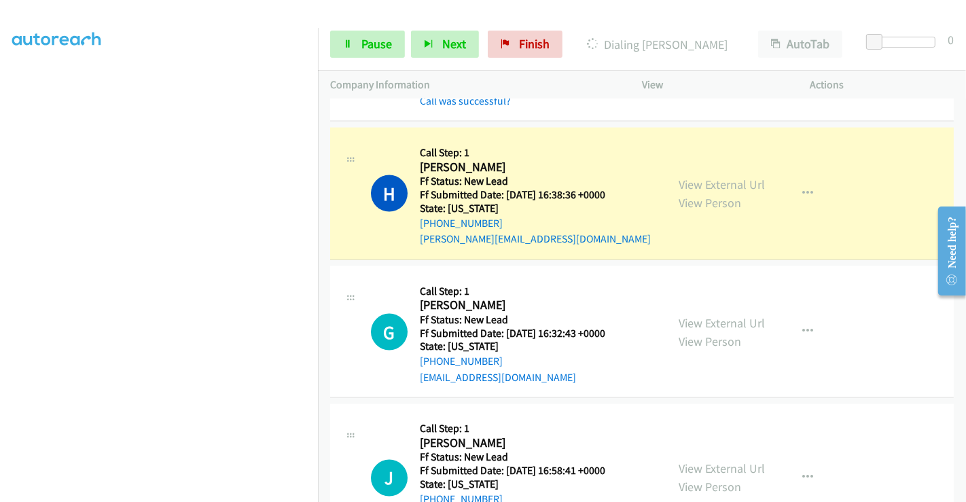
scroll to position [1915, 0]
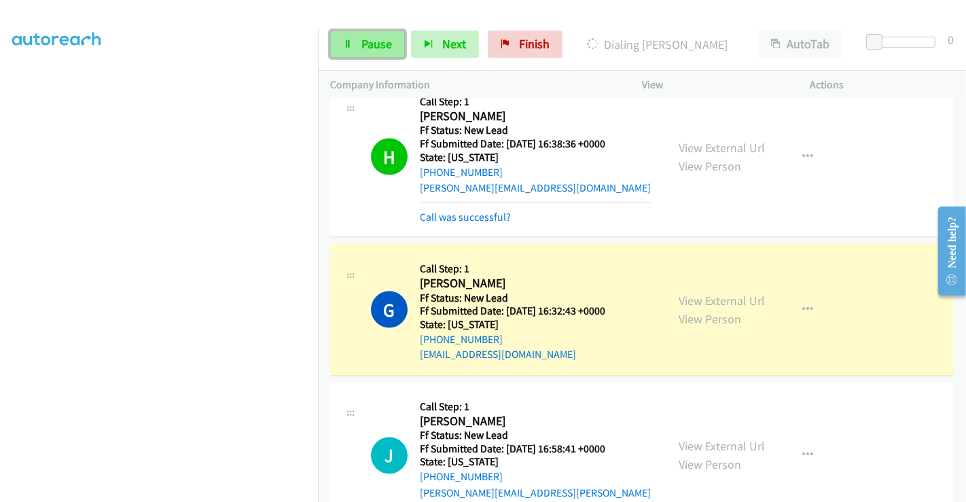
click at [351, 44] on icon at bounding box center [348, 45] width 10 height 10
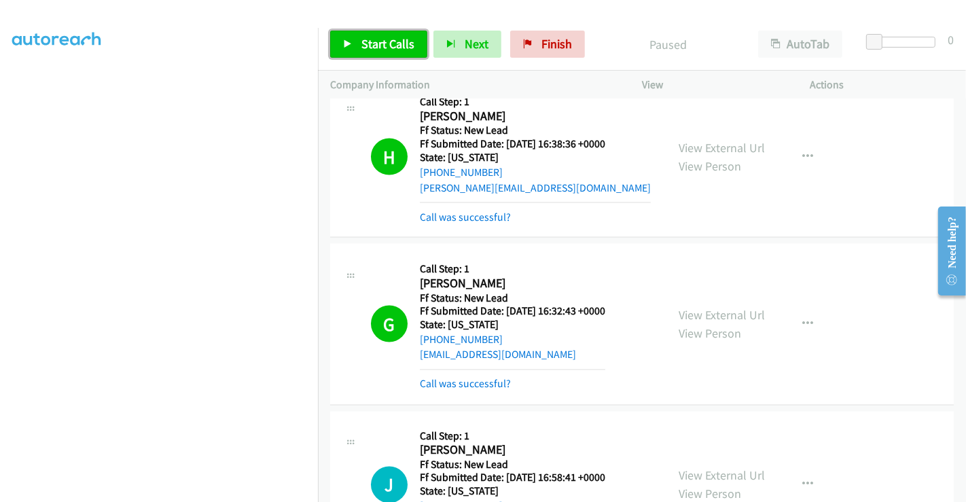
click at [382, 44] on span "Start Calls" at bounding box center [387, 44] width 53 height 16
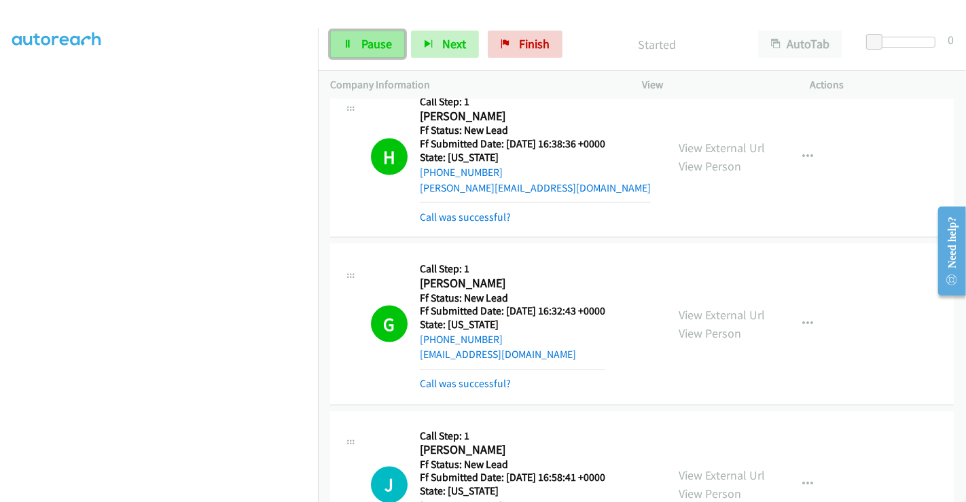
click at [370, 40] on span "Pause" at bounding box center [376, 44] width 31 height 16
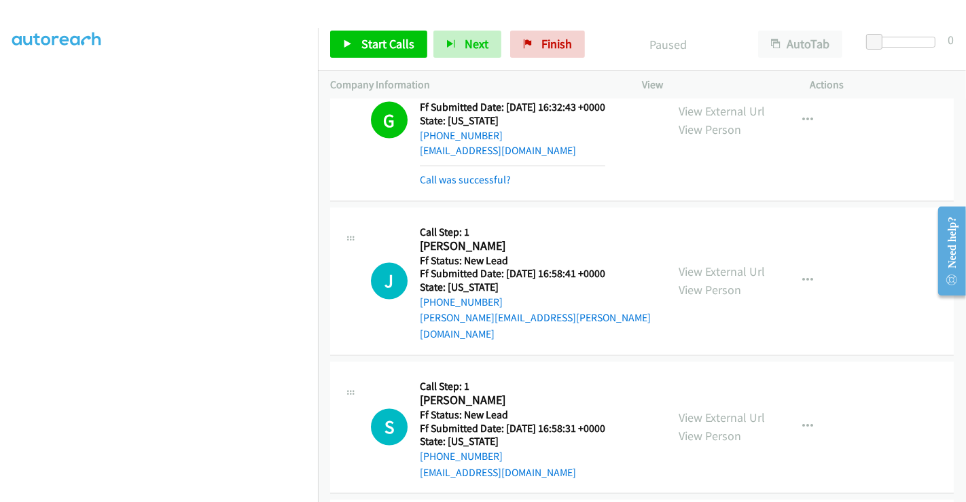
scroll to position [2141, 0]
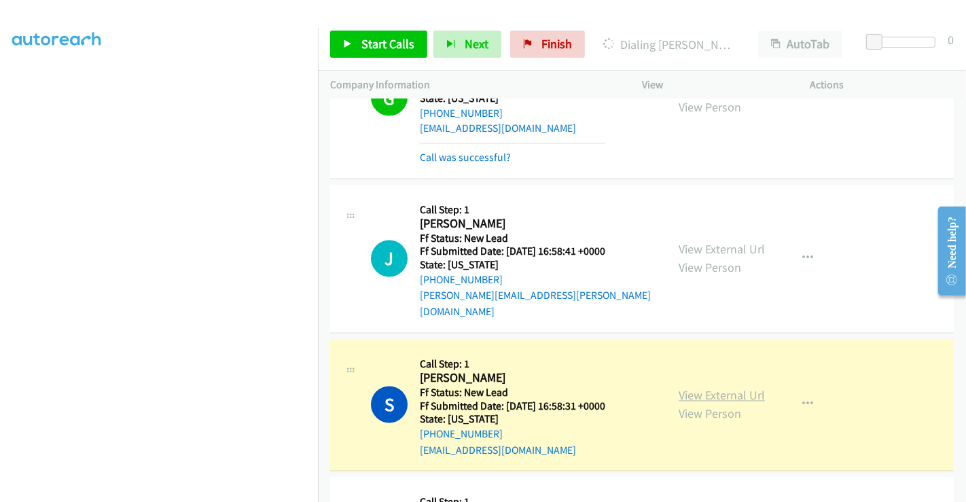
click at [704, 388] on link "View External Url" at bounding box center [722, 396] width 86 height 16
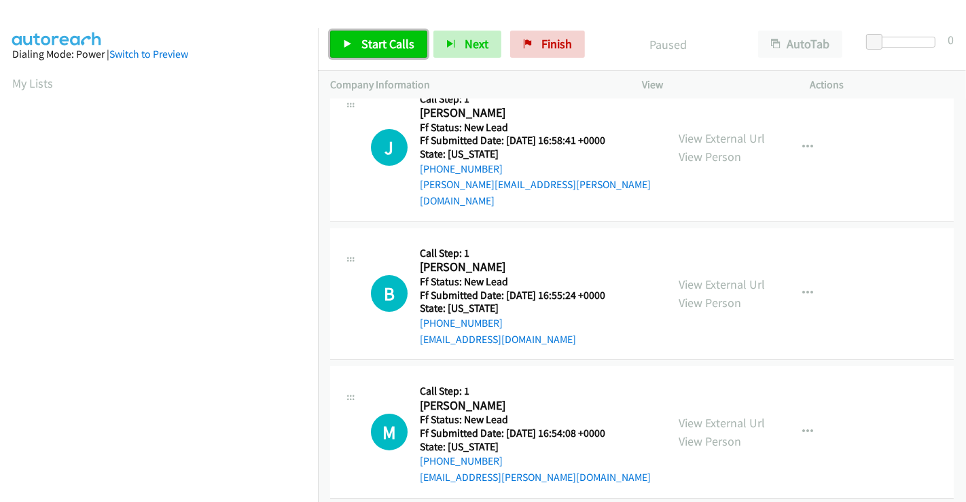
click at [378, 39] on span "Start Calls" at bounding box center [387, 44] width 53 height 16
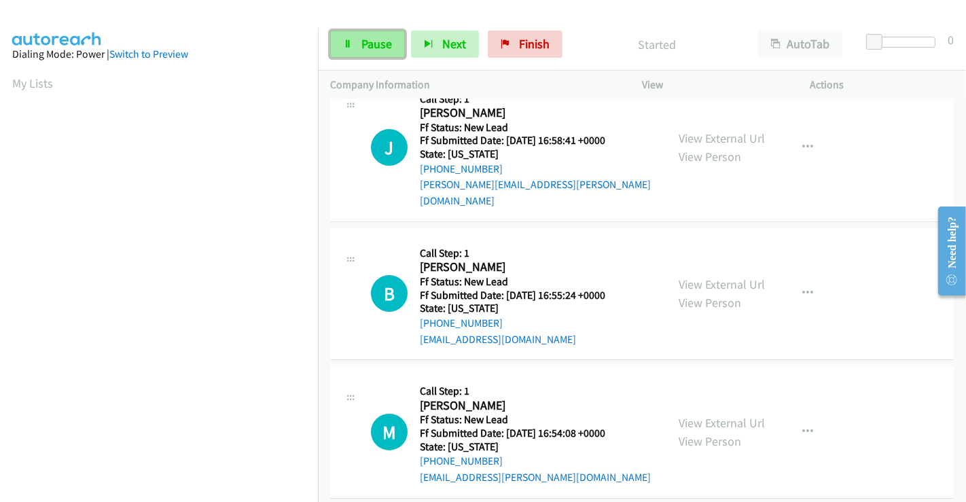
click at [361, 39] on span "Pause" at bounding box center [376, 44] width 31 height 16
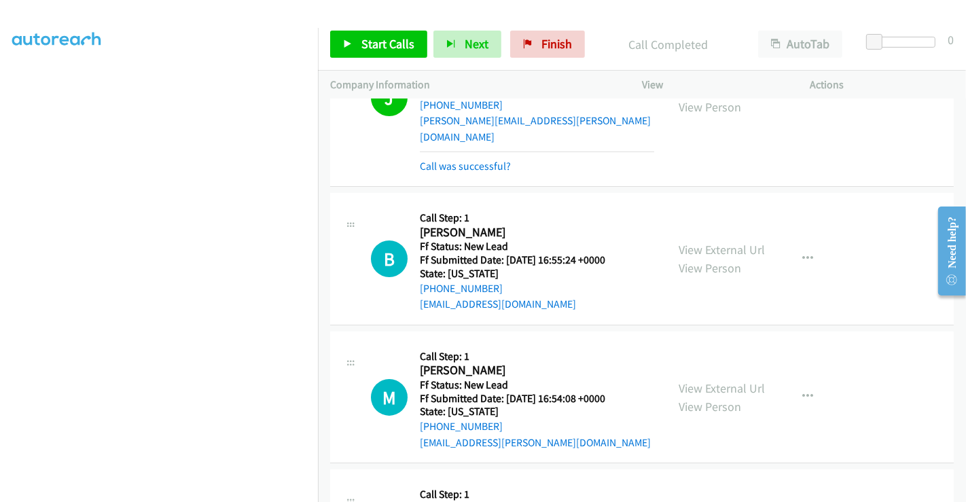
scroll to position [180, 0]
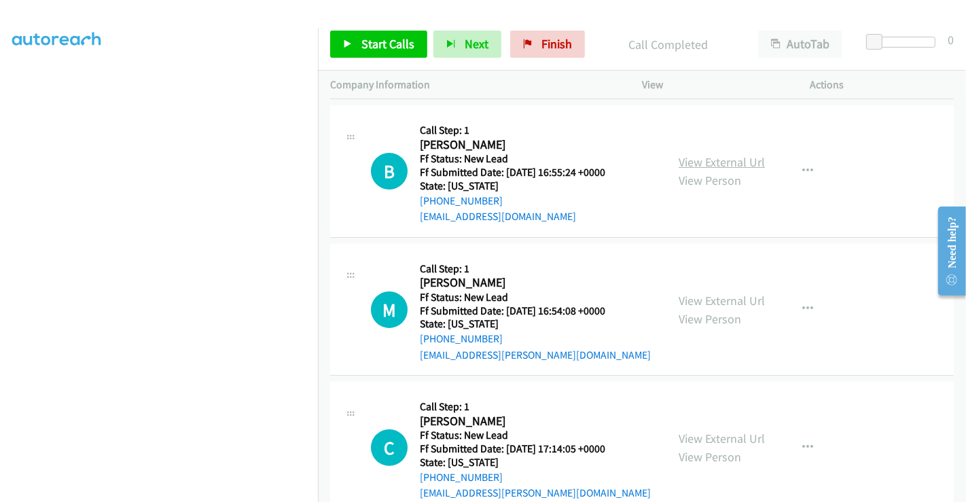
click at [719, 154] on link "View External Url" at bounding box center [722, 162] width 86 height 16
click at [715, 293] on link "View External Url" at bounding box center [722, 301] width 86 height 16
click at [707, 431] on link "View External Url" at bounding box center [722, 439] width 86 height 16
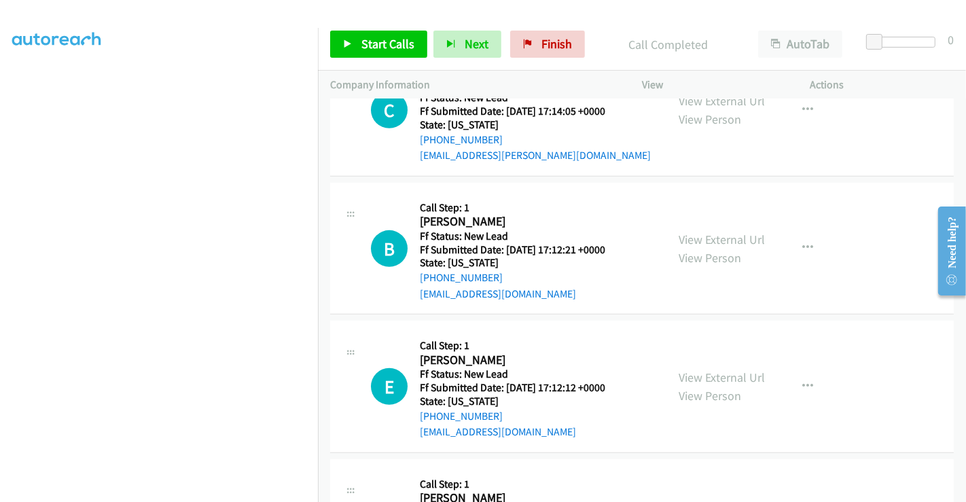
scroll to position [557, 0]
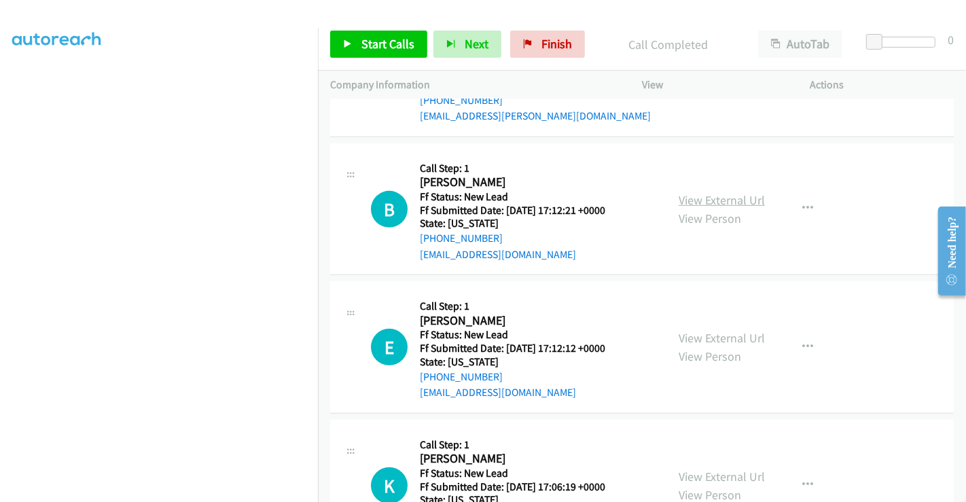
click at [702, 192] on link "View External Url" at bounding box center [722, 200] width 86 height 16
click at [719, 330] on link "View External Url" at bounding box center [722, 338] width 86 height 16
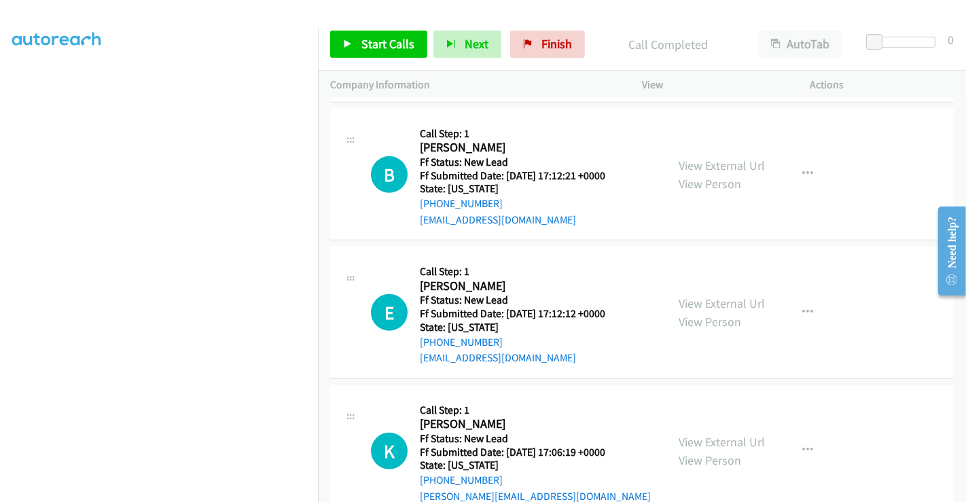
scroll to position [610, 0]
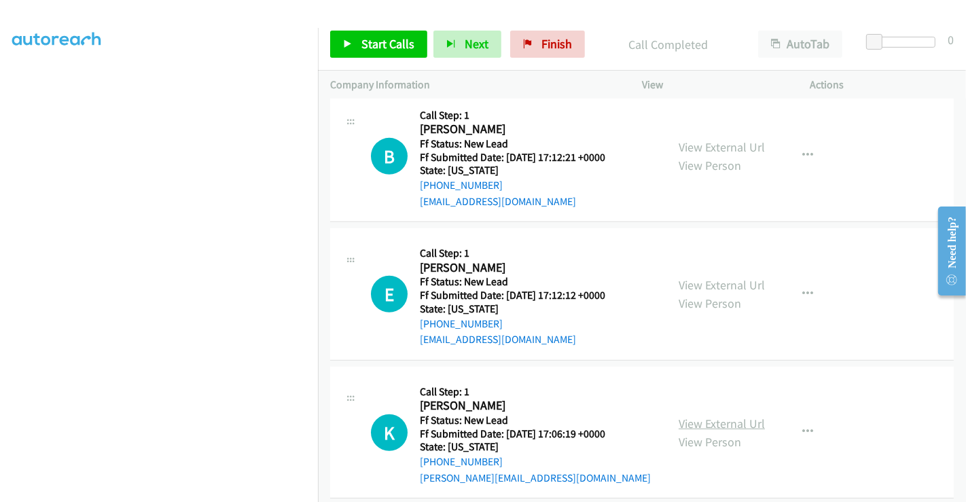
click at [710, 416] on link "View External Url" at bounding box center [722, 424] width 86 height 16
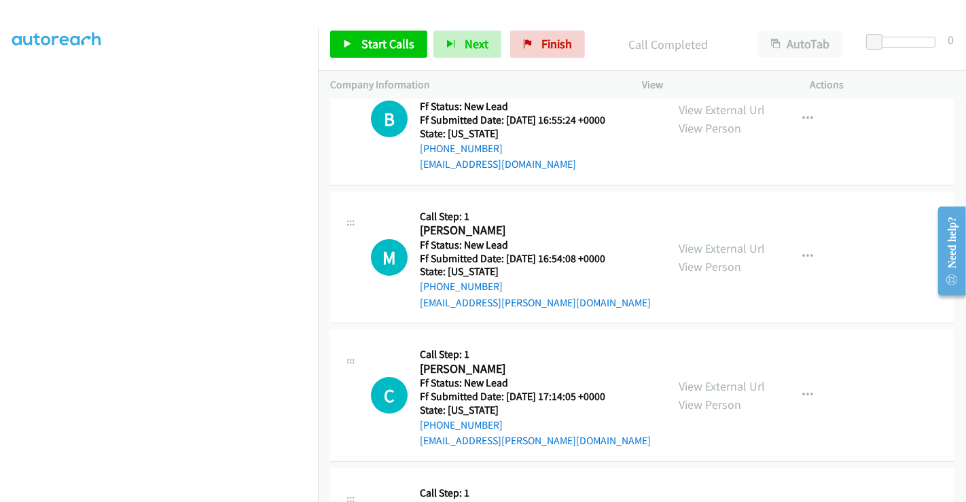
scroll to position [157, 0]
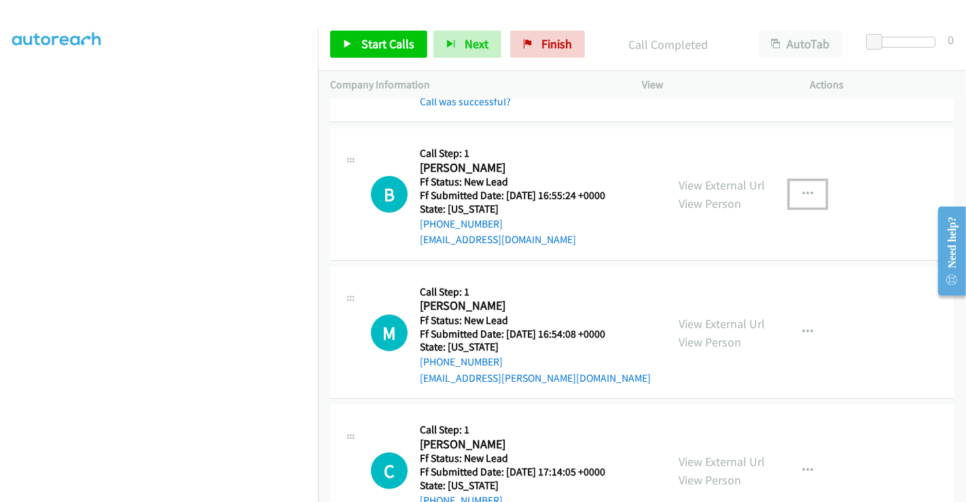
click at [802, 189] on icon "button" at bounding box center [807, 194] width 11 height 11
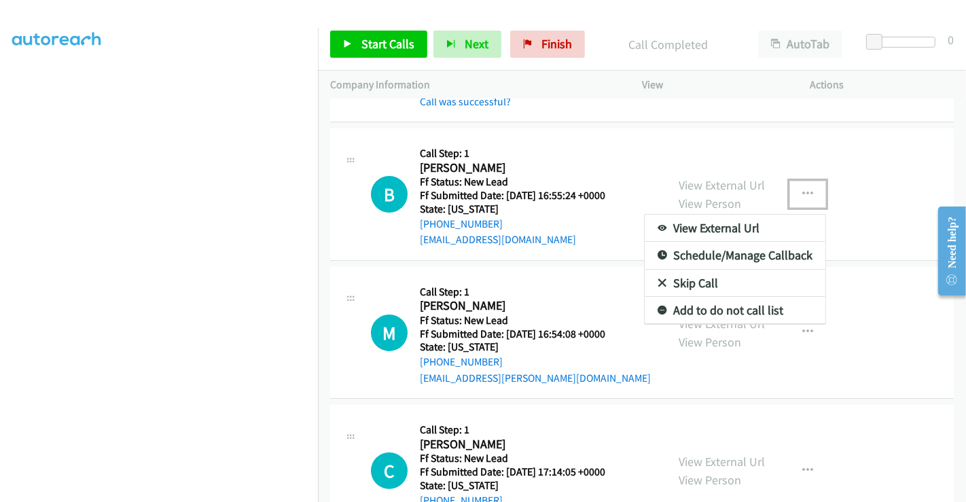
click at [691, 270] on link "Skip Call" at bounding box center [735, 283] width 181 height 27
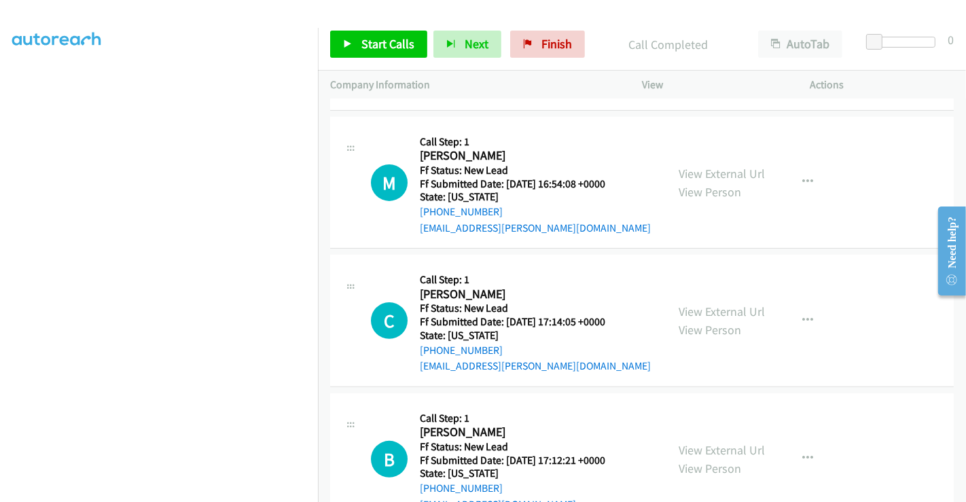
scroll to position [308, 0]
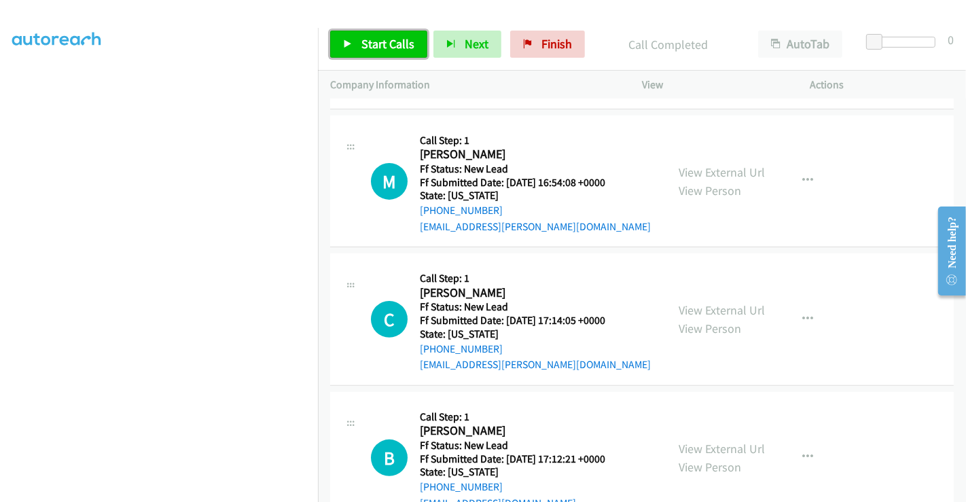
click at [354, 35] on link "Start Calls" at bounding box center [378, 44] width 97 height 27
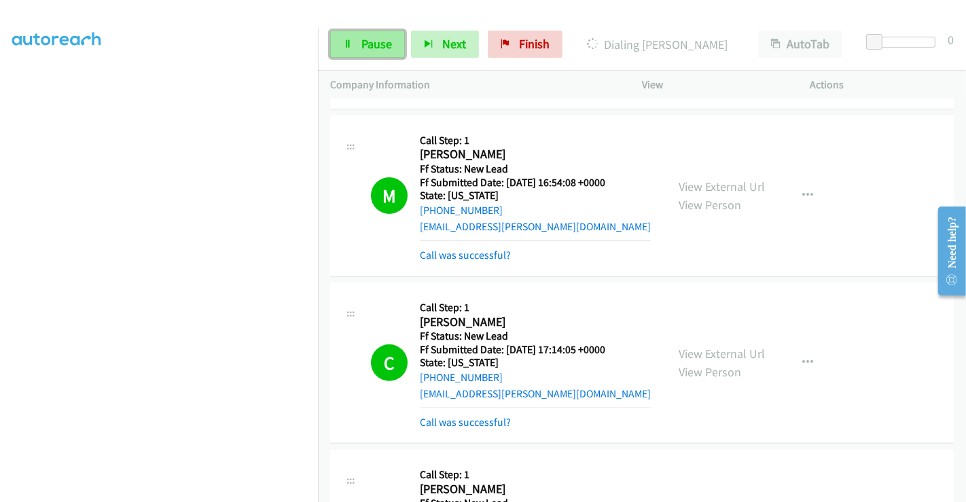
click at [346, 44] on icon at bounding box center [348, 45] width 10 height 10
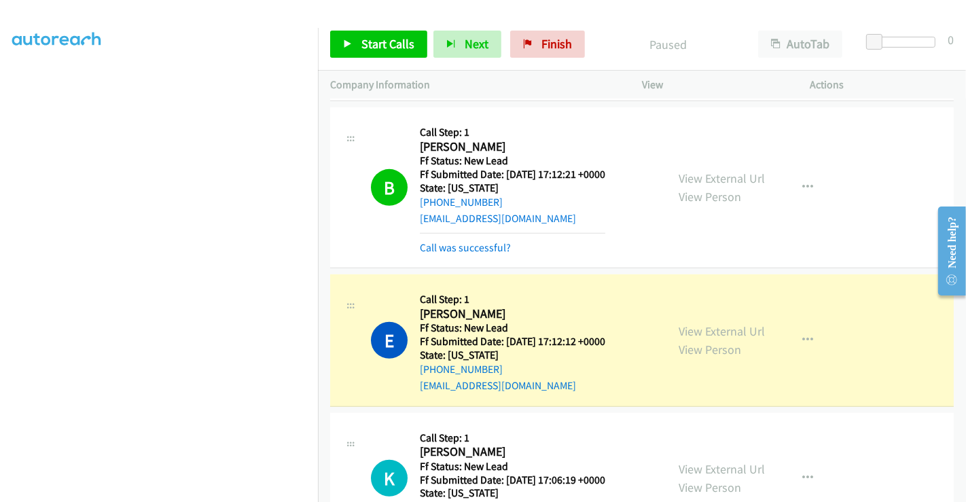
scroll to position [761, 0]
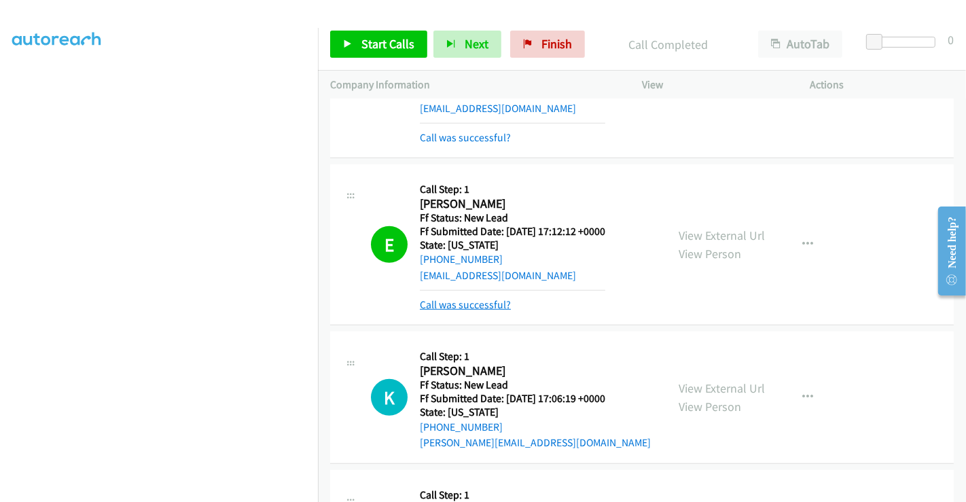
click at [476, 298] on link "Call was successful?" at bounding box center [465, 304] width 91 height 13
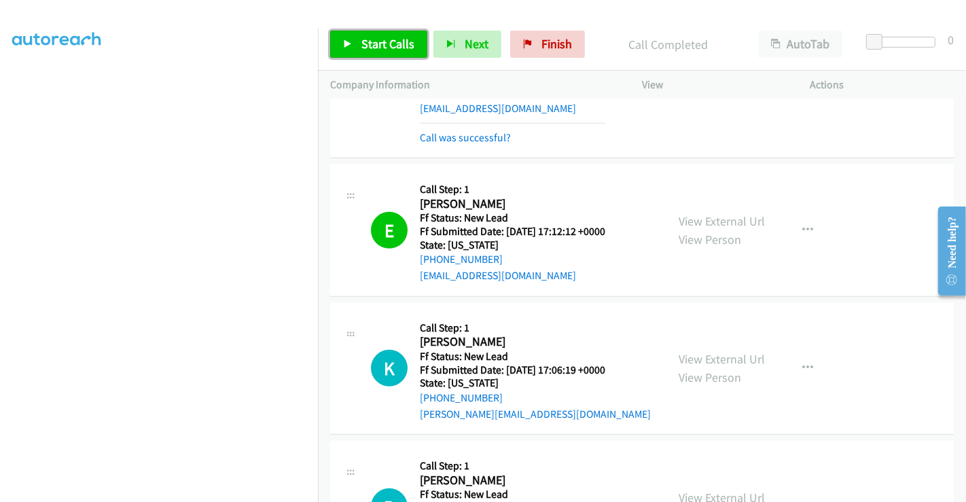
click at [387, 45] on span "Start Calls" at bounding box center [387, 44] width 53 height 16
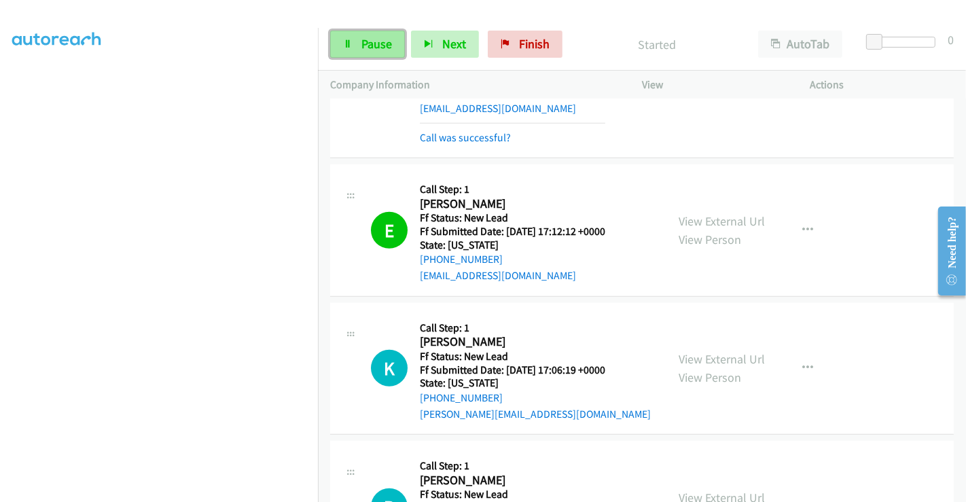
click at [363, 41] on span "Pause" at bounding box center [376, 44] width 31 height 16
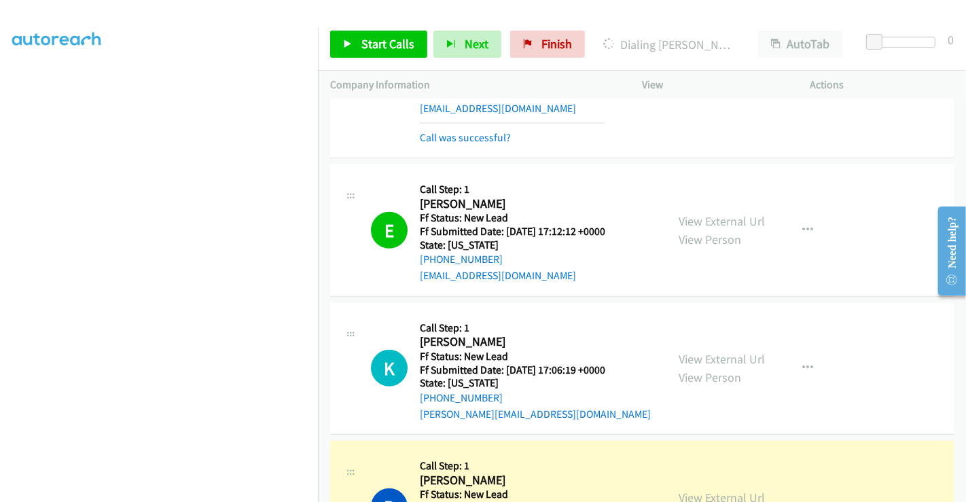
scroll to position [1063, 0]
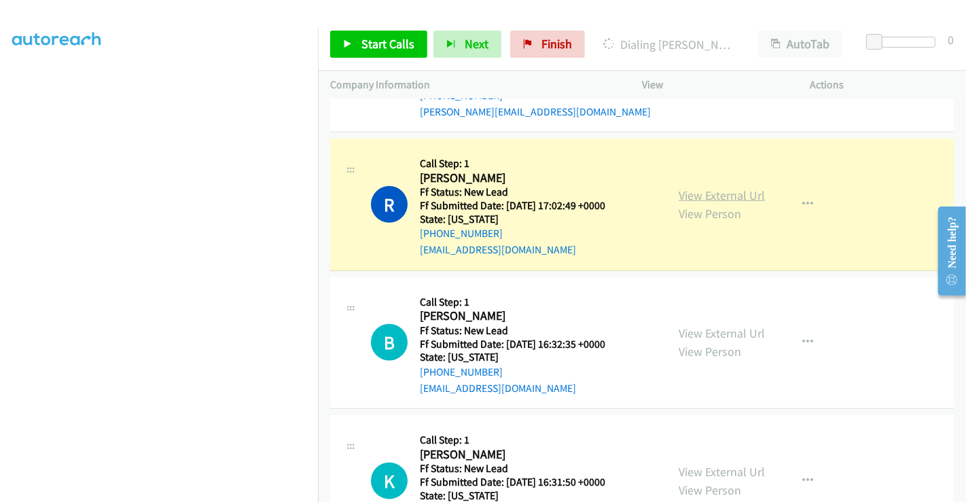
click at [679, 187] on link "View External Url" at bounding box center [722, 195] width 86 height 16
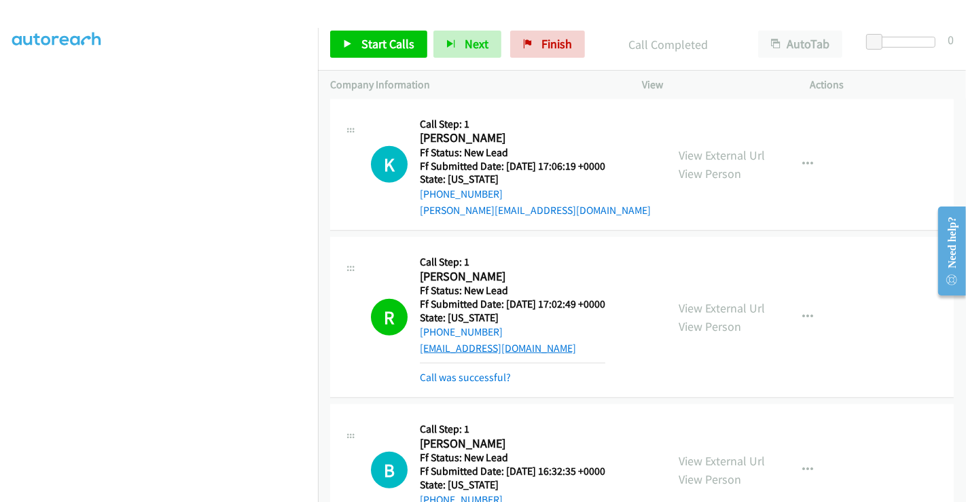
scroll to position [836, 0]
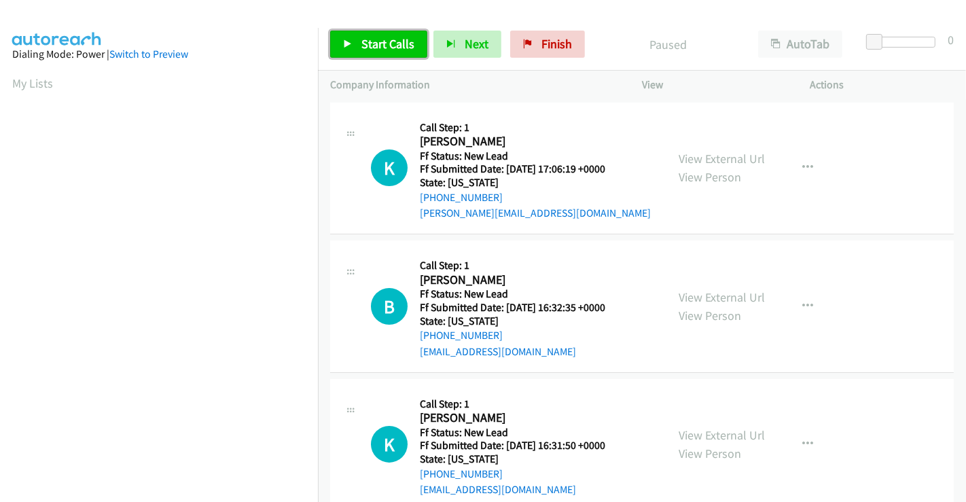
click at [371, 36] on span "Start Calls" at bounding box center [387, 44] width 53 height 16
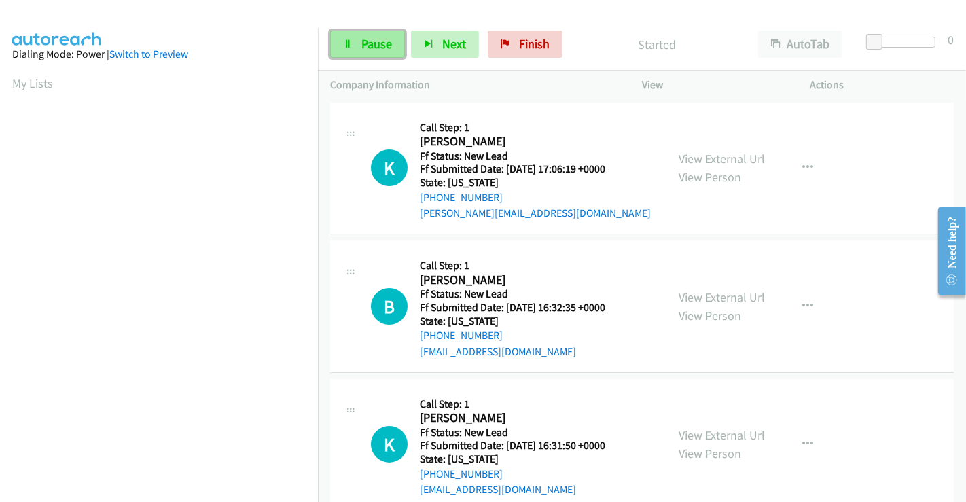
click at [365, 43] on span "Pause" at bounding box center [376, 44] width 31 height 16
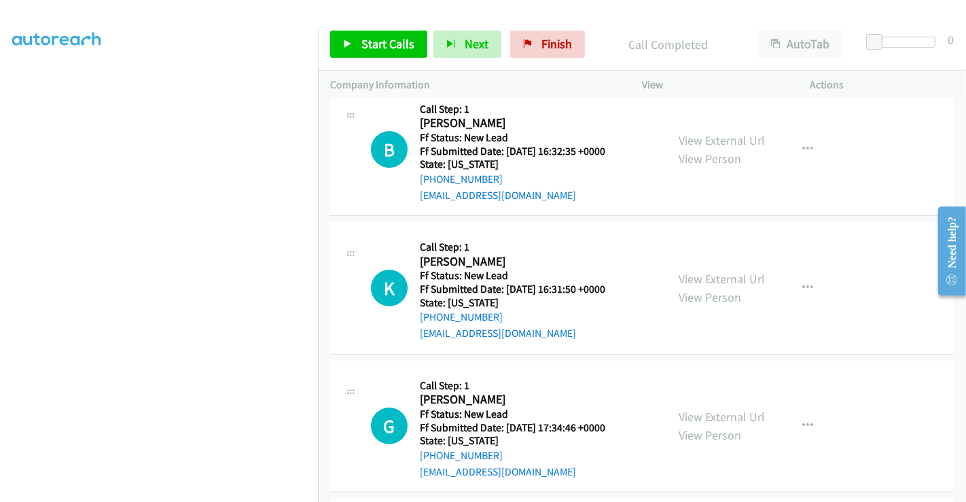
scroll to position [151, 0]
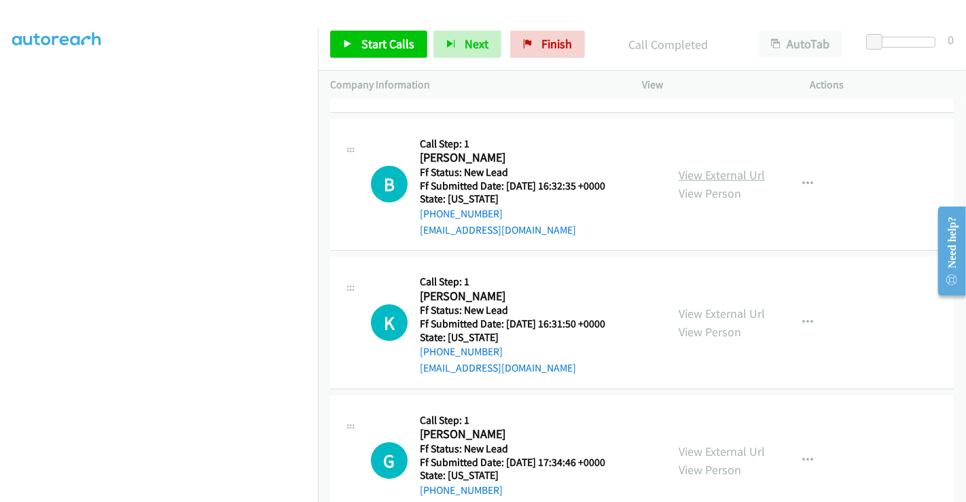
click at [702, 173] on link "View External Url" at bounding box center [722, 175] width 86 height 16
click at [717, 317] on link "View External Url" at bounding box center [722, 314] width 86 height 16
click at [727, 452] on link "View External Url" at bounding box center [722, 452] width 86 height 16
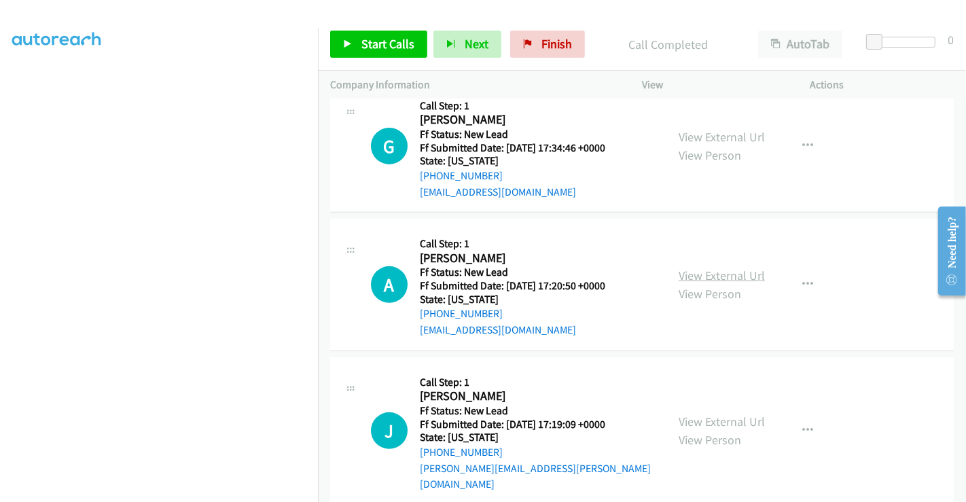
scroll to position [472, 0]
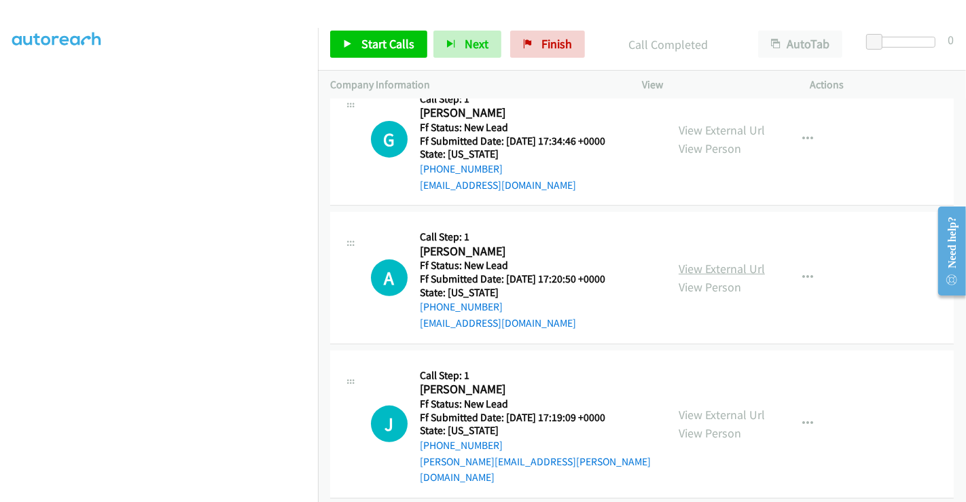
click at [711, 263] on link "View External Url" at bounding box center [722, 269] width 86 height 16
click at [726, 407] on link "View External Url" at bounding box center [722, 415] width 86 height 16
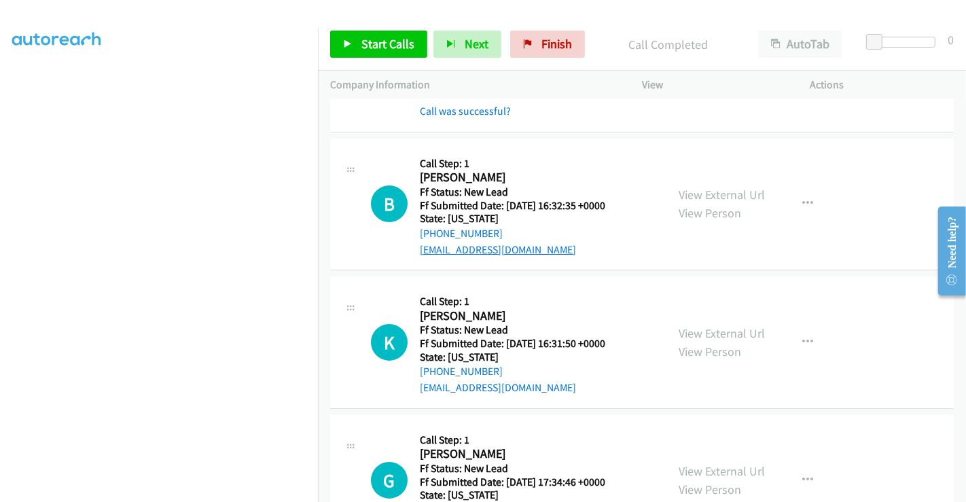
scroll to position [151, 0]
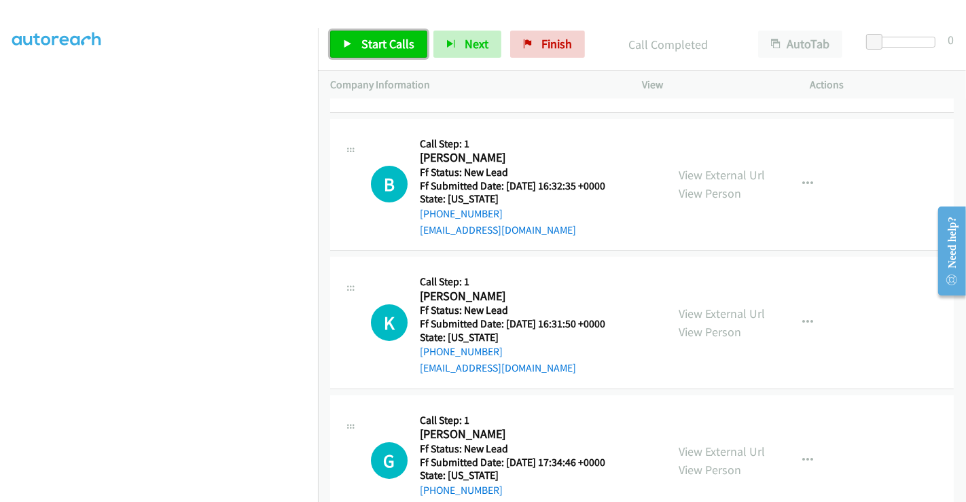
click at [404, 47] on span "Start Calls" at bounding box center [387, 44] width 53 height 16
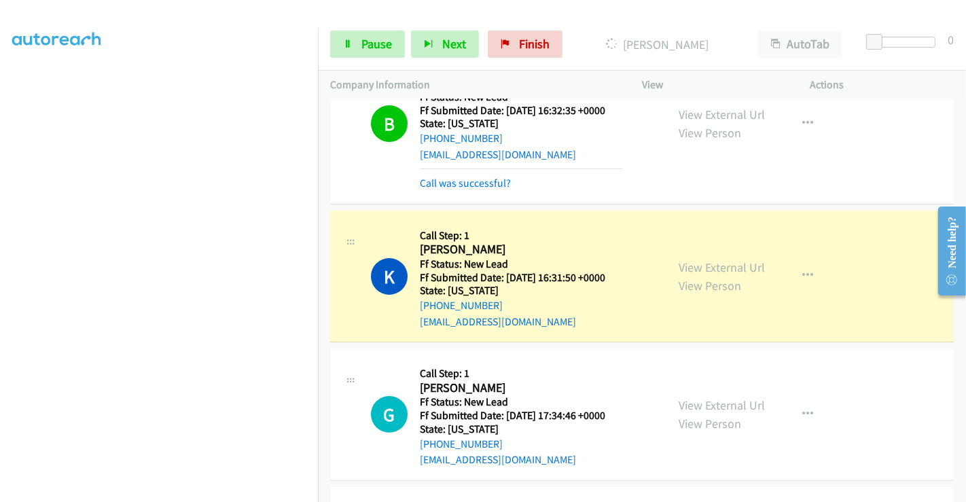
scroll to position [302, 0]
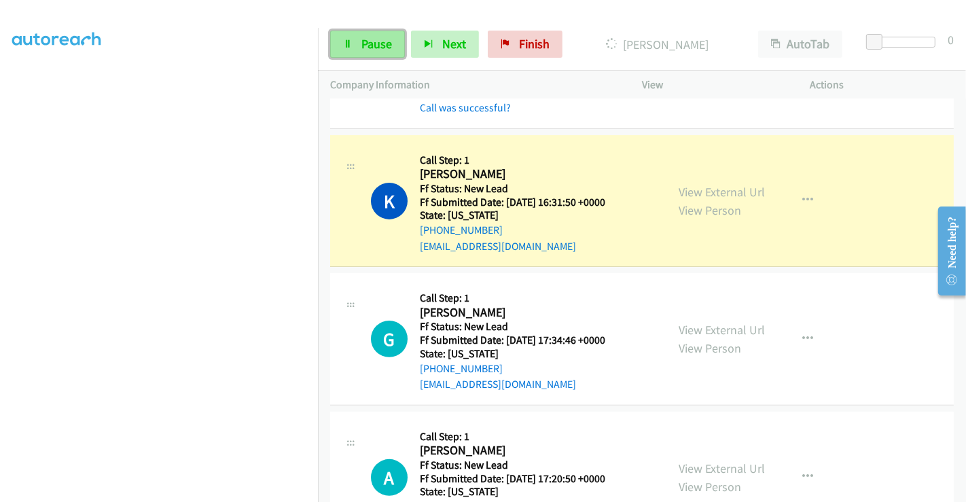
click at [363, 51] on span "Pause" at bounding box center [376, 44] width 31 height 16
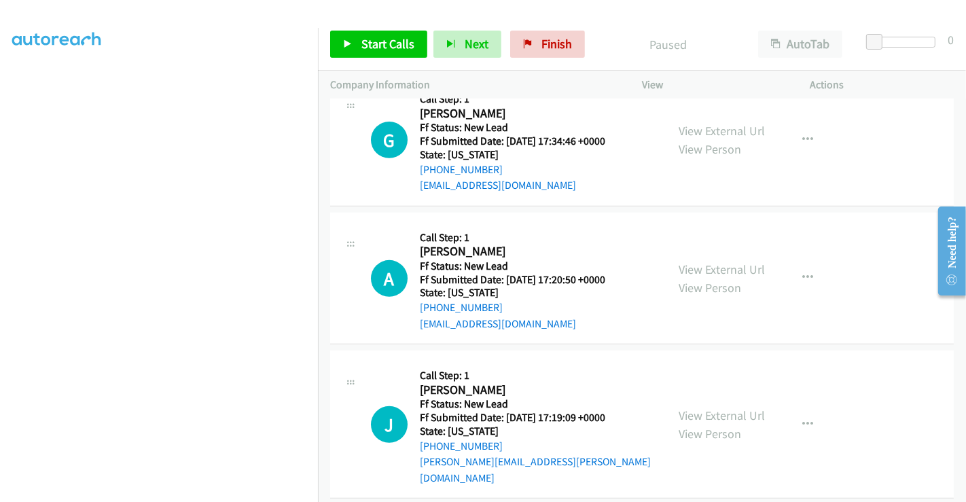
scroll to position [274, 0]
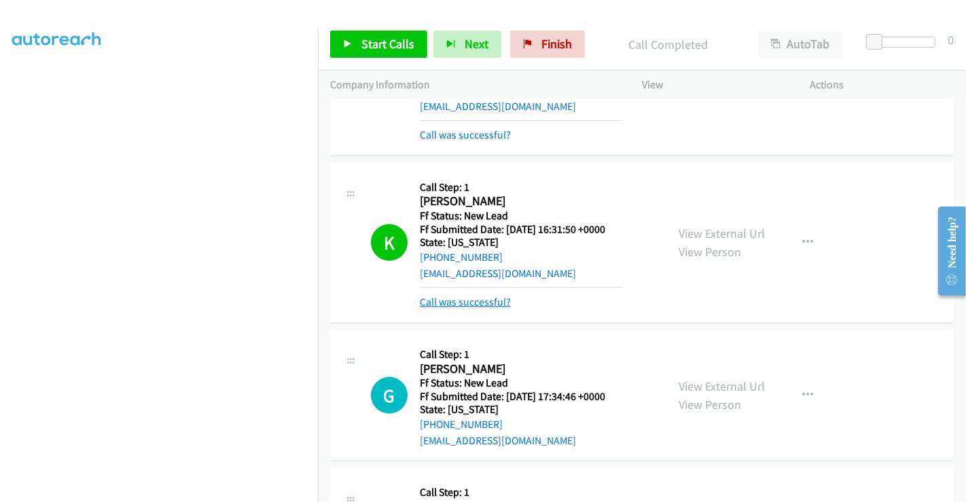
click at [491, 300] on link "Call was successful?" at bounding box center [465, 301] width 91 height 13
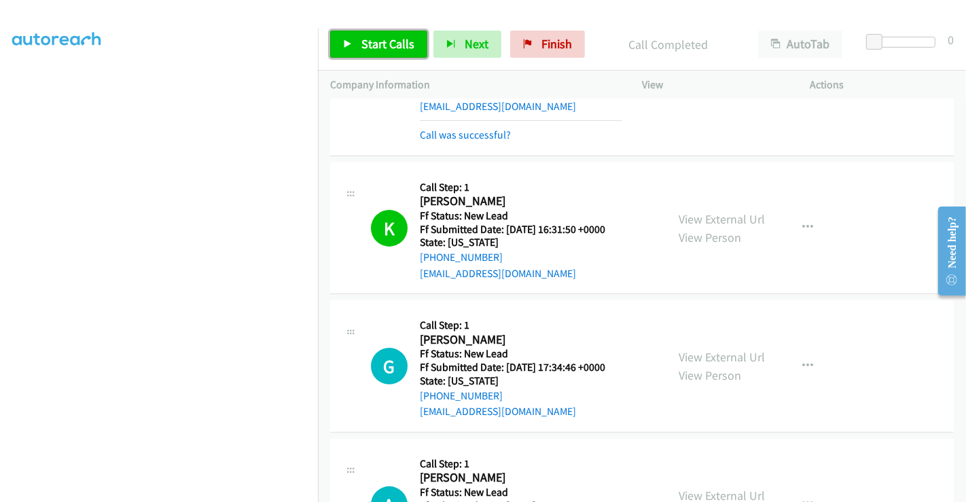
click at [363, 39] on span "Start Calls" at bounding box center [387, 44] width 53 height 16
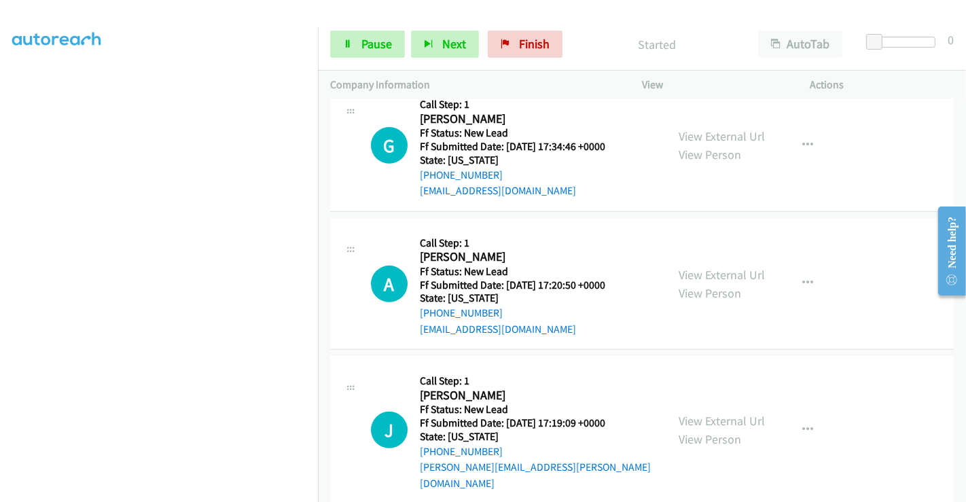
scroll to position [501, 0]
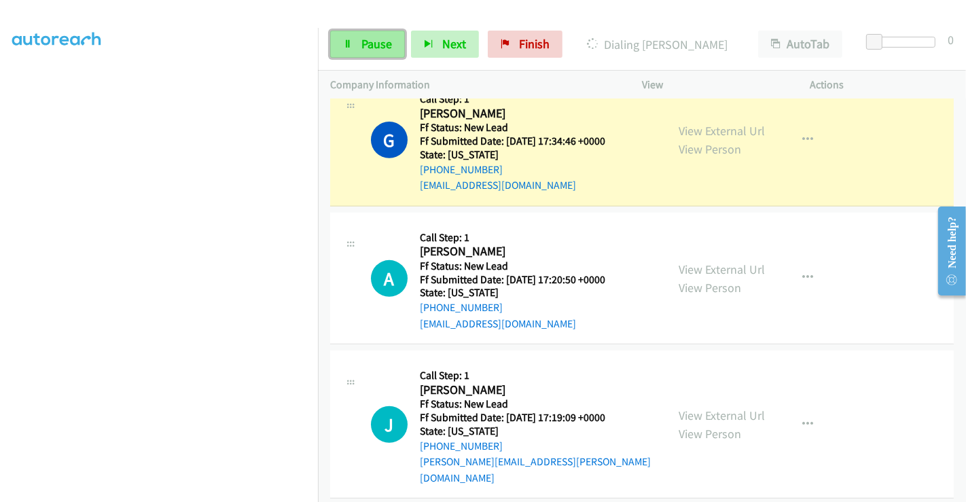
click at [376, 50] on span "Pause" at bounding box center [376, 44] width 31 height 16
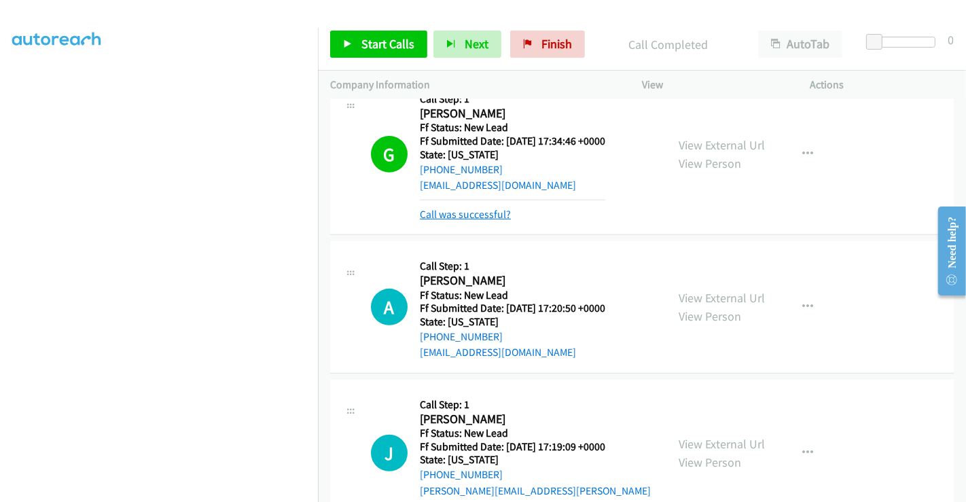
click at [477, 211] on link "Call was successful?" at bounding box center [465, 214] width 91 height 13
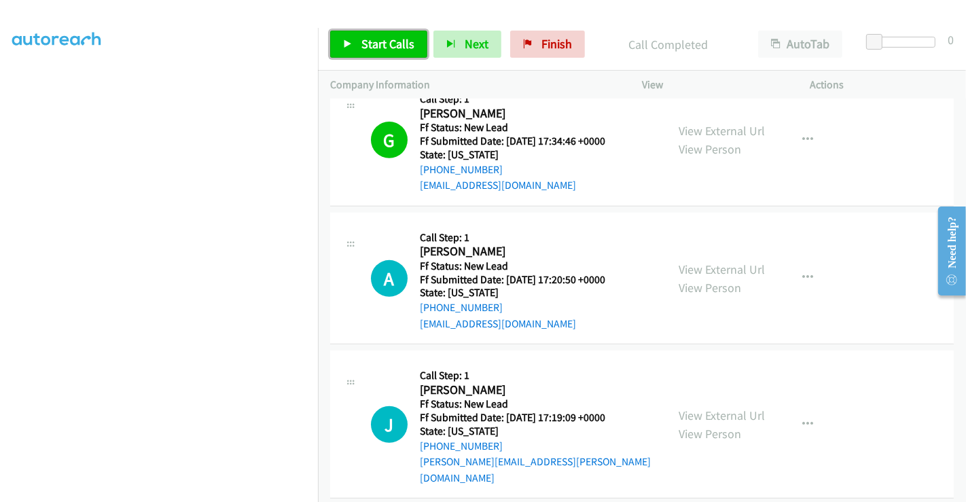
click at [372, 43] on span "Start Calls" at bounding box center [387, 44] width 53 height 16
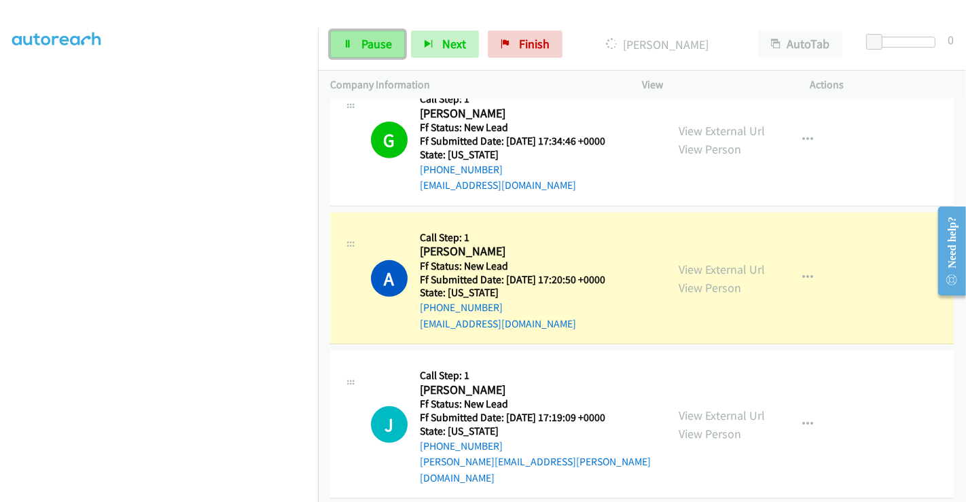
click at [367, 48] on span "Pause" at bounding box center [376, 44] width 31 height 16
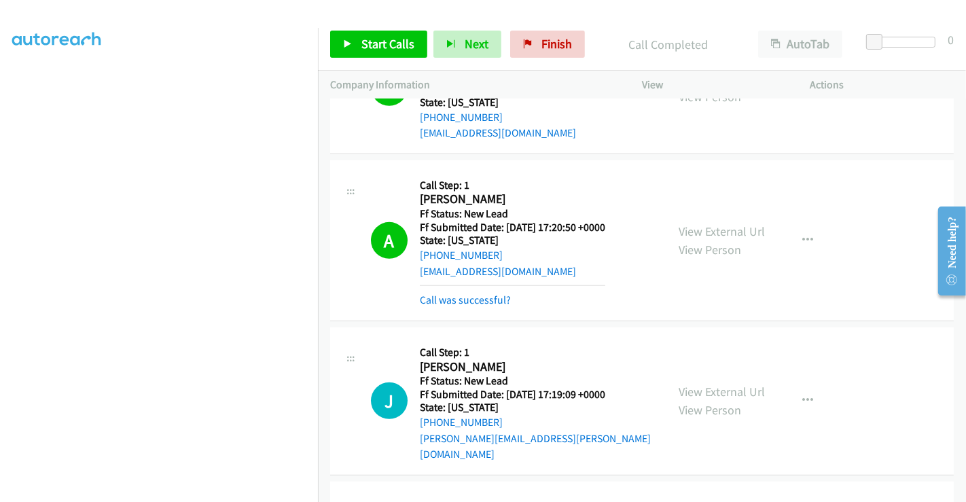
scroll to position [576, 0]
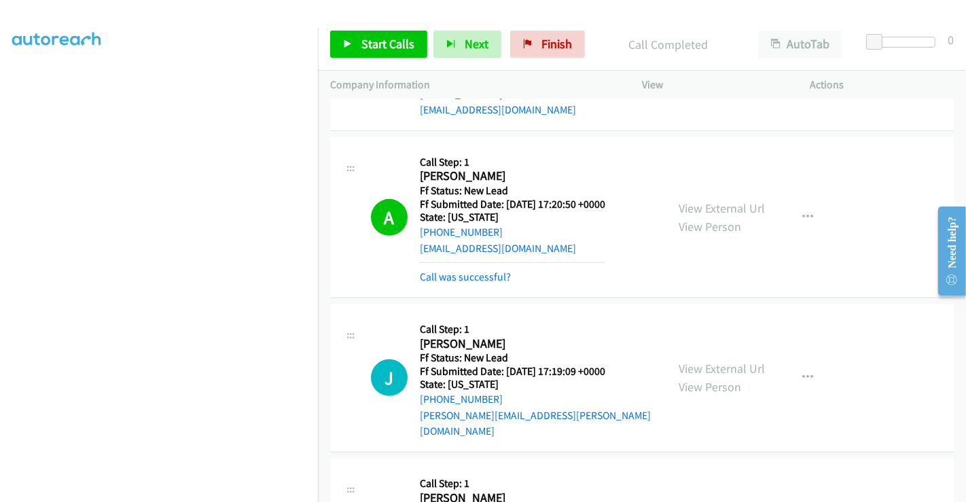
click at [599, 292] on div "A Callback Scheduled Call Step: 1 Andrea Y America/Phoenix Ff Status: New Lead …" at bounding box center [641, 217] width 623 height 161
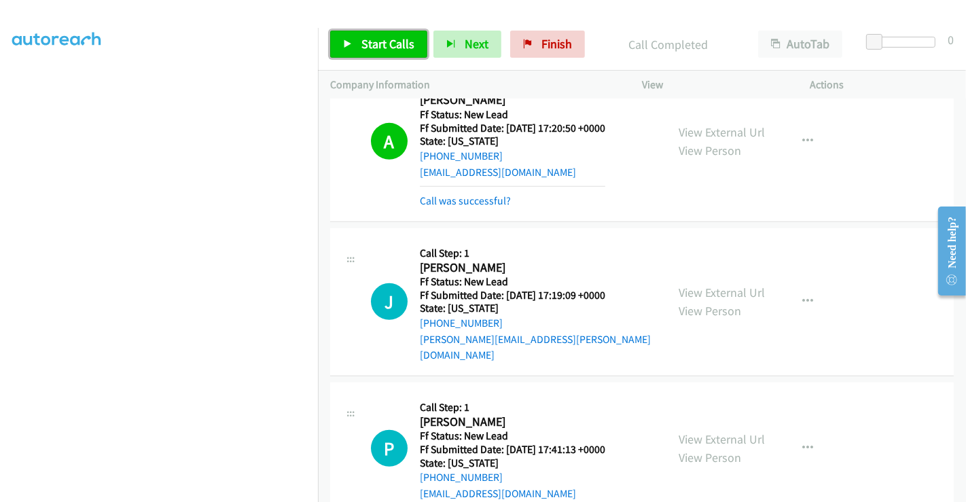
click at [372, 42] on span "Start Calls" at bounding box center [387, 44] width 53 height 16
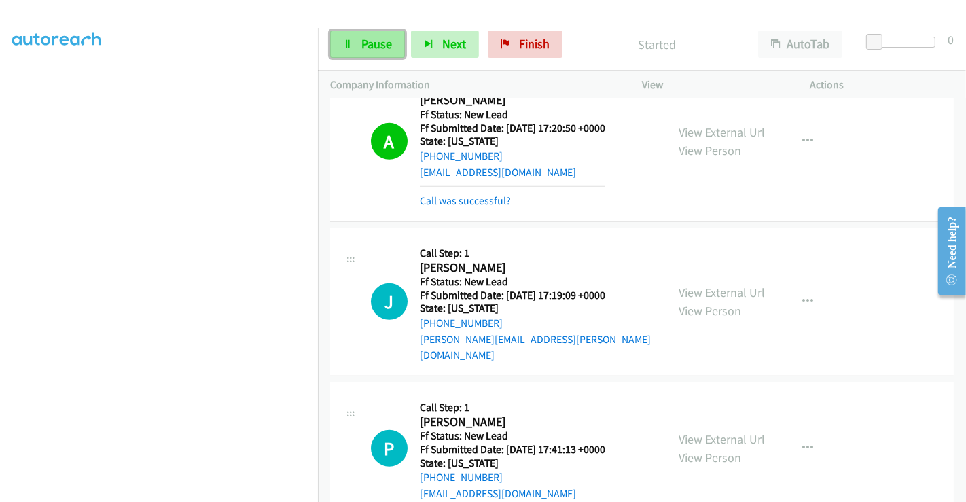
click at [372, 43] on span "Pause" at bounding box center [376, 44] width 31 height 16
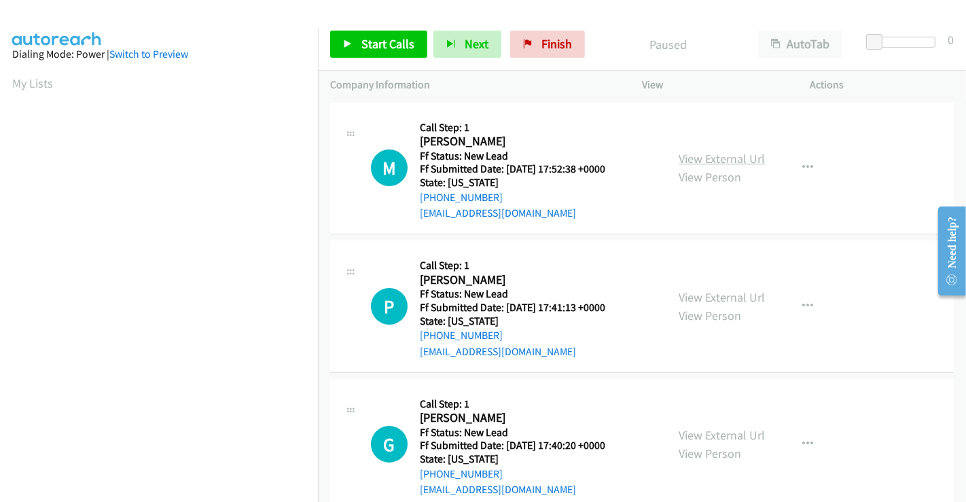
click at [700, 156] on link "View External Url" at bounding box center [722, 159] width 86 height 16
click at [717, 293] on link "View External Url" at bounding box center [722, 297] width 86 height 16
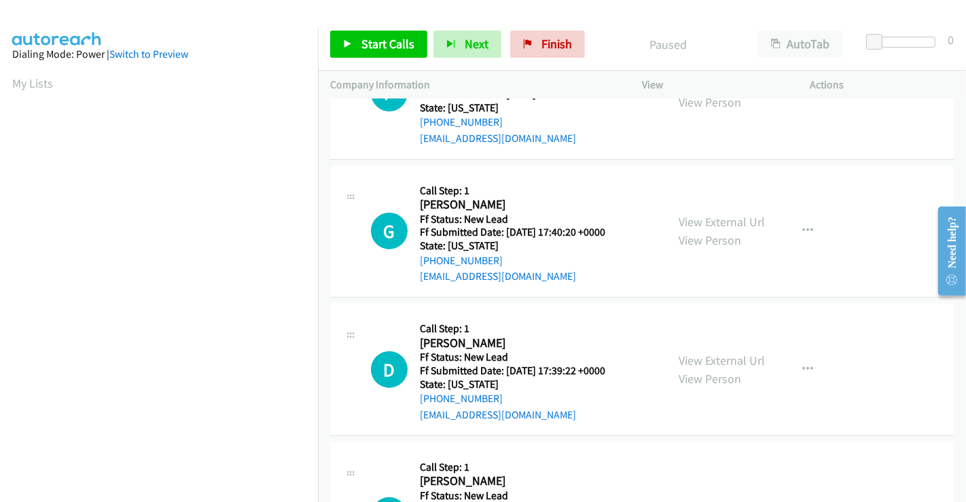
scroll to position [226, 0]
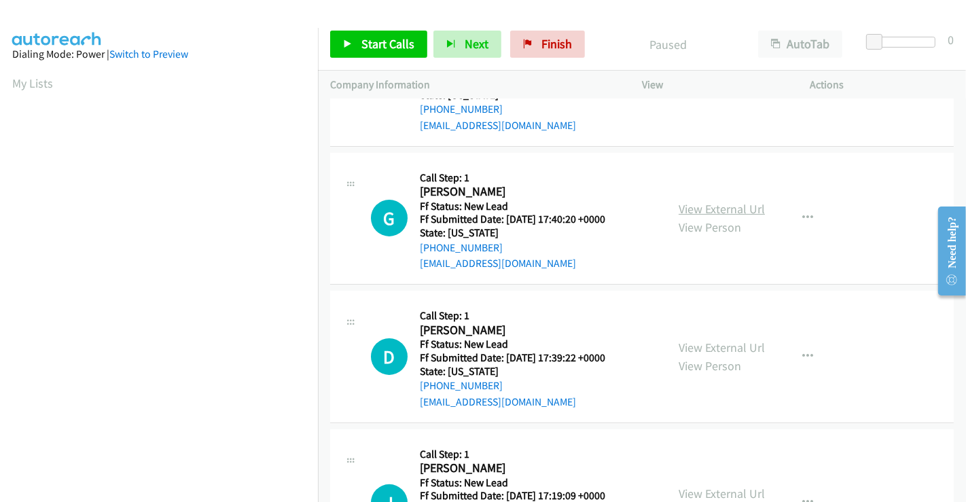
click at [715, 206] on link "View External Url" at bounding box center [722, 209] width 86 height 16
click at [720, 341] on link "View External Url" at bounding box center [722, 348] width 86 height 16
click at [375, 50] on span "Start Calls" at bounding box center [387, 44] width 53 height 16
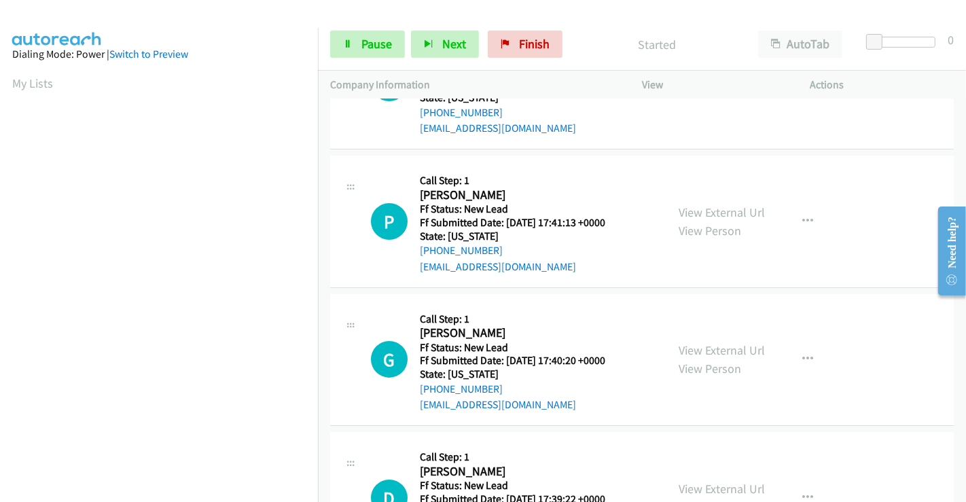
scroll to position [0, 0]
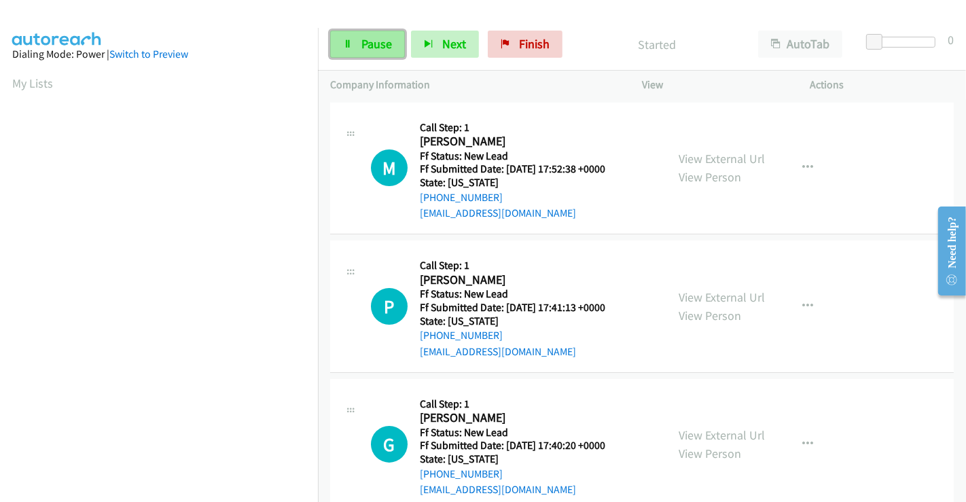
click at [378, 40] on span "Pause" at bounding box center [376, 44] width 31 height 16
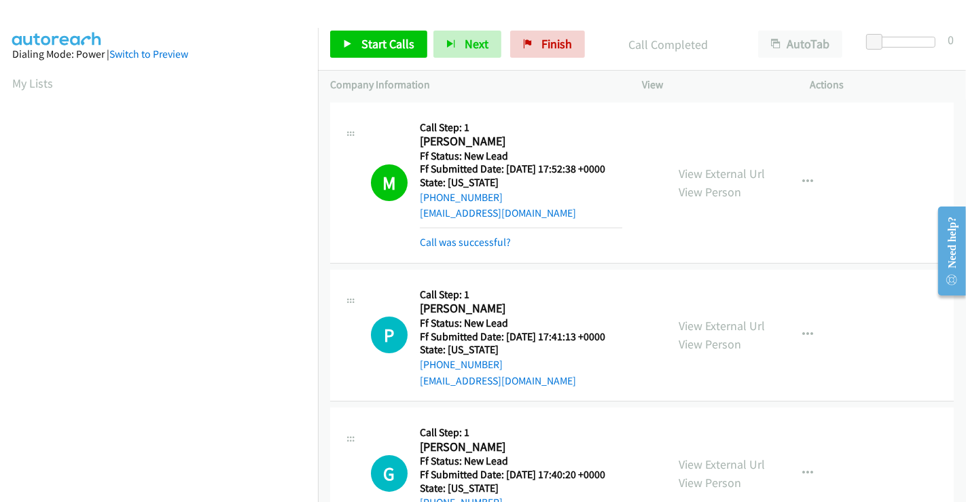
scroll to position [261, 0]
click at [369, 44] on span "Start Calls" at bounding box center [387, 44] width 53 height 16
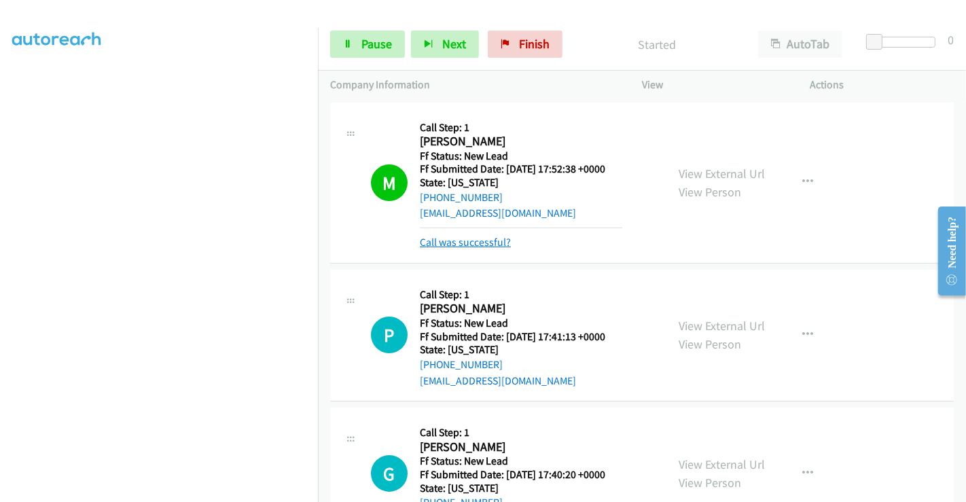
click at [456, 238] on link "Call was successful?" at bounding box center [465, 242] width 91 height 13
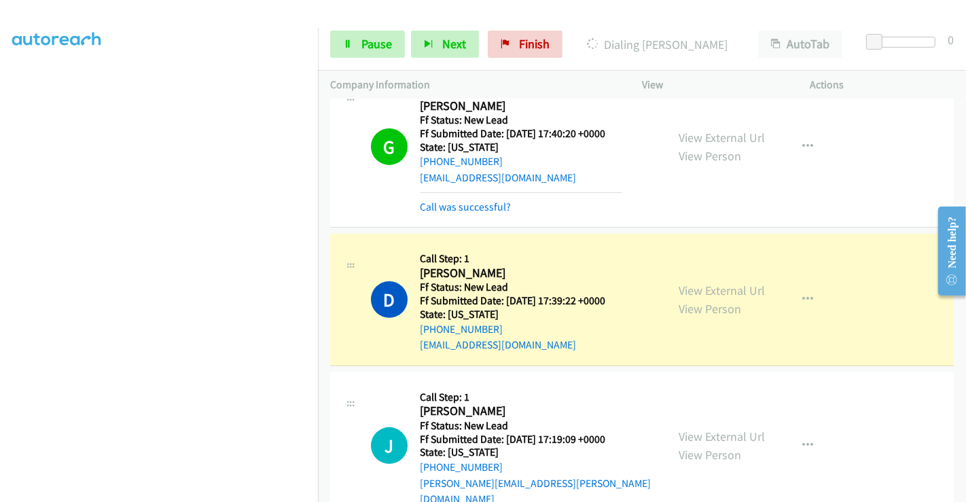
scroll to position [363, 0]
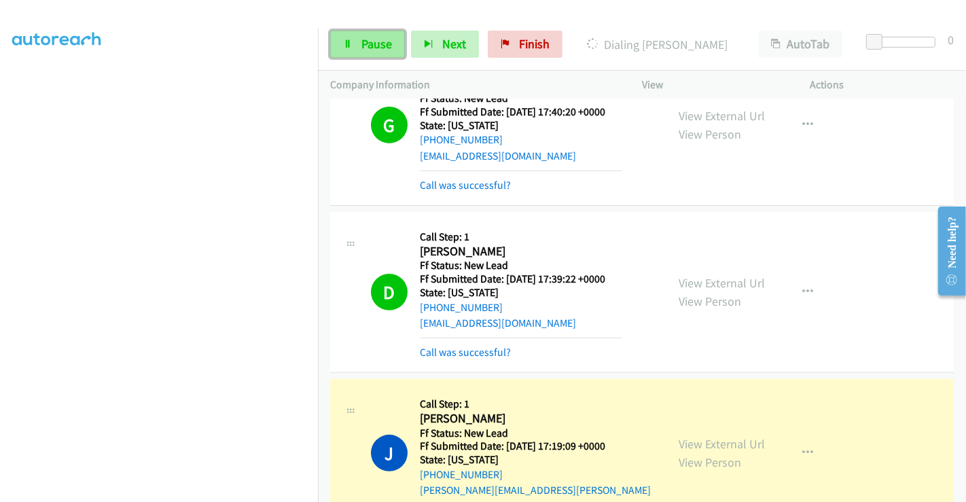
click at [365, 43] on span "Pause" at bounding box center [376, 44] width 31 height 16
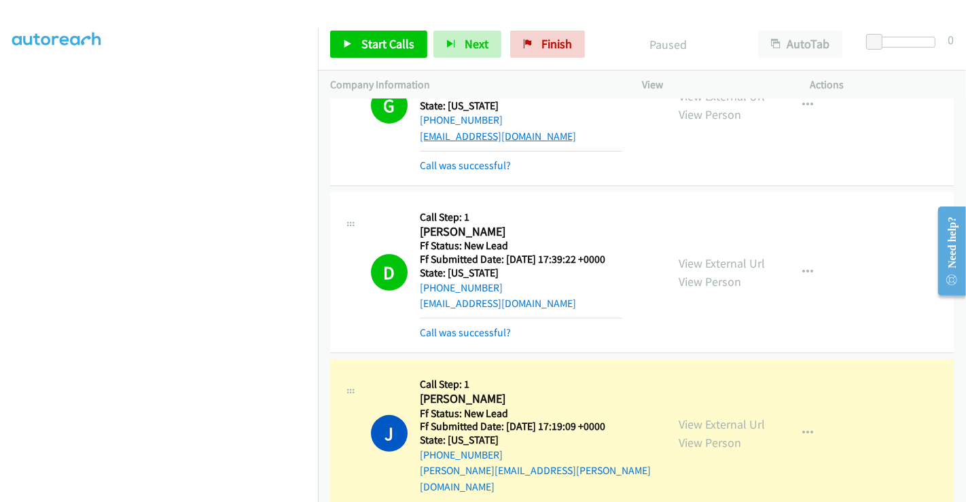
scroll to position [392, 0]
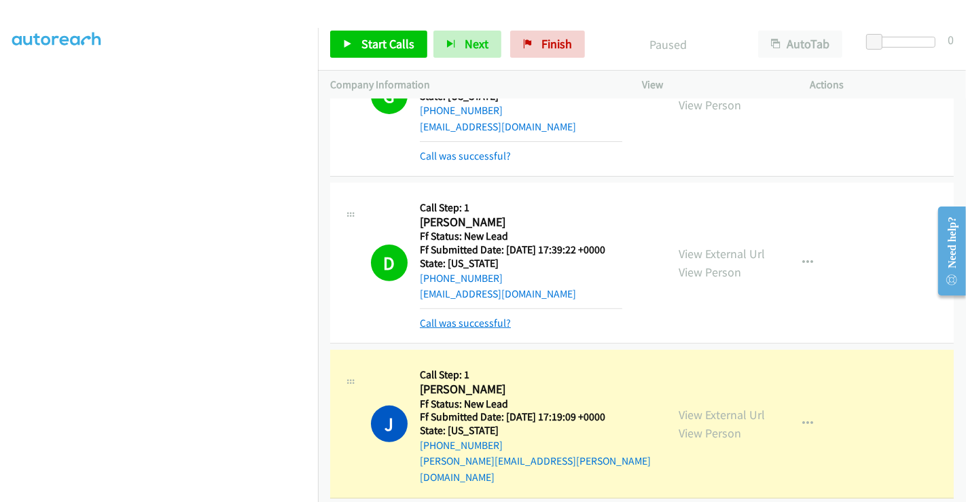
click at [486, 323] on link "Call was successful?" at bounding box center [465, 323] width 91 height 13
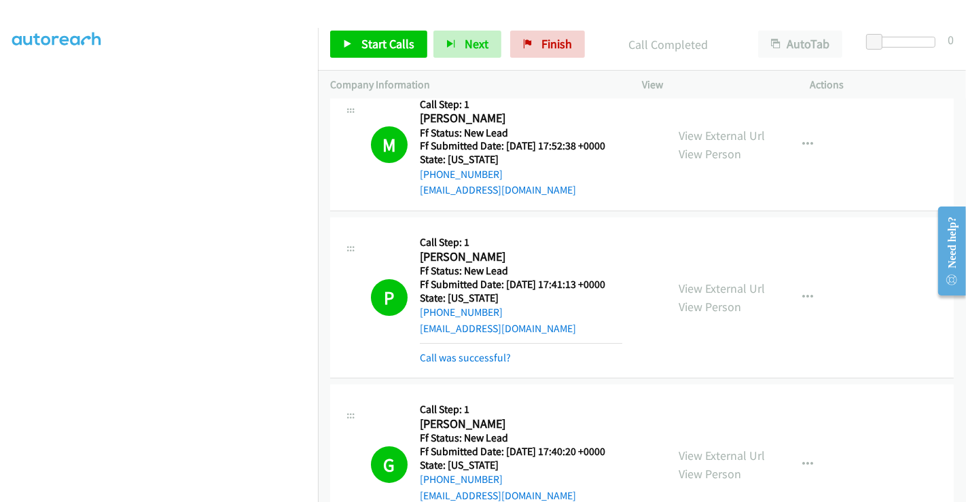
scroll to position [0, 0]
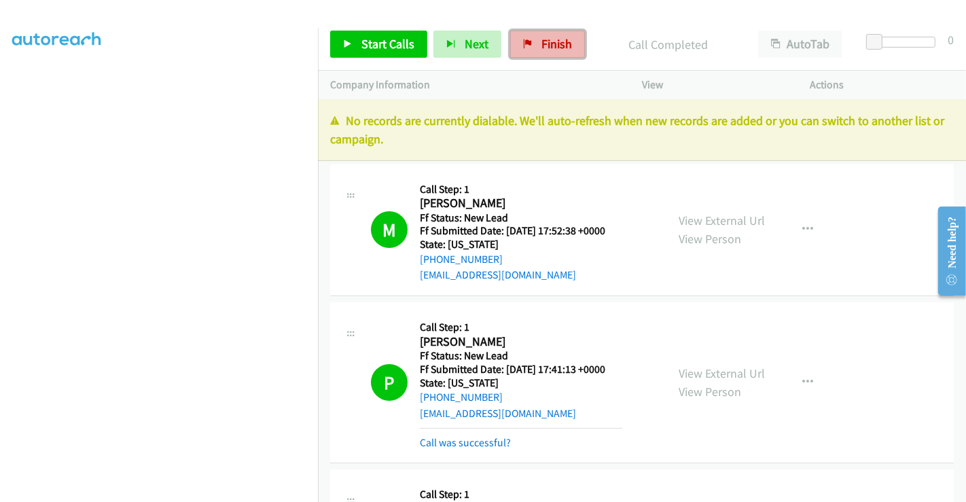
click at [541, 43] on span "Finish" at bounding box center [556, 44] width 31 height 16
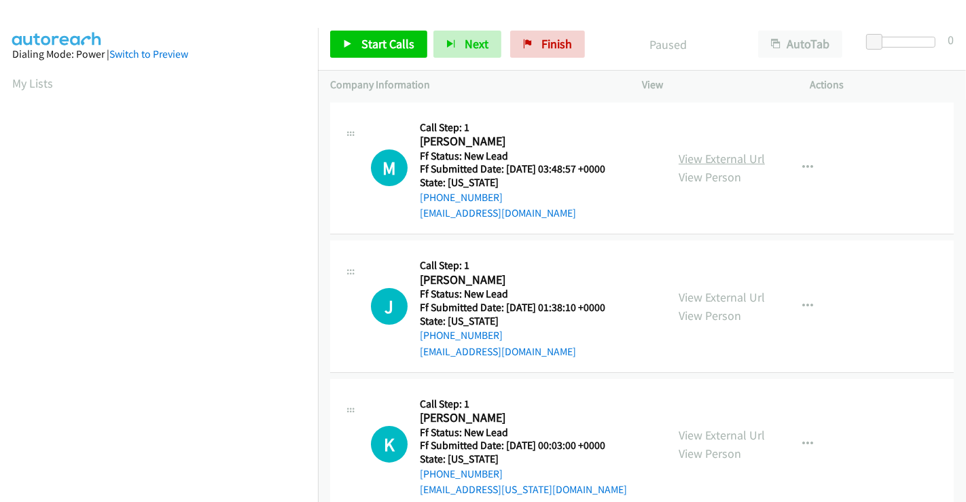
click at [699, 160] on link "View External Url" at bounding box center [722, 159] width 86 height 16
click at [706, 300] on link "View External Url" at bounding box center [722, 297] width 86 height 16
click at [724, 435] on link "View External Url" at bounding box center [722, 435] width 86 height 16
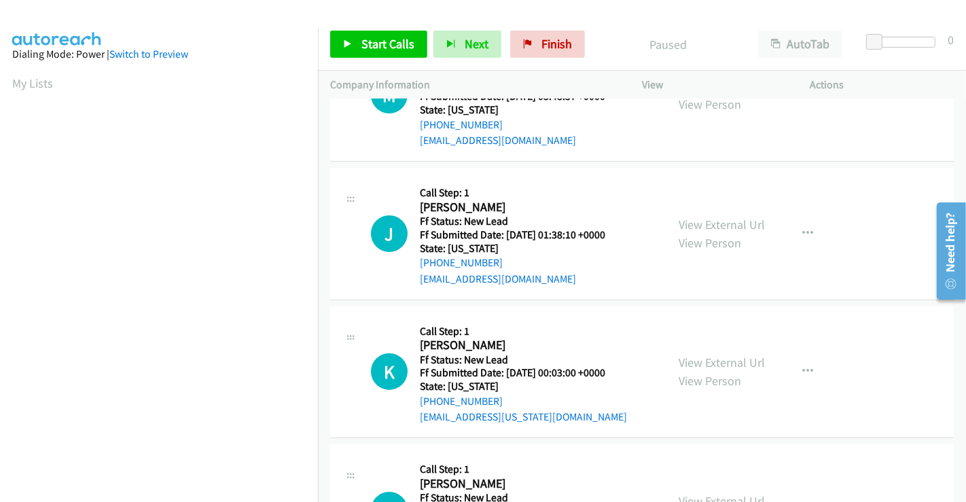
scroll to position [377, 0]
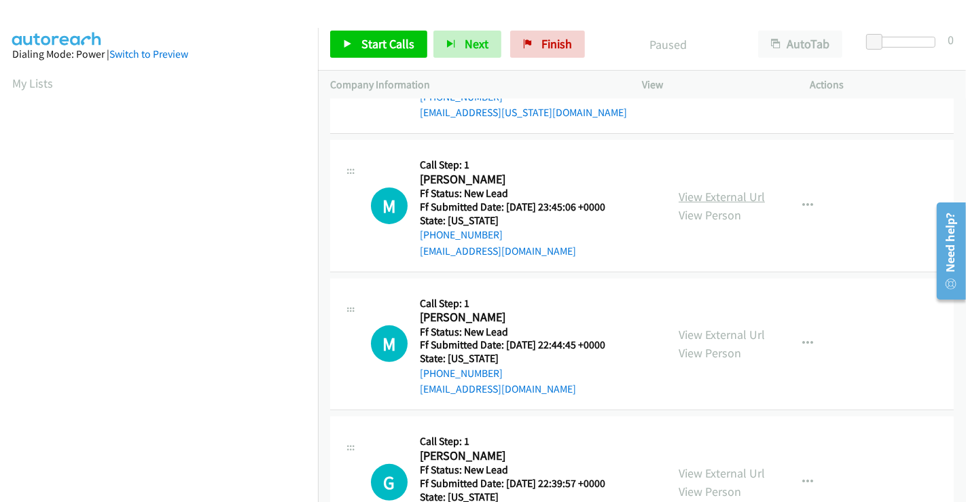
click at [712, 196] on link "View External Url" at bounding box center [722, 197] width 86 height 16
click at [718, 331] on link "View External Url" at bounding box center [722, 335] width 86 height 16
click at [402, 40] on span "Start Calls" at bounding box center [387, 44] width 53 height 16
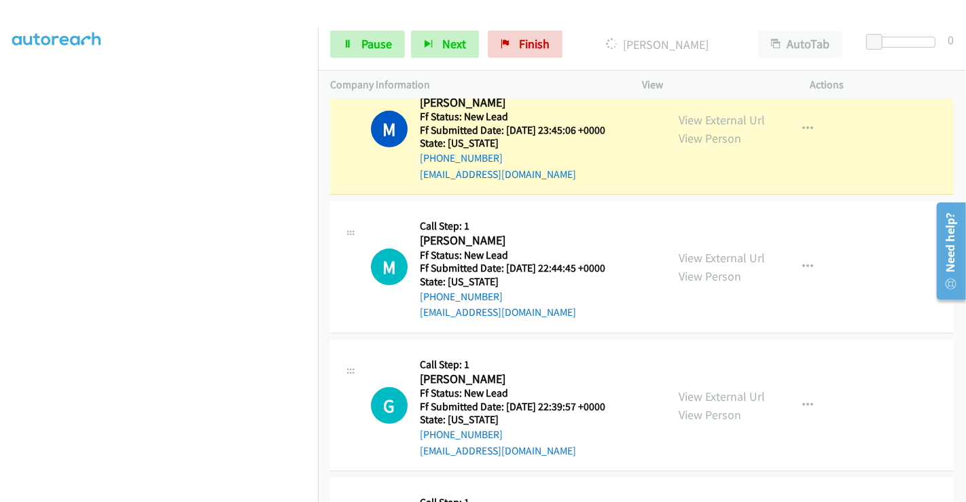
scroll to position [452, 0]
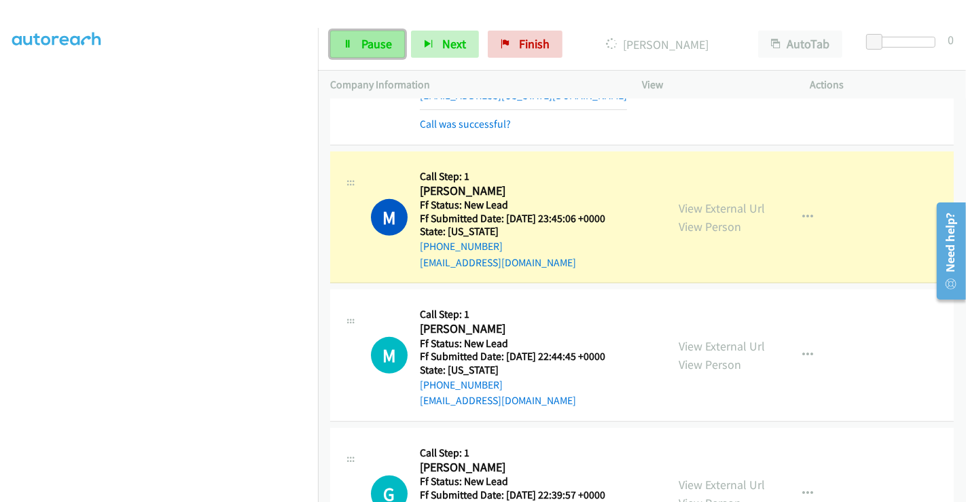
click at [363, 37] on span "Pause" at bounding box center [376, 44] width 31 height 16
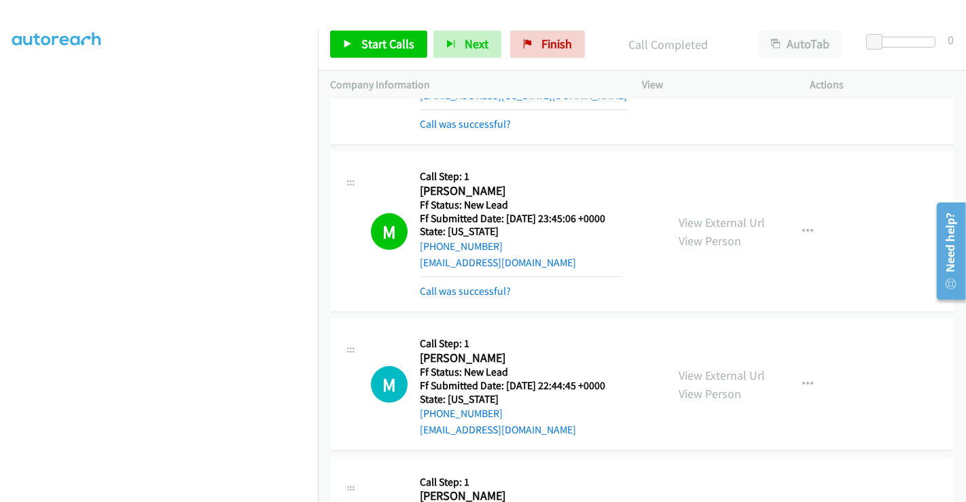
click at [471, 285] on link "Call was successful?" at bounding box center [465, 291] width 91 height 13
click at [470, 285] on link "Call was successful?" at bounding box center [465, 291] width 91 height 13
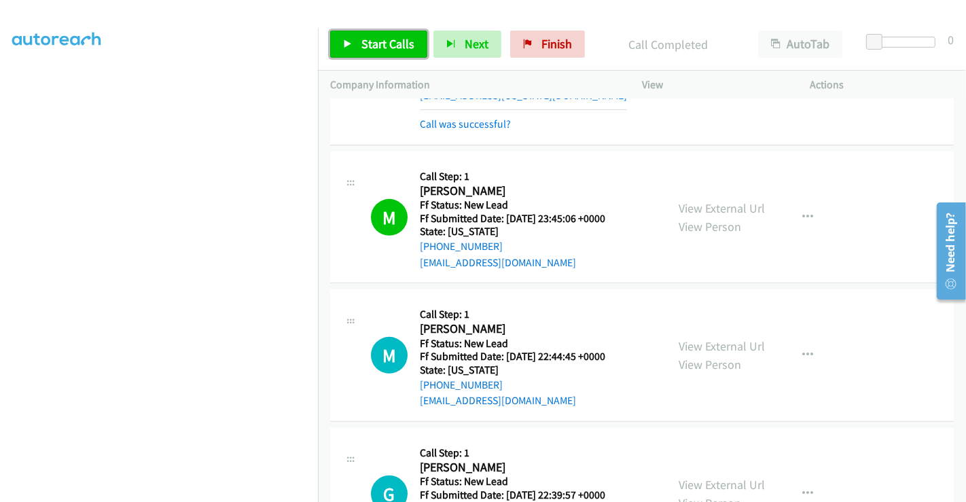
click at [378, 43] on span "Start Calls" at bounding box center [387, 44] width 53 height 16
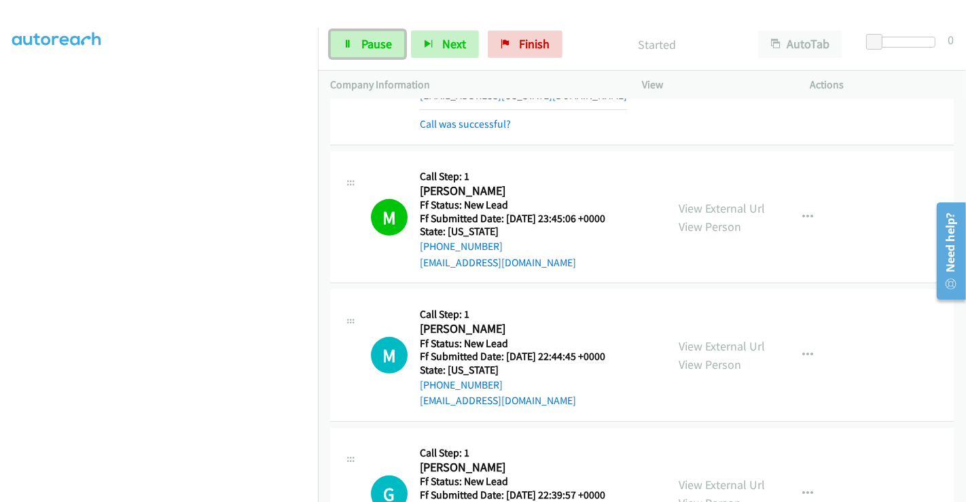
click at [378, 43] on span "Pause" at bounding box center [376, 44] width 31 height 16
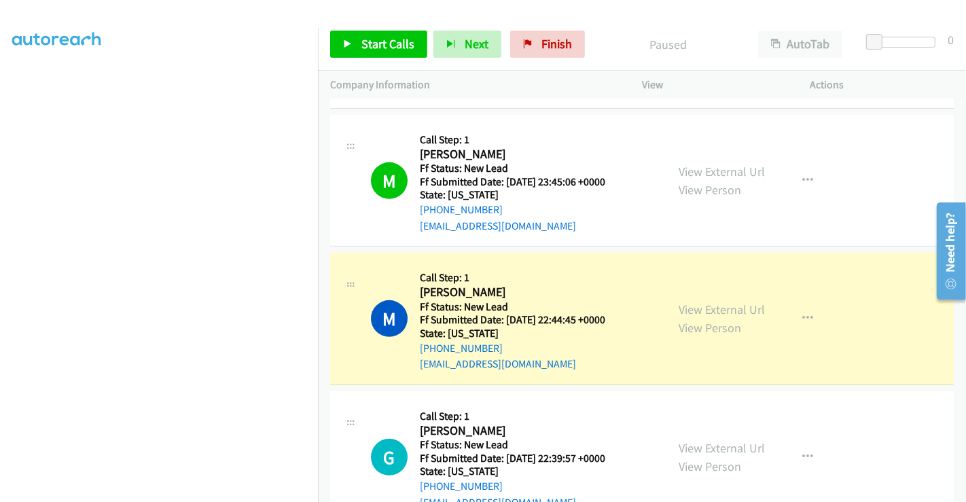
scroll to position [564, 0]
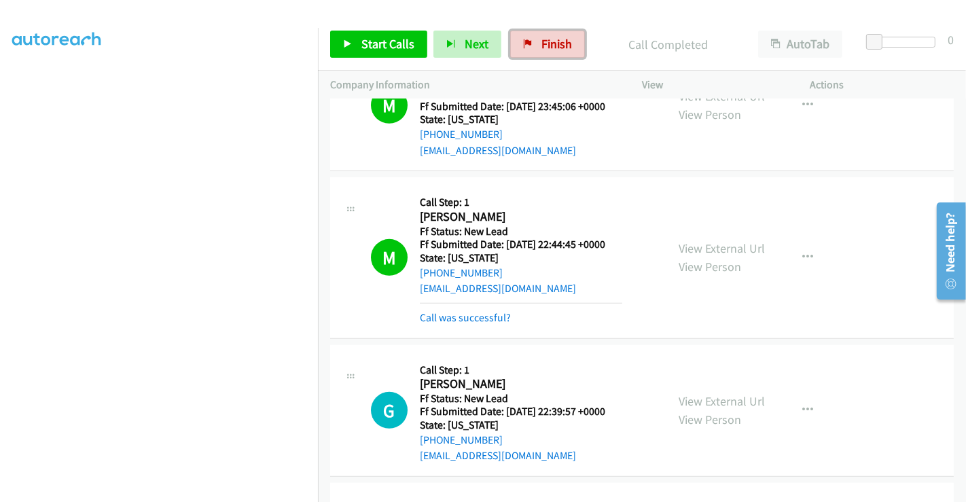
drag, startPoint x: 545, startPoint y: 41, endPoint x: 560, endPoint y: 81, distance: 42.5
click at [545, 41] on span "Finish" at bounding box center [556, 44] width 31 height 16
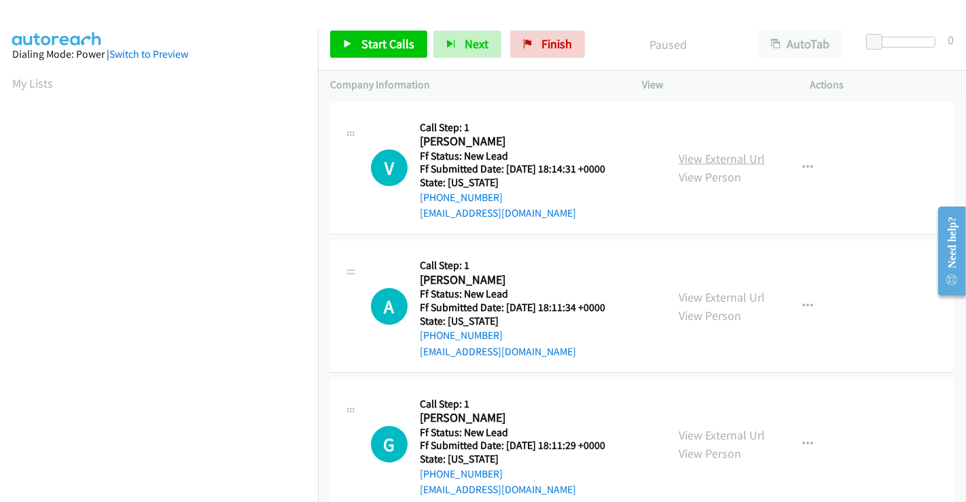
click at [728, 162] on link "View External Url" at bounding box center [722, 159] width 86 height 16
click at [721, 292] on link "View External Url" at bounding box center [722, 297] width 86 height 16
click at [725, 430] on link "View External Url" at bounding box center [722, 435] width 86 height 16
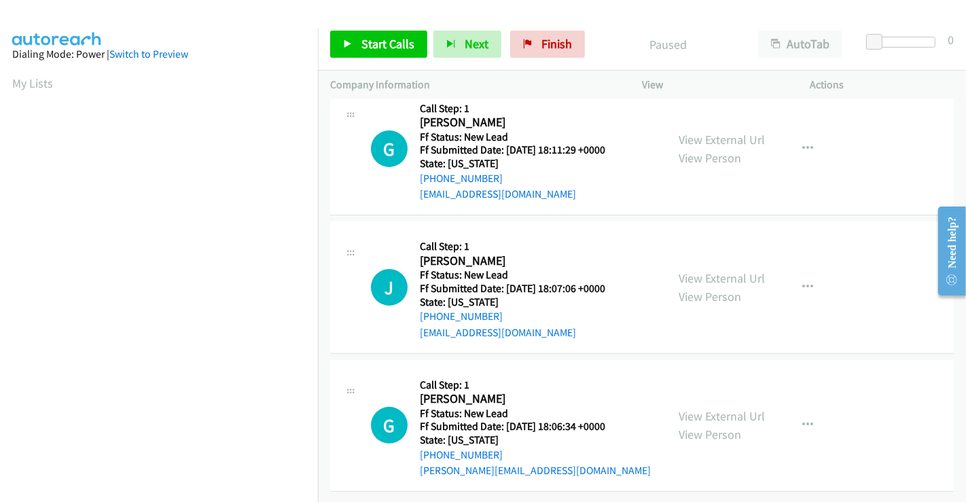
scroll to position [302, 0]
click at [712, 272] on link "View External Url" at bounding box center [722, 278] width 86 height 16
click at [734, 408] on link "View External Url" at bounding box center [722, 416] width 86 height 16
click at [362, 43] on span "Start Calls" at bounding box center [387, 44] width 53 height 16
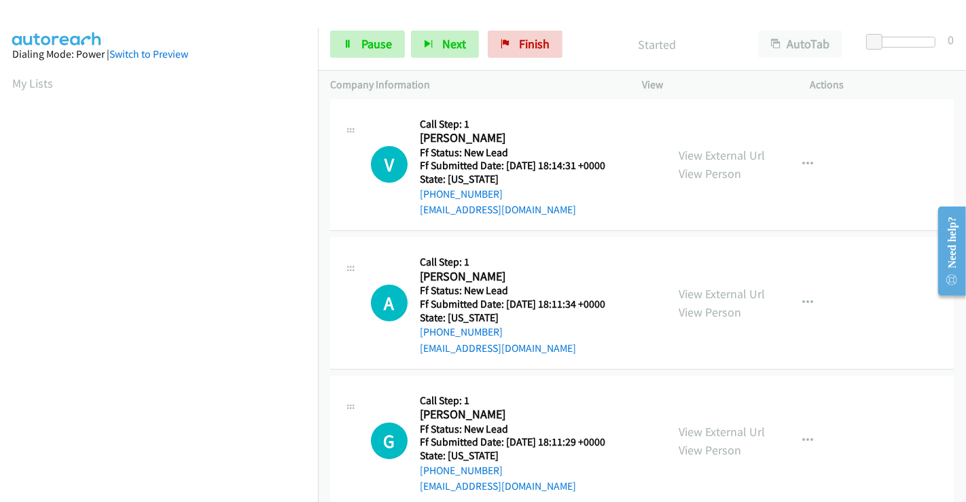
scroll to position [0, 0]
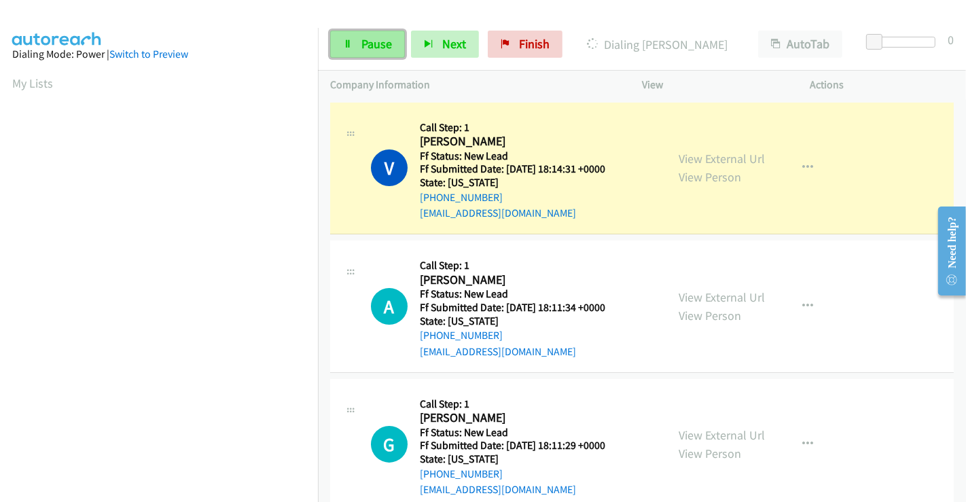
click at [365, 46] on span "Pause" at bounding box center [376, 44] width 31 height 16
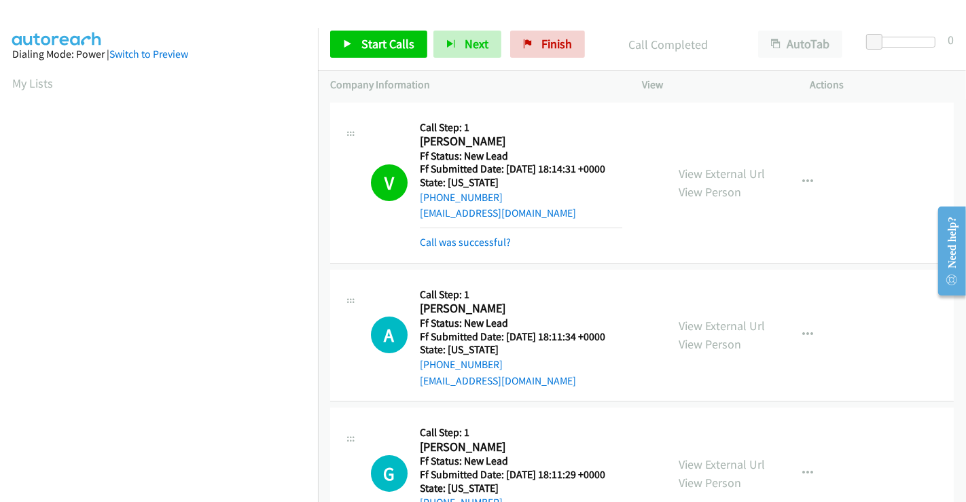
scroll to position [261, 0]
click at [382, 48] on span "Start Calls" at bounding box center [387, 44] width 53 height 16
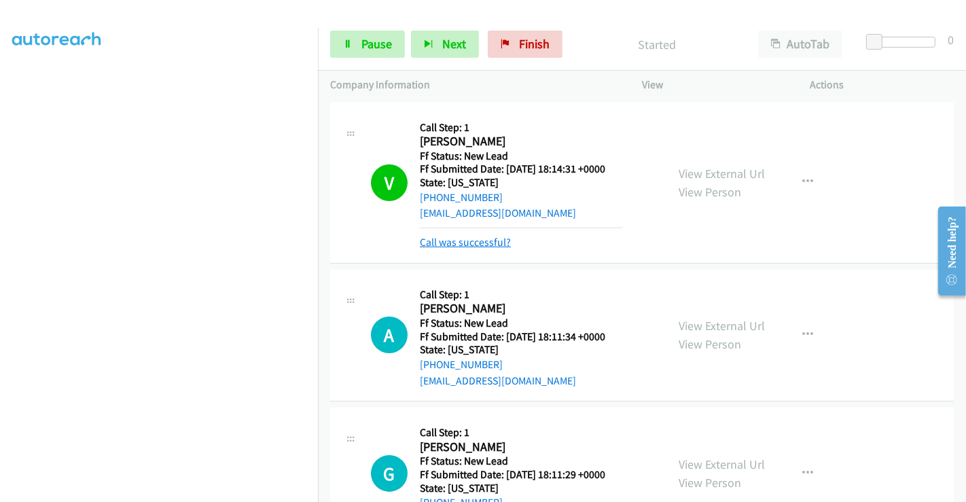
click at [488, 237] on link "Call was successful?" at bounding box center [465, 242] width 91 height 13
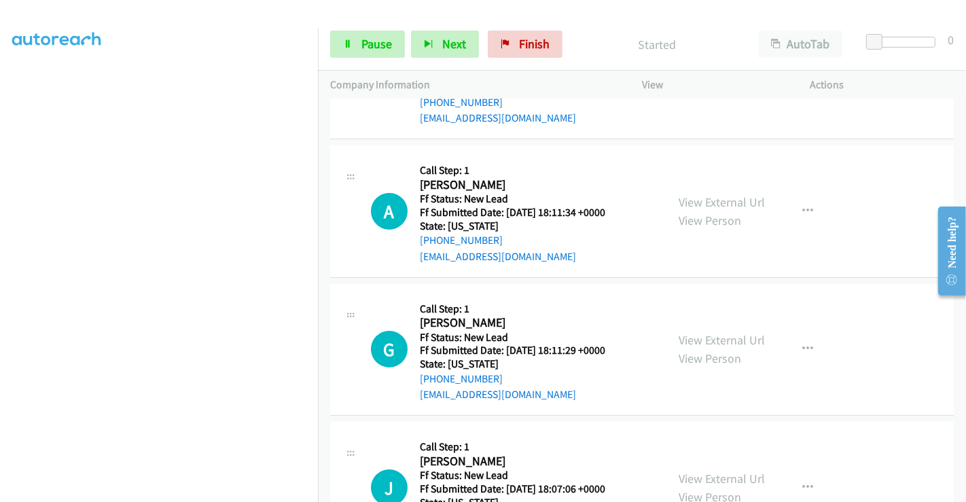
scroll to position [75, 0]
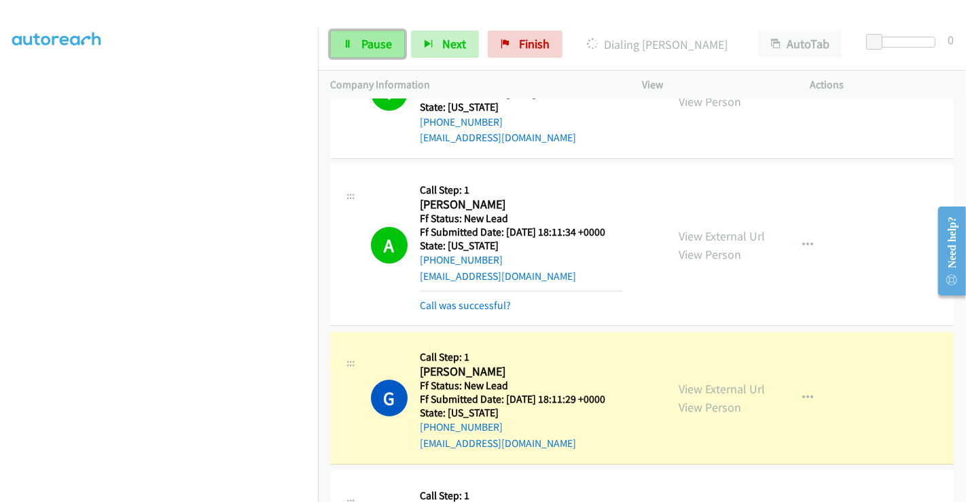
click at [363, 39] on span "Pause" at bounding box center [376, 44] width 31 height 16
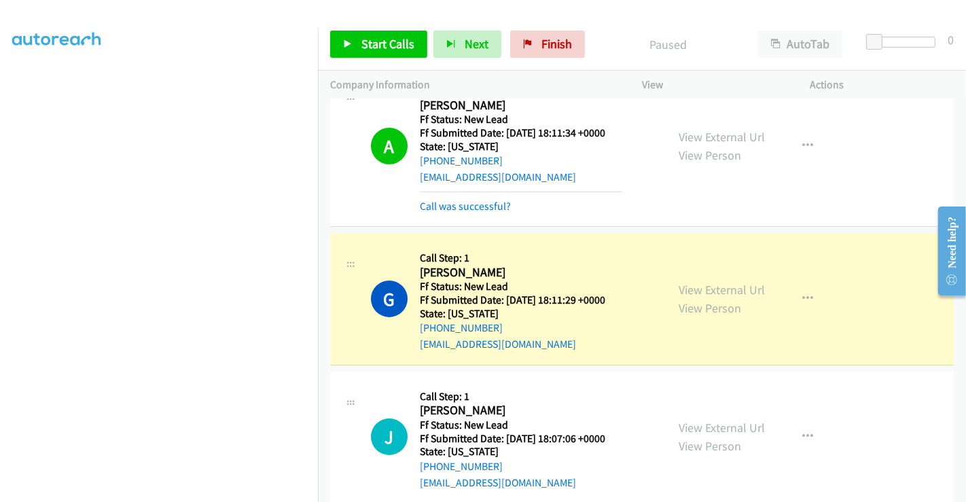
scroll to position [151, 0]
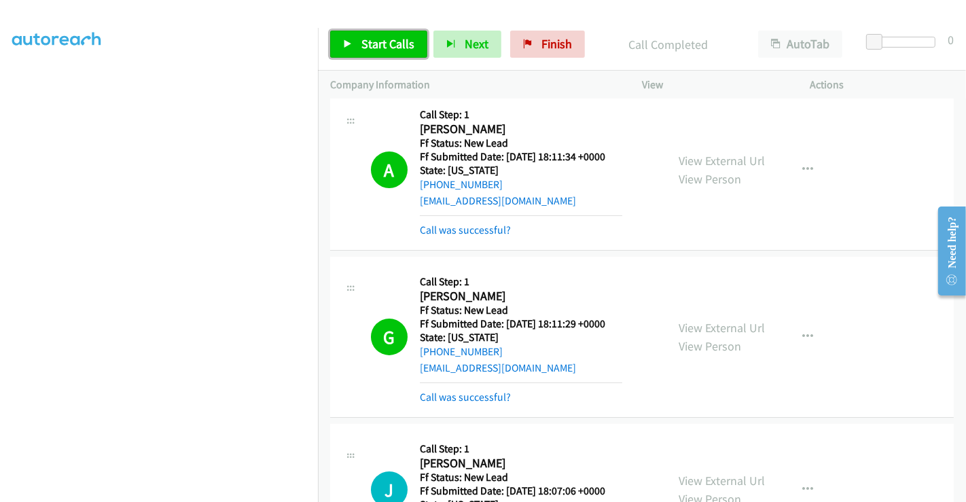
click at [375, 41] on span "Start Calls" at bounding box center [387, 44] width 53 height 16
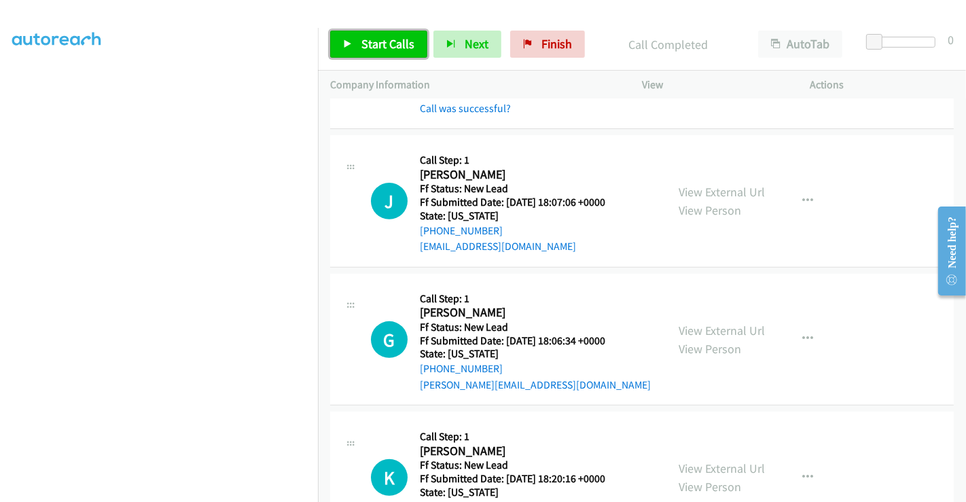
scroll to position [452, 0]
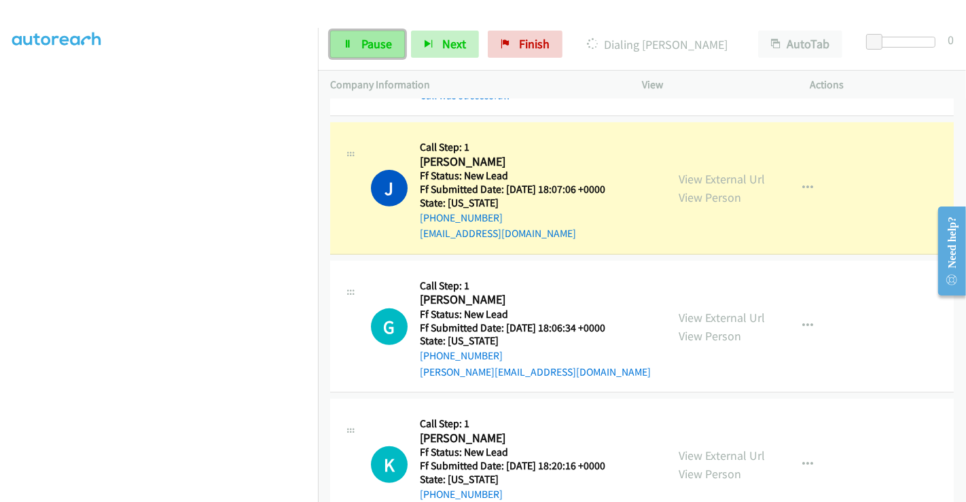
click at [371, 43] on span "Pause" at bounding box center [376, 44] width 31 height 16
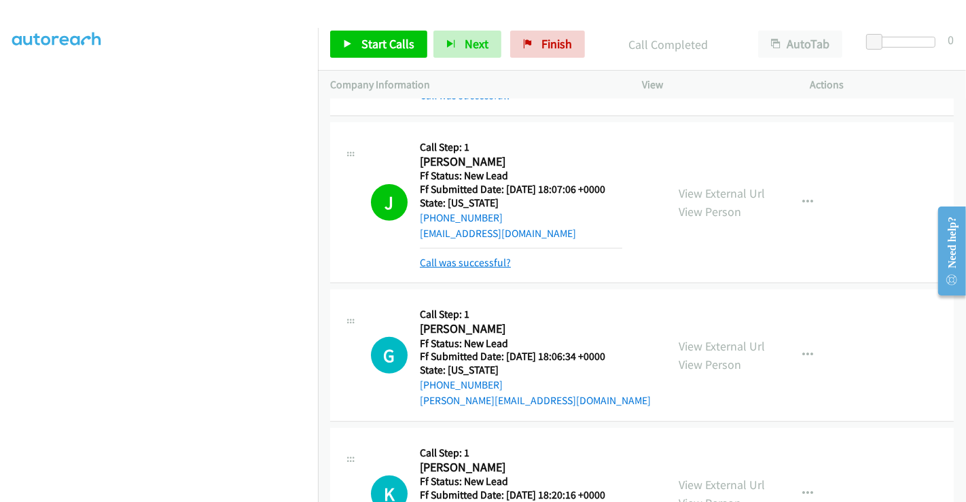
click at [471, 265] on link "Call was successful?" at bounding box center [465, 262] width 91 height 13
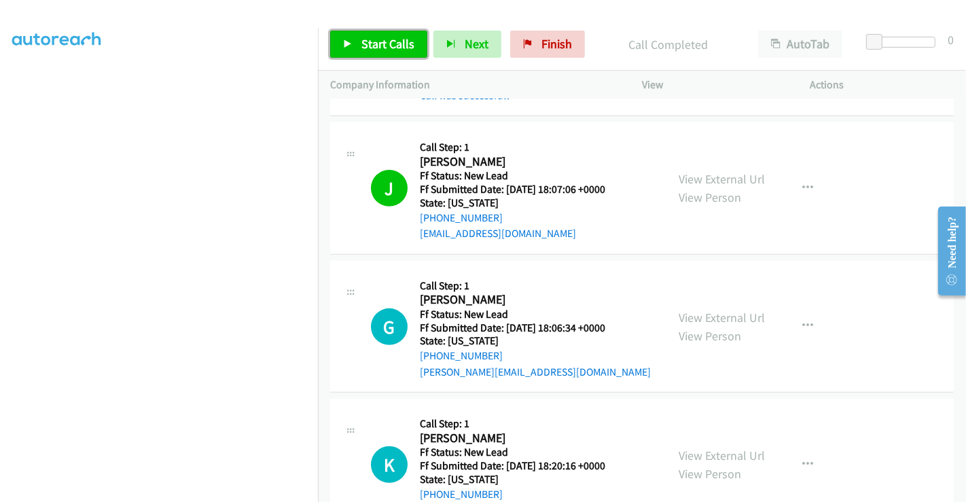
click at [388, 51] on span "Start Calls" at bounding box center [387, 44] width 53 height 16
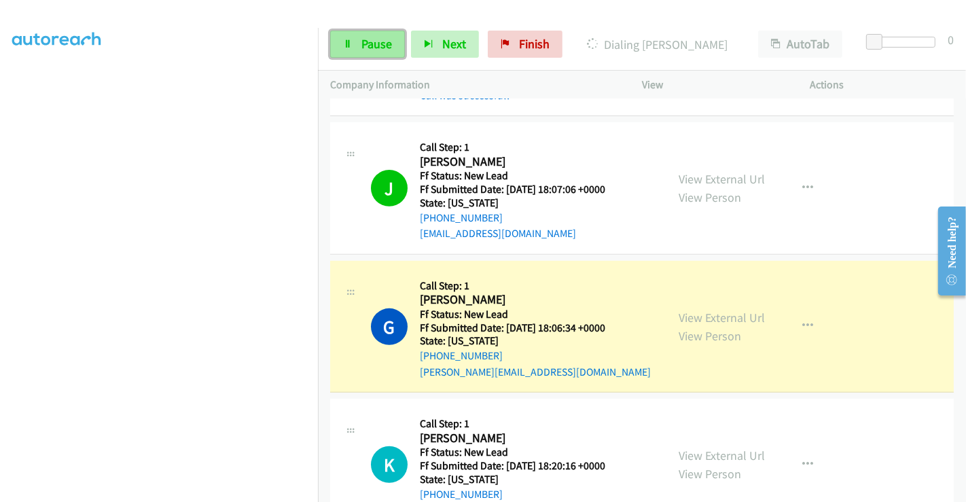
click at [374, 38] on span "Pause" at bounding box center [376, 44] width 31 height 16
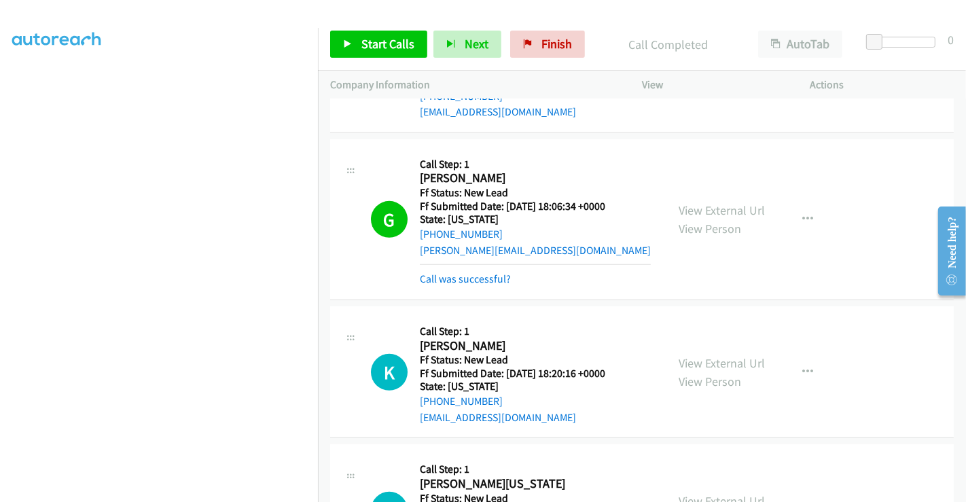
scroll to position [679, 0]
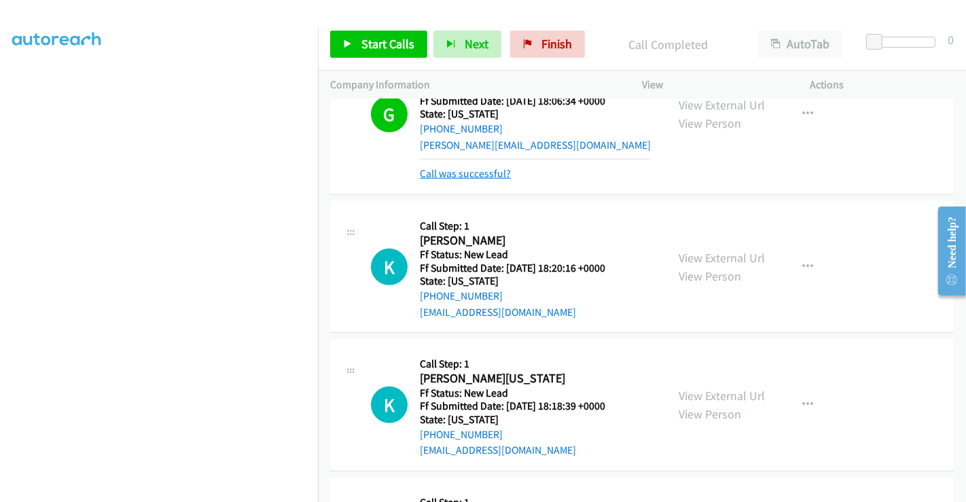
click at [472, 173] on link "Call was successful?" at bounding box center [465, 173] width 91 height 13
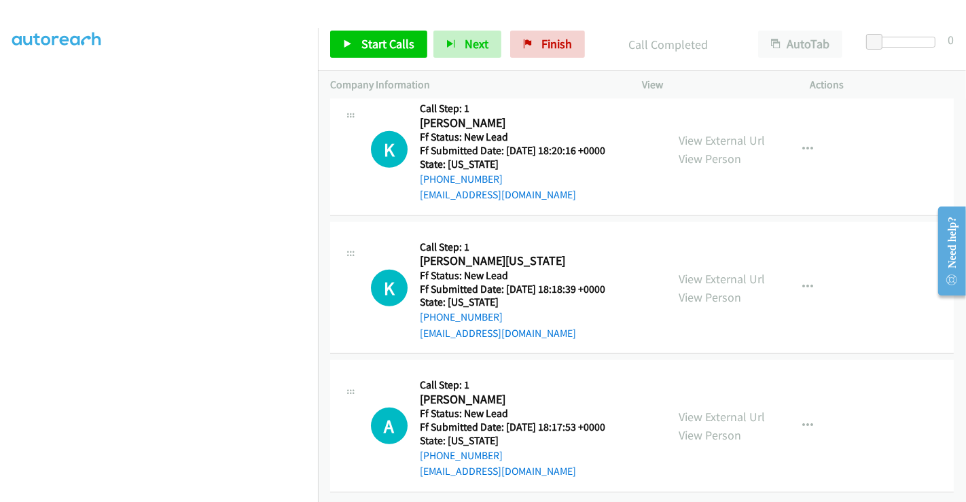
scroll to position [776, 0]
click at [714, 132] on link "View External Url" at bounding box center [722, 140] width 86 height 16
click at [722, 271] on link "View External Url" at bounding box center [722, 279] width 86 height 16
click at [723, 409] on link "View External Url" at bounding box center [722, 417] width 86 height 16
click at [381, 32] on link "Start Calls" at bounding box center [378, 44] width 97 height 27
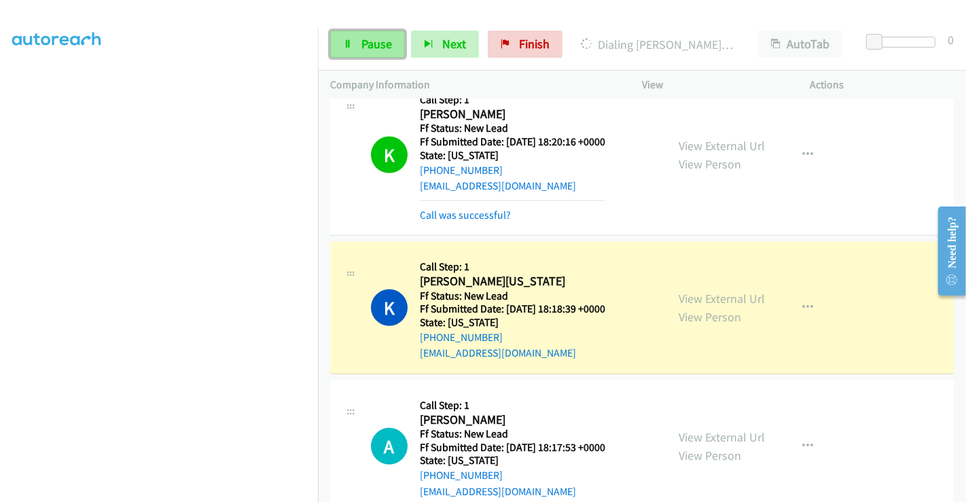
click at [371, 39] on span "Pause" at bounding box center [376, 44] width 31 height 16
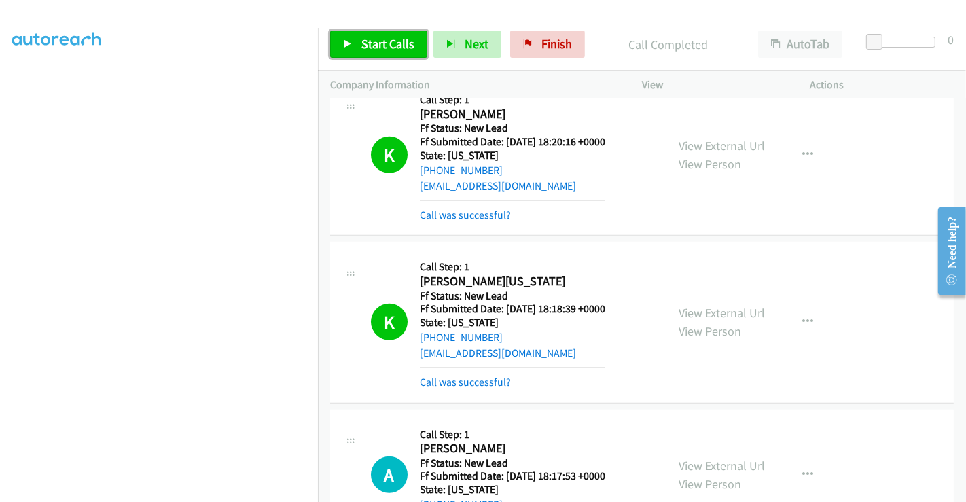
click at [380, 46] on span "Start Calls" at bounding box center [387, 44] width 53 height 16
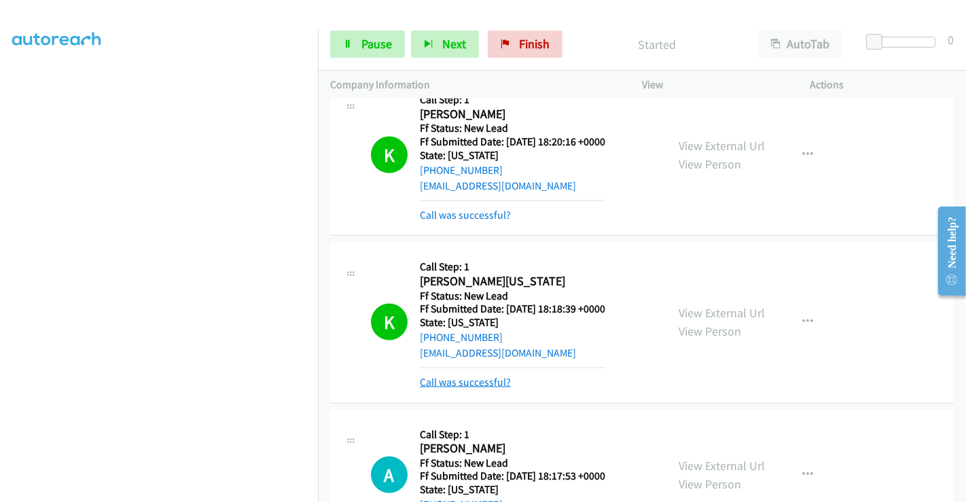
click at [477, 379] on link "Call was successful?" at bounding box center [465, 382] width 91 height 13
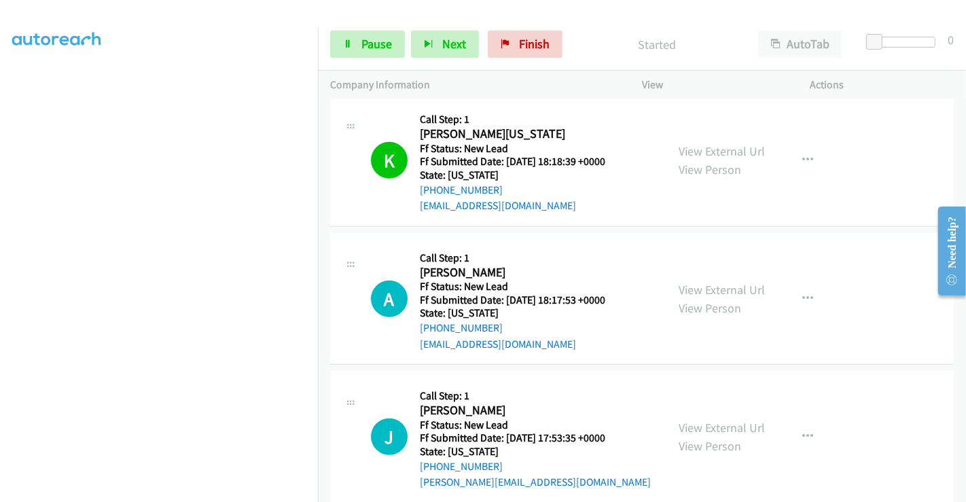
scroll to position [927, 0]
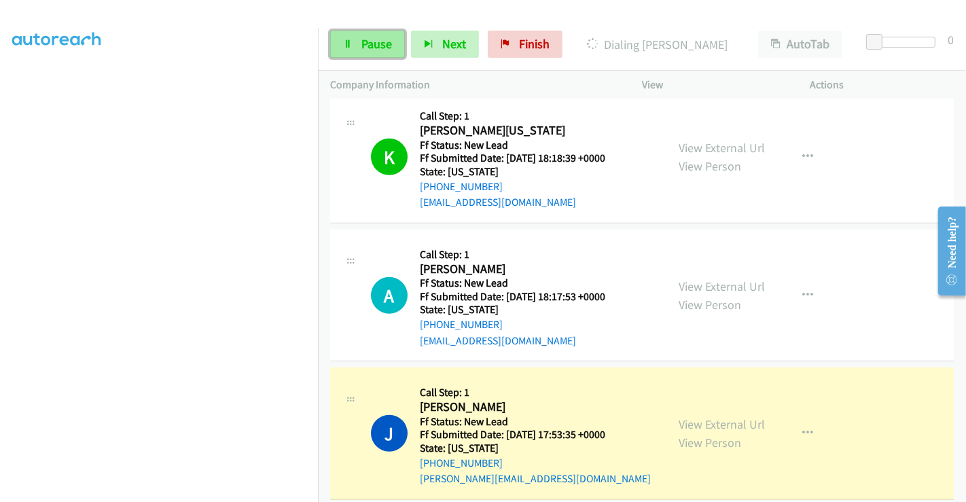
click at [363, 42] on span "Pause" at bounding box center [376, 44] width 31 height 16
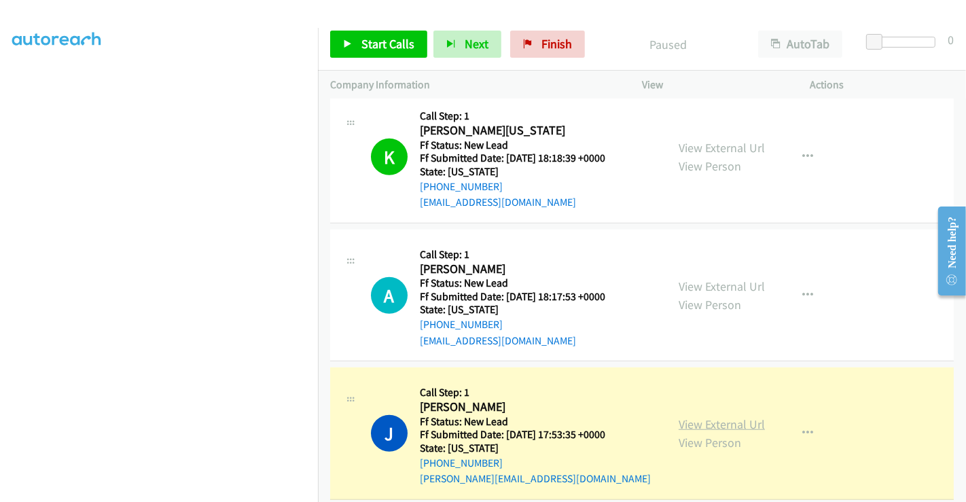
click at [721, 419] on link "View External Url" at bounding box center [722, 424] width 86 height 16
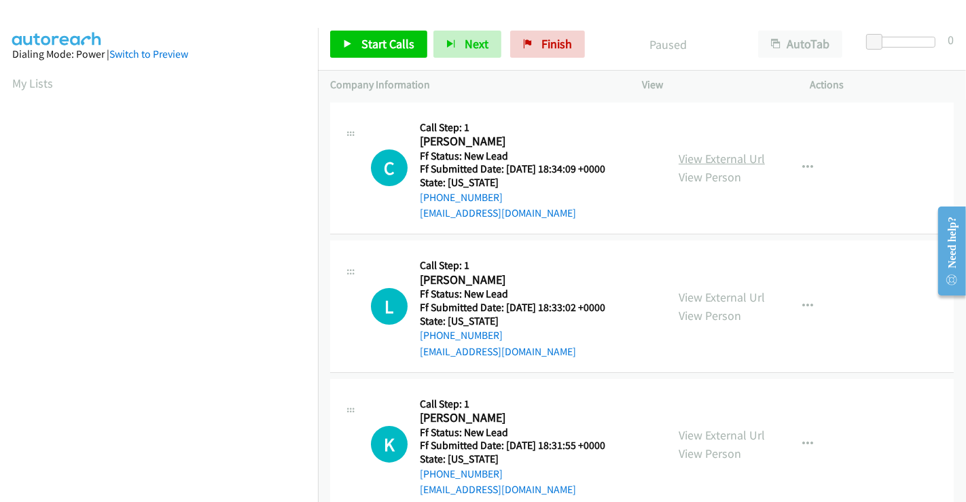
click at [711, 157] on link "View External Url" at bounding box center [722, 159] width 86 height 16
click at [721, 290] on link "View External Url" at bounding box center [722, 297] width 86 height 16
click at [723, 433] on link "View External Url" at bounding box center [722, 435] width 86 height 16
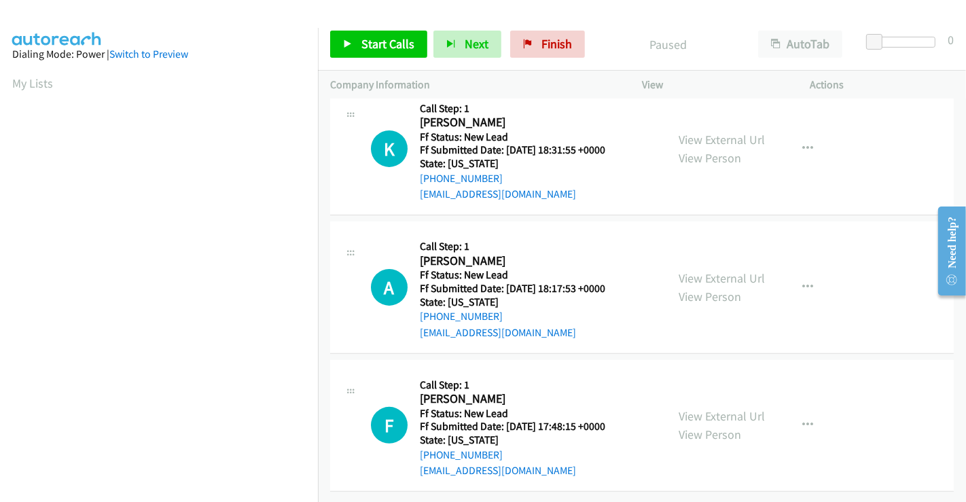
scroll to position [302, 0]
click at [717, 408] on link "View External Url" at bounding box center [722, 416] width 86 height 16
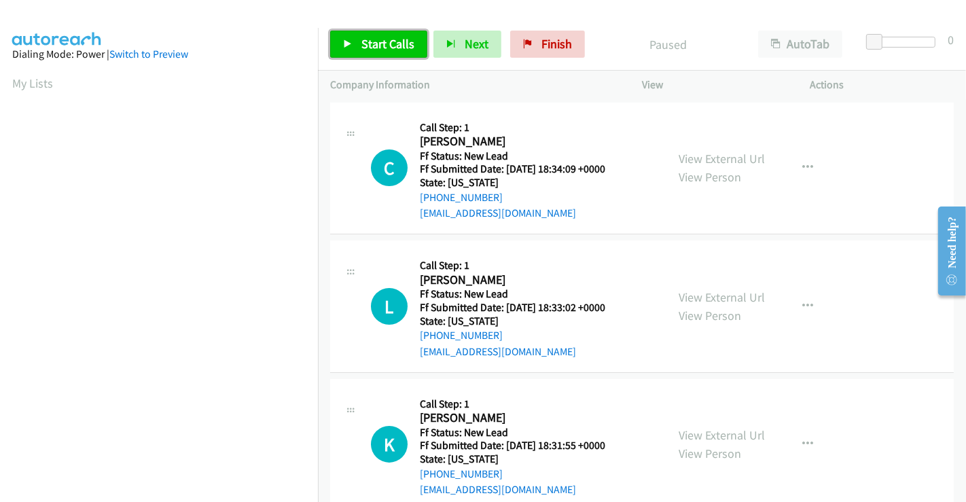
click at [367, 39] on span "Start Calls" at bounding box center [387, 44] width 53 height 16
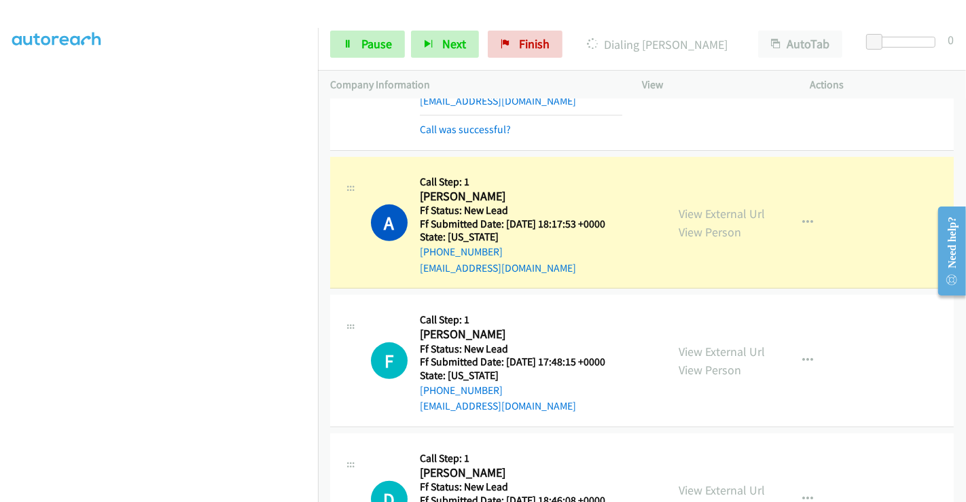
scroll to position [452, 0]
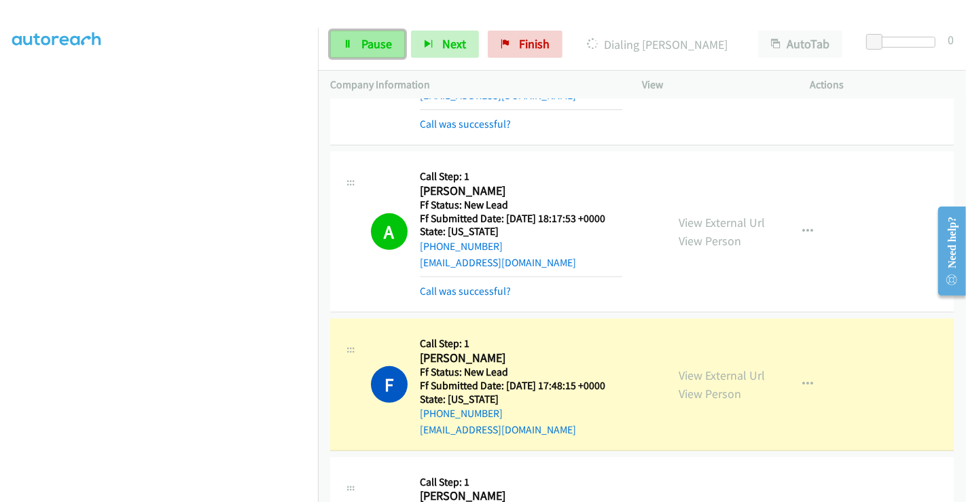
click at [366, 43] on span "Pause" at bounding box center [376, 44] width 31 height 16
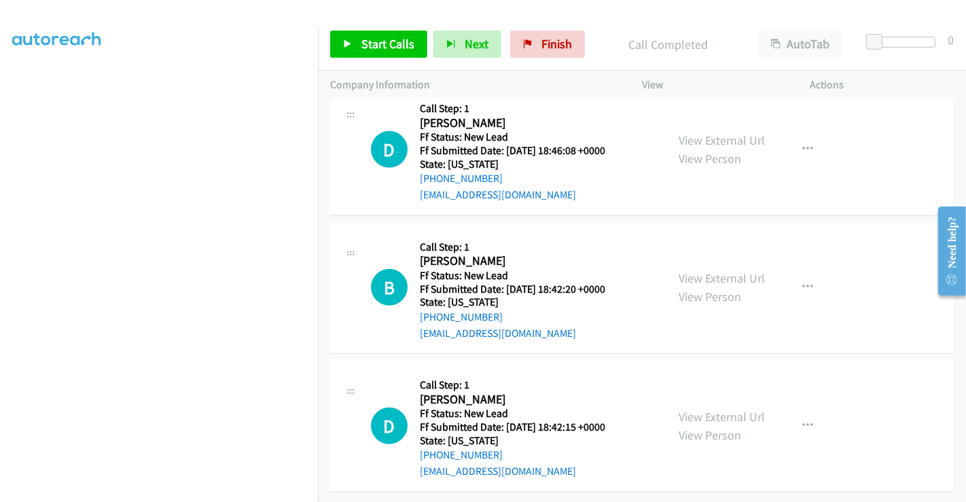
scroll to position [863, 0]
click at [708, 132] on link "View External Url" at bounding box center [722, 140] width 86 height 16
click at [712, 270] on link "View External Url" at bounding box center [722, 278] width 86 height 16
click at [717, 409] on link "View External Url" at bounding box center [722, 417] width 86 height 16
click at [372, 53] on link "Start Calls" at bounding box center [378, 44] width 97 height 27
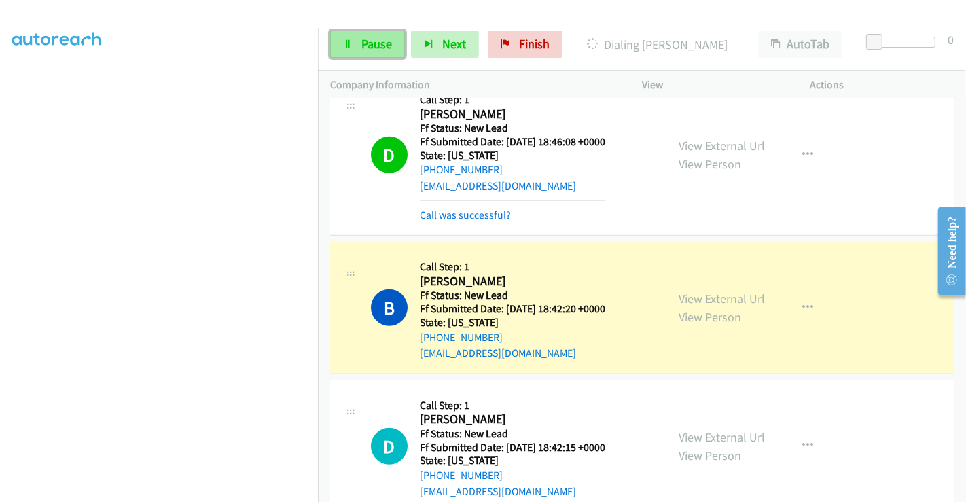
click at [362, 35] on link "Pause" at bounding box center [367, 44] width 75 height 27
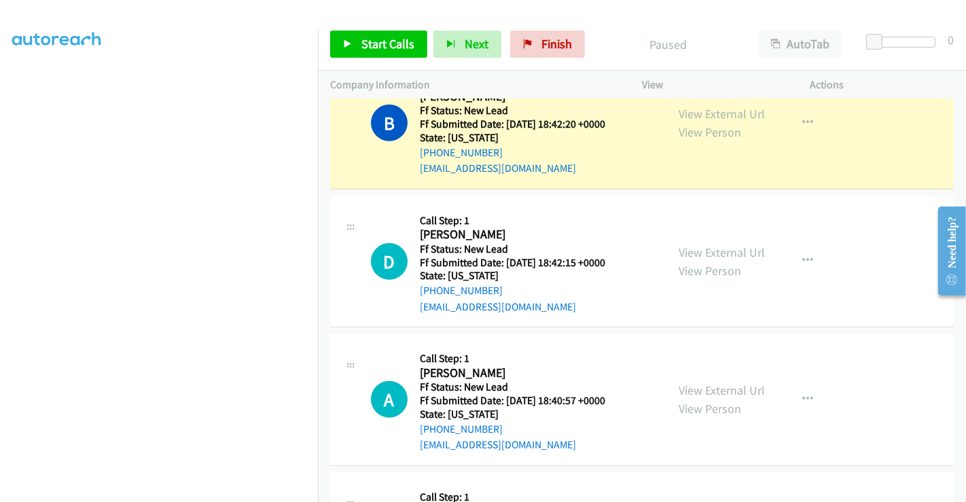
scroll to position [1014, 0]
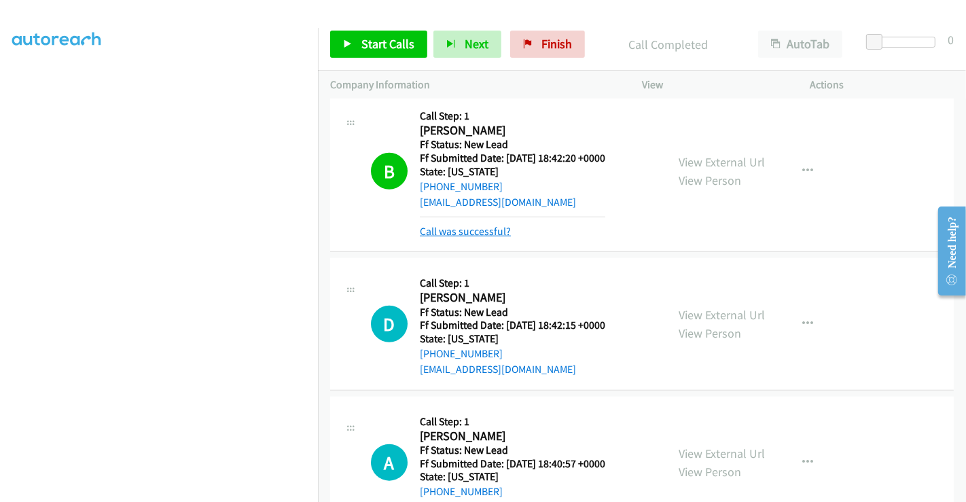
click at [464, 230] on link "Call was successful?" at bounding box center [465, 231] width 91 height 13
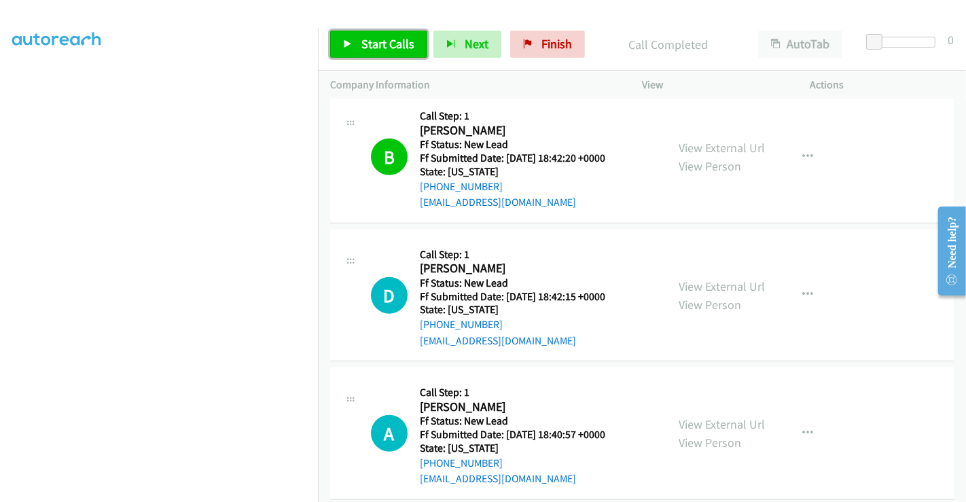
click at [381, 46] on span "Start Calls" at bounding box center [387, 44] width 53 height 16
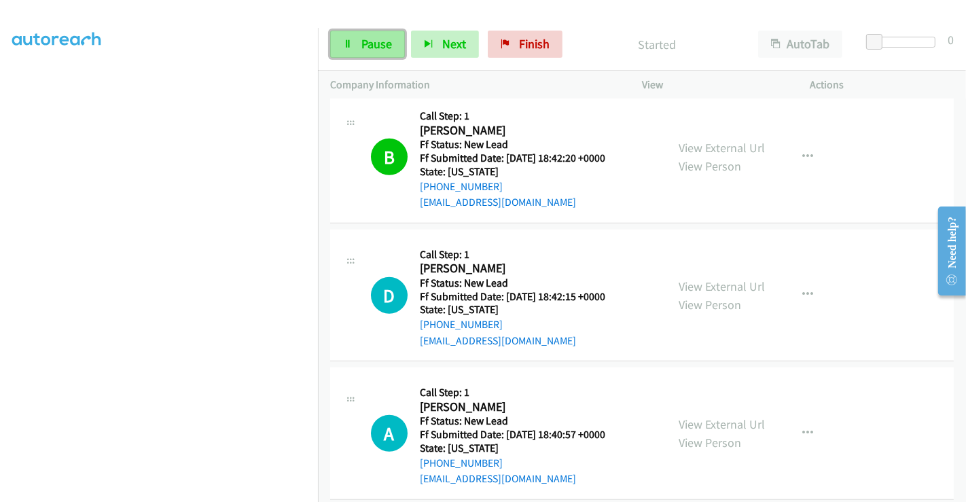
click at [369, 38] on span "Pause" at bounding box center [376, 44] width 31 height 16
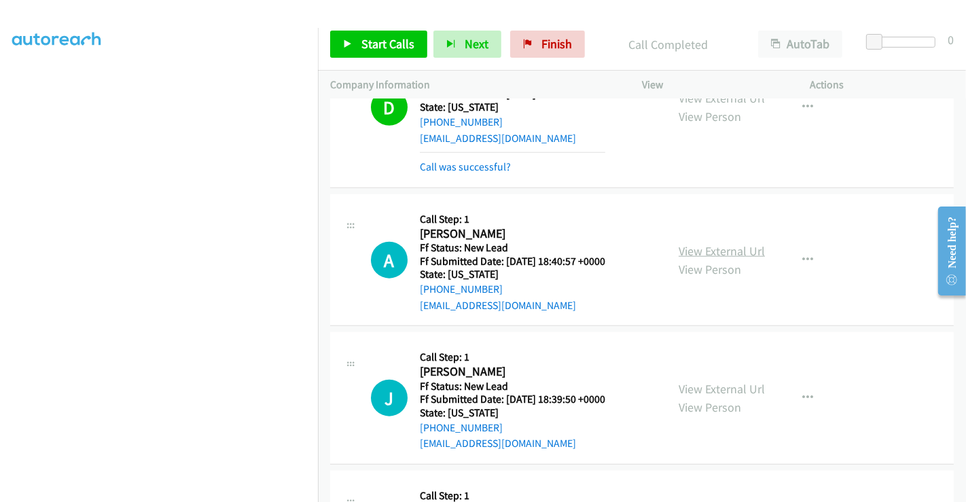
scroll to position [1240, 0]
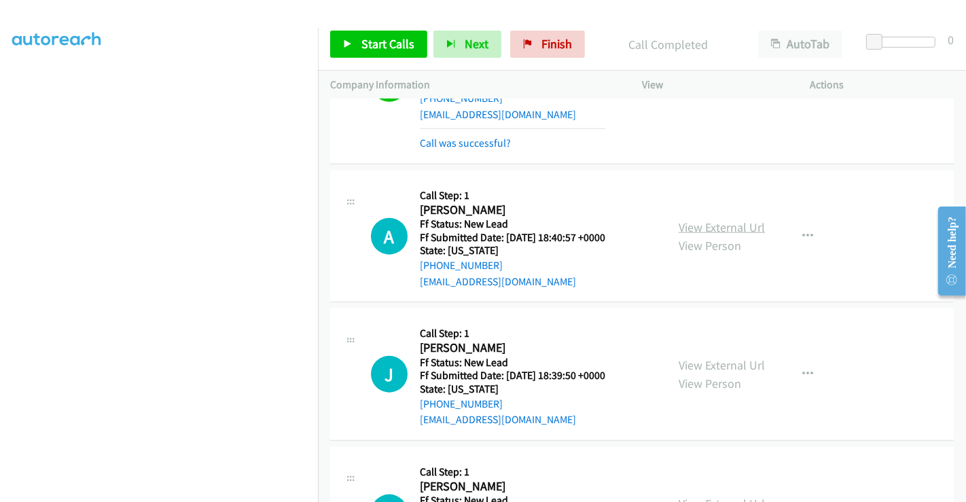
click at [708, 219] on link "View External Url" at bounding box center [722, 227] width 86 height 16
click at [720, 359] on link "View External Url" at bounding box center [722, 365] width 86 height 16
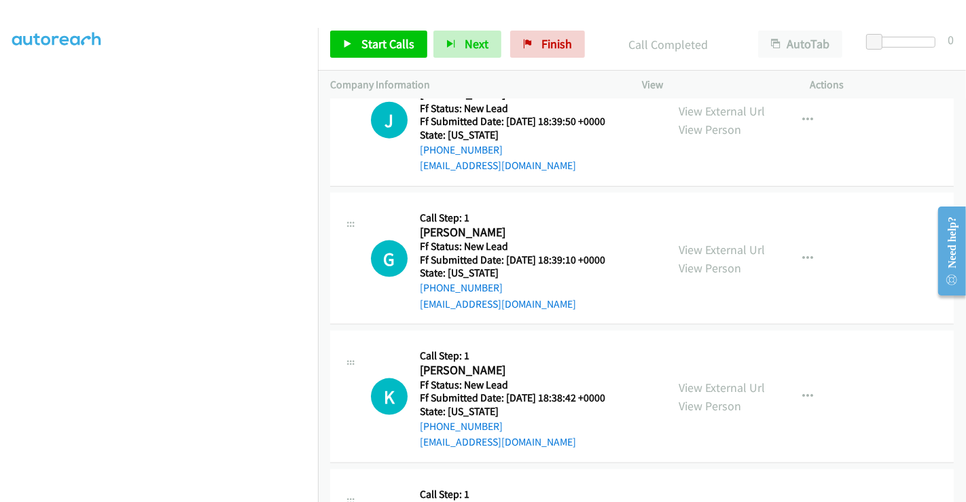
scroll to position [1542, 0]
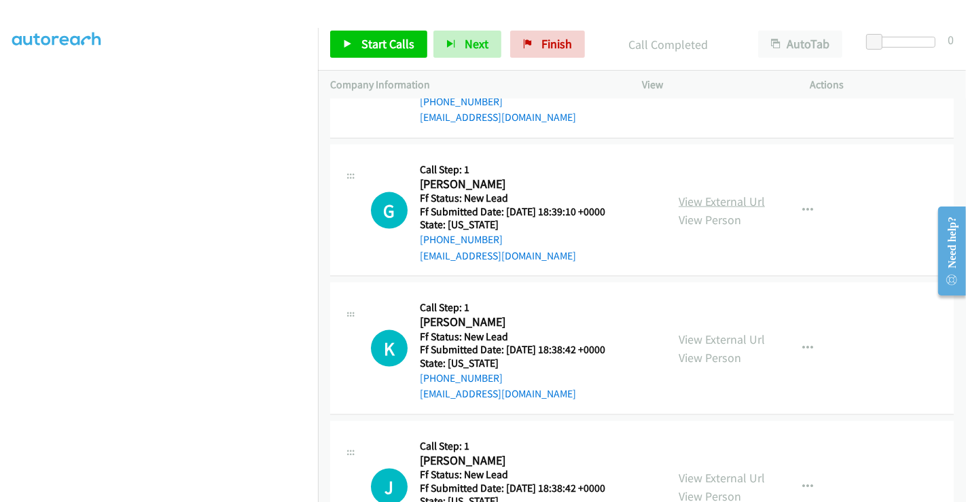
click at [704, 194] on link "View External Url" at bounding box center [722, 202] width 86 height 16
click at [700, 331] on link "View External Url" at bounding box center [722, 339] width 86 height 16
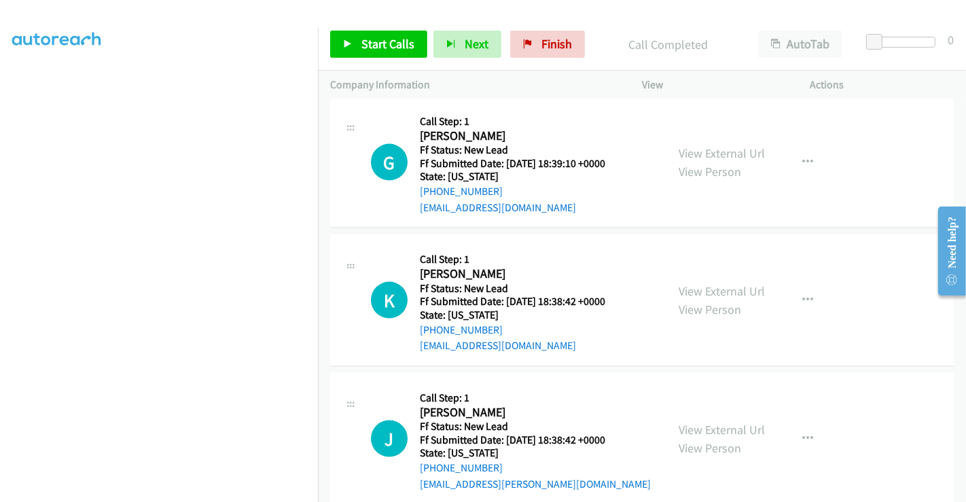
scroll to position [1610, 0]
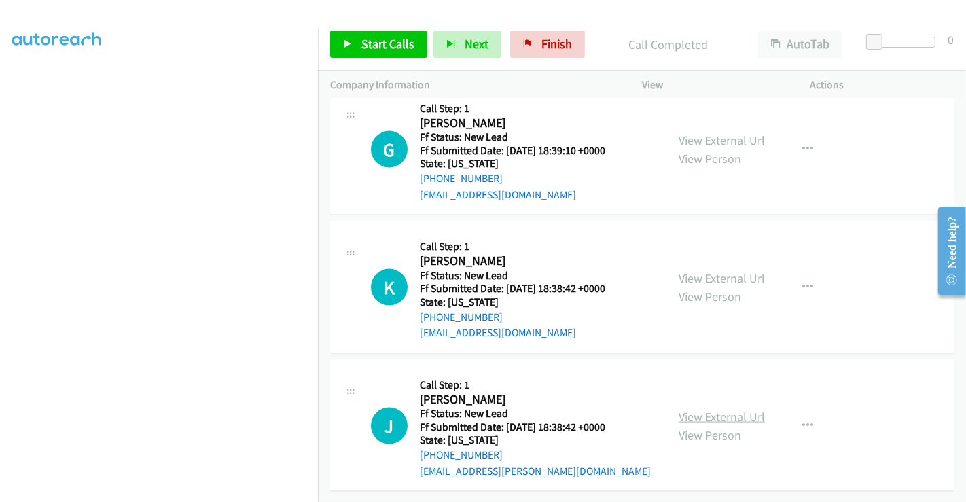
click at [716, 409] on link "View External Url" at bounding box center [722, 417] width 86 height 16
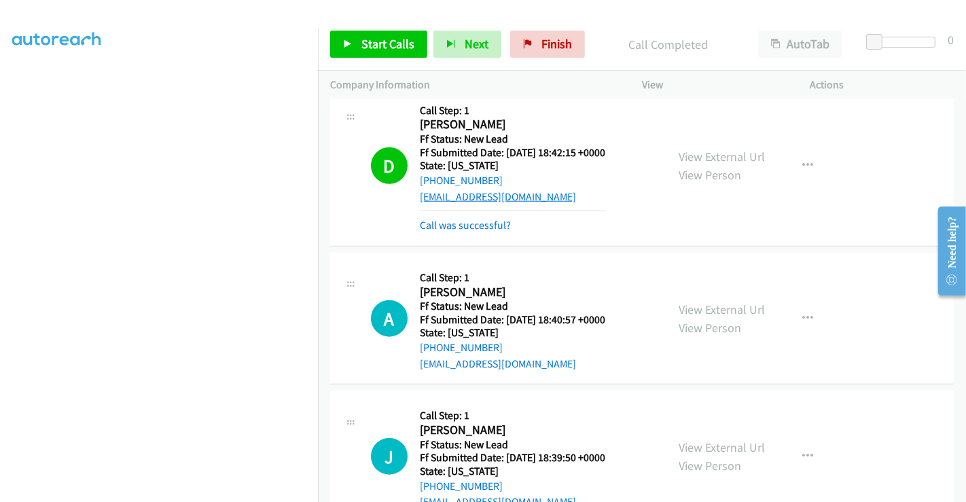
scroll to position [1309, 0]
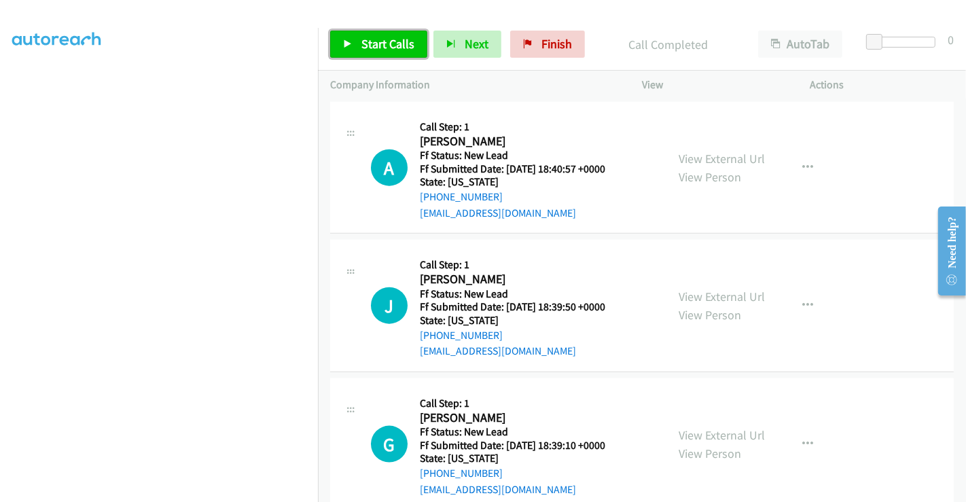
click at [378, 43] on span "Start Calls" at bounding box center [387, 44] width 53 height 16
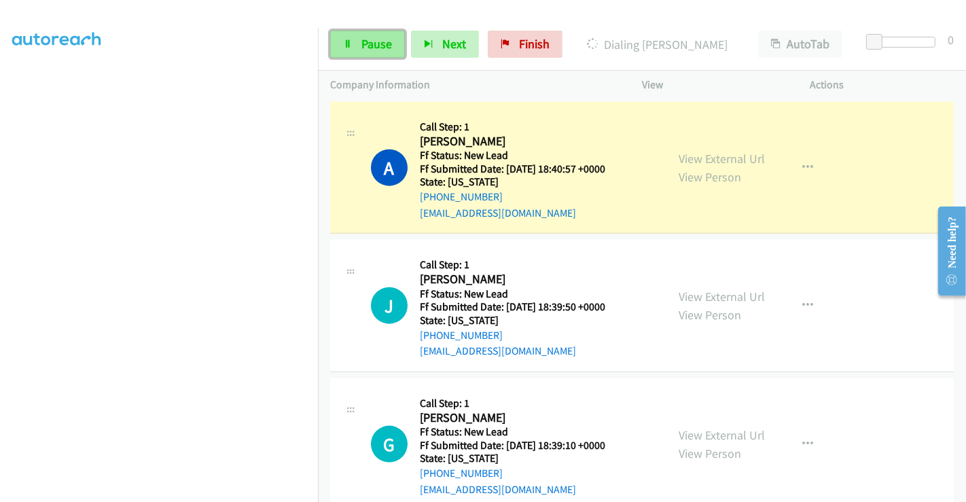
click at [377, 43] on span "Pause" at bounding box center [376, 44] width 31 height 16
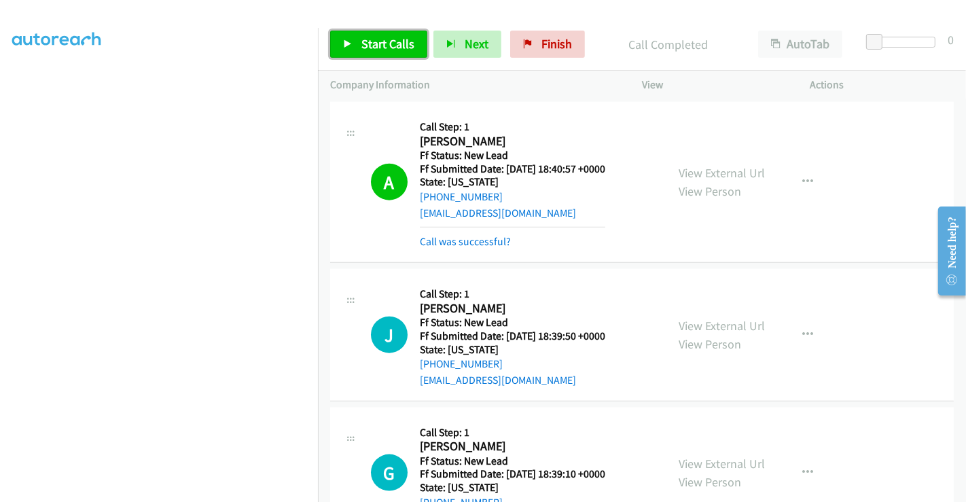
click at [401, 38] on span "Start Calls" at bounding box center [387, 44] width 53 height 16
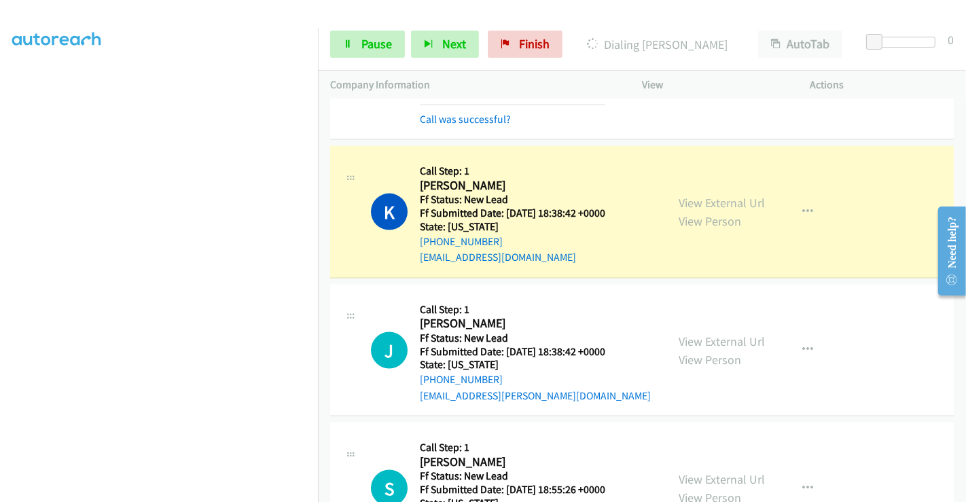
scroll to position [1790, 0]
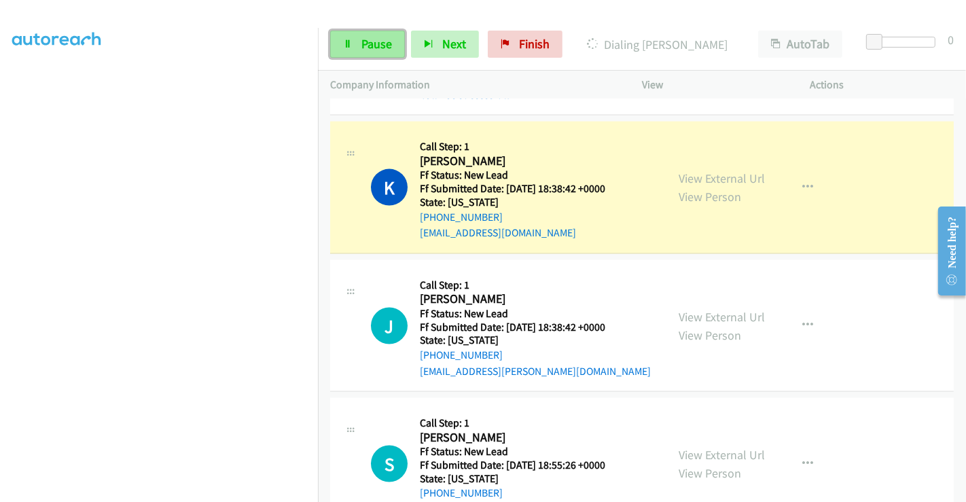
click at [374, 39] on span "Pause" at bounding box center [376, 44] width 31 height 16
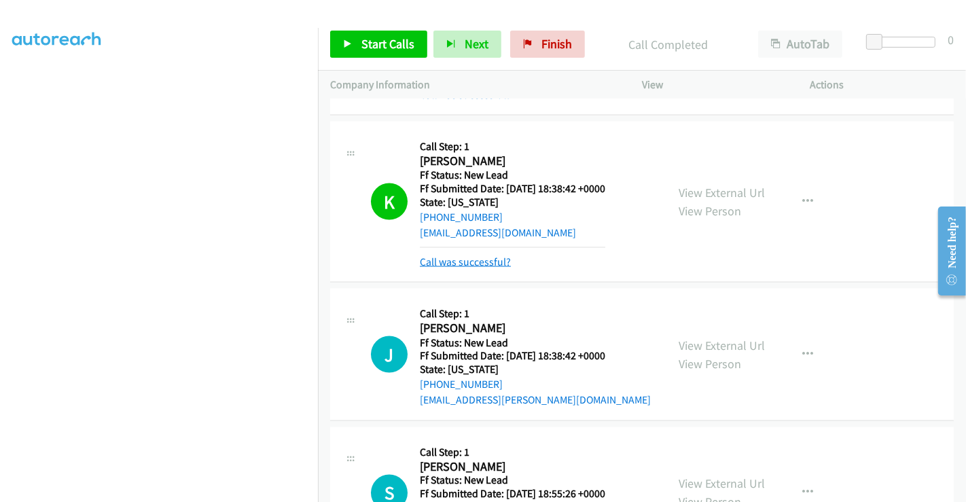
click at [477, 255] on link "Call was successful?" at bounding box center [465, 261] width 91 height 13
